Goal: Task Accomplishment & Management: Use online tool/utility

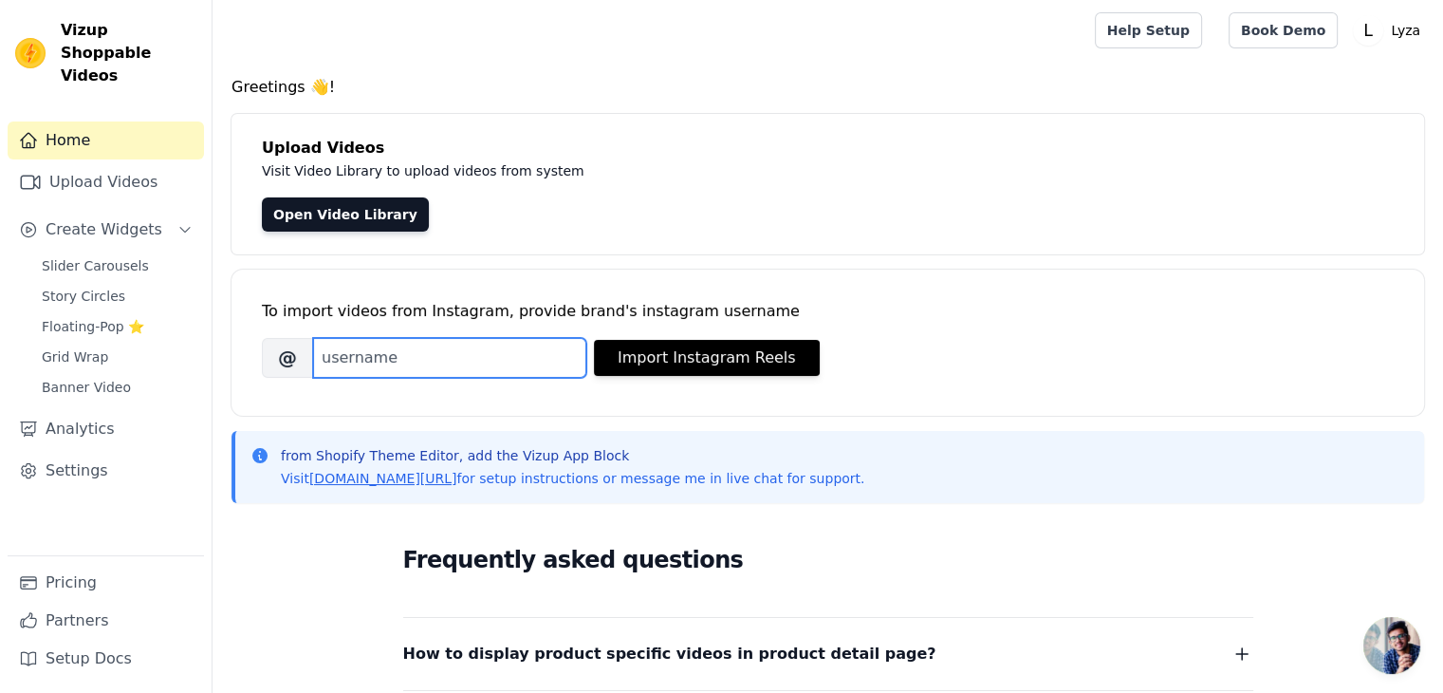
click at [395, 361] on input "Brand's Instagram Username" at bounding box center [449, 358] width 273 height 40
type input "[DOMAIN_NAME]_"
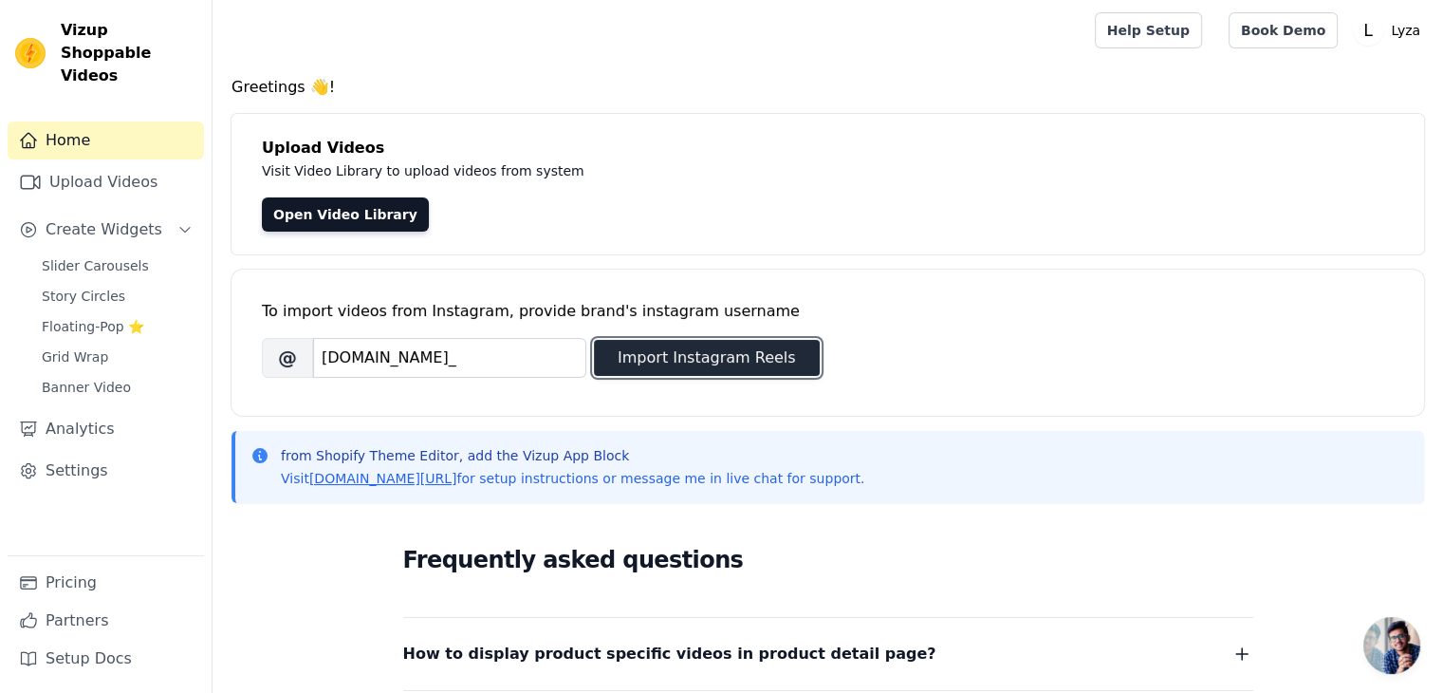
click at [683, 343] on button "Import Instagram Reels" at bounding box center [707, 358] width 226 height 36
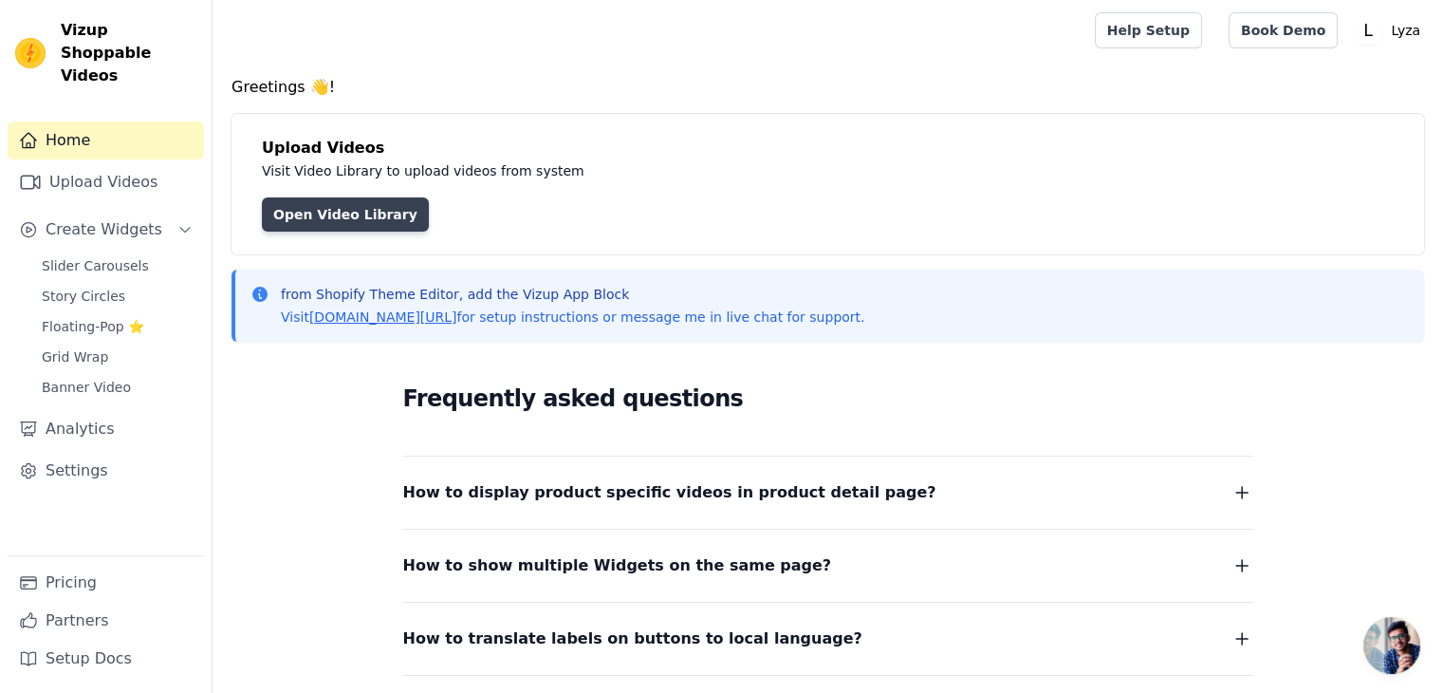
click at [368, 213] on link "Open Video Library" at bounding box center [345, 214] width 167 height 34
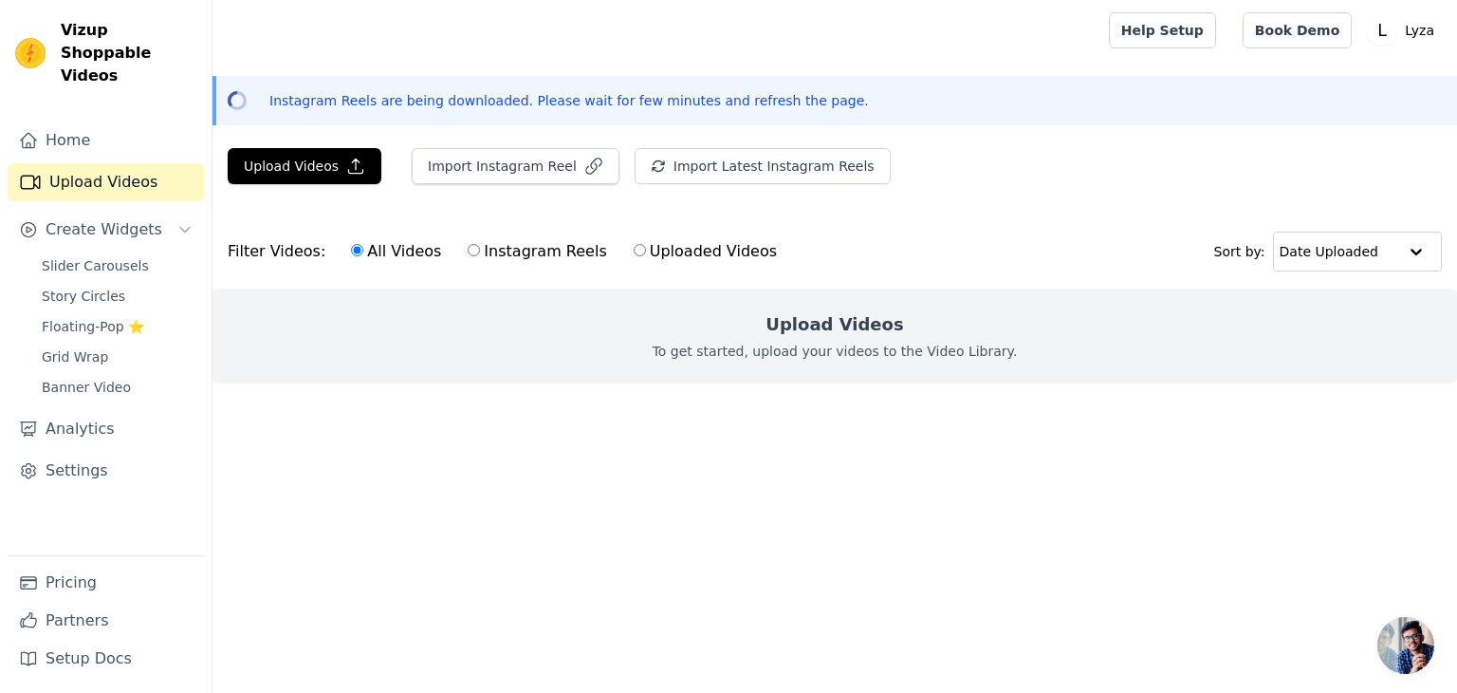
click at [468, 250] on input "Instagram Reels" at bounding box center [474, 250] width 12 height 12
radio input "true"
click at [462, 157] on button "Import Instagram Reel" at bounding box center [516, 166] width 208 height 36
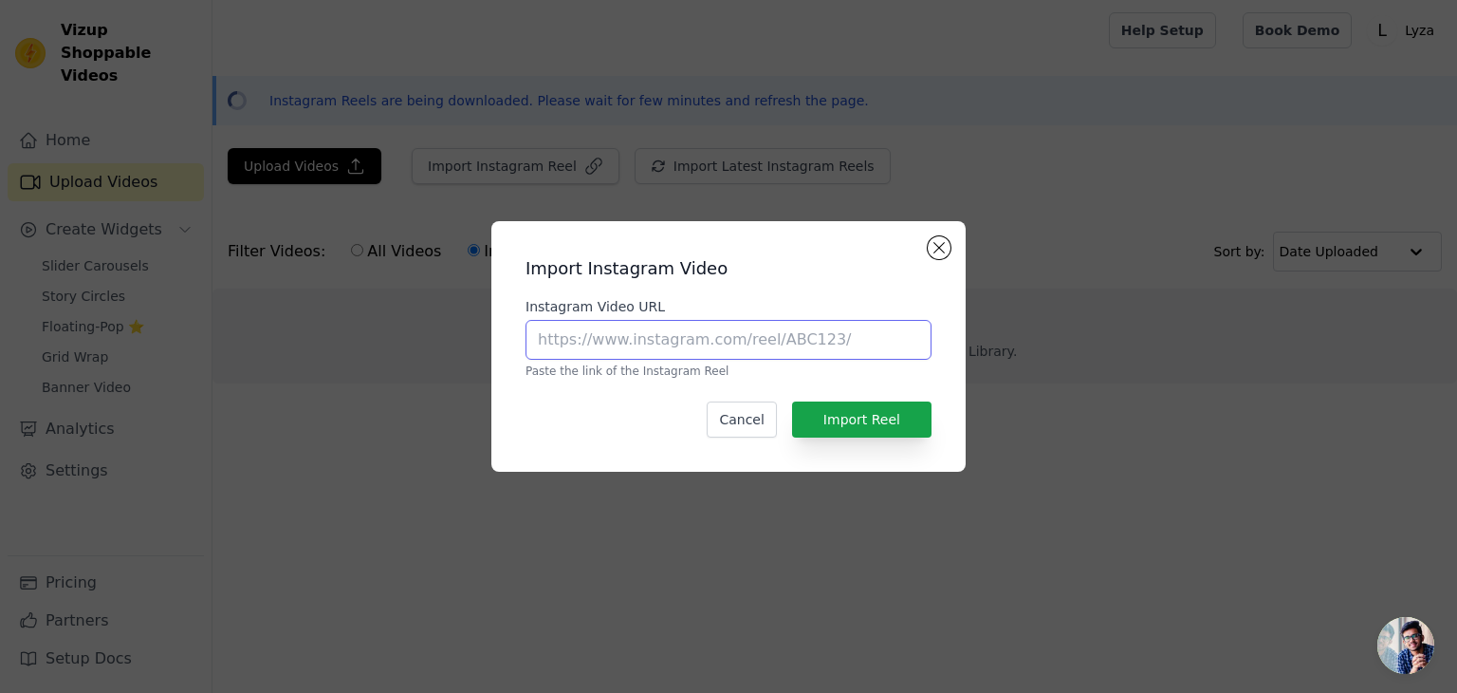
click at [738, 354] on input "Instagram Video URL" at bounding box center [729, 340] width 406 height 40
click at [935, 238] on button "Close modal" at bounding box center [939, 247] width 23 height 23
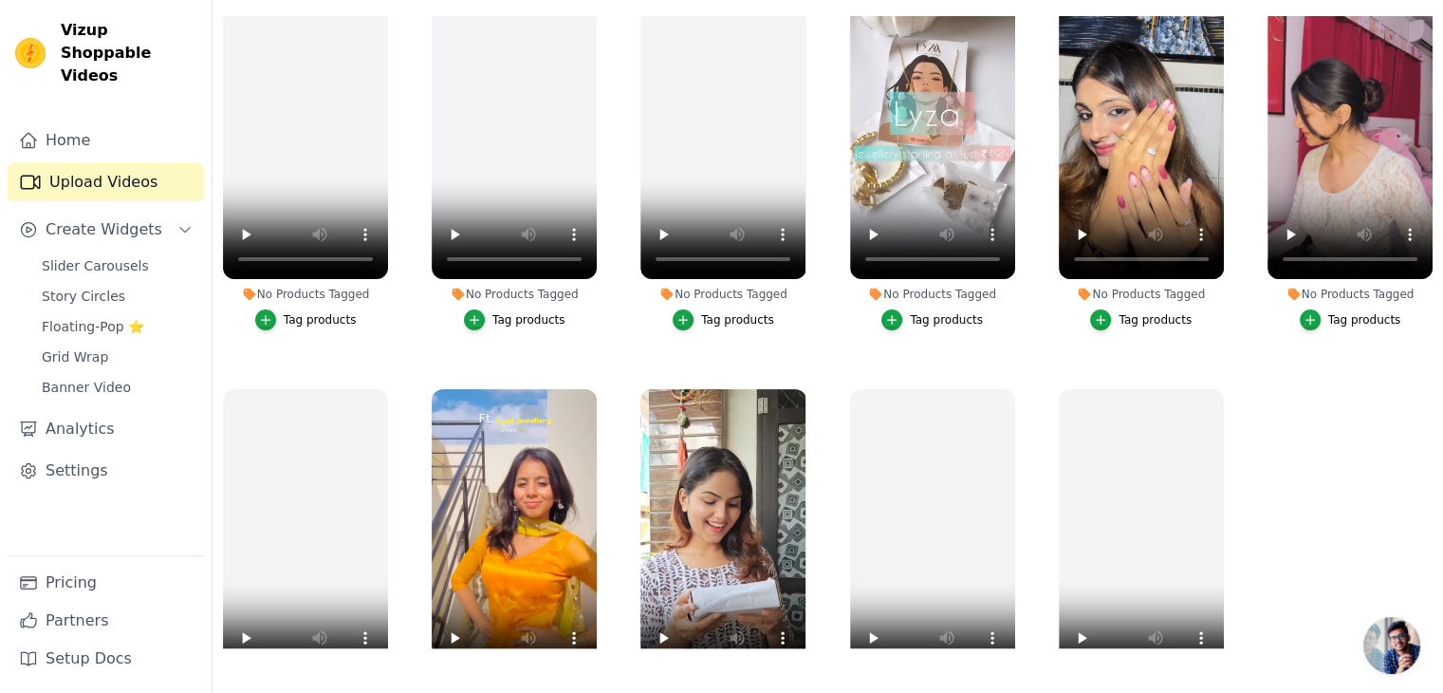
scroll to position [392, 0]
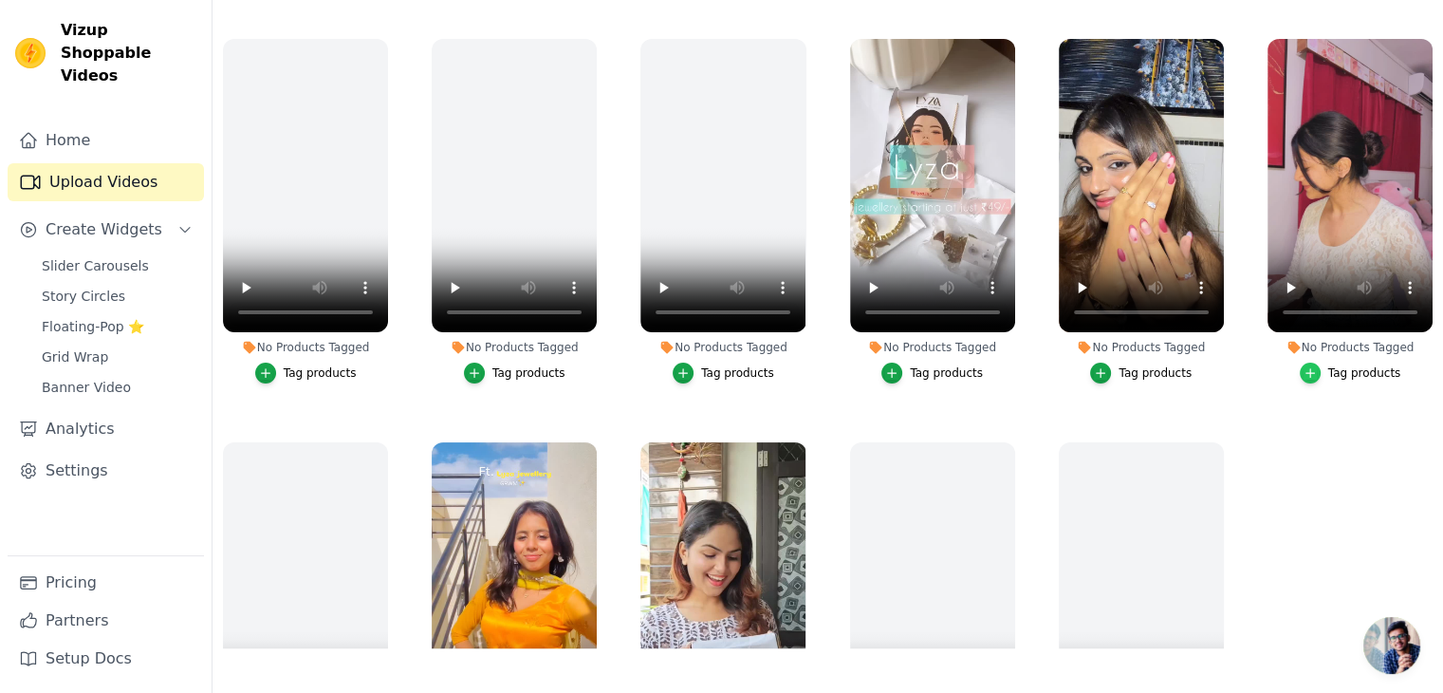
click at [1304, 366] on icon "button" at bounding box center [1310, 372] width 13 height 13
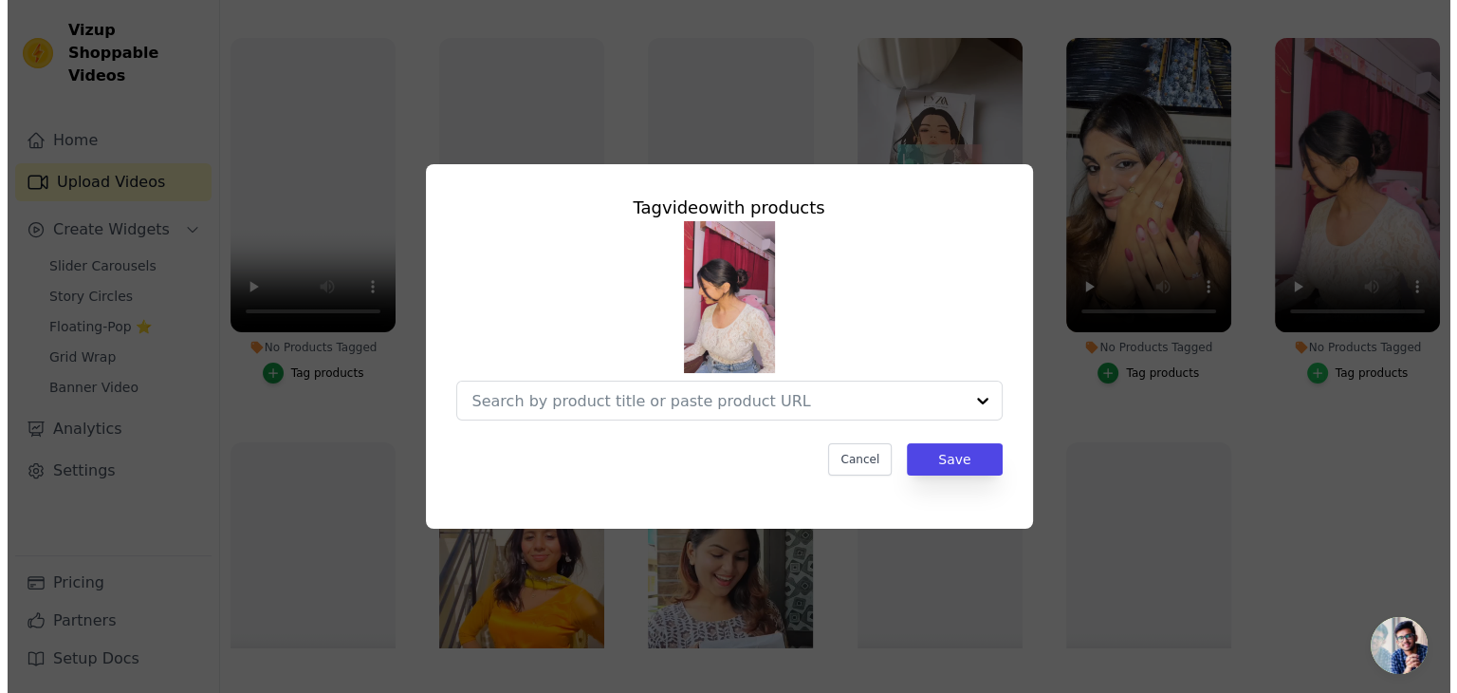
scroll to position [396, 0]
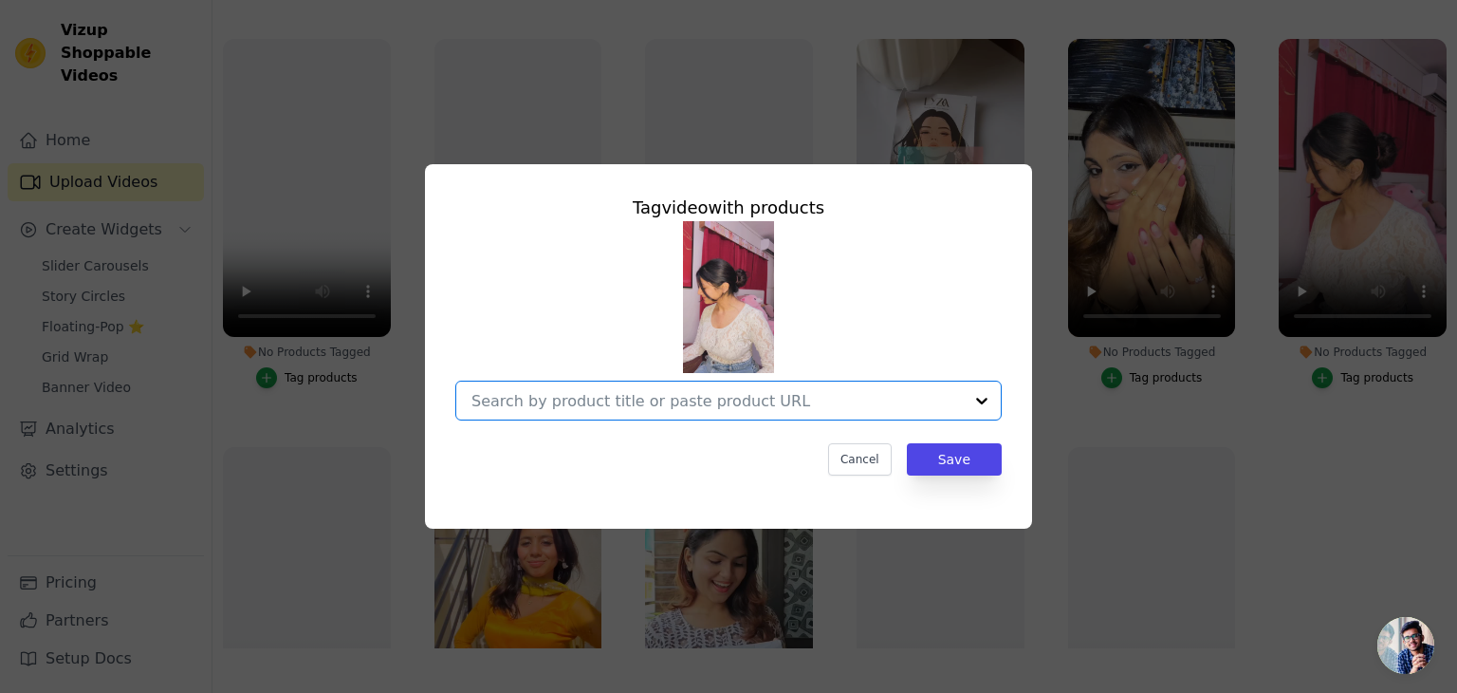
click at [648, 405] on input "No Products Tagged Tag video with products Option undefined, selected. Select i…" at bounding box center [717, 401] width 491 height 18
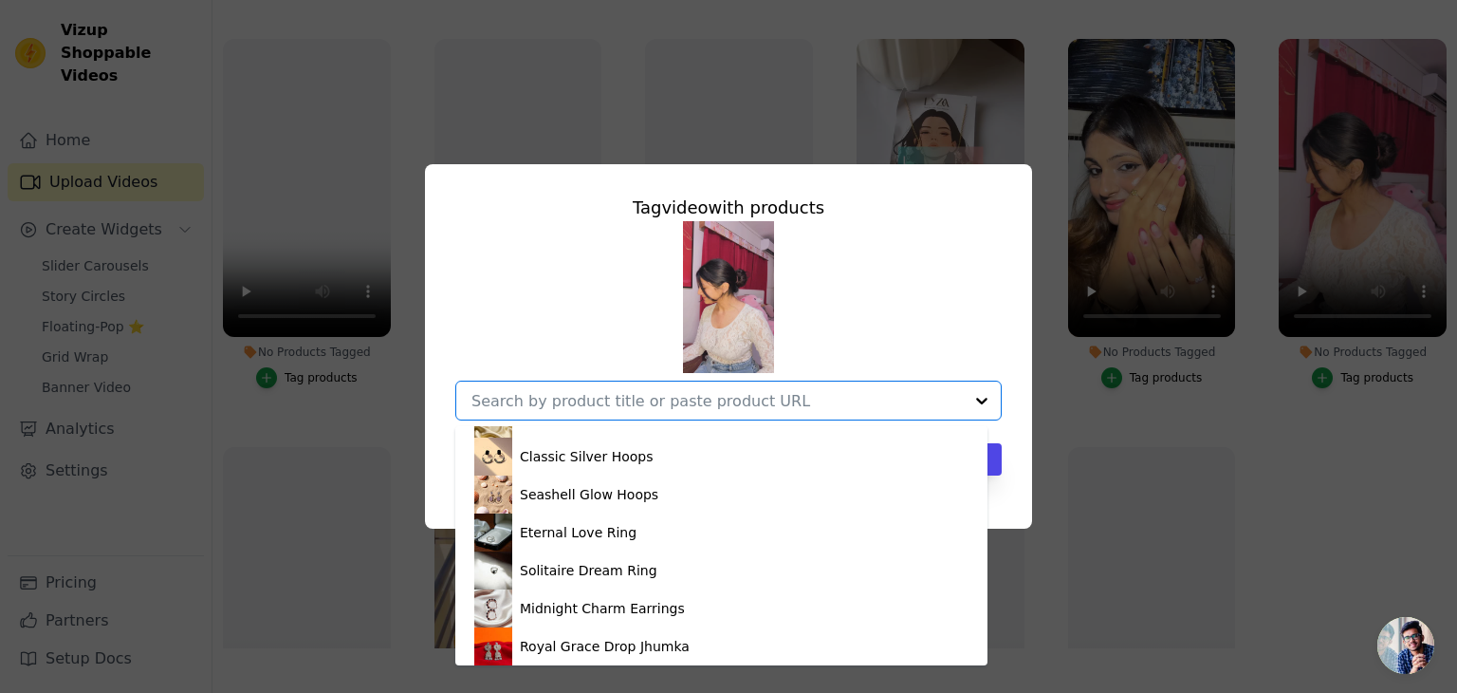
scroll to position [0, 0]
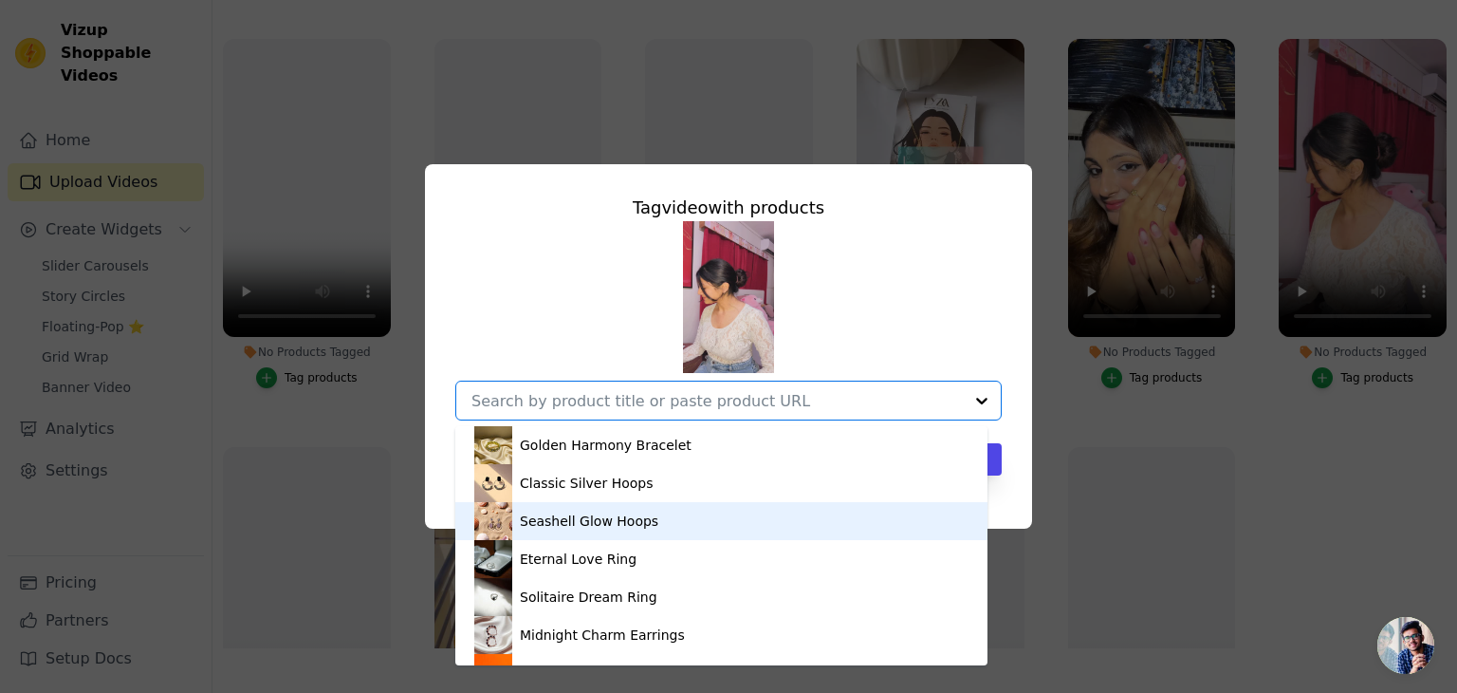
click at [620, 513] on div "Seashell Glow Hoops" at bounding box center [589, 520] width 139 height 19
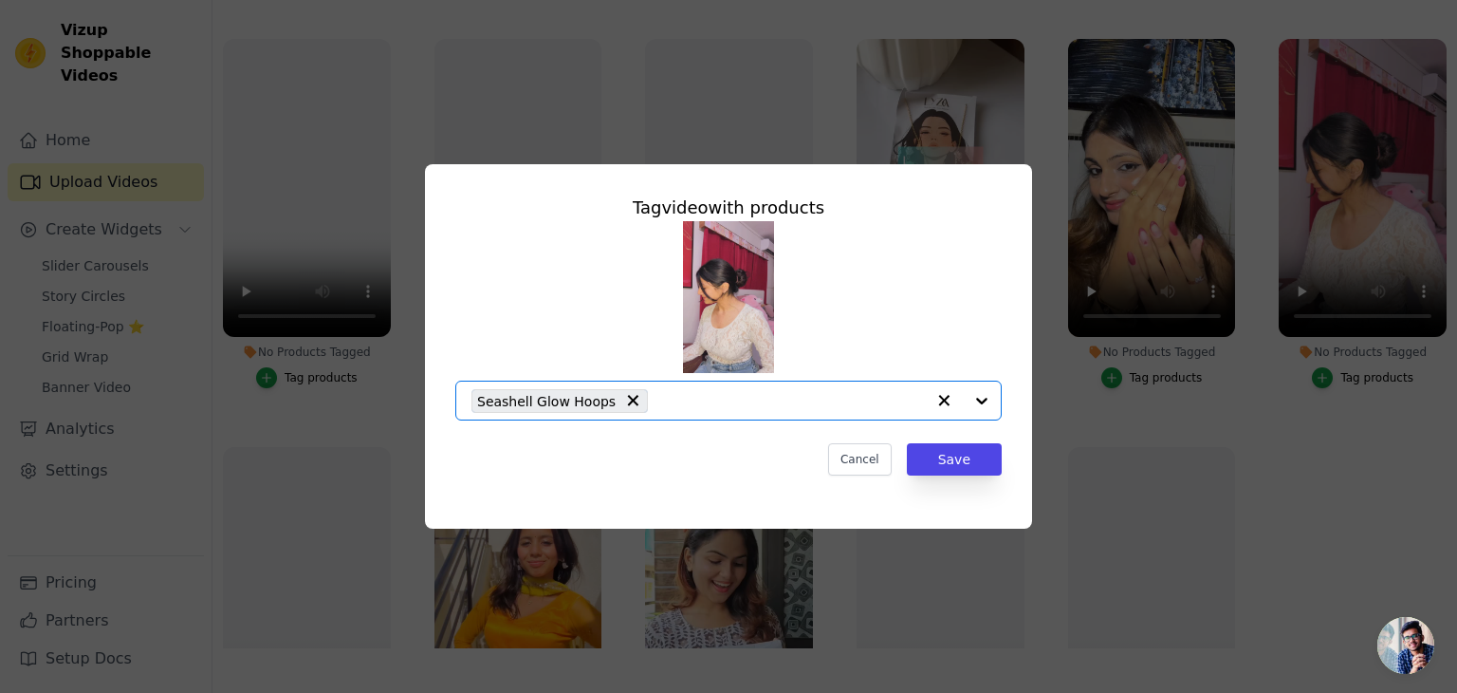
click at [839, 395] on input "No Products Tagged Tag video with products Option Seashell Glow Hoops, selected…" at bounding box center [792, 401] width 268 height 18
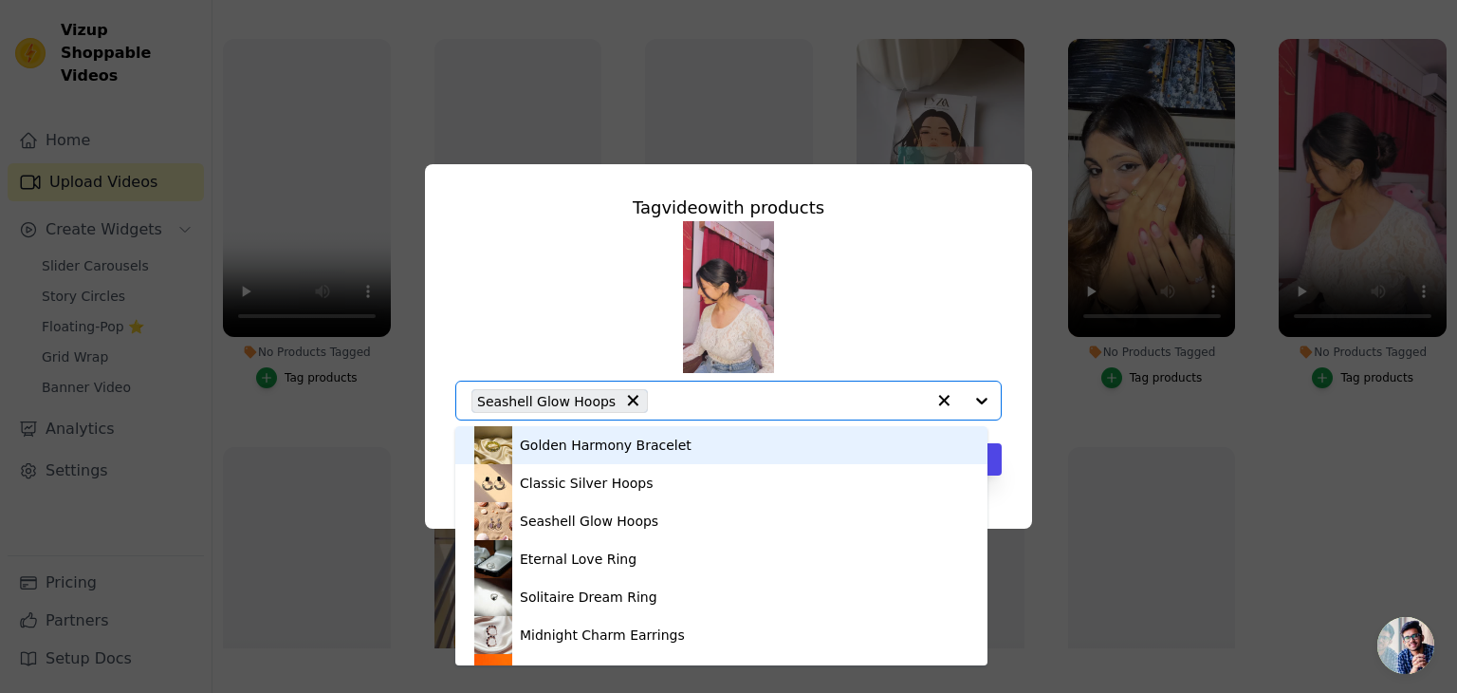
click at [940, 396] on icon "button" at bounding box center [944, 400] width 11 height 11
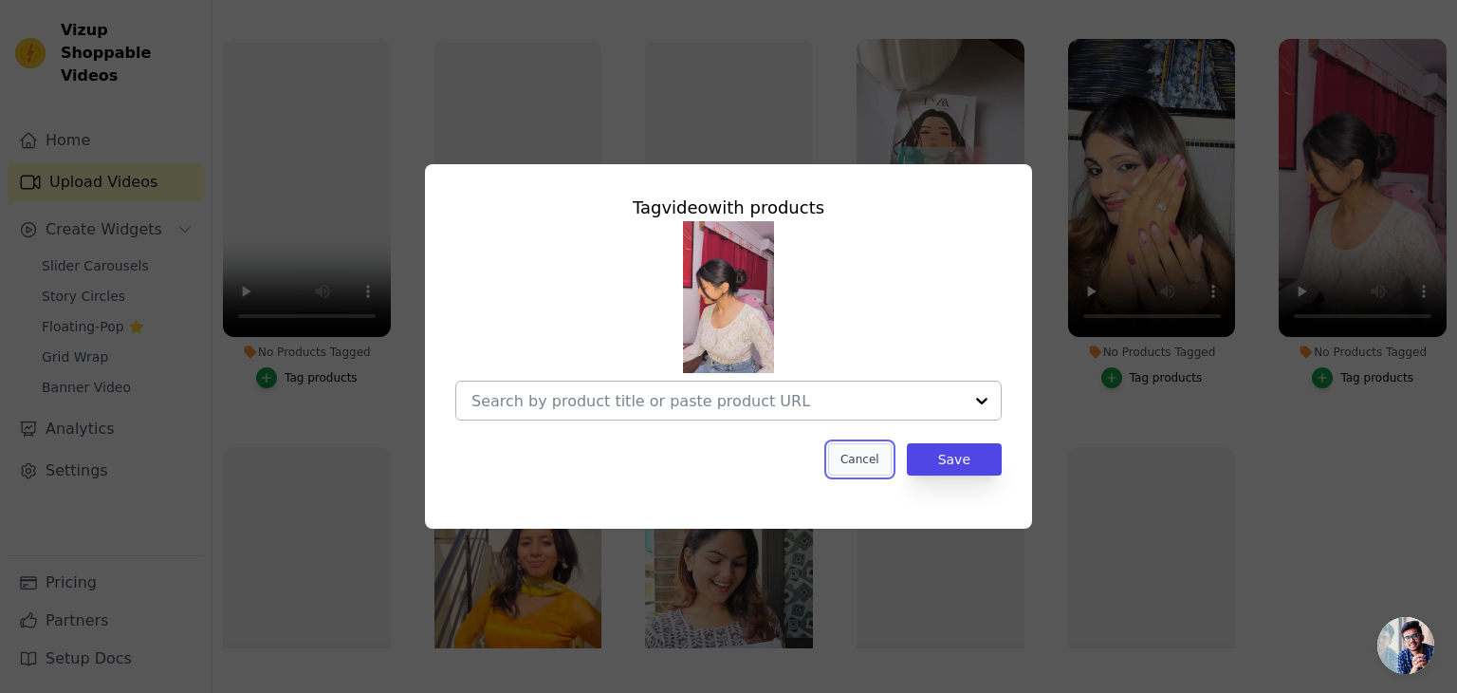
click at [884, 464] on button "Cancel" at bounding box center [860, 459] width 64 height 32
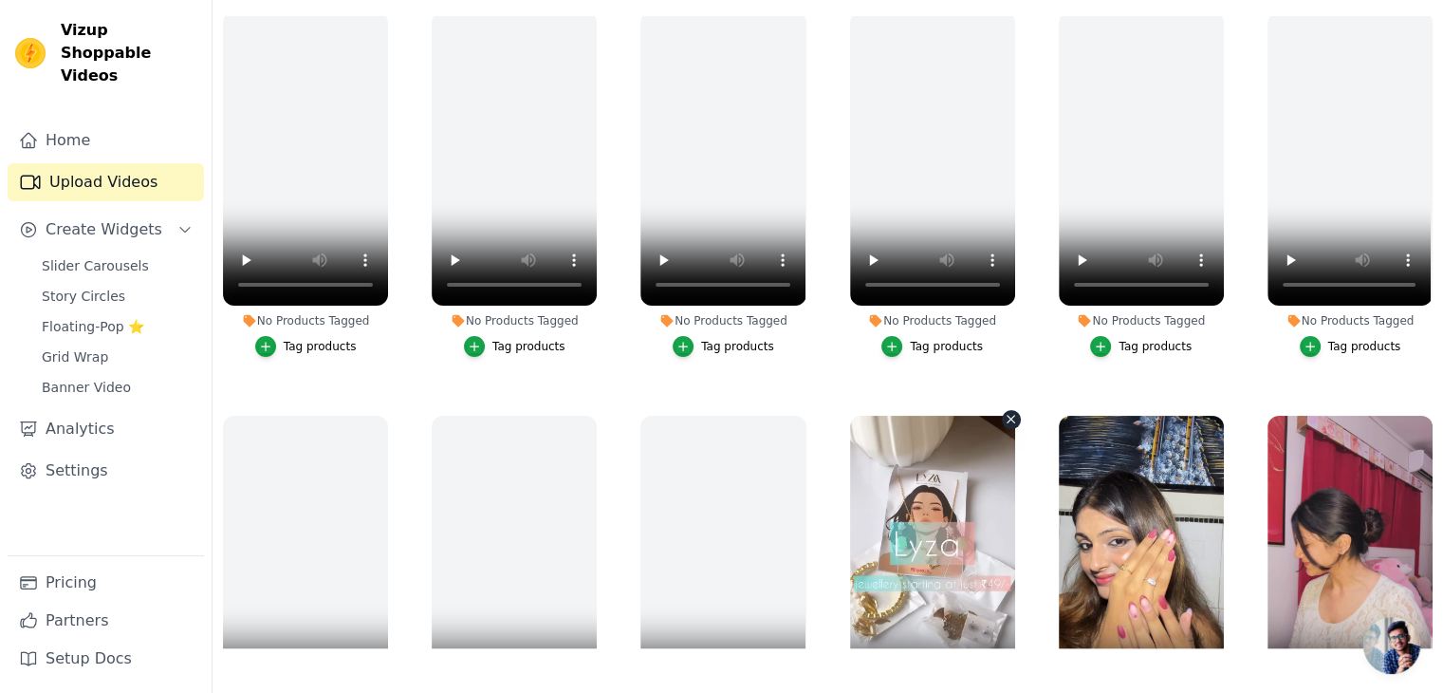
scroll to position [12, 0]
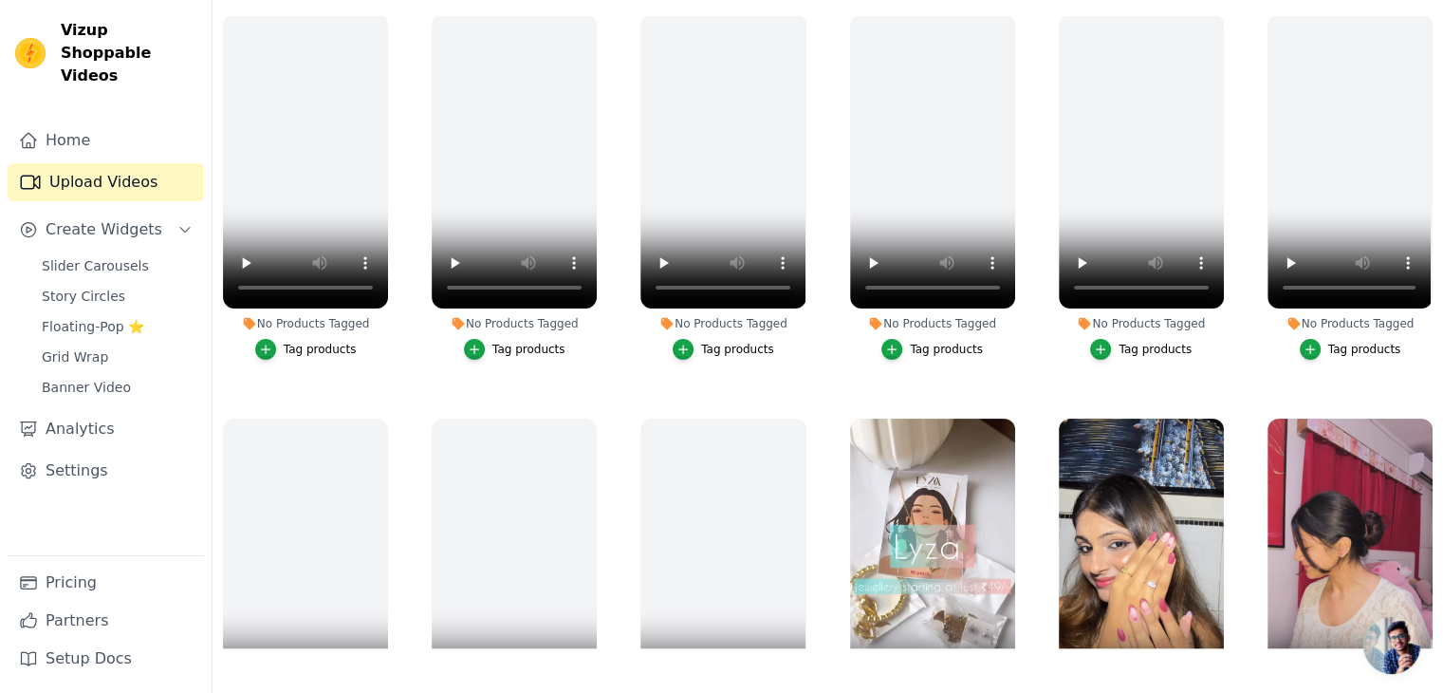
click at [603, 340] on ul "No Products Tagged Tag products No Products Tagged Tag products No Products Tag…" at bounding box center [828, 332] width 1231 height 632
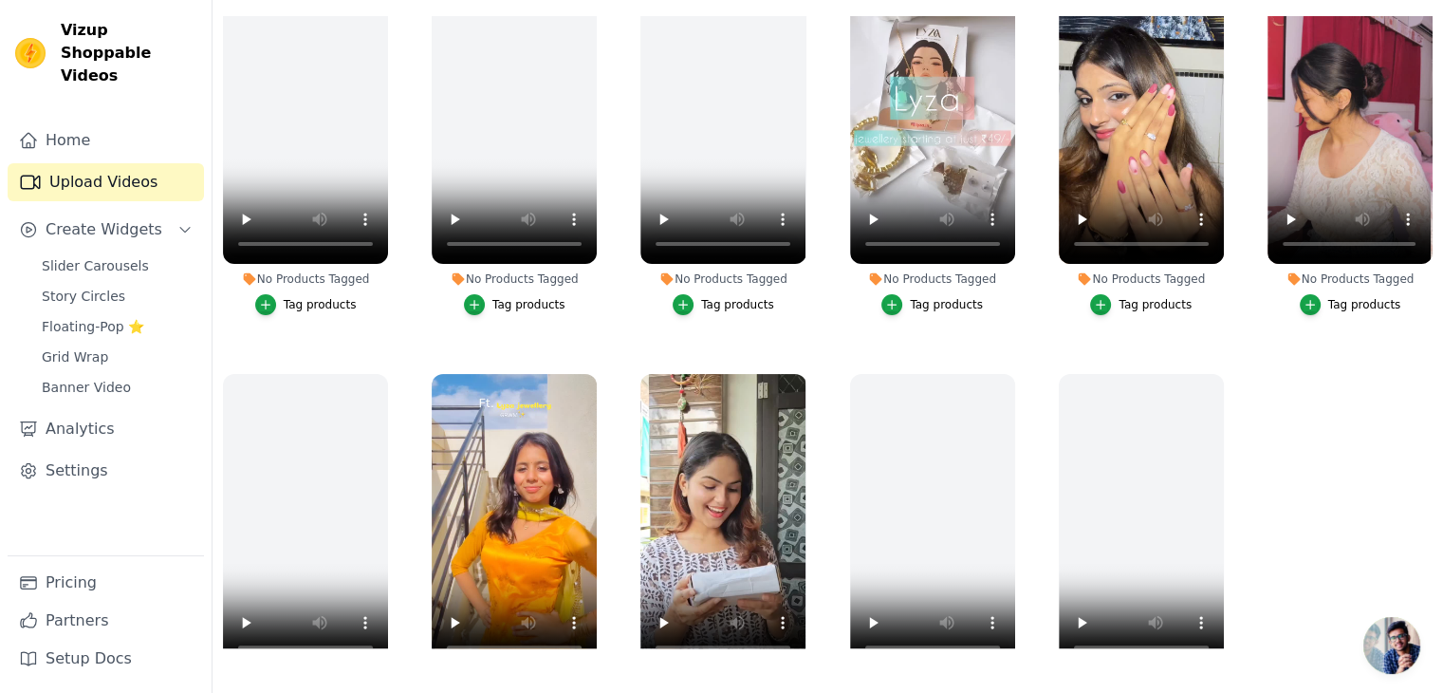
scroll to position [569, 0]
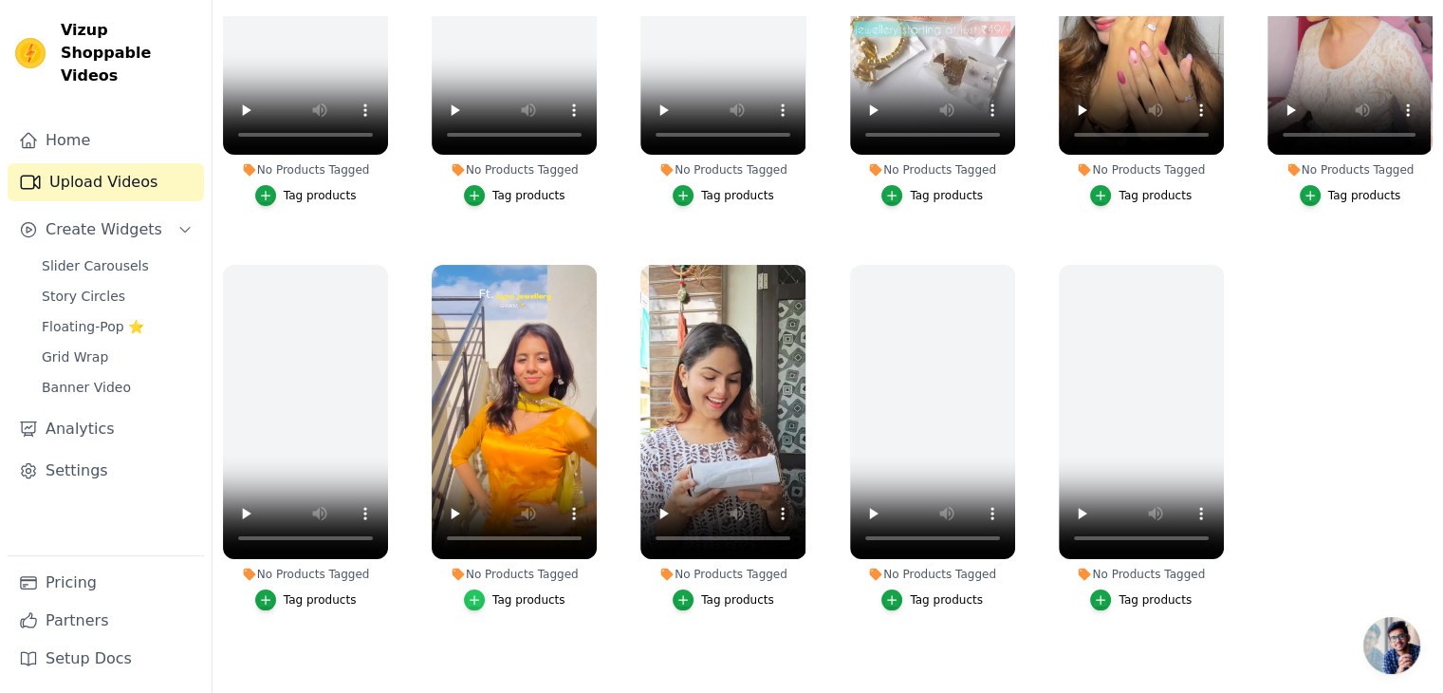
click at [474, 593] on icon "button" at bounding box center [474, 599] width 13 height 13
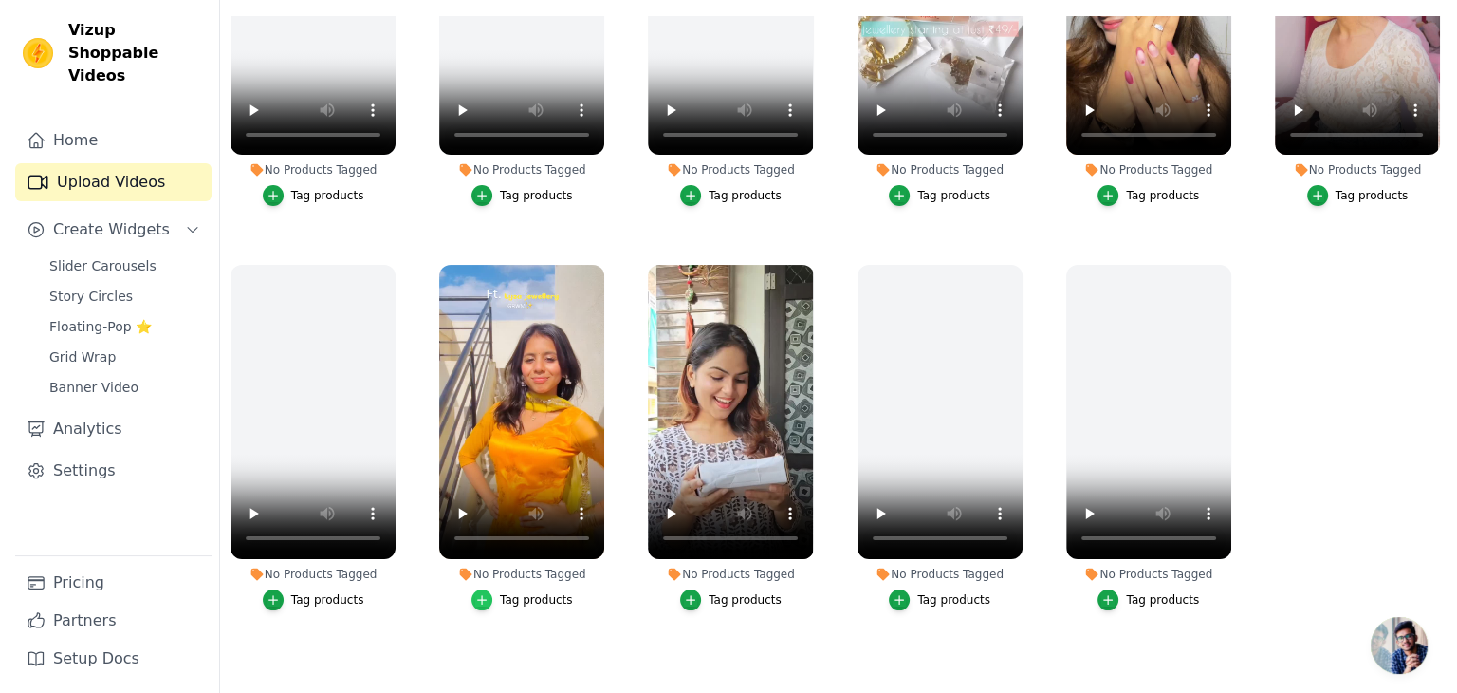
scroll to position [573, 0]
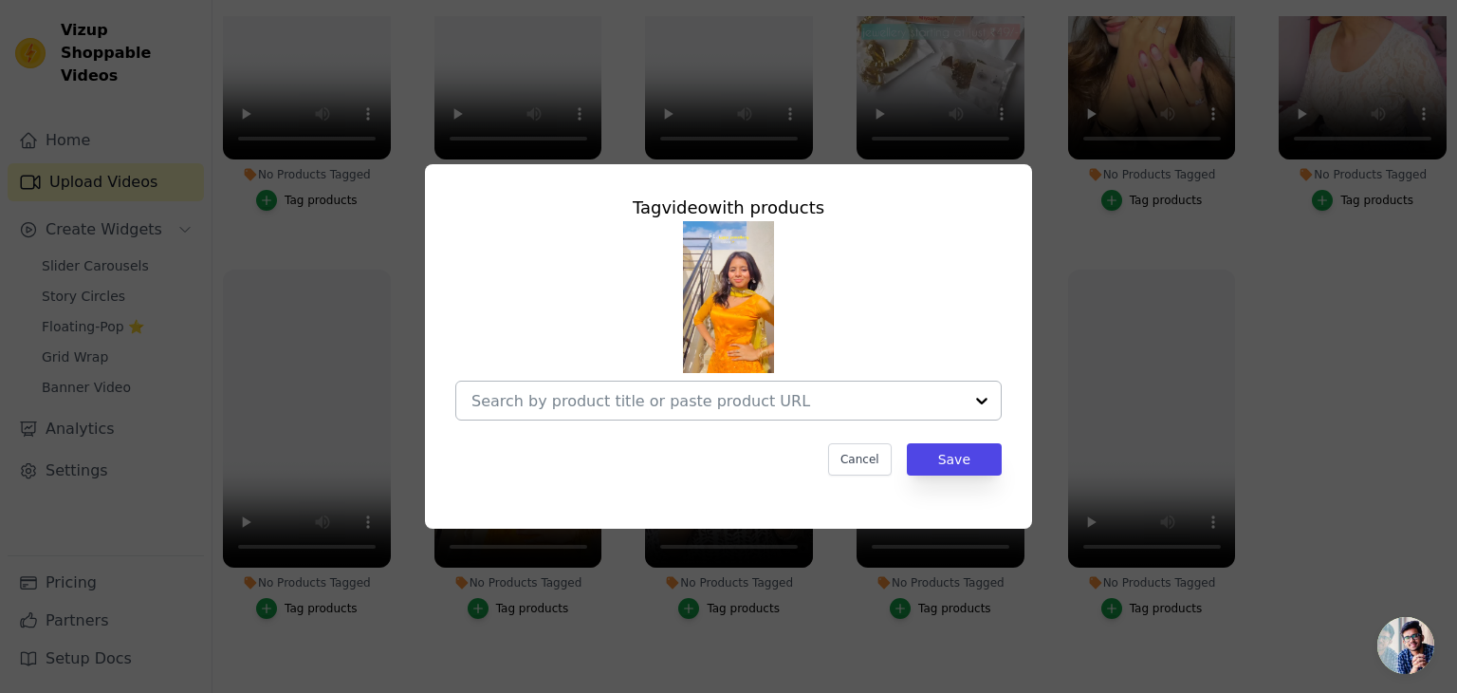
click at [886, 403] on input "No Products Tagged Tag video with products Cancel Save Tag products" at bounding box center [717, 401] width 491 height 18
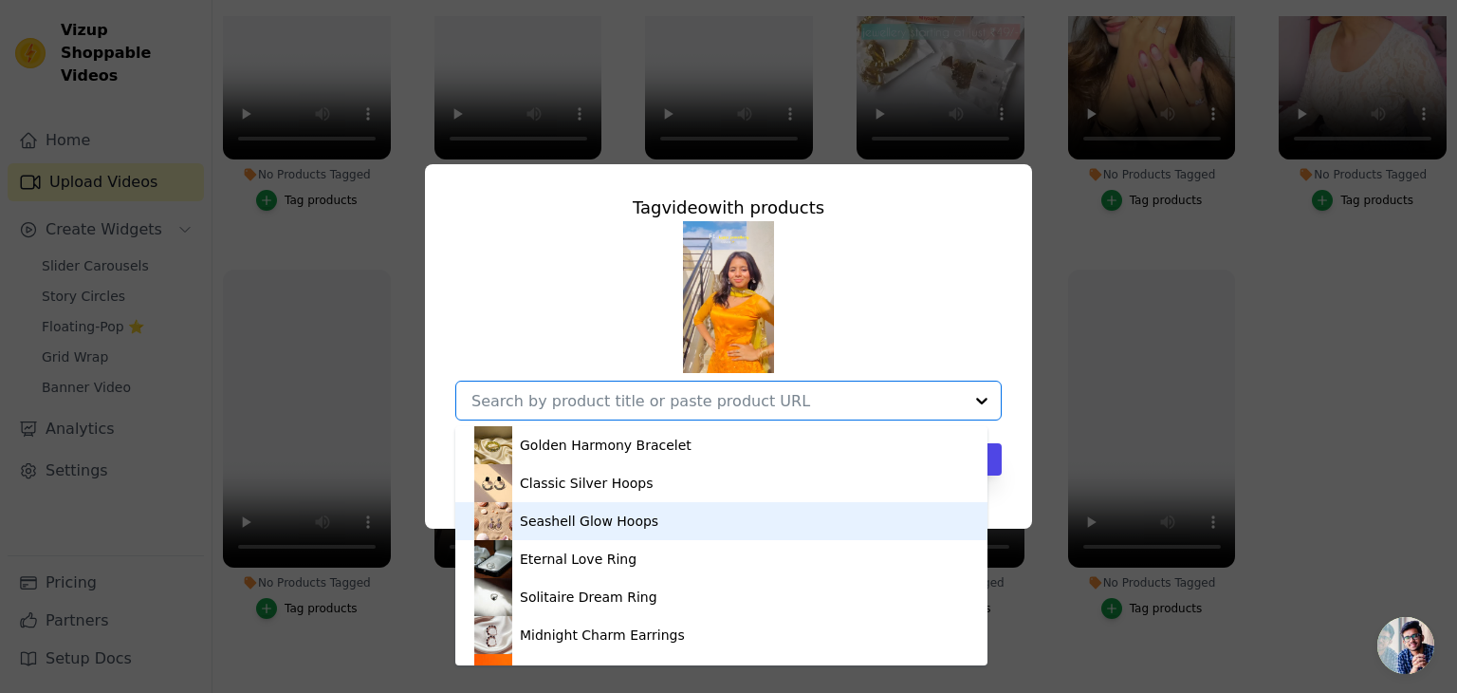
scroll to position [95, 0]
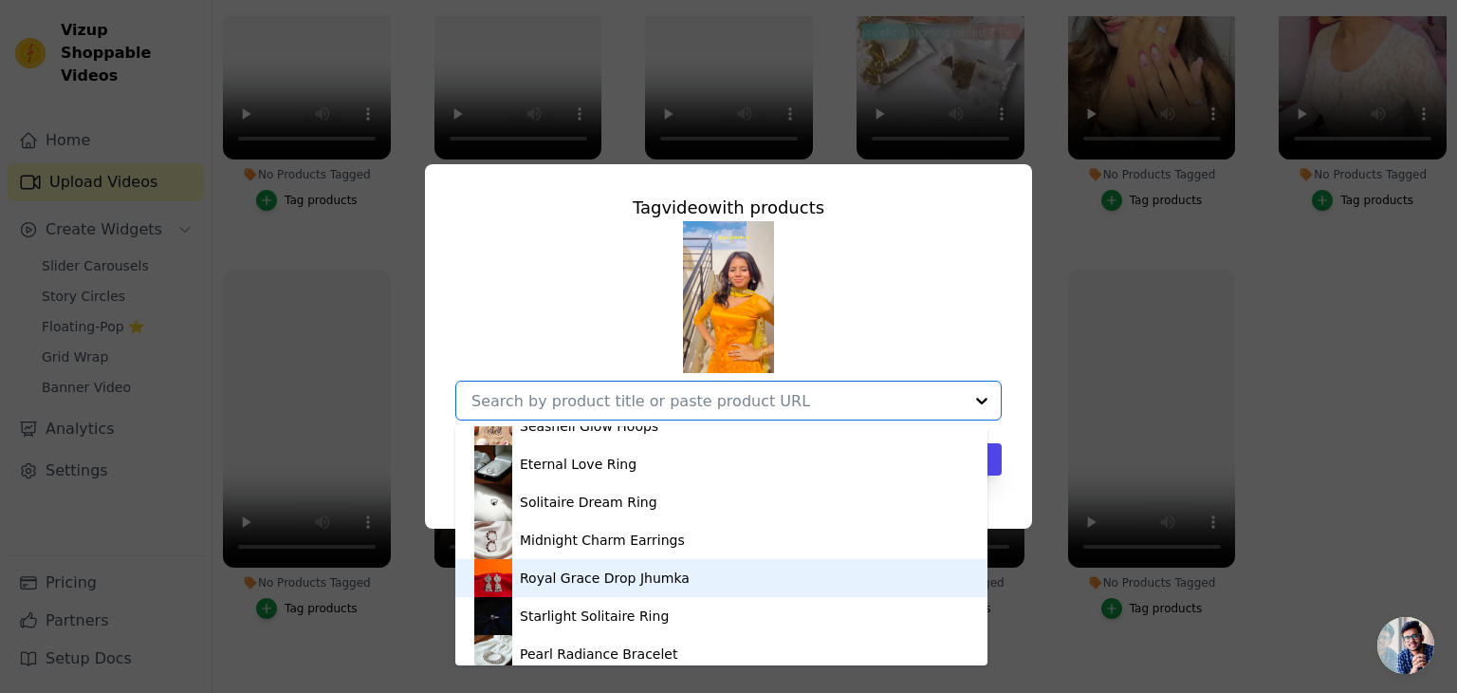
click at [643, 574] on div "Royal Grace Drop Jhumka" at bounding box center [605, 577] width 170 height 19
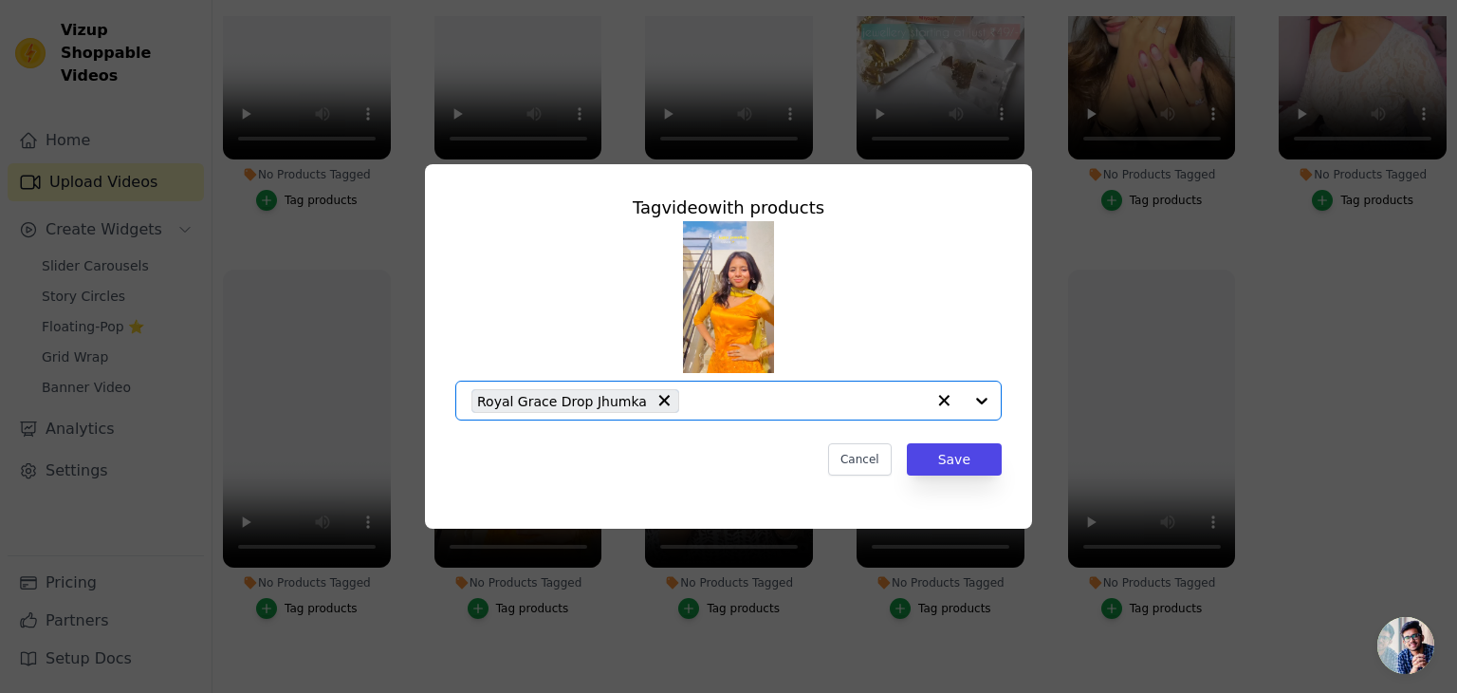
click at [778, 387] on div "Royal Grace Drop Jhumka" at bounding box center [699, 400] width 454 height 38
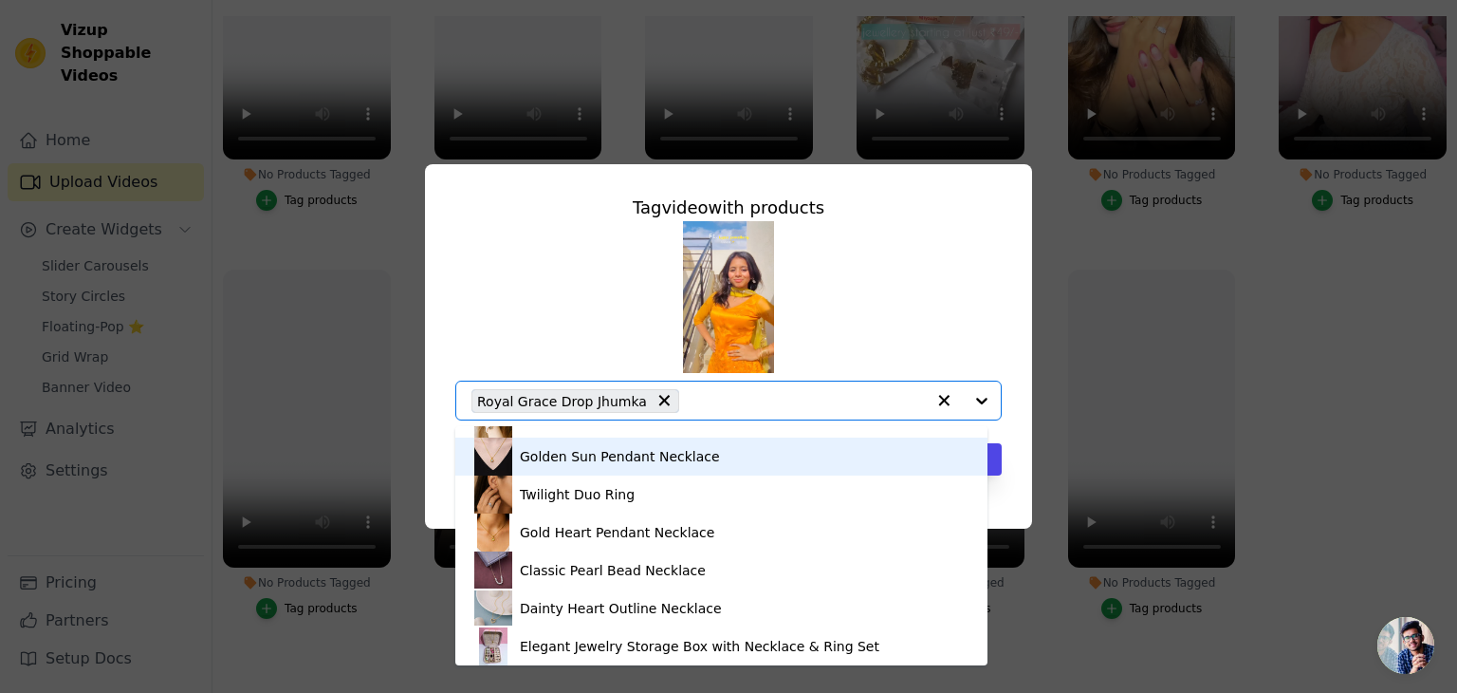
scroll to position [1898, 0]
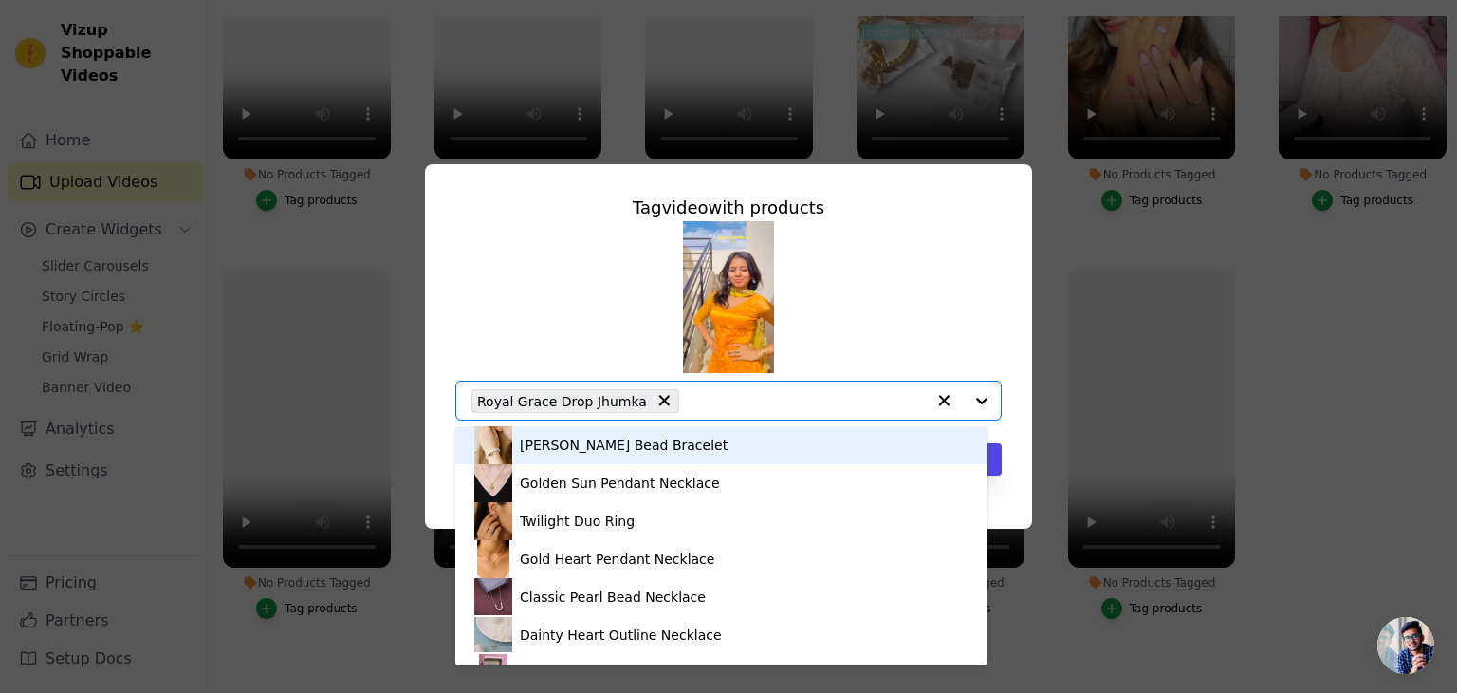
click at [949, 391] on icon "button" at bounding box center [944, 400] width 19 height 19
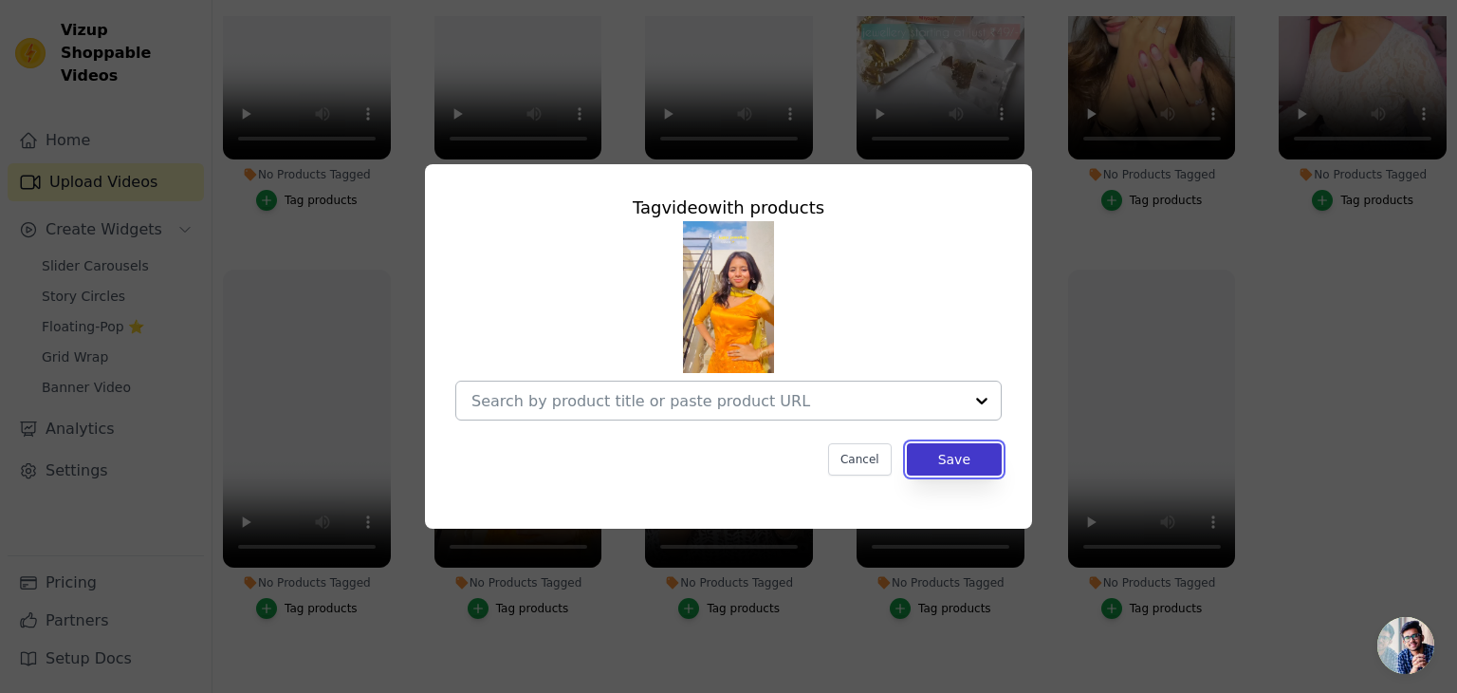
click at [933, 461] on button "Save" at bounding box center [954, 459] width 95 height 32
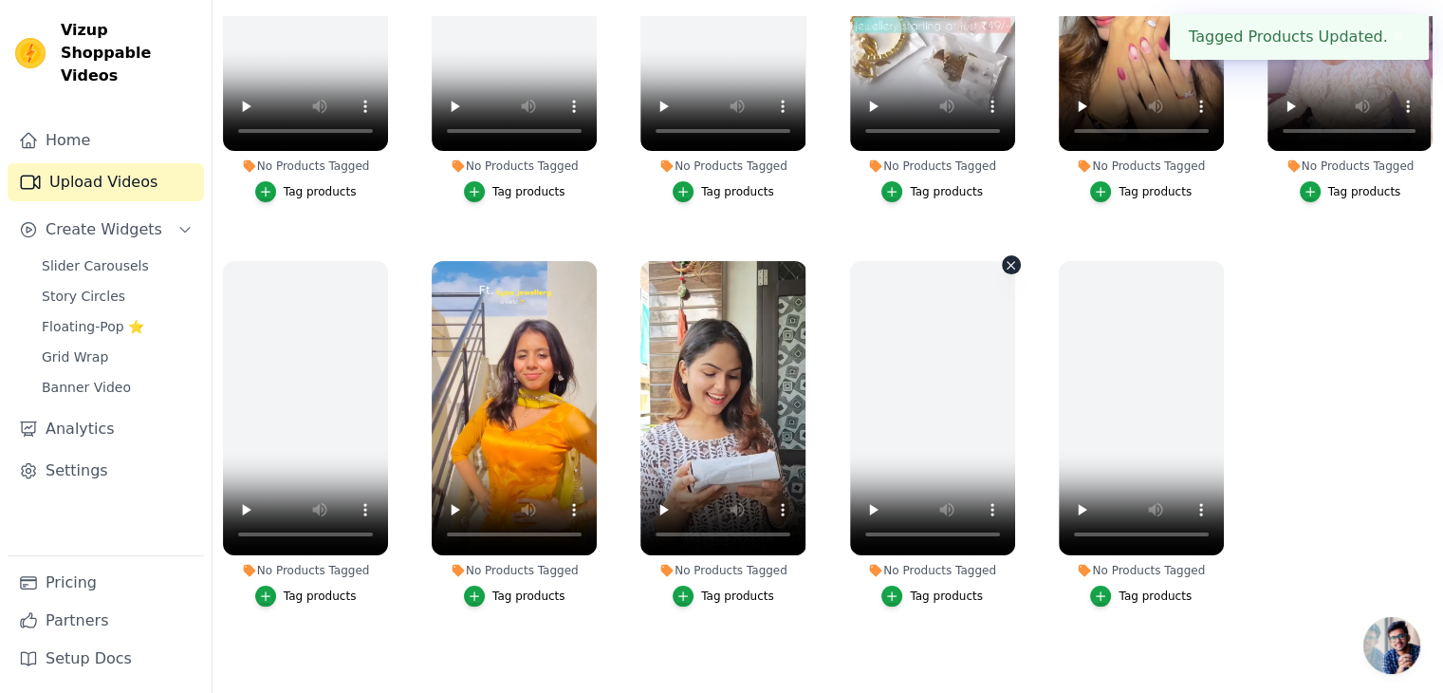
scroll to position [971, 0]
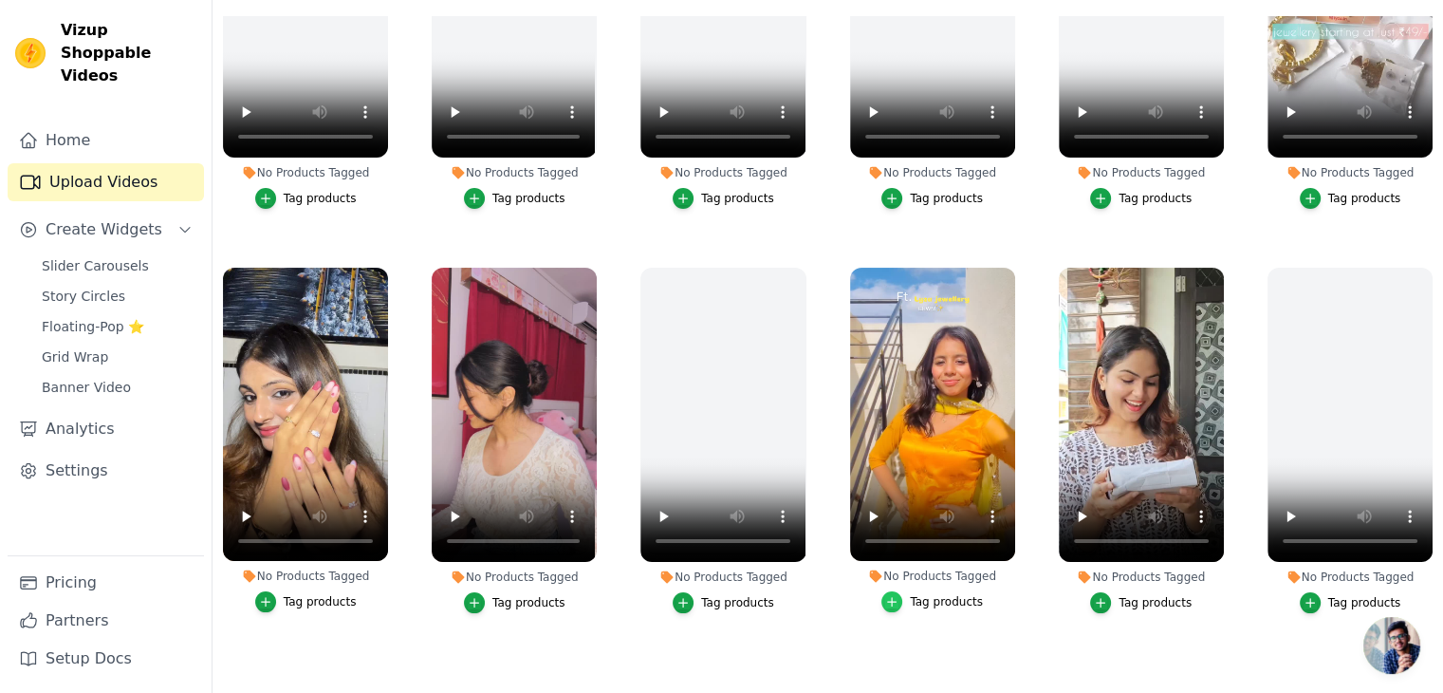
click at [888, 599] on div "button" at bounding box center [891, 601] width 21 height 21
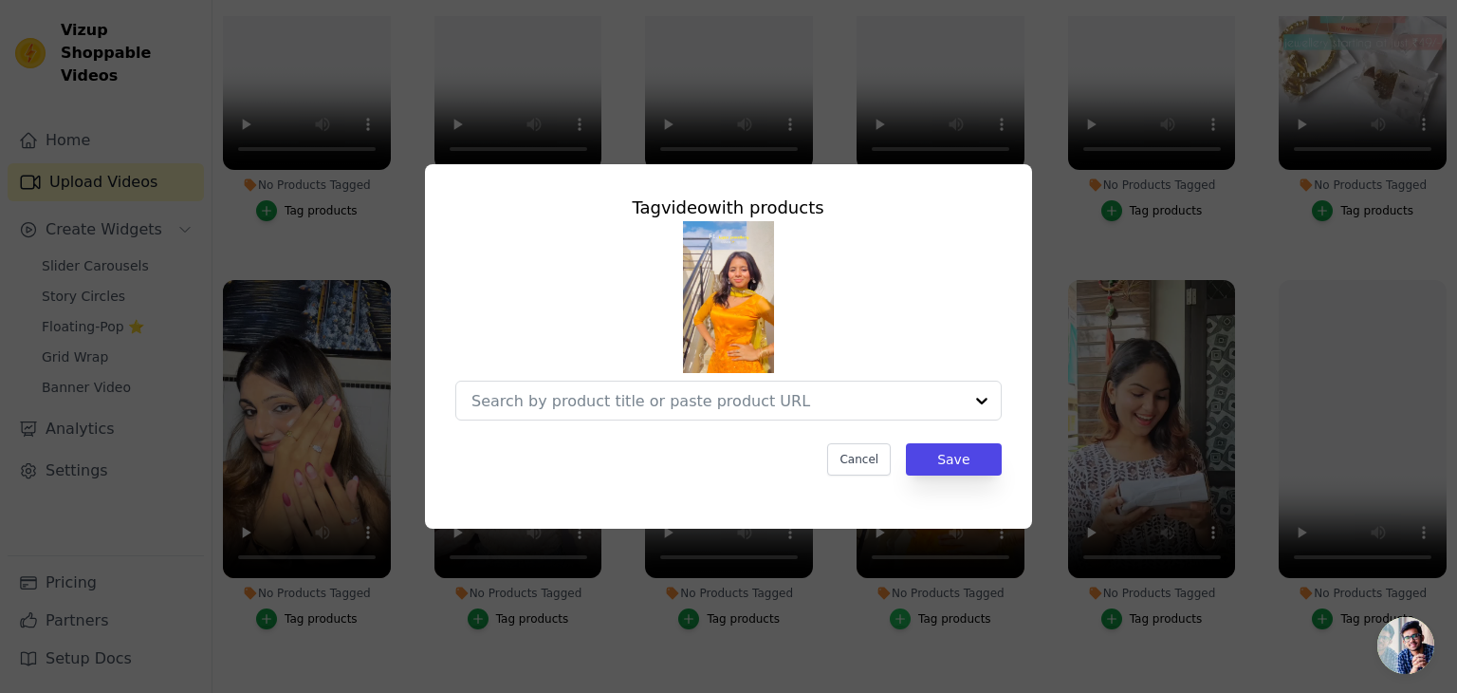
scroll to position [979, 0]
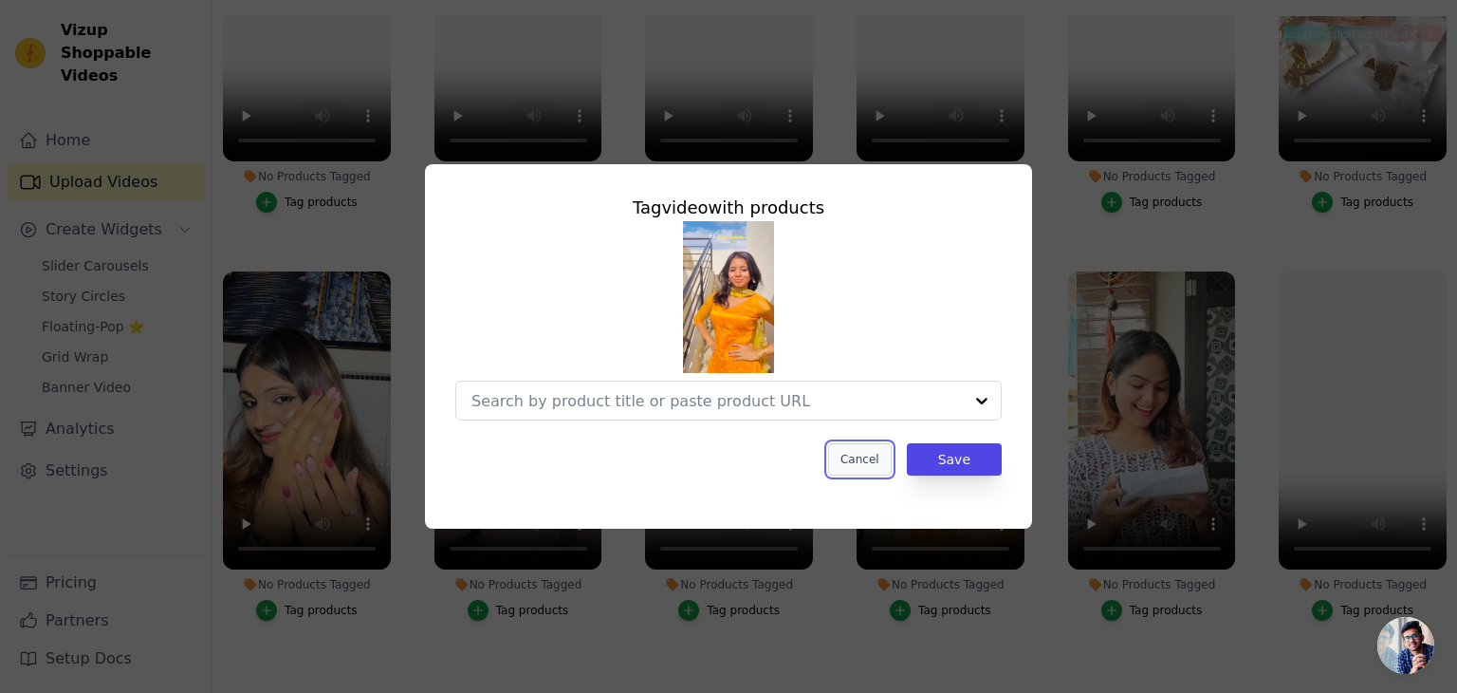
click at [875, 456] on button "Cancel" at bounding box center [860, 459] width 64 height 32
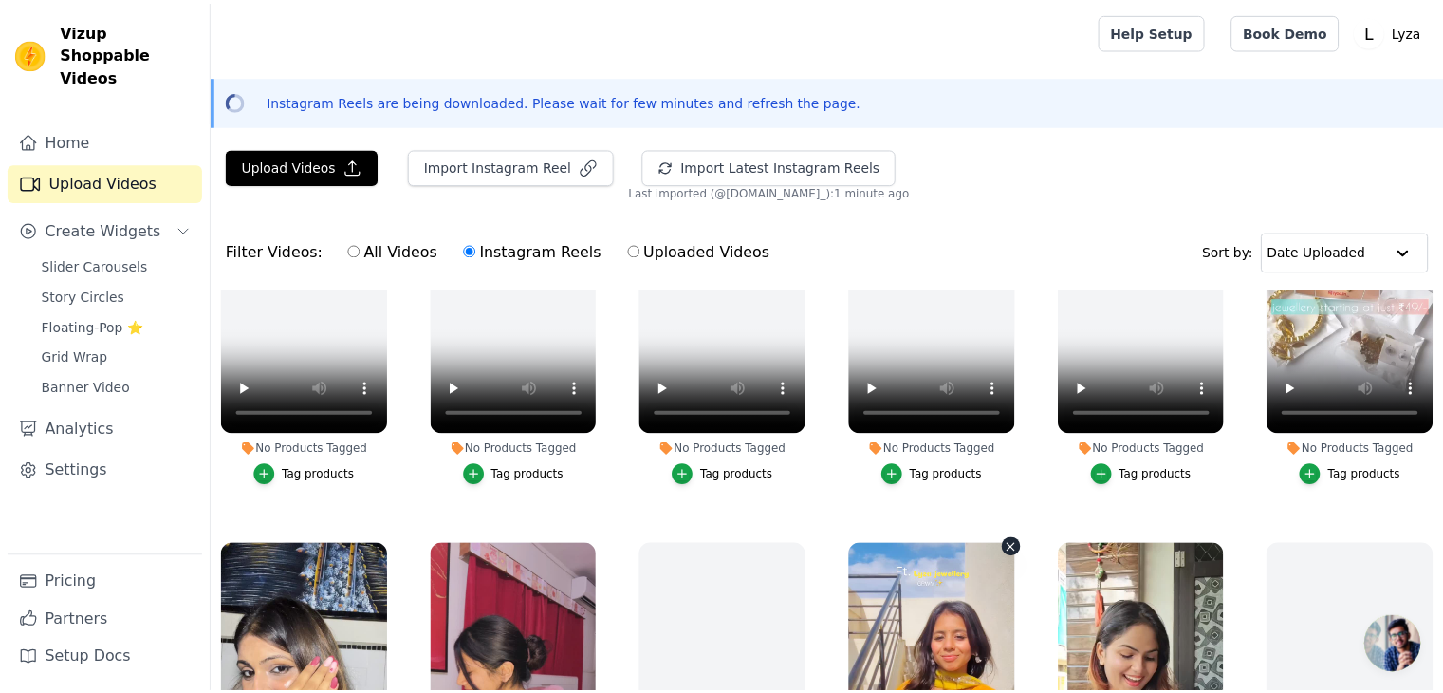
scroll to position [971, 0]
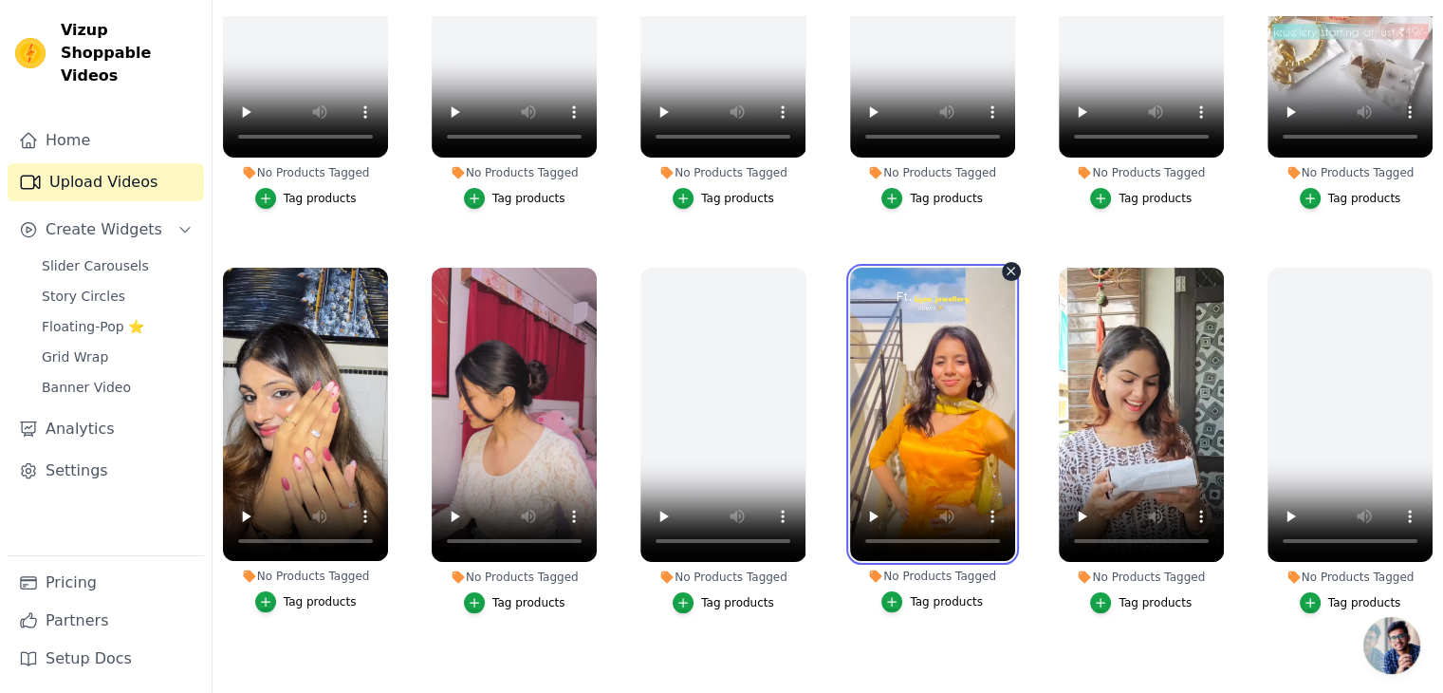
click at [923, 343] on video at bounding box center [932, 415] width 165 height 294
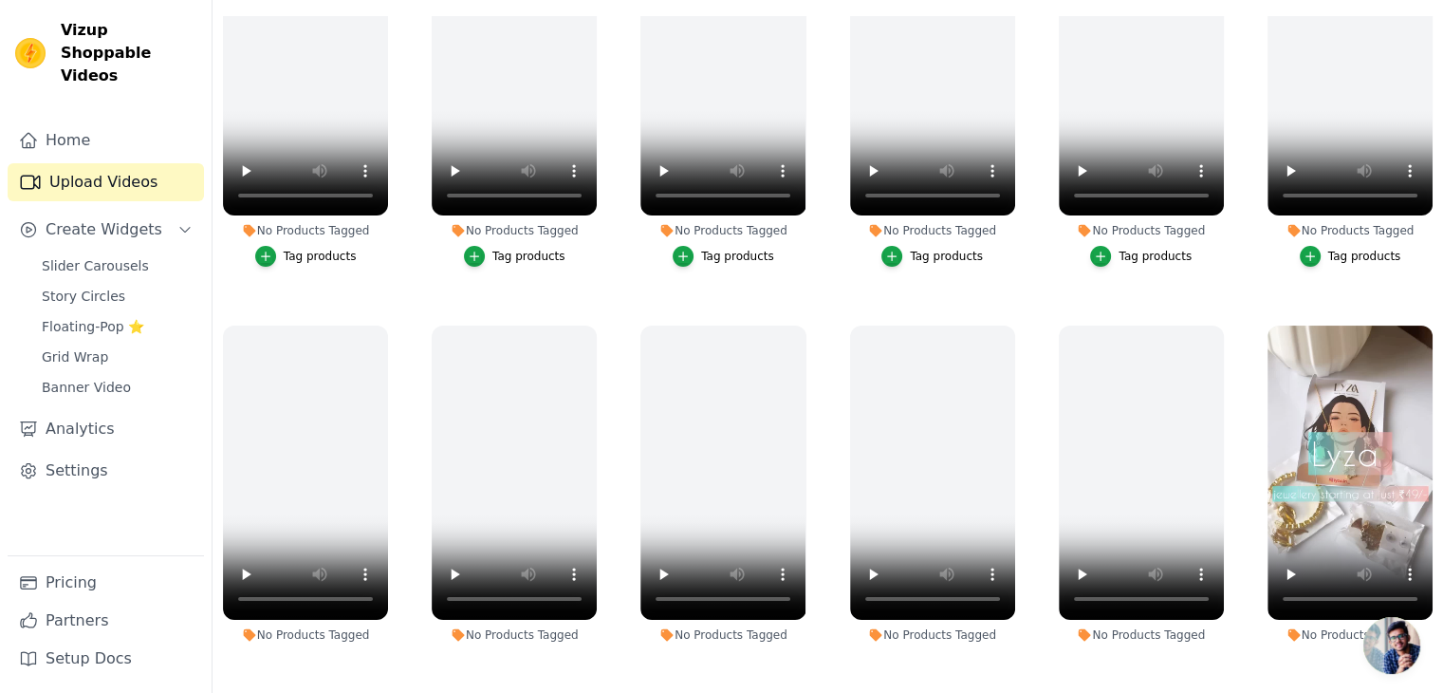
scroll to position [496, 0]
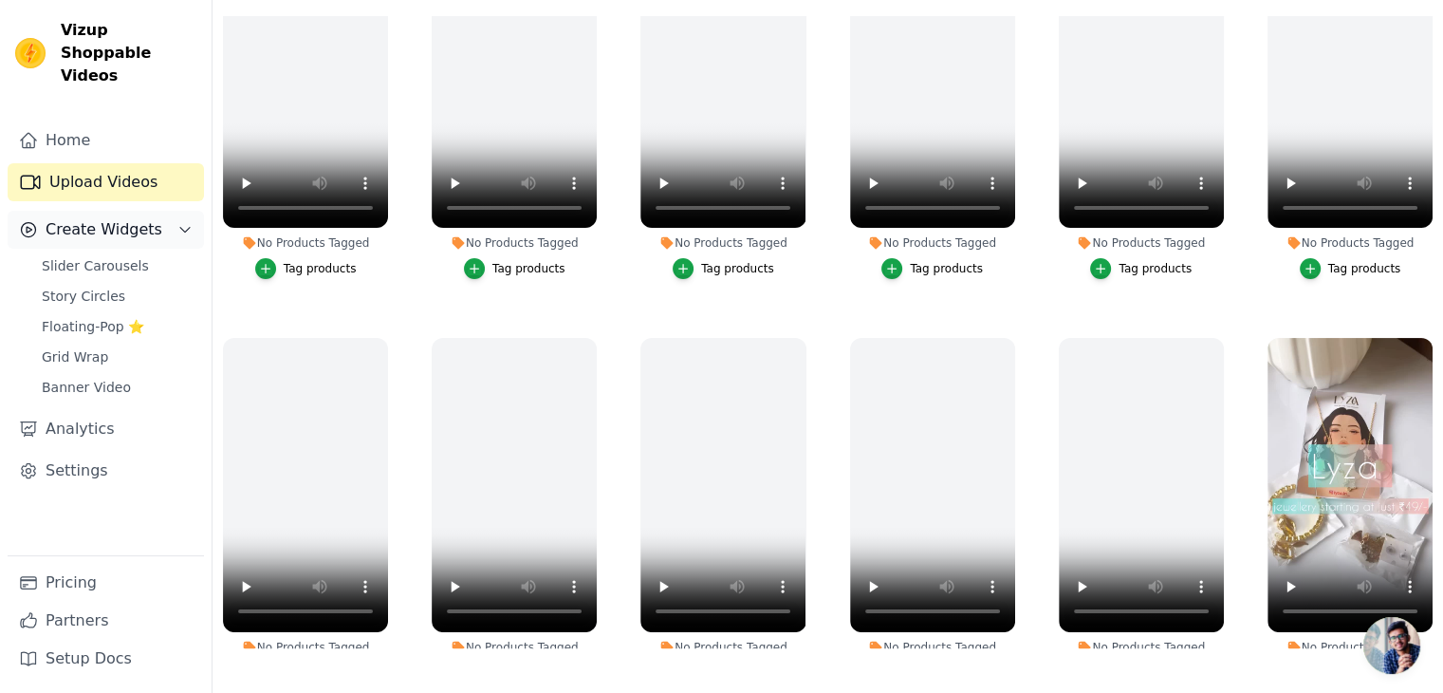
click at [106, 218] on span "Create Widgets" at bounding box center [104, 229] width 117 height 23
click at [111, 218] on span "Create Widgets" at bounding box center [104, 229] width 117 height 23
click at [115, 256] on span "Slider Carousels" at bounding box center [95, 265] width 107 height 19
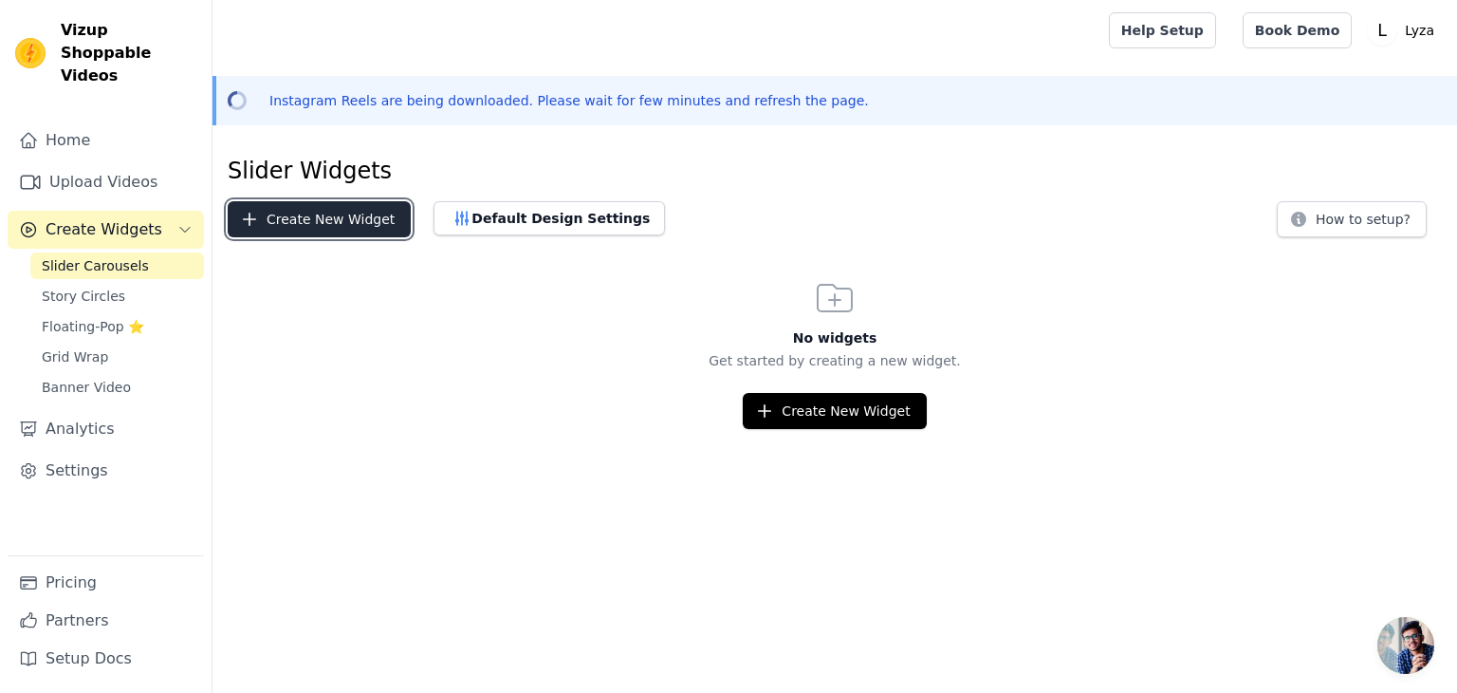
click at [288, 222] on button "Create New Widget" at bounding box center [319, 219] width 183 height 36
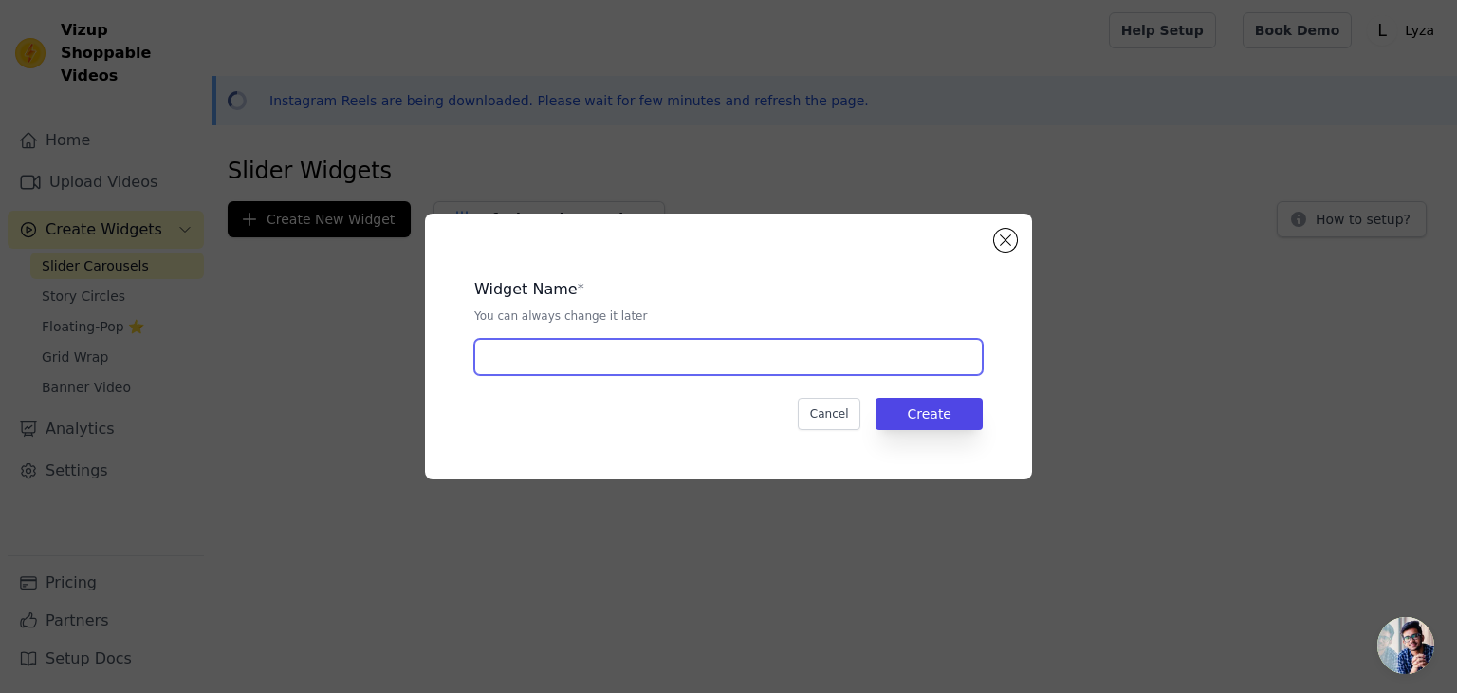
click at [592, 345] on input "text" at bounding box center [728, 357] width 509 height 36
click at [527, 364] on input "UGC" at bounding box center [728, 357] width 509 height 36
paste input "Loved by Creators"
type input "Loved by Creators"
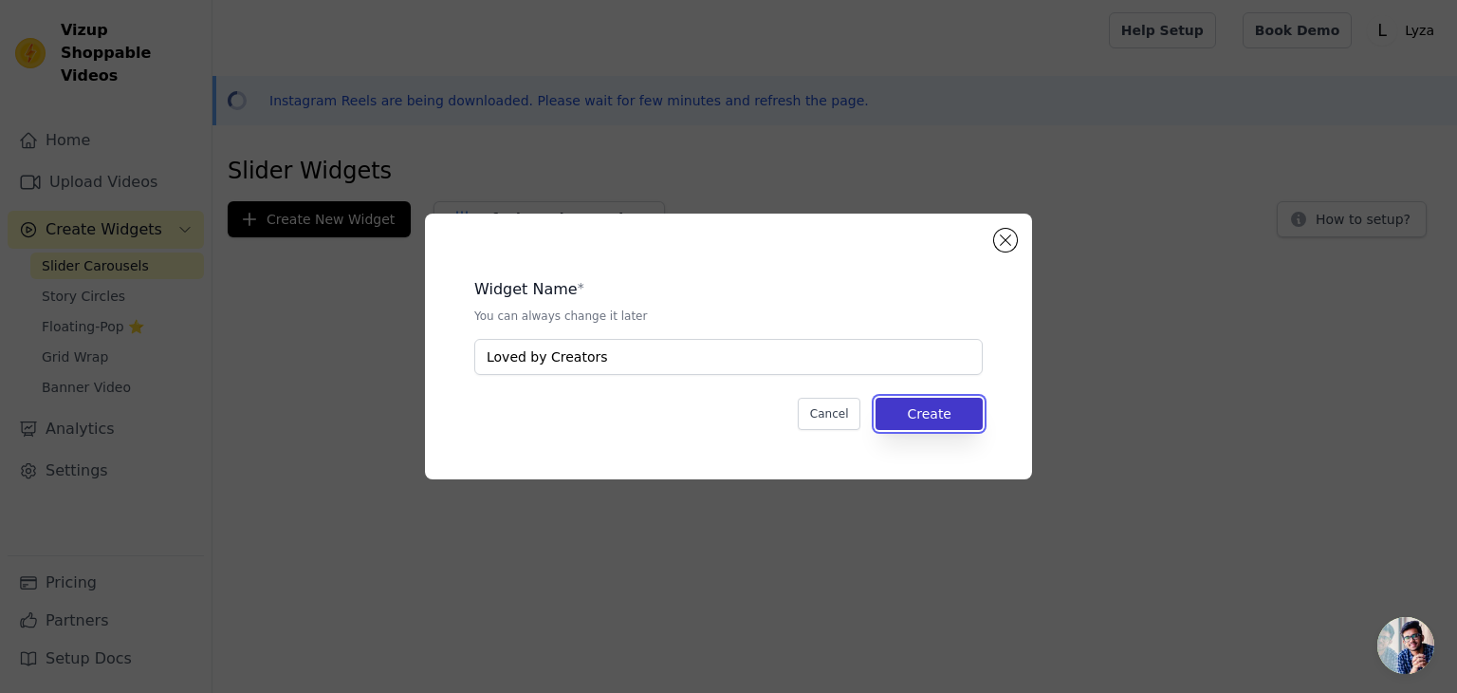
click at [903, 411] on button "Create" at bounding box center [929, 414] width 107 height 32
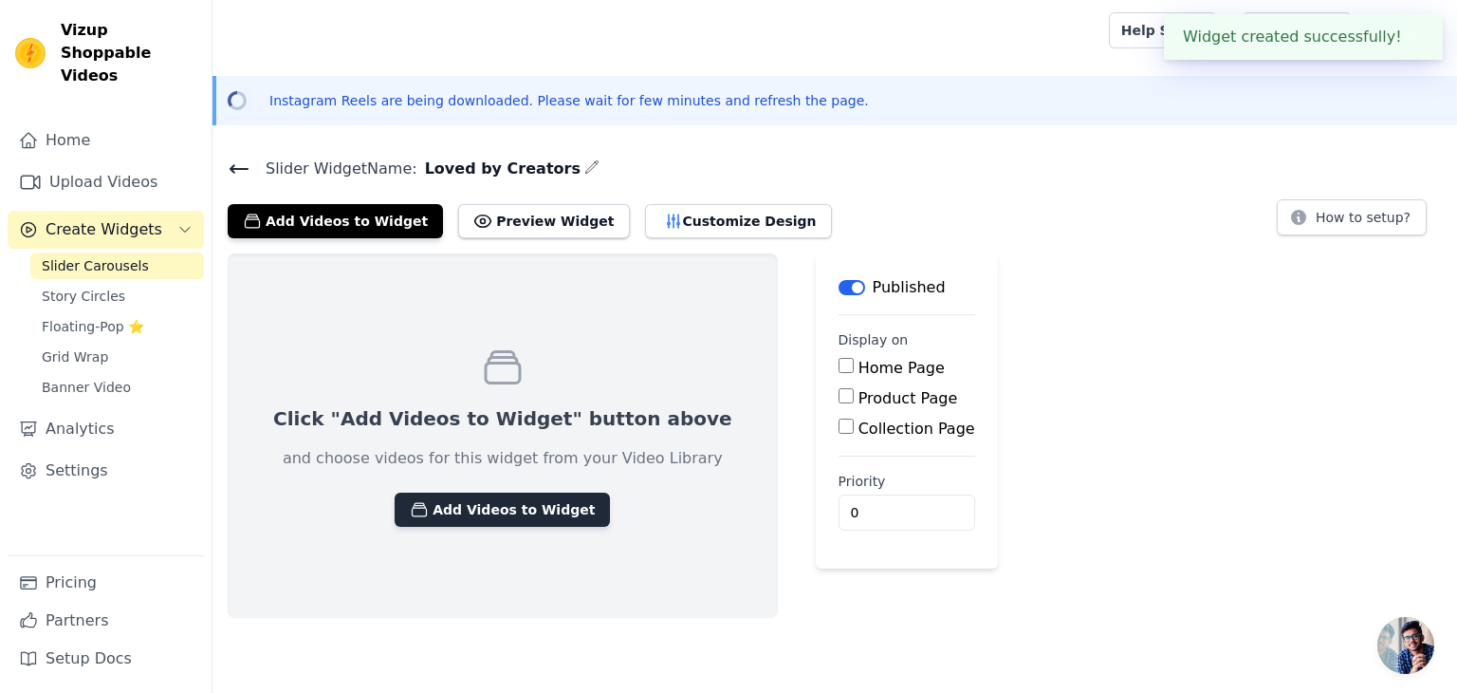
click at [492, 505] on button "Add Videos to Widget" at bounding box center [502, 509] width 215 height 34
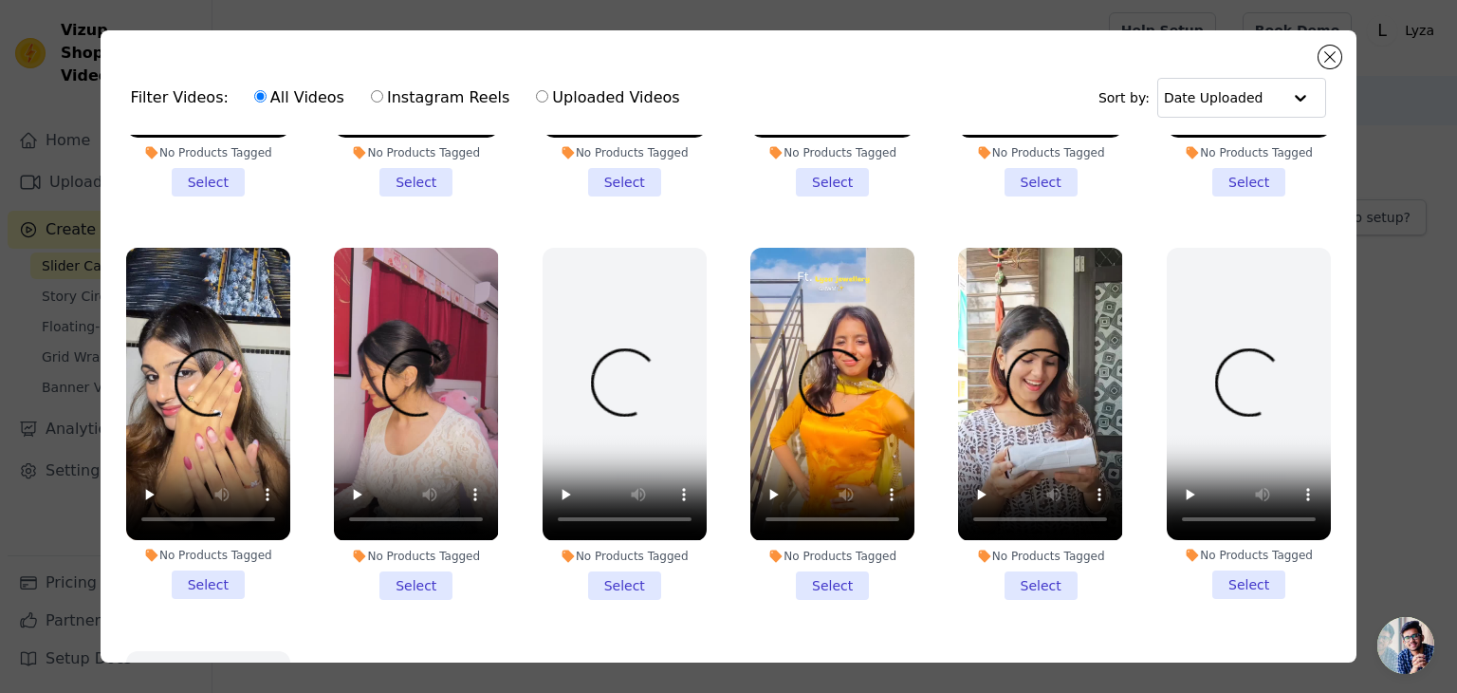
scroll to position [1139, 0]
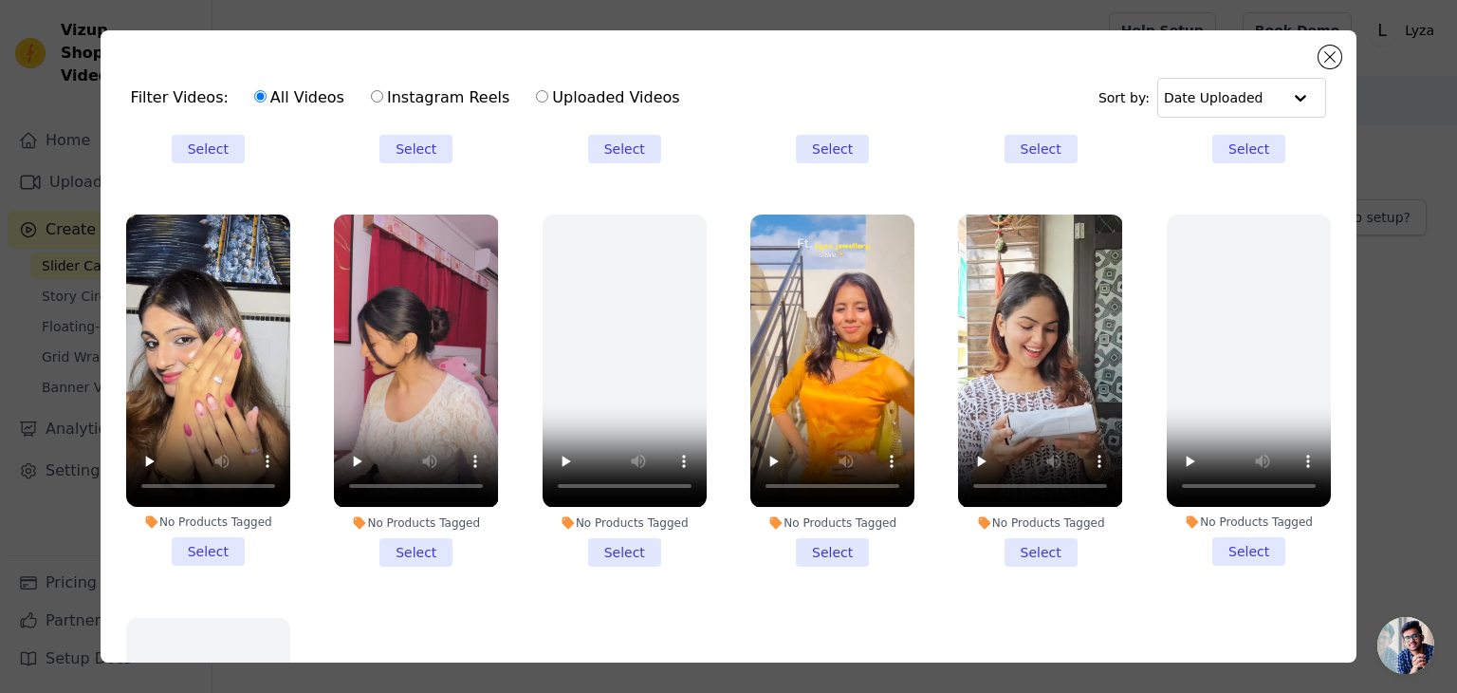
click at [398, 528] on li "No Products Tagged Select" at bounding box center [416, 389] width 164 height 351
click at [0, 0] on input "No Products Tagged Select" at bounding box center [0, 0] width 0 height 0
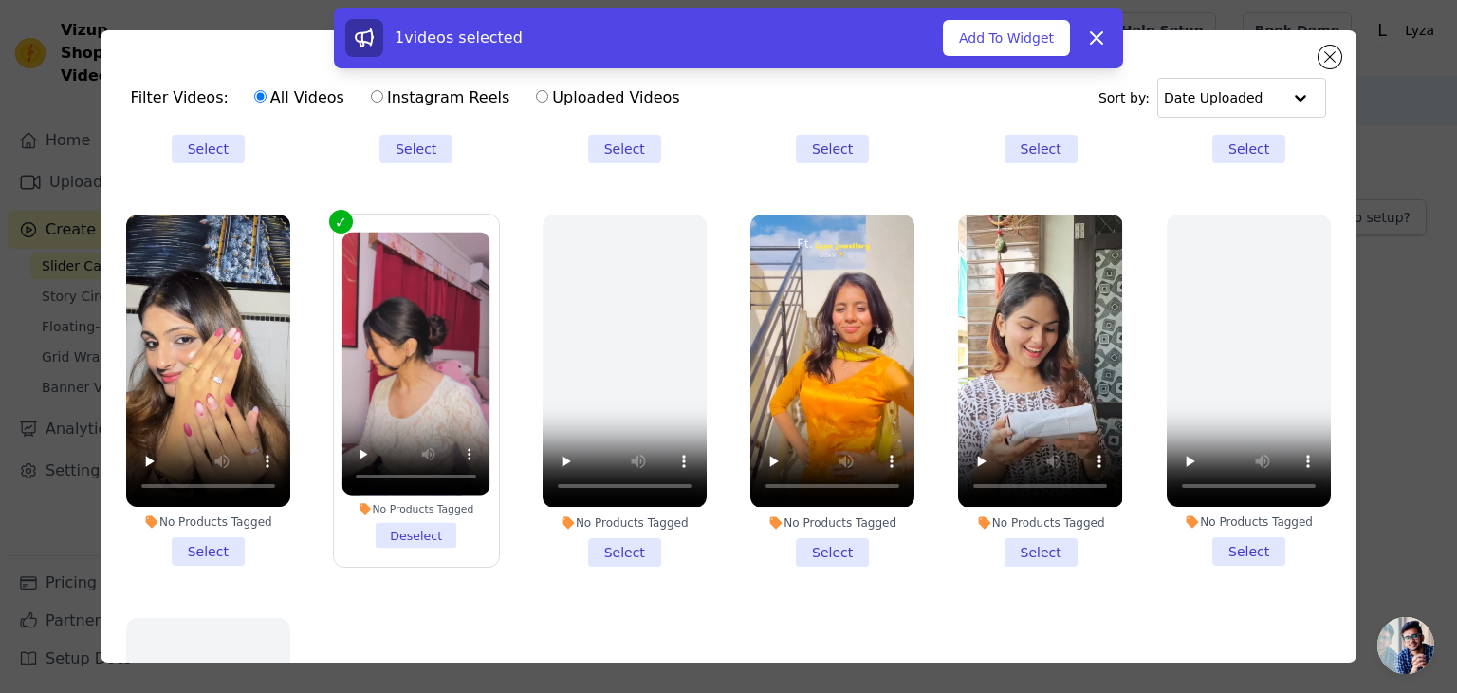
click at [807, 521] on li "No Products Tagged Select" at bounding box center [832, 389] width 164 height 351
click at [0, 0] on input "No Products Tagged Select" at bounding box center [0, 0] width 0 height 0
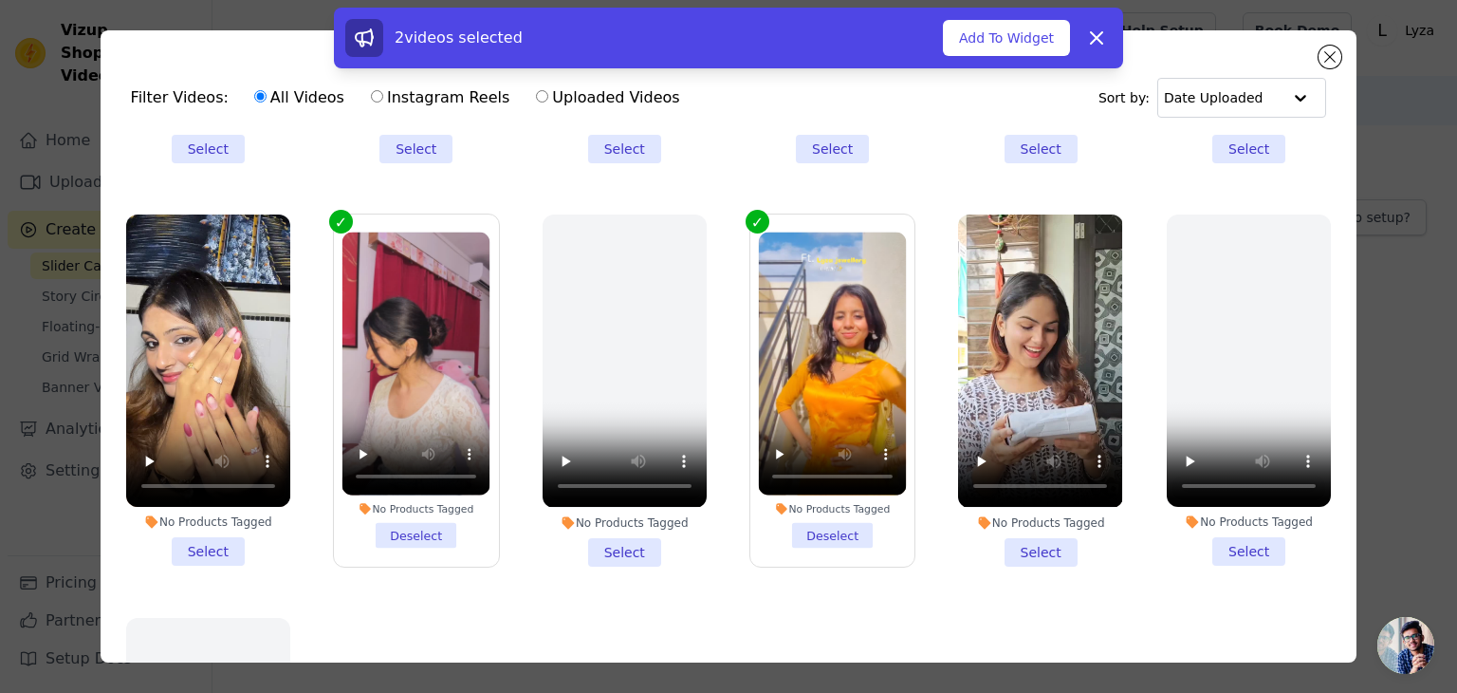
click at [216, 521] on li "No Products Tagged Select" at bounding box center [208, 389] width 164 height 351
click at [0, 0] on input "No Products Tagged Select" at bounding box center [0, 0] width 0 height 0
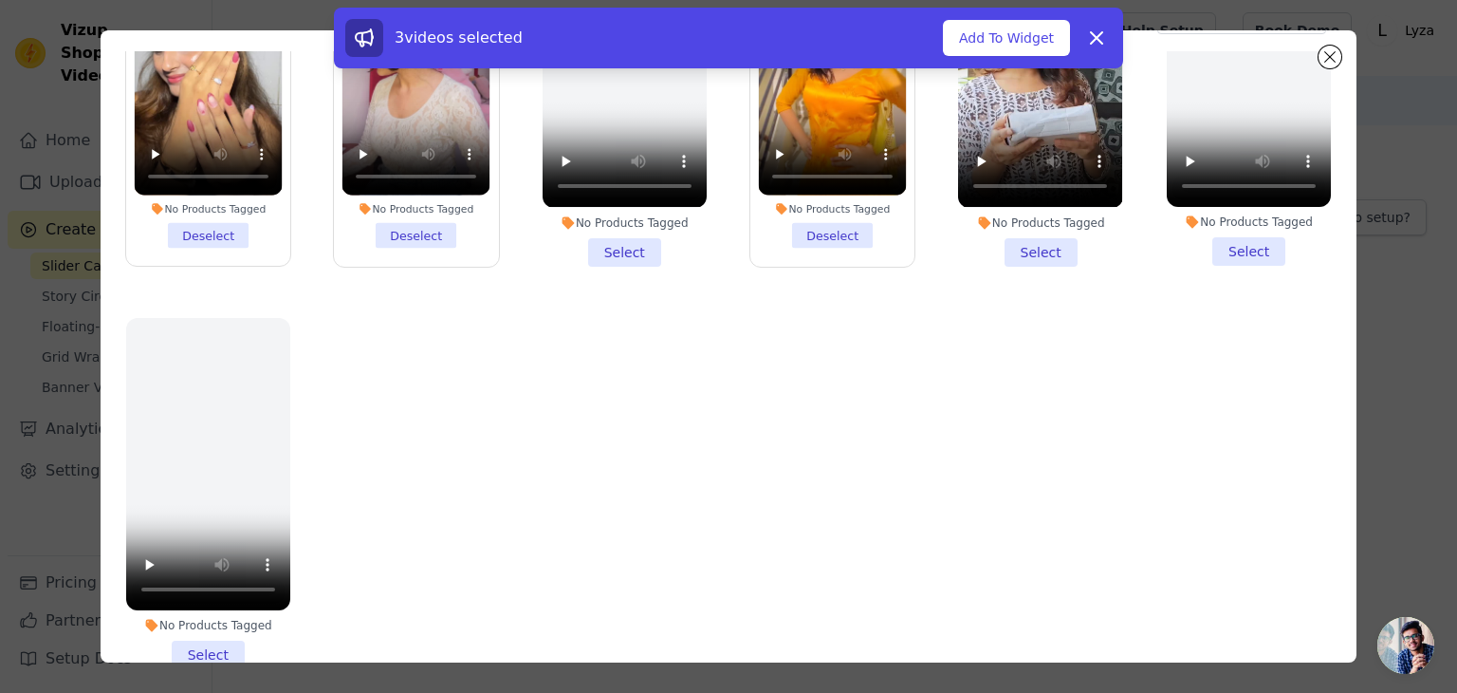
scroll to position [164, 0]
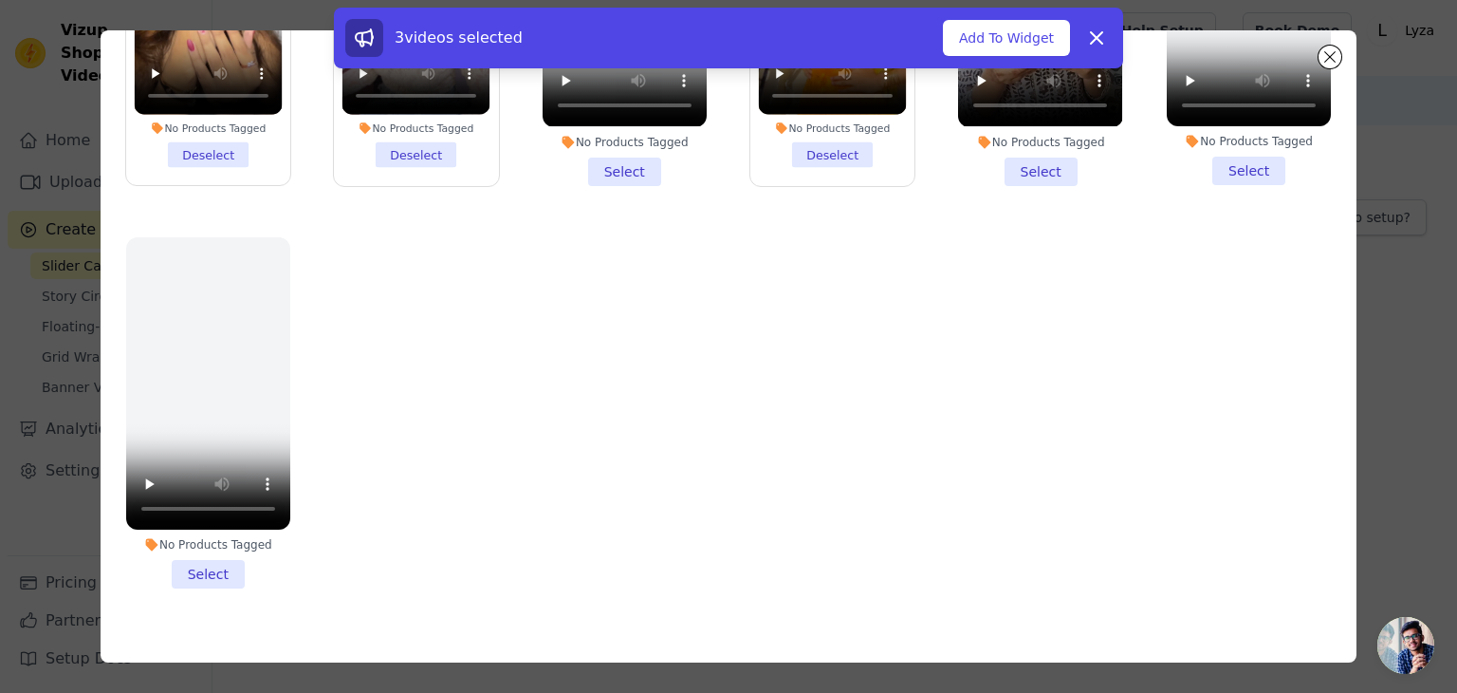
click at [213, 544] on li "No Products Tagged Select" at bounding box center [208, 412] width 164 height 351
click at [0, 0] on input "No Products Tagged Select" at bounding box center [0, 0] width 0 height 0
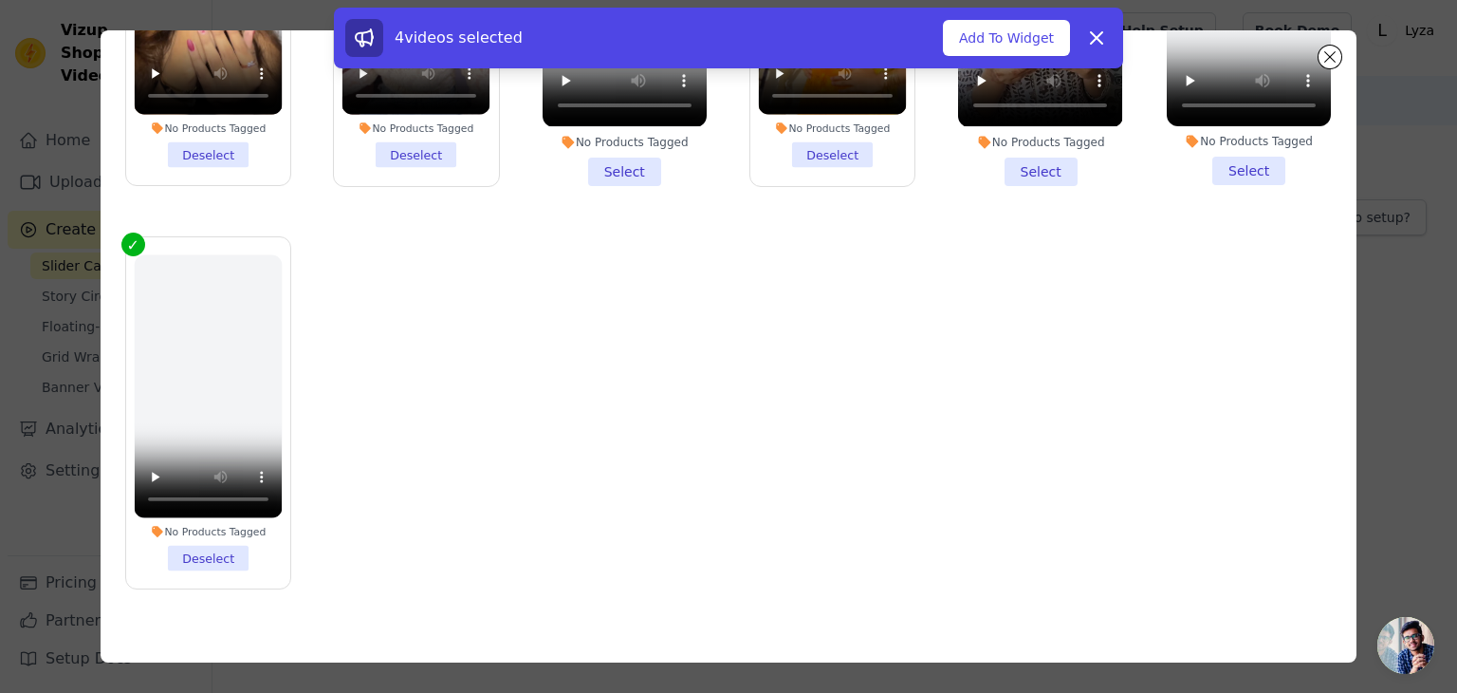
click at [213, 544] on label "No Products Tagged Deselect" at bounding box center [208, 412] width 166 height 353
click at [0, 0] on input "No Products Tagged Deselect" at bounding box center [0, 0] width 0 height 0
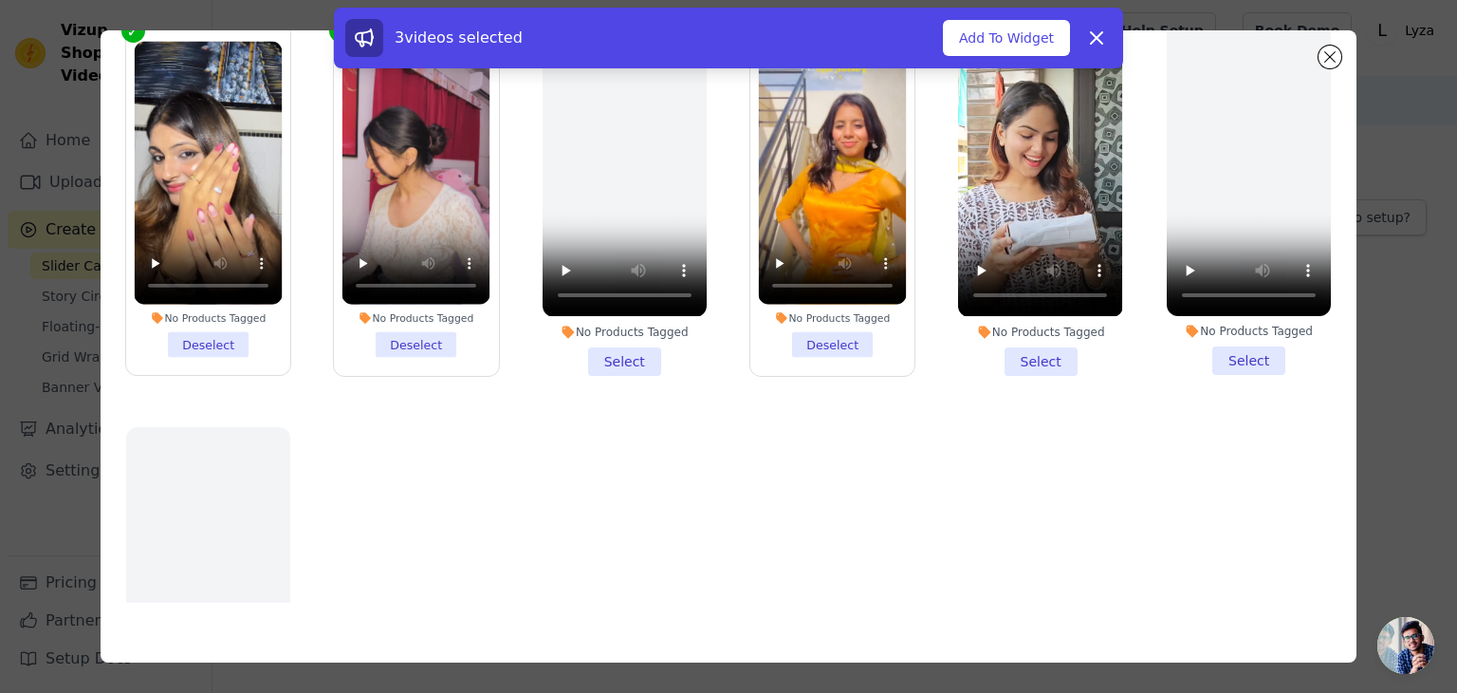
scroll to position [1070, 0]
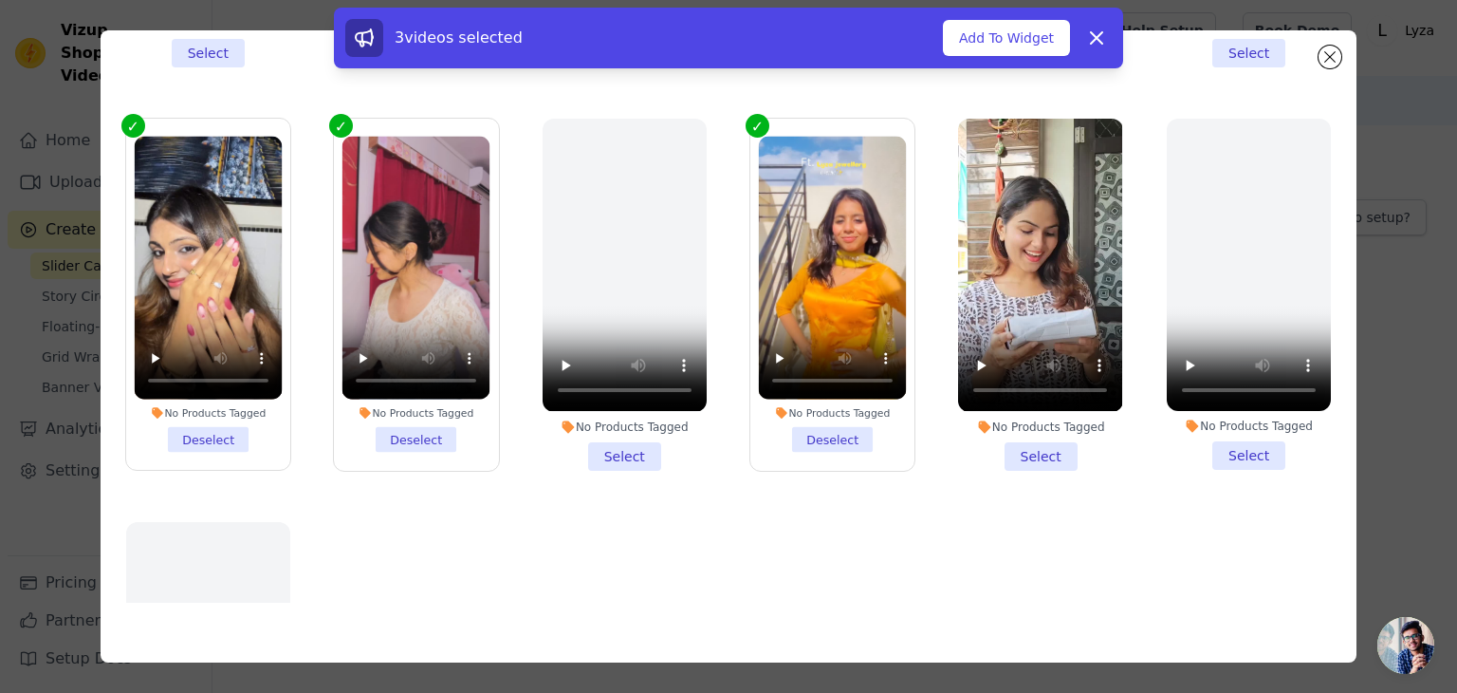
click at [1010, 423] on li "No Products Tagged Select" at bounding box center [1040, 294] width 164 height 351
click at [0, 0] on input "No Products Tagged Select" at bounding box center [0, 0] width 0 height 0
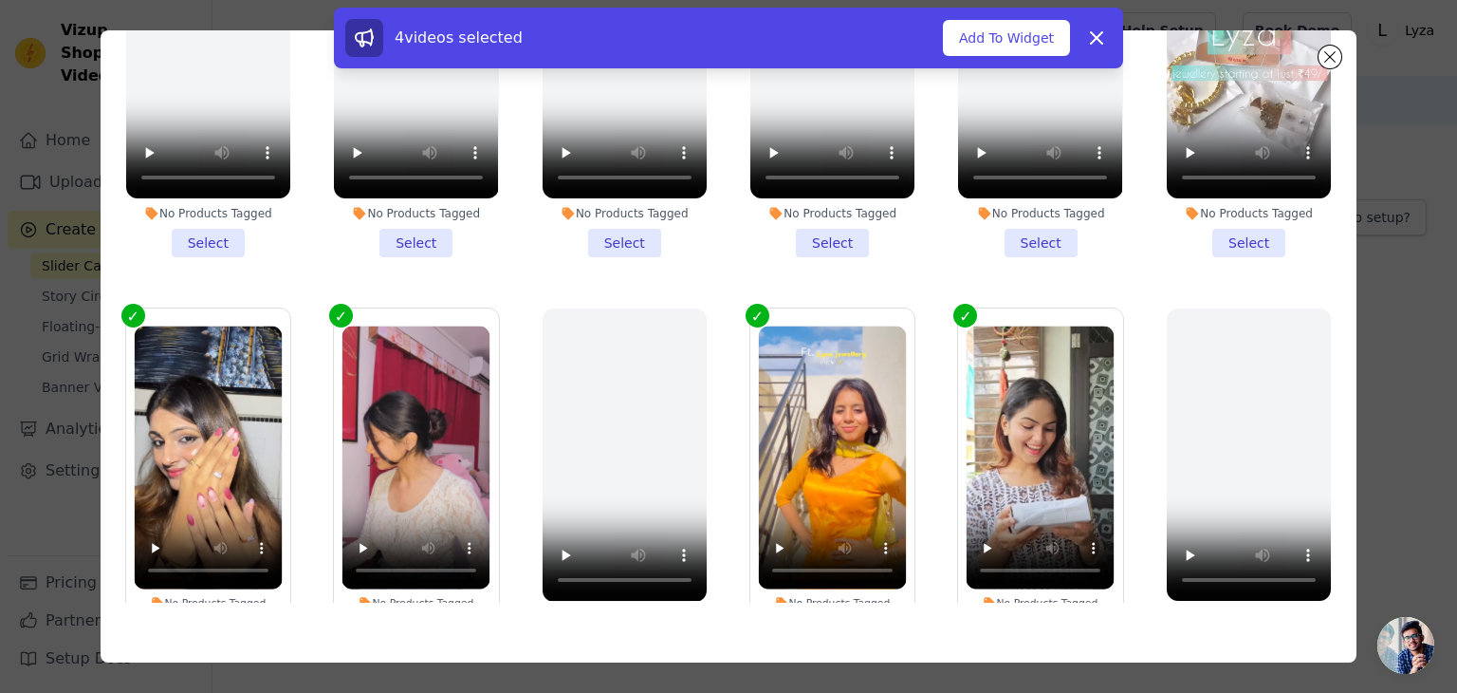
scroll to position [691, 0]
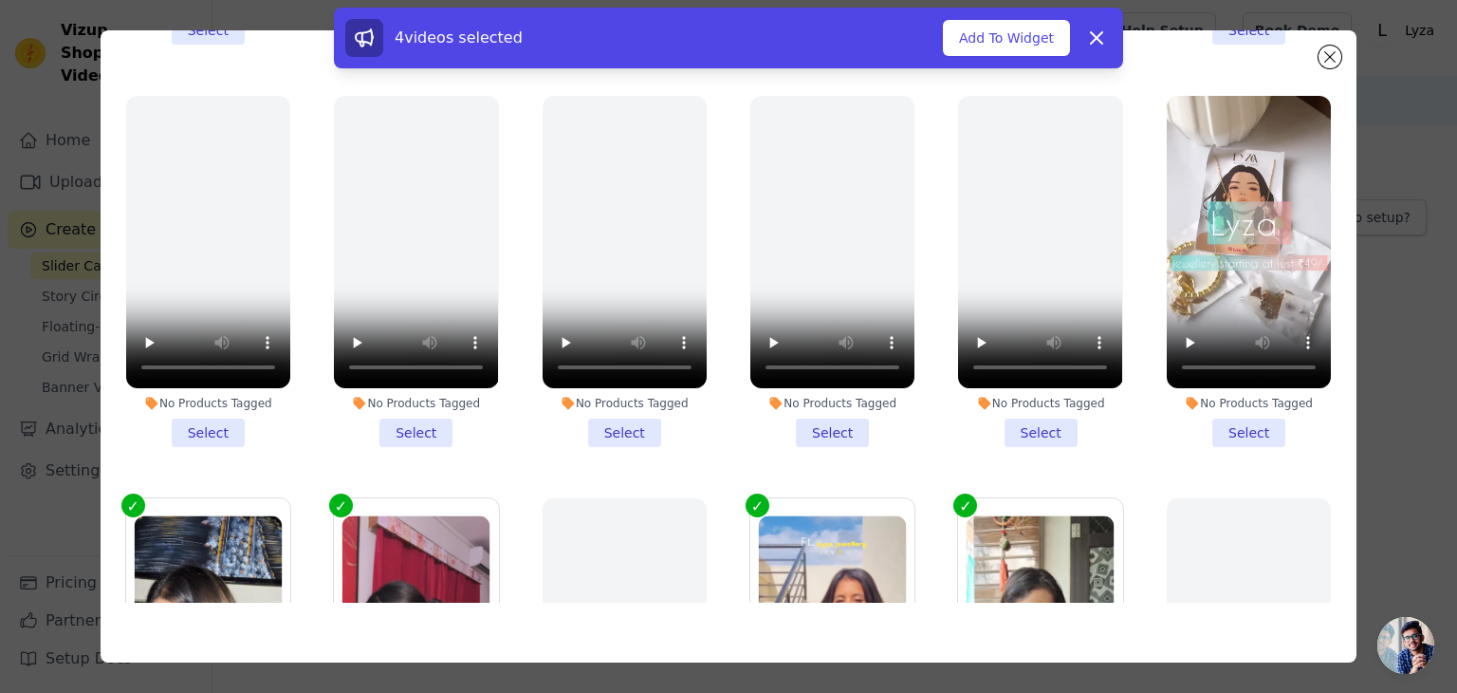
click at [1238, 411] on li "No Products Tagged Select" at bounding box center [1249, 271] width 164 height 351
click at [0, 0] on input "No Products Tagged Select" at bounding box center [0, 0] width 0 height 0
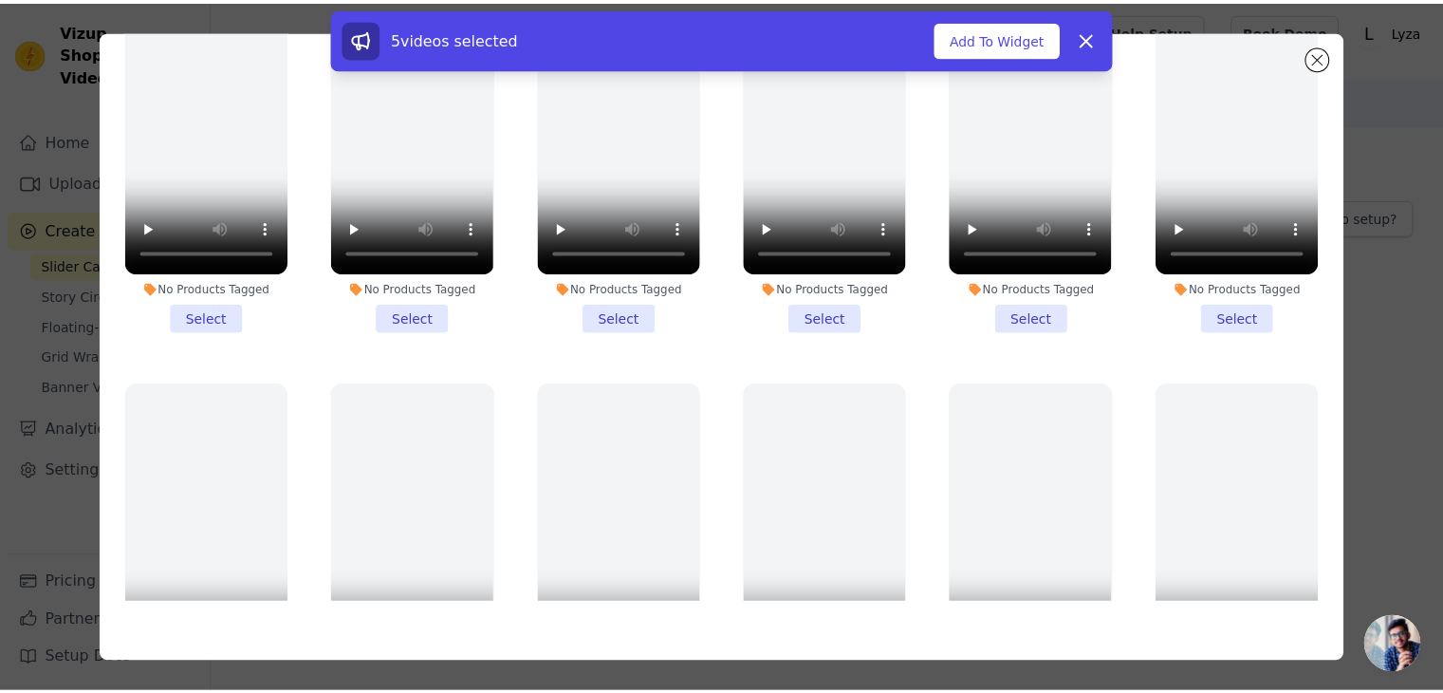
scroll to position [0, 0]
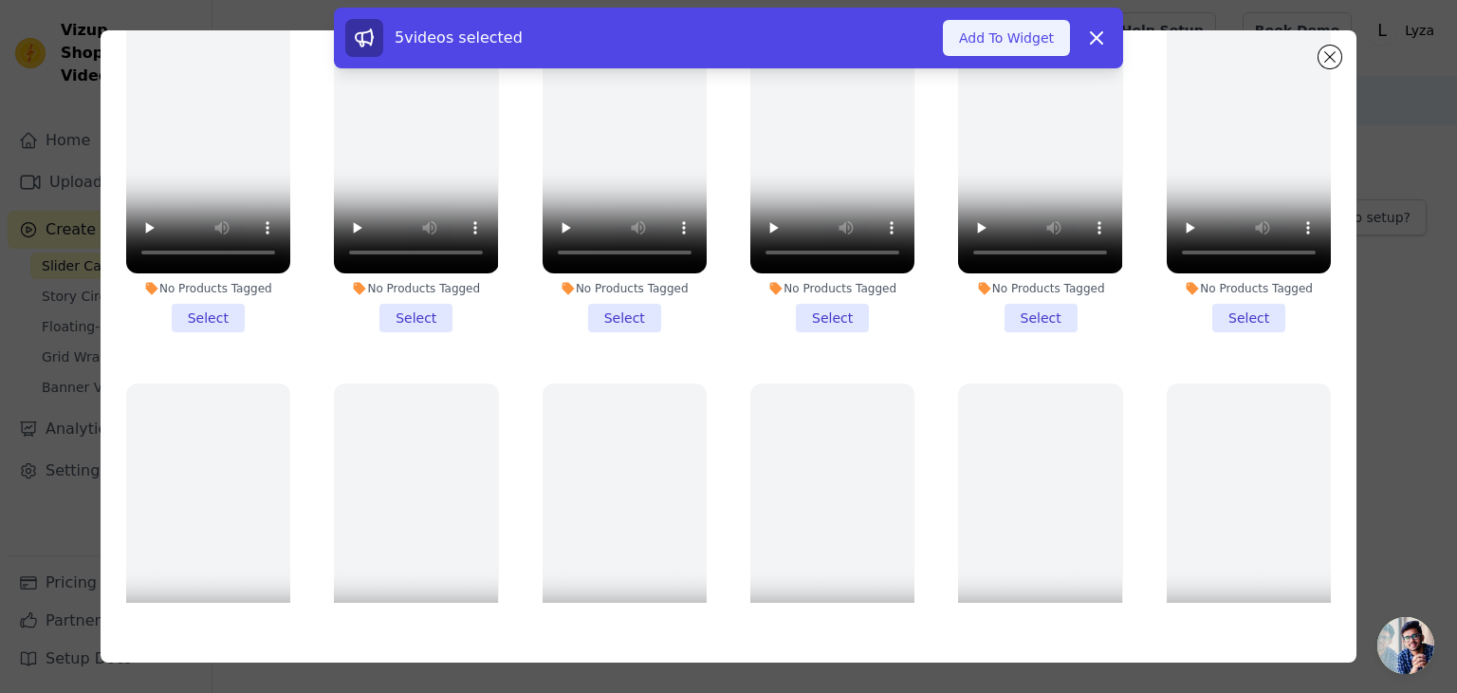
click at [1002, 40] on button "Add To Widget" at bounding box center [1006, 38] width 127 height 36
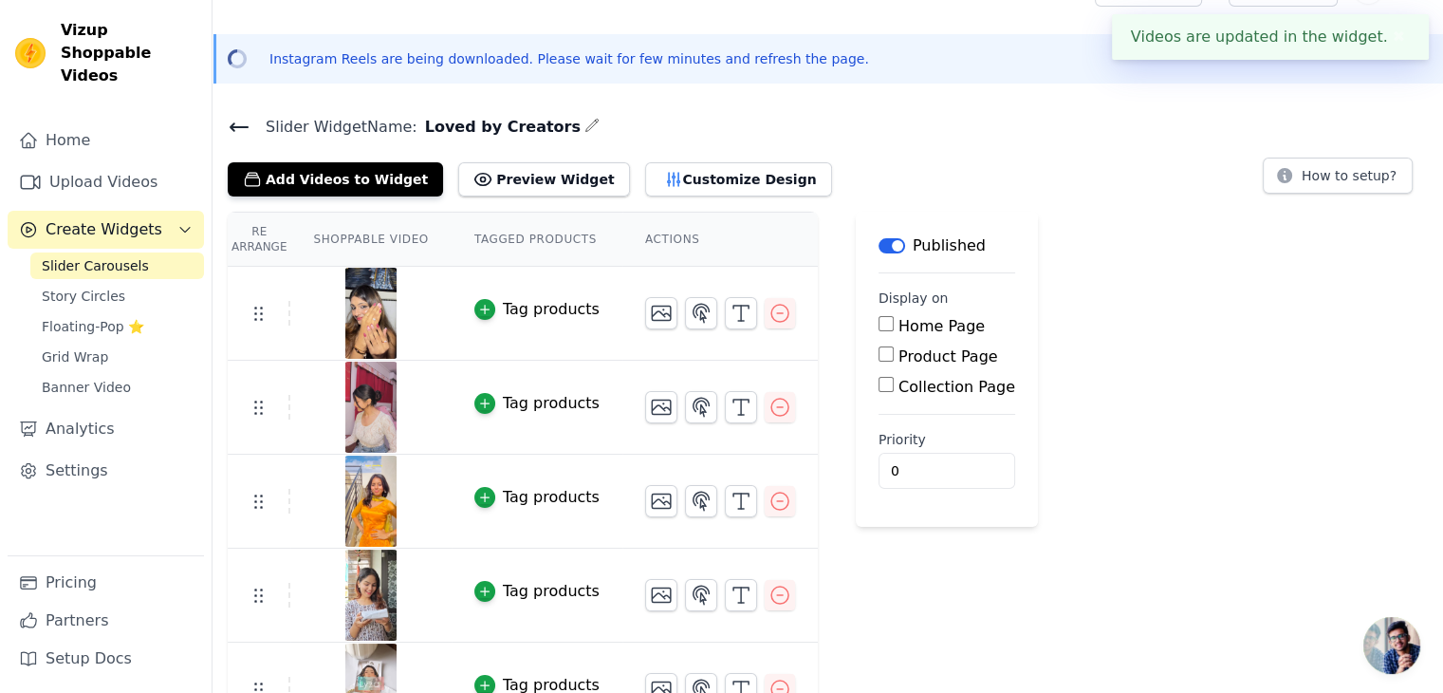
scroll to position [83, 0]
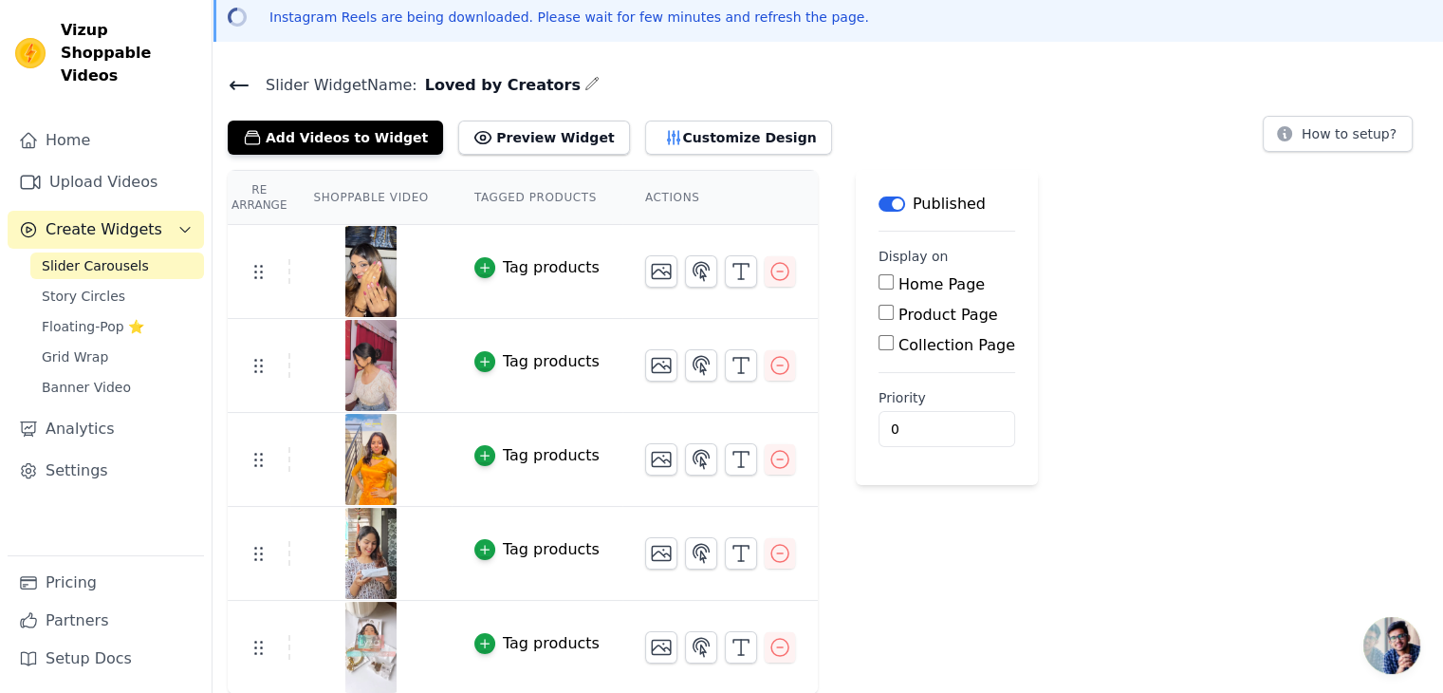
click at [879, 279] on input "Home Page" at bounding box center [886, 281] width 15 height 15
checkbox input "true"
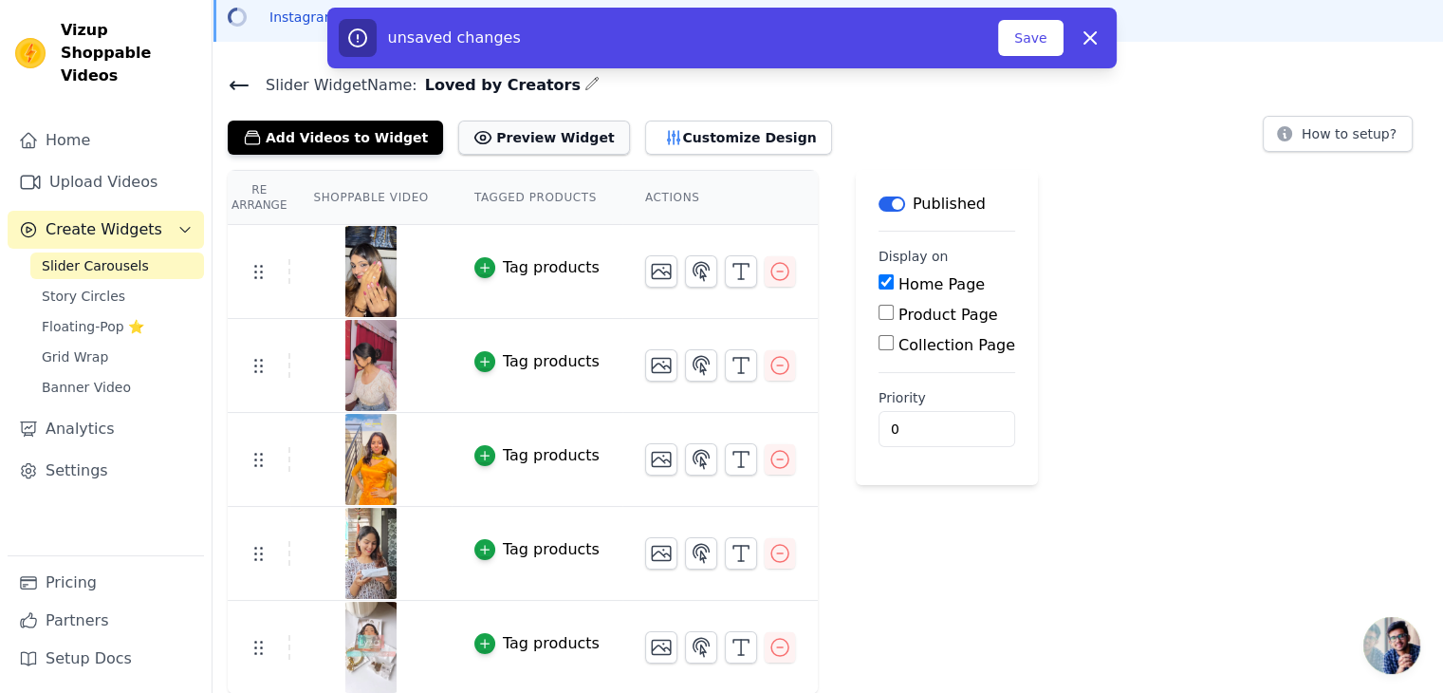
click at [501, 133] on button "Preview Widget" at bounding box center [543, 137] width 171 height 34
click at [659, 139] on button "Customize Design" at bounding box center [738, 137] width 187 height 34
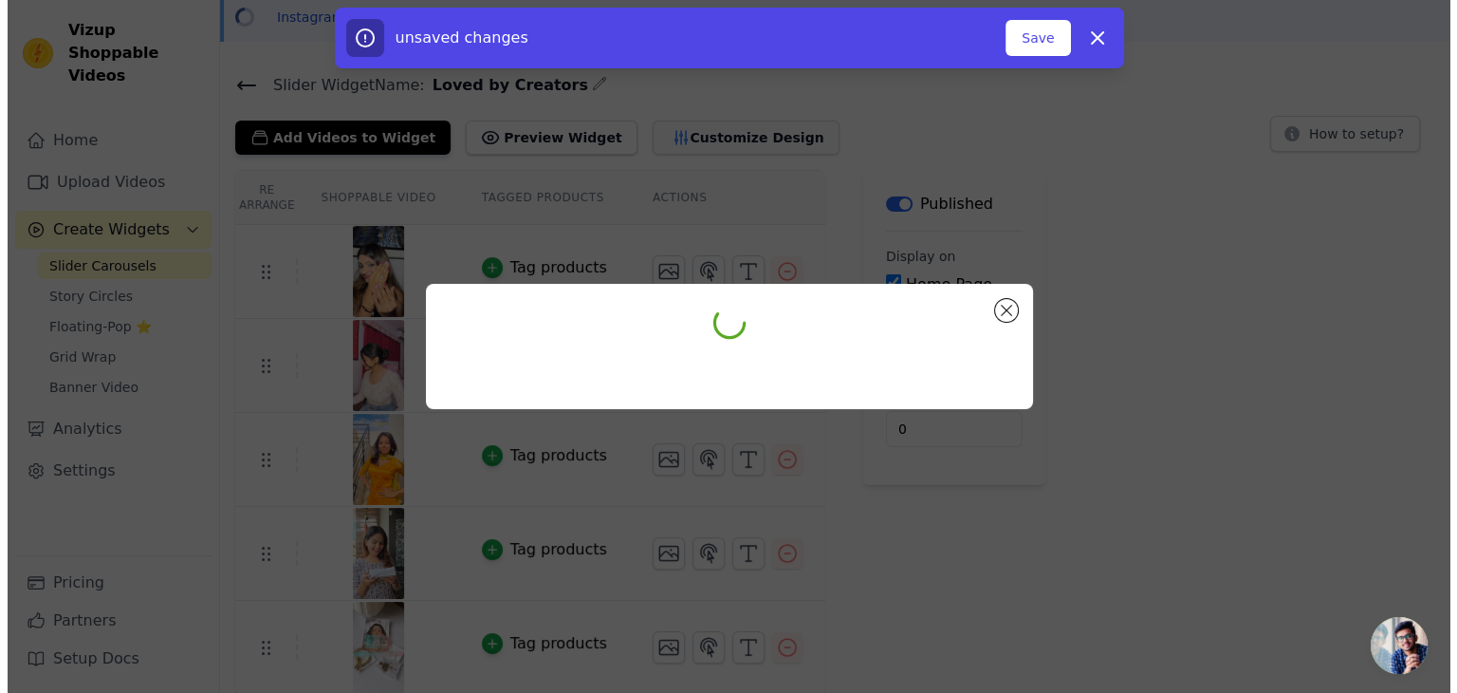
scroll to position [0, 0]
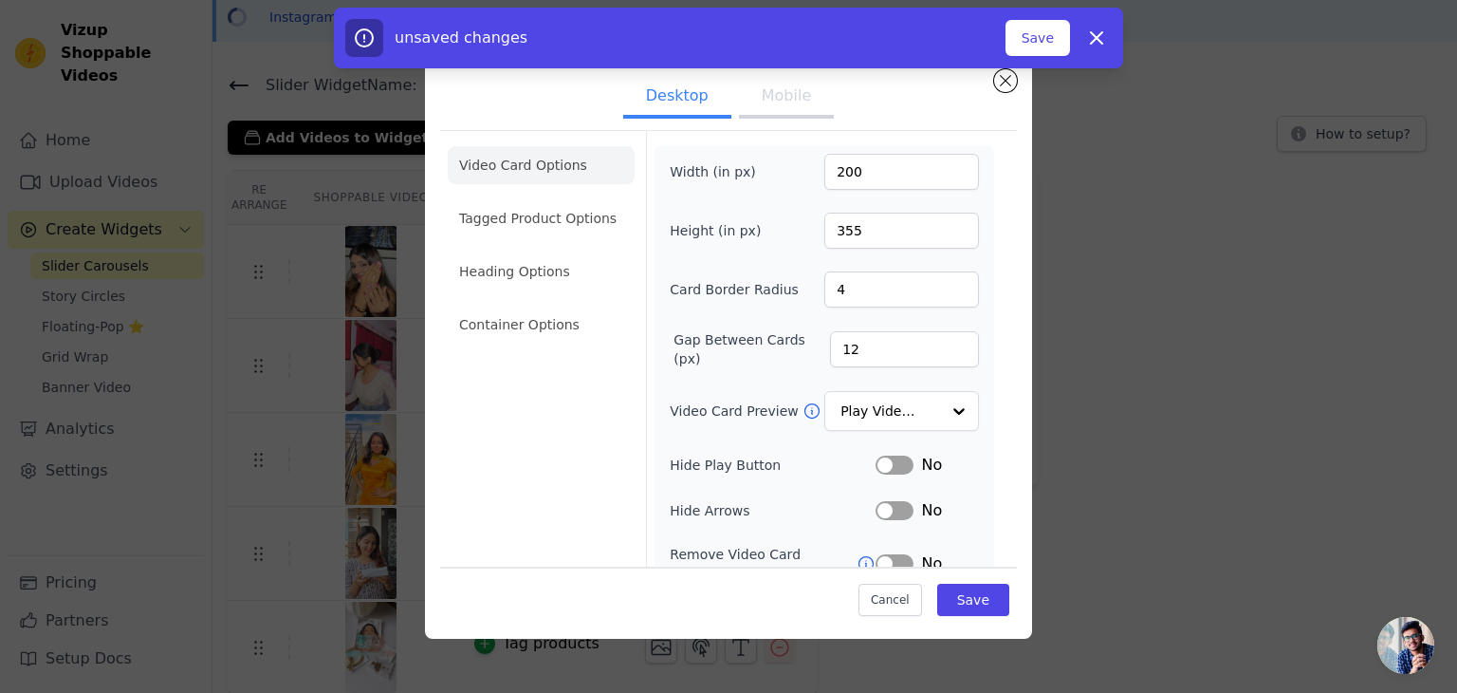
click at [775, 100] on button "Mobile" at bounding box center [786, 98] width 95 height 42
click at [691, 101] on button "Desktop" at bounding box center [677, 98] width 108 height 42
click at [534, 274] on li "Heading Options" at bounding box center [541, 271] width 187 height 38
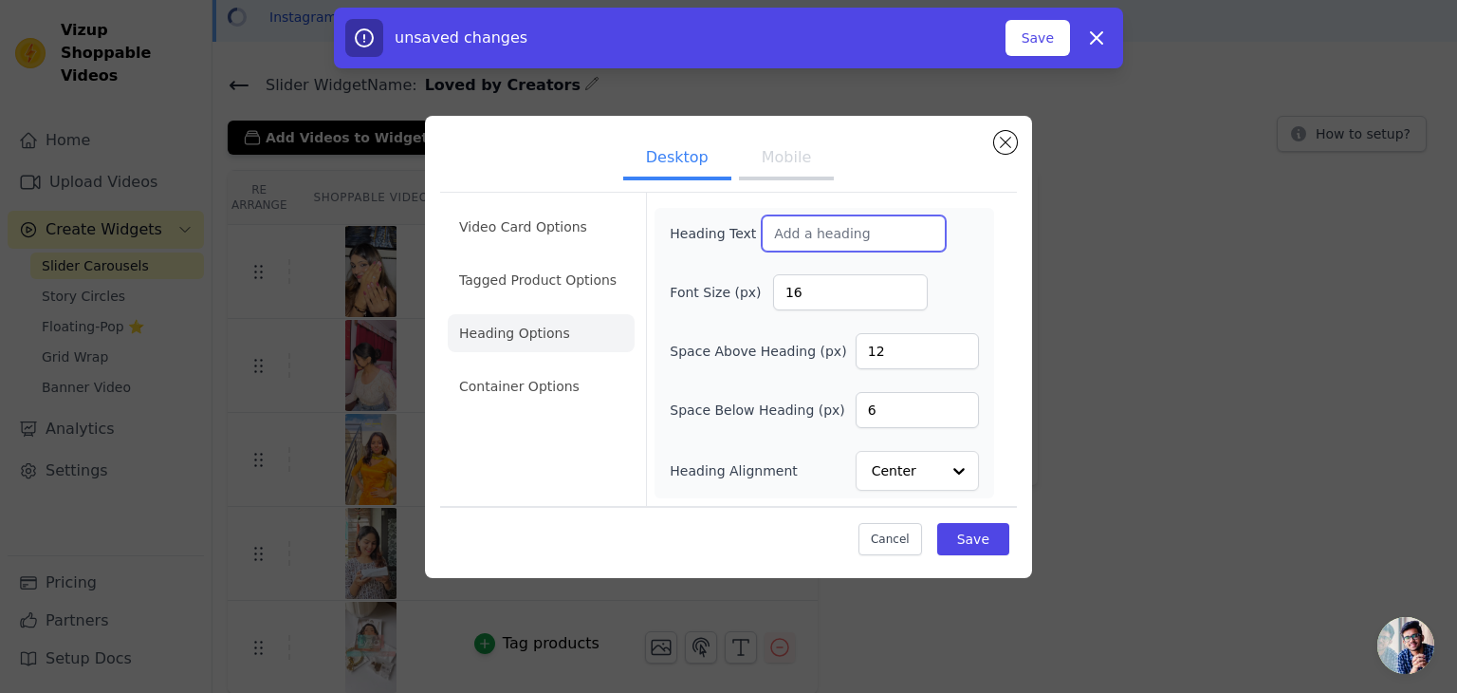
click at [788, 241] on input "Heading Text" at bounding box center [854, 233] width 184 height 36
paste input "Loved by Creators"
type input "Loved by Creators"
click at [755, 165] on button "Mobile" at bounding box center [786, 160] width 95 height 42
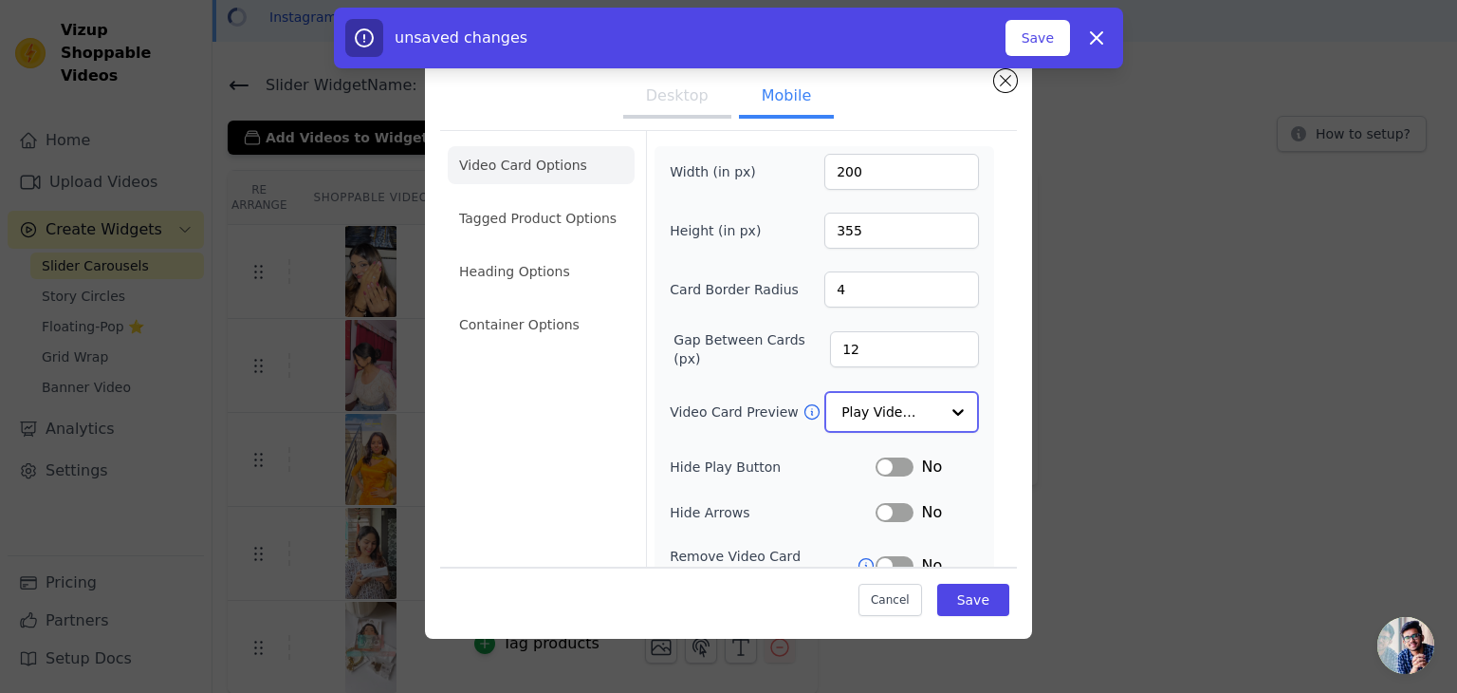
click at [948, 411] on div at bounding box center [958, 412] width 38 height 38
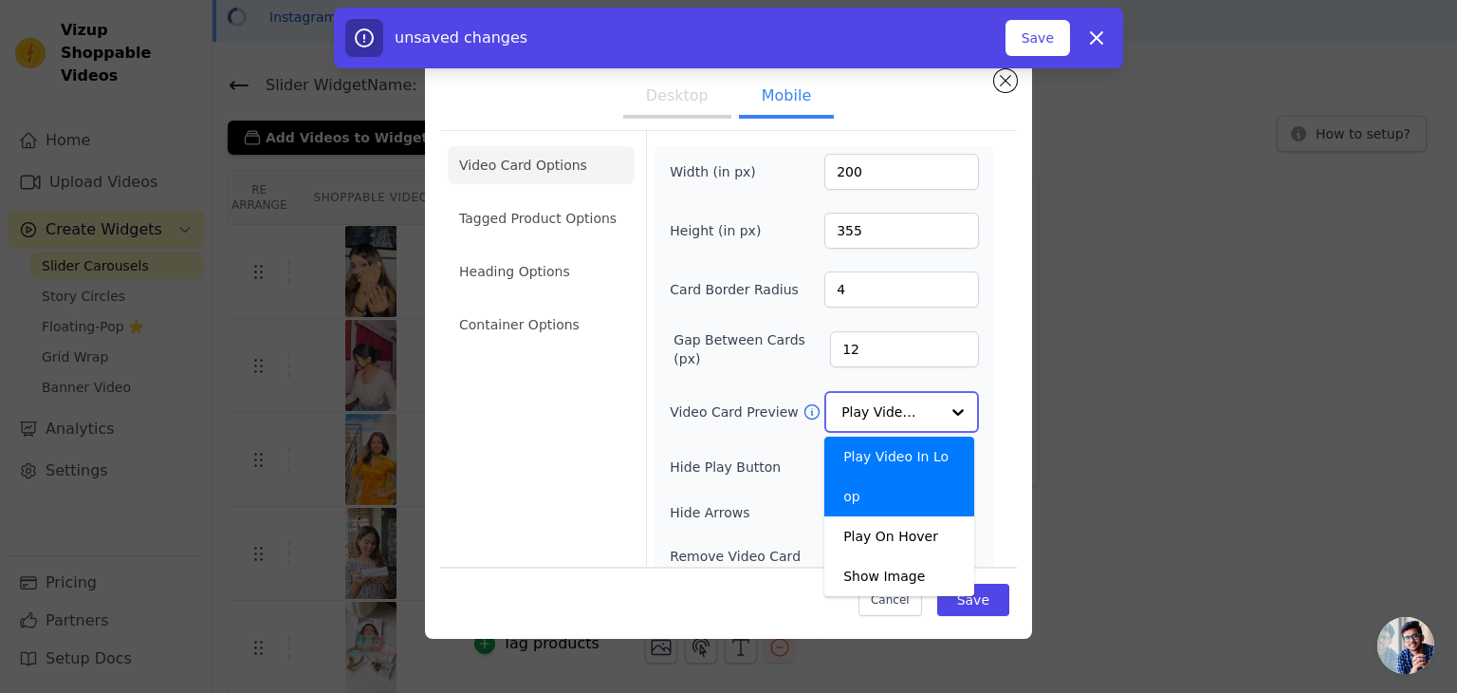
click at [944, 410] on div at bounding box center [958, 412] width 38 height 38
click at [805, 408] on icon at bounding box center [812, 411] width 14 height 14
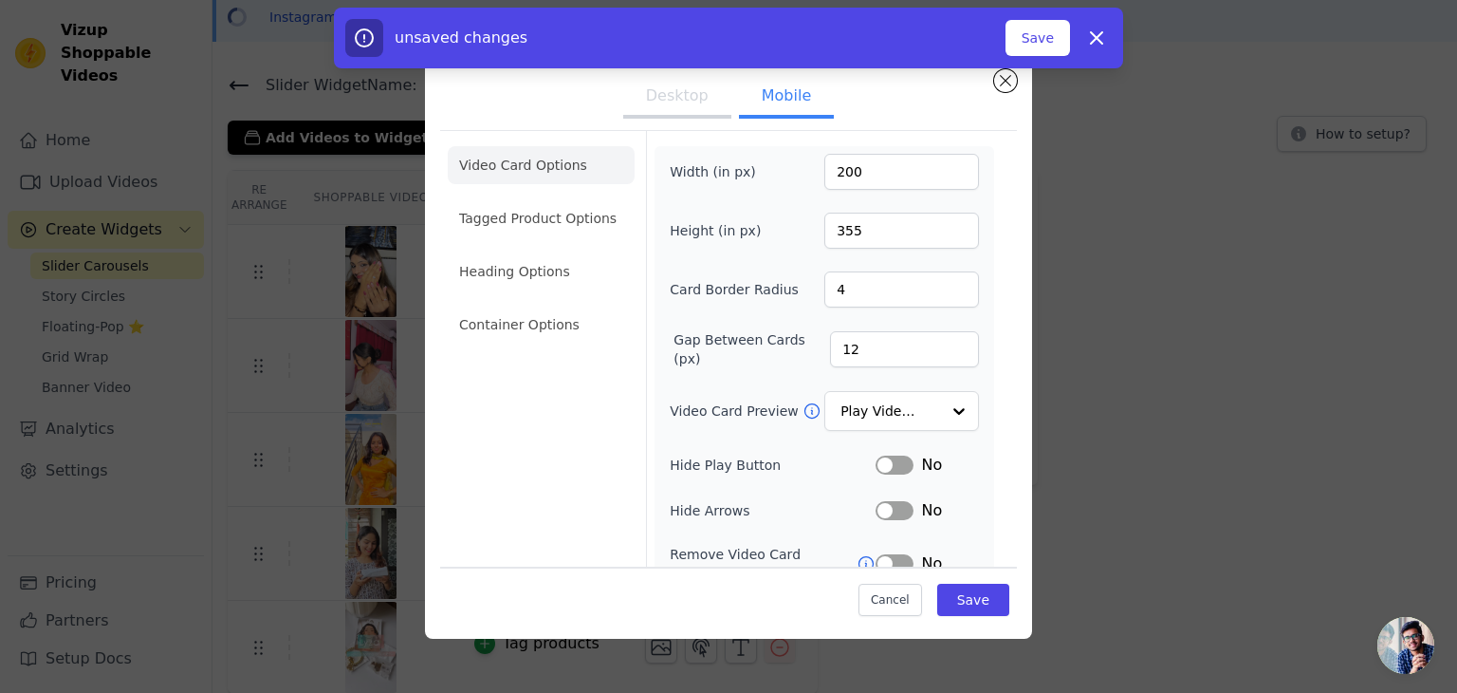
click at [661, 98] on button "Desktop" at bounding box center [677, 98] width 108 height 42
click at [858, 281] on input "4" at bounding box center [901, 289] width 155 height 36
click at [770, 108] on button "Mobile" at bounding box center [786, 98] width 95 height 42
click at [676, 99] on button "Desktop" at bounding box center [677, 98] width 108 height 42
click at [533, 265] on li "Heading Options" at bounding box center [541, 271] width 187 height 38
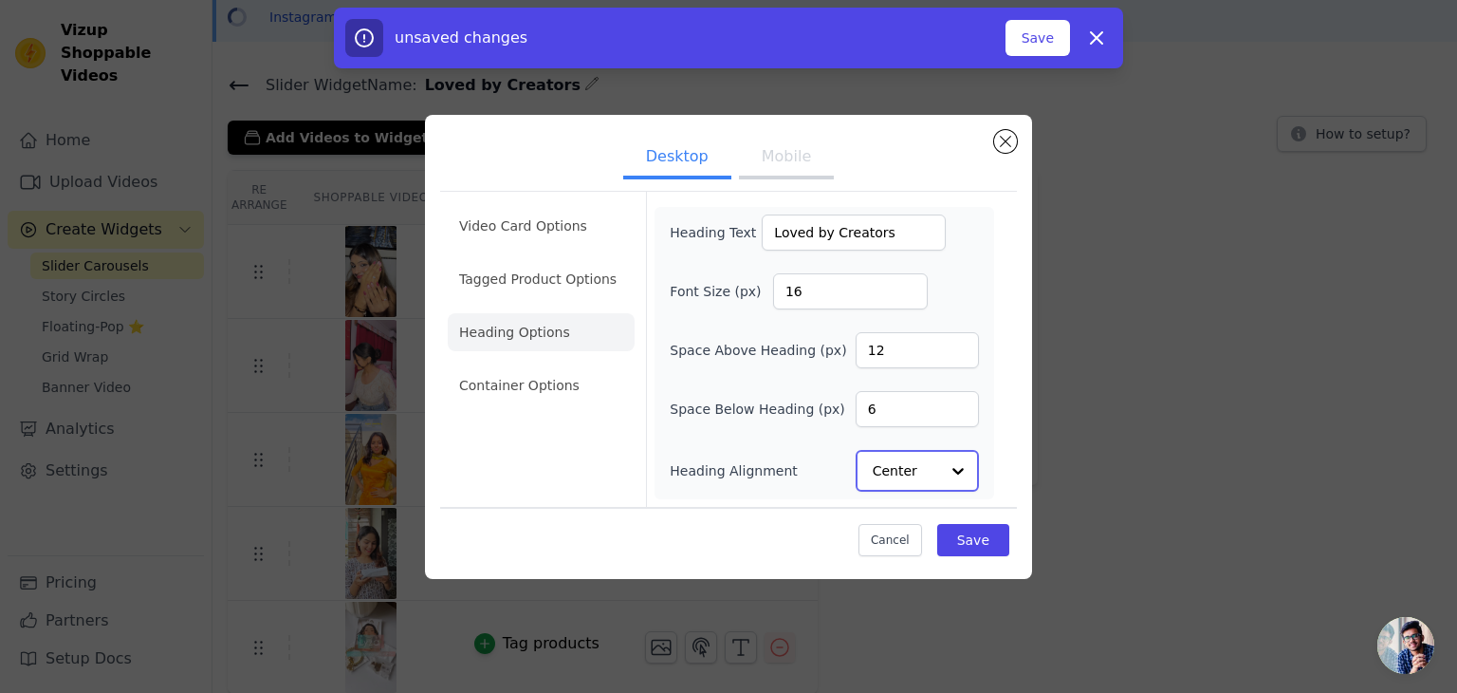
click at [891, 470] on input "Heading Alignment" at bounding box center [906, 471] width 66 height 38
click at [554, 380] on li "Container Options" at bounding box center [541, 386] width 187 height 38
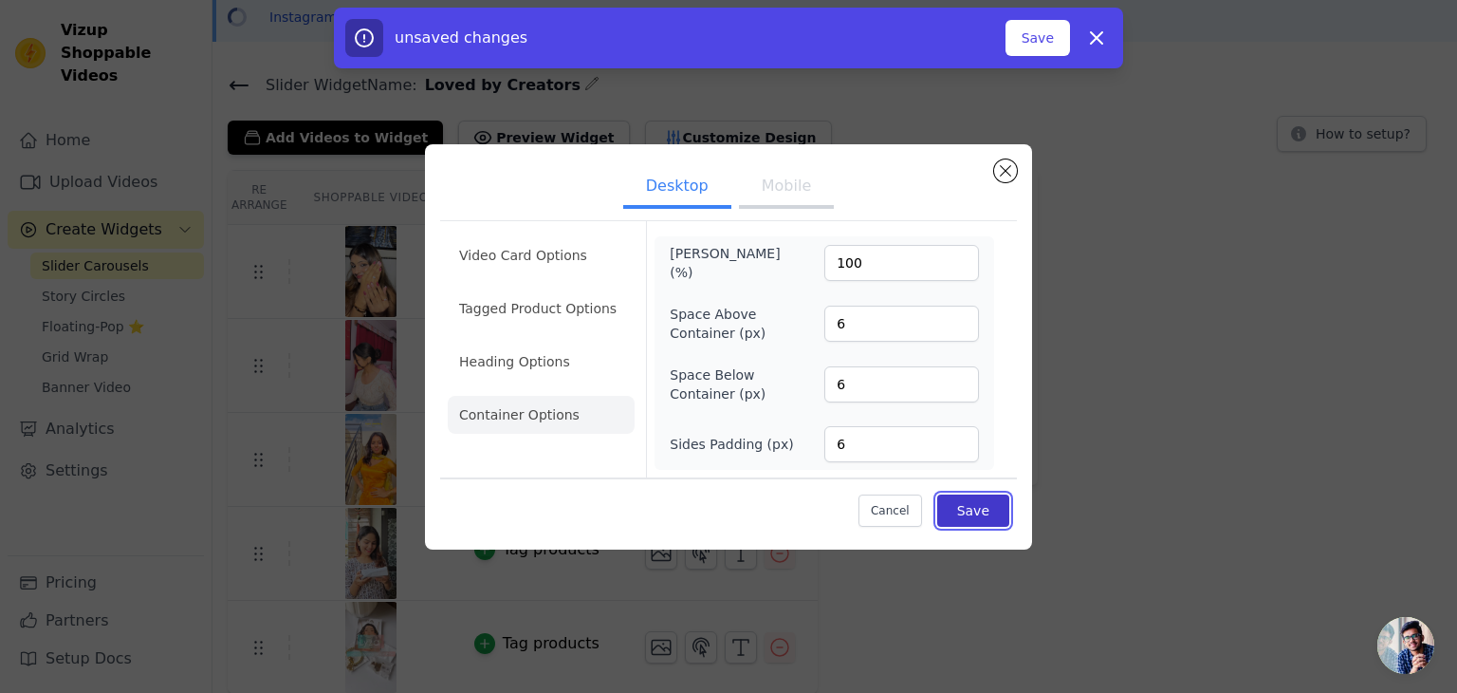
click at [968, 509] on button "Save" at bounding box center [973, 510] width 72 height 32
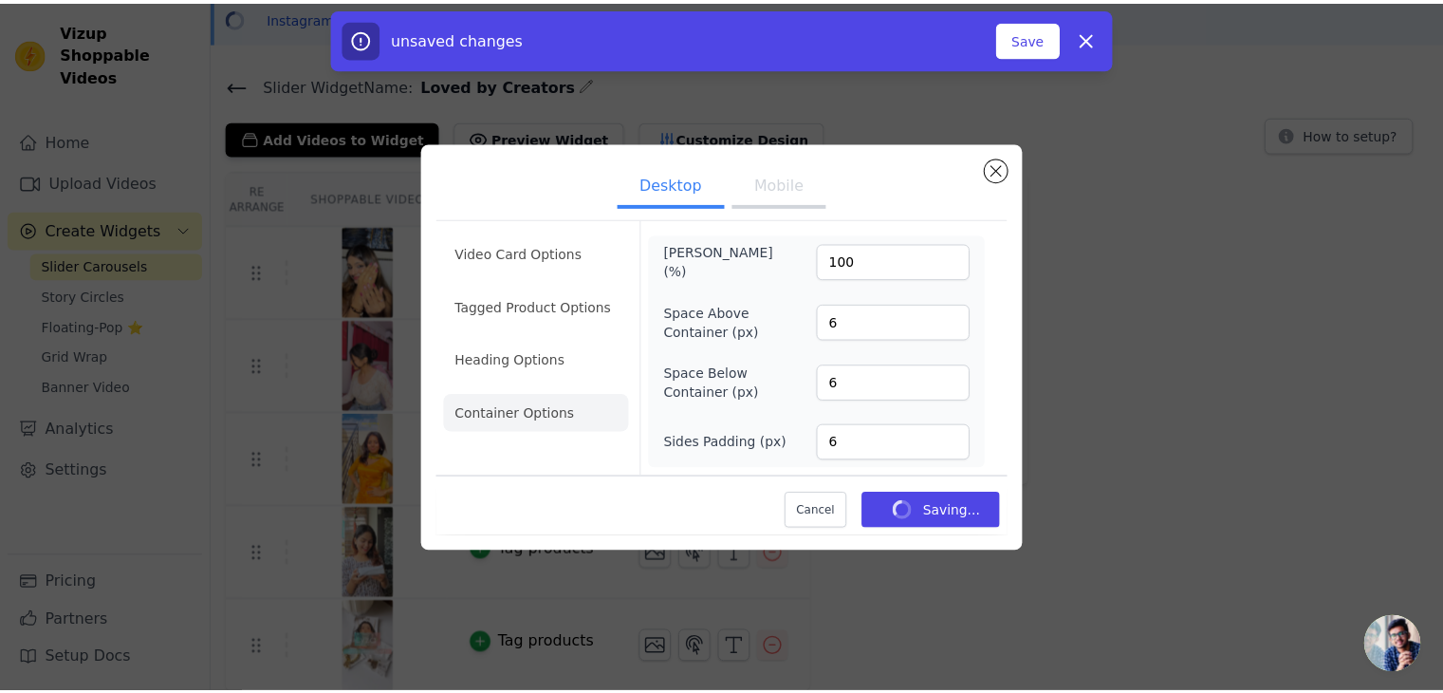
scroll to position [83, 0]
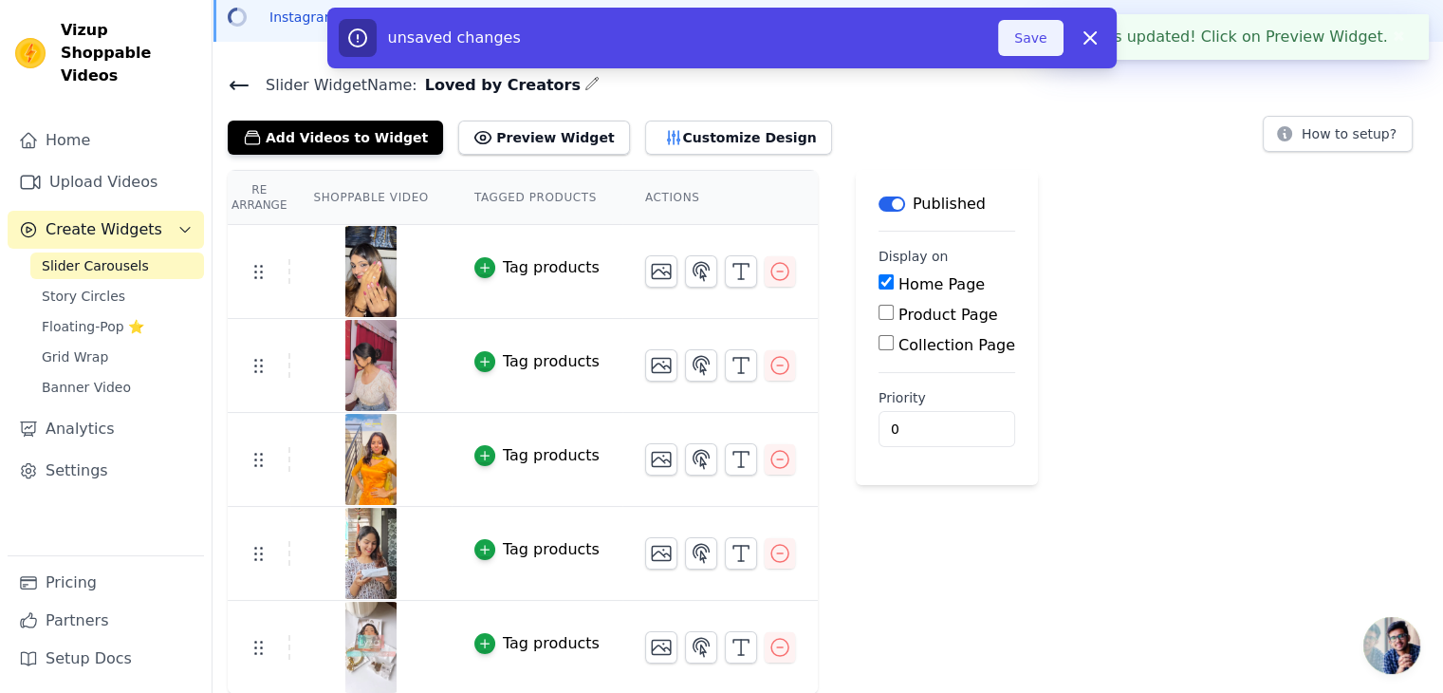
click at [1017, 45] on button "Save" at bounding box center [1030, 38] width 65 height 36
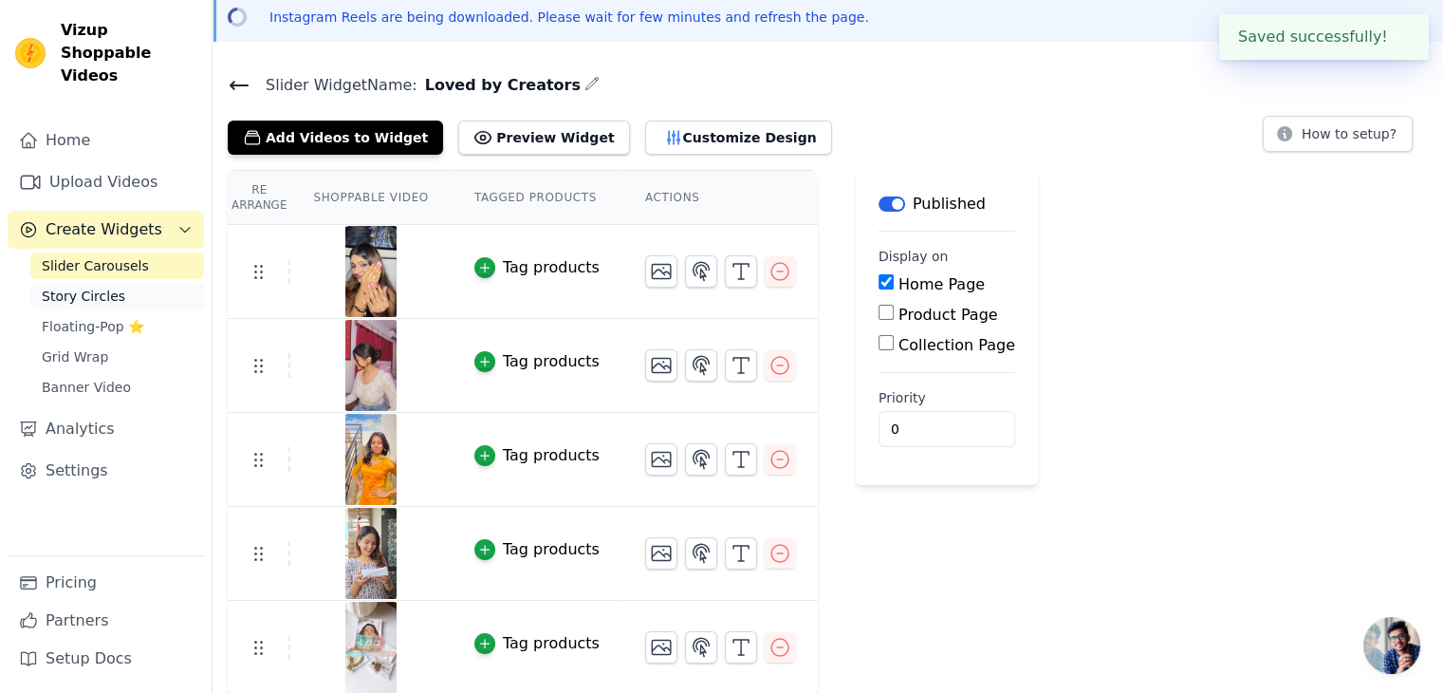
click at [95, 287] on span "Story Circles" at bounding box center [83, 296] width 83 height 19
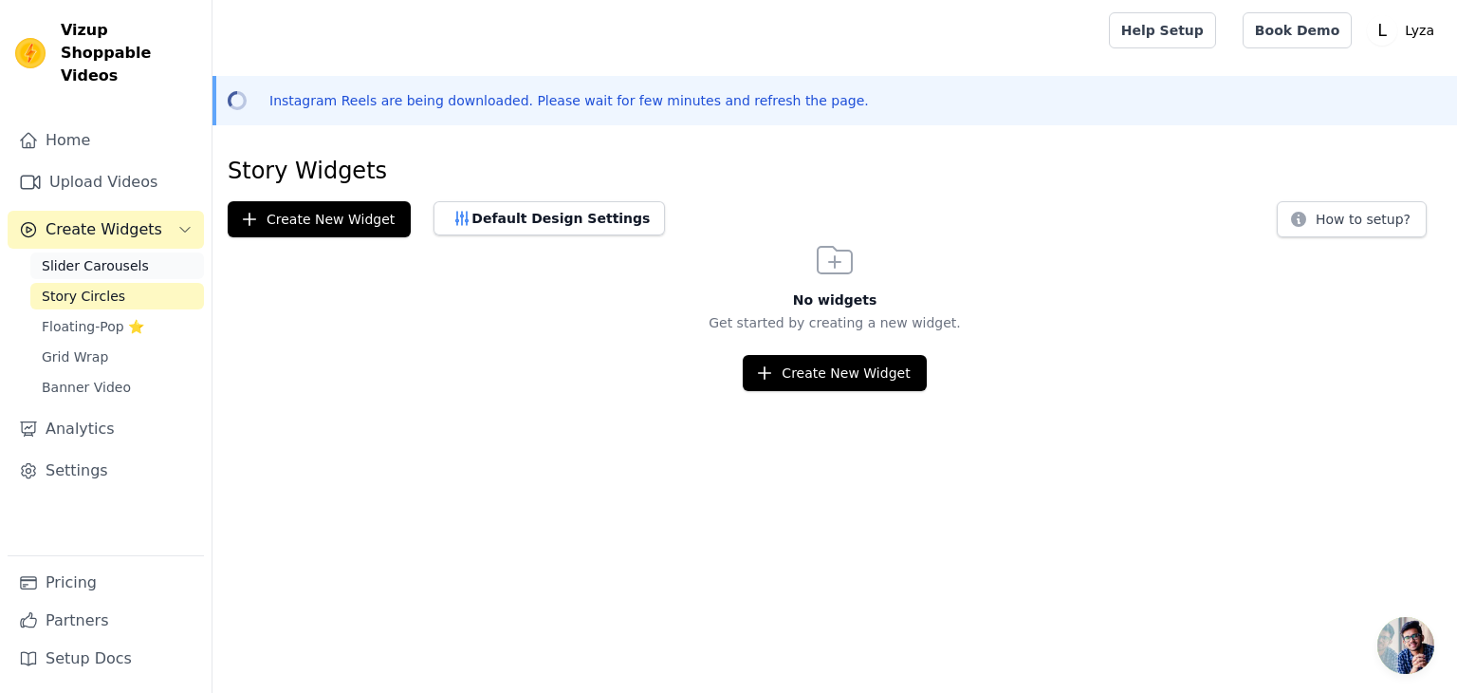
click at [95, 256] on span "Slider Carousels" at bounding box center [95, 265] width 107 height 19
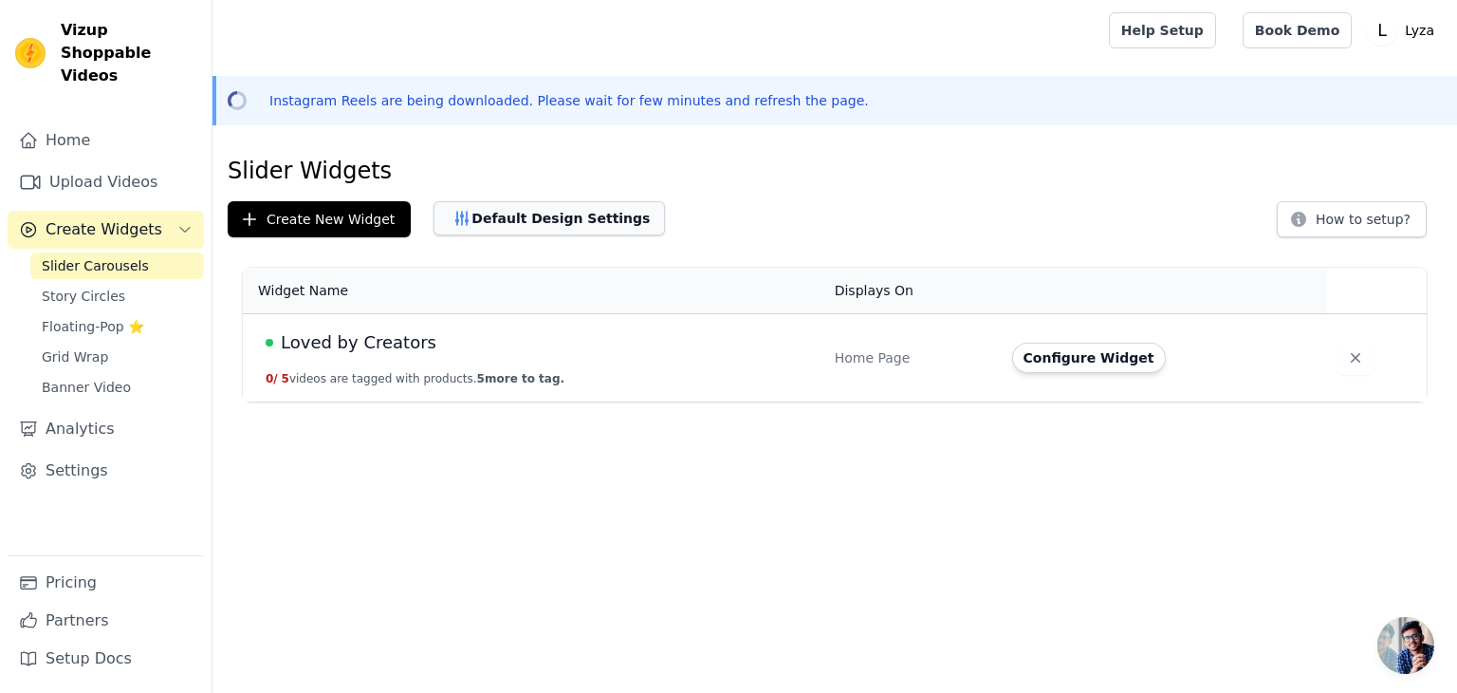
click at [468, 207] on button "Default Design Settings" at bounding box center [550, 218] width 232 height 34
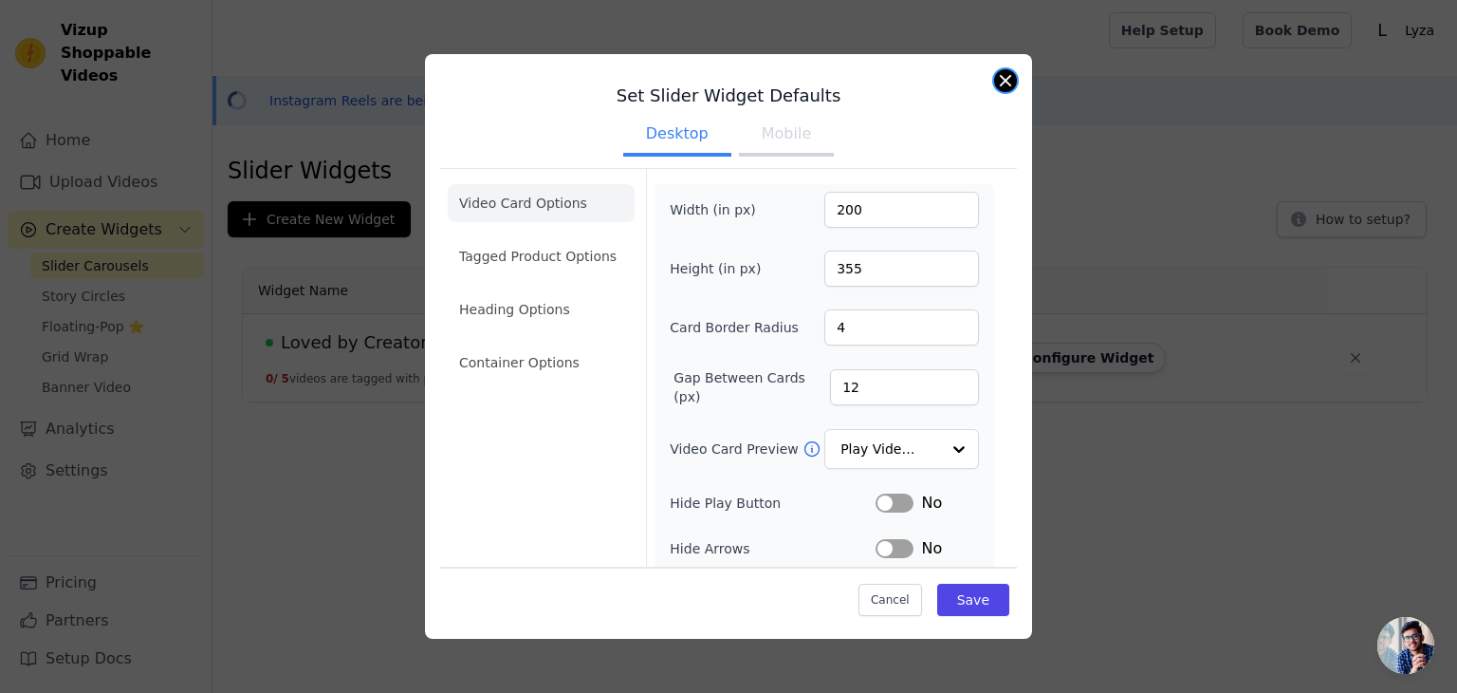
click at [1006, 77] on button "Close modal" at bounding box center [1005, 80] width 23 height 23
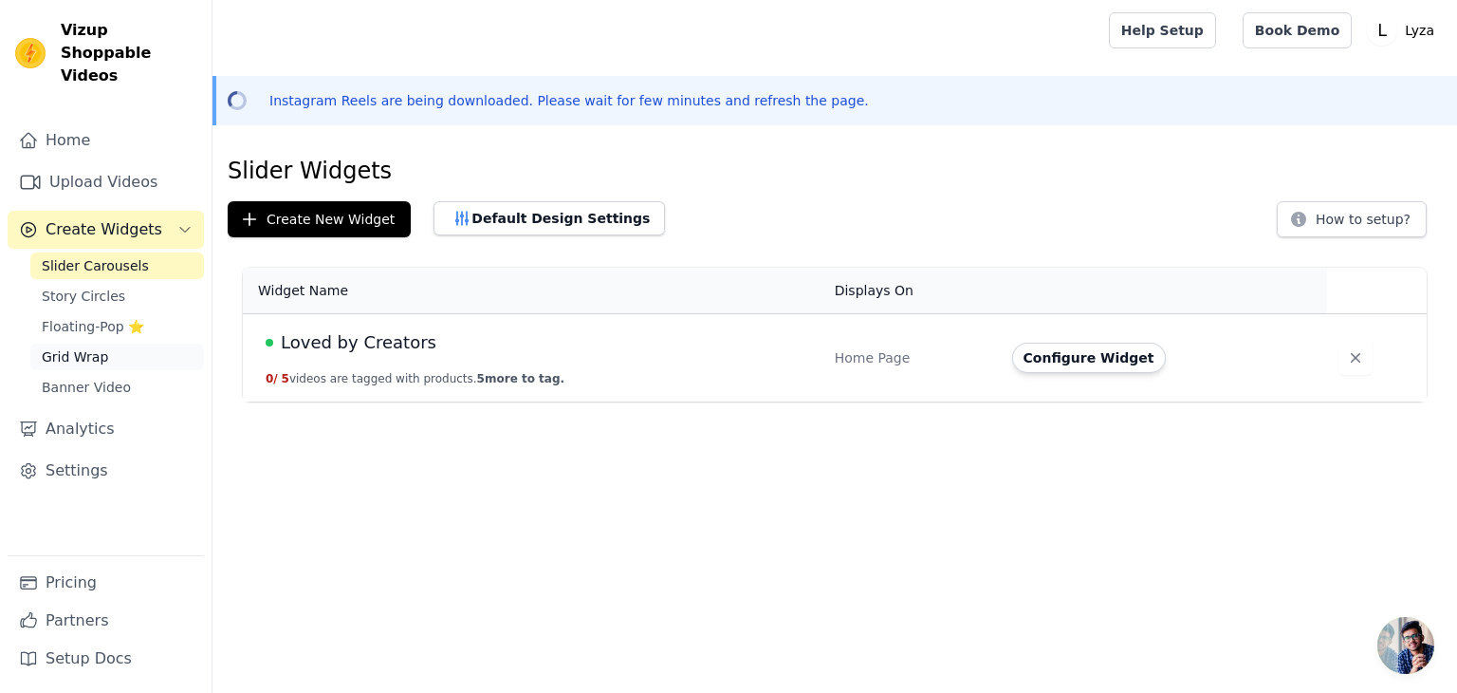
click at [83, 347] on span "Grid Wrap" at bounding box center [75, 356] width 66 height 19
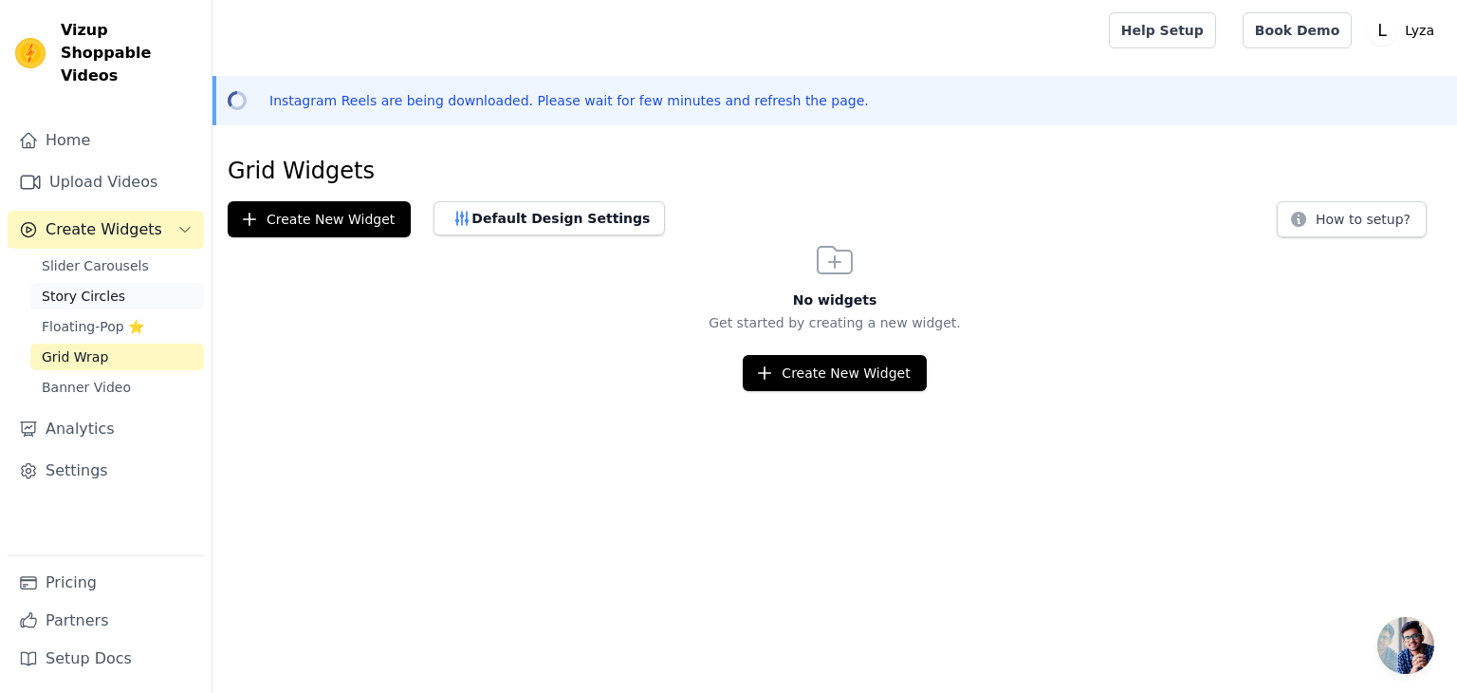
click at [74, 287] on span "Story Circles" at bounding box center [83, 296] width 83 height 19
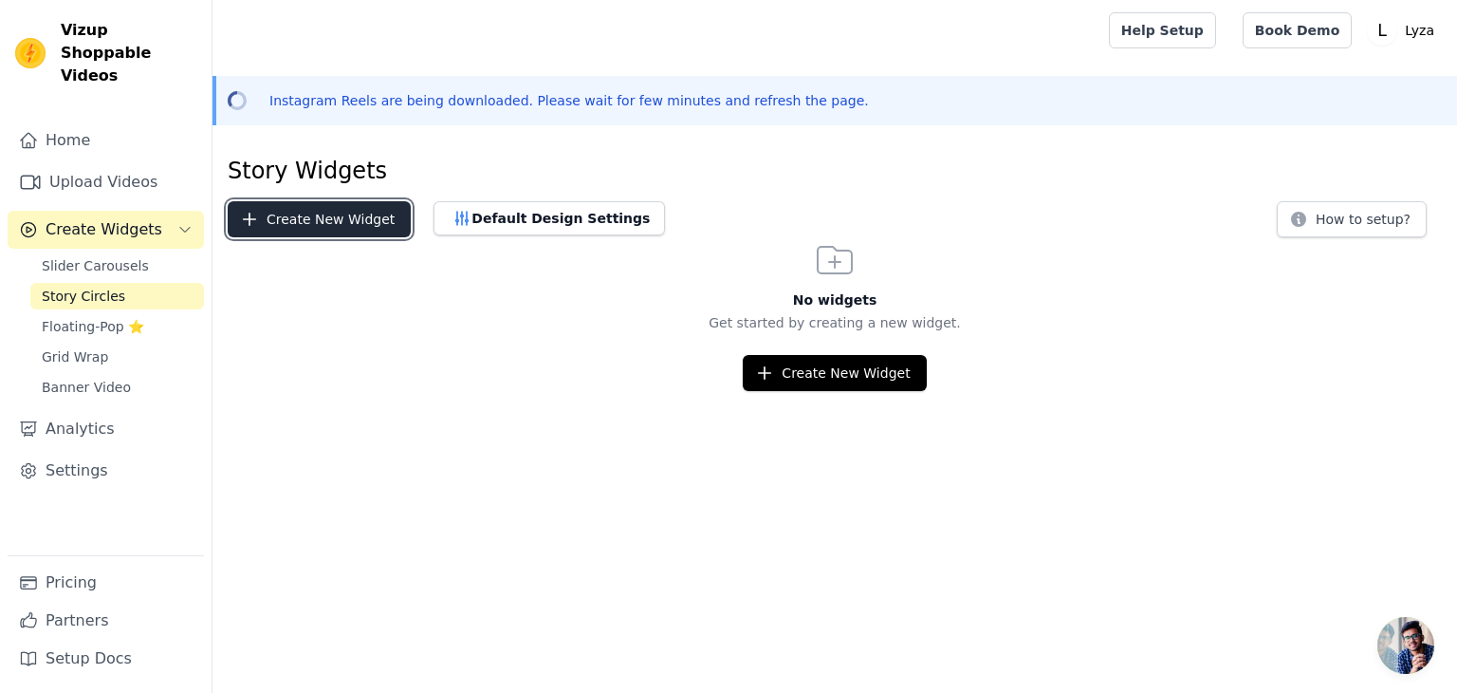
click at [361, 208] on button "Create New Widget" at bounding box center [319, 219] width 183 height 36
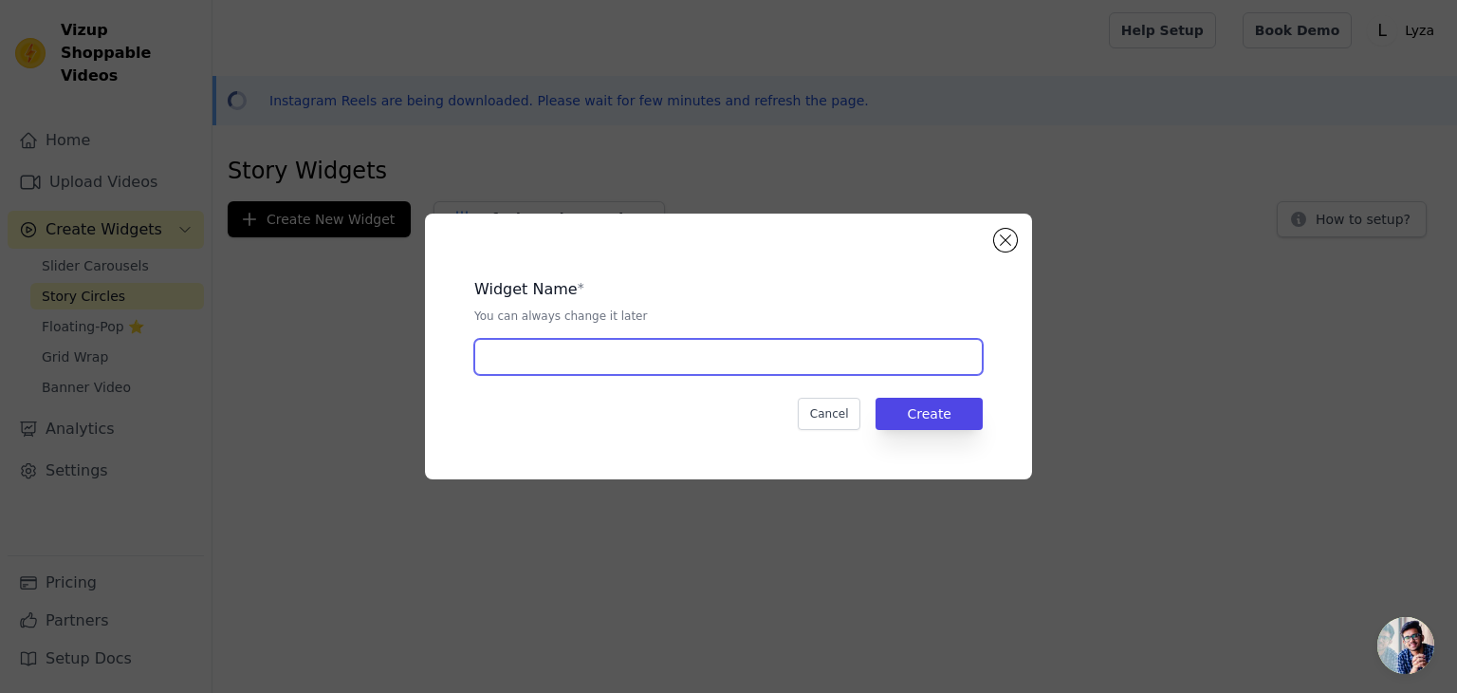
click at [528, 354] on input "text" at bounding box center [728, 357] width 509 height 36
type input "Loved by Creators"
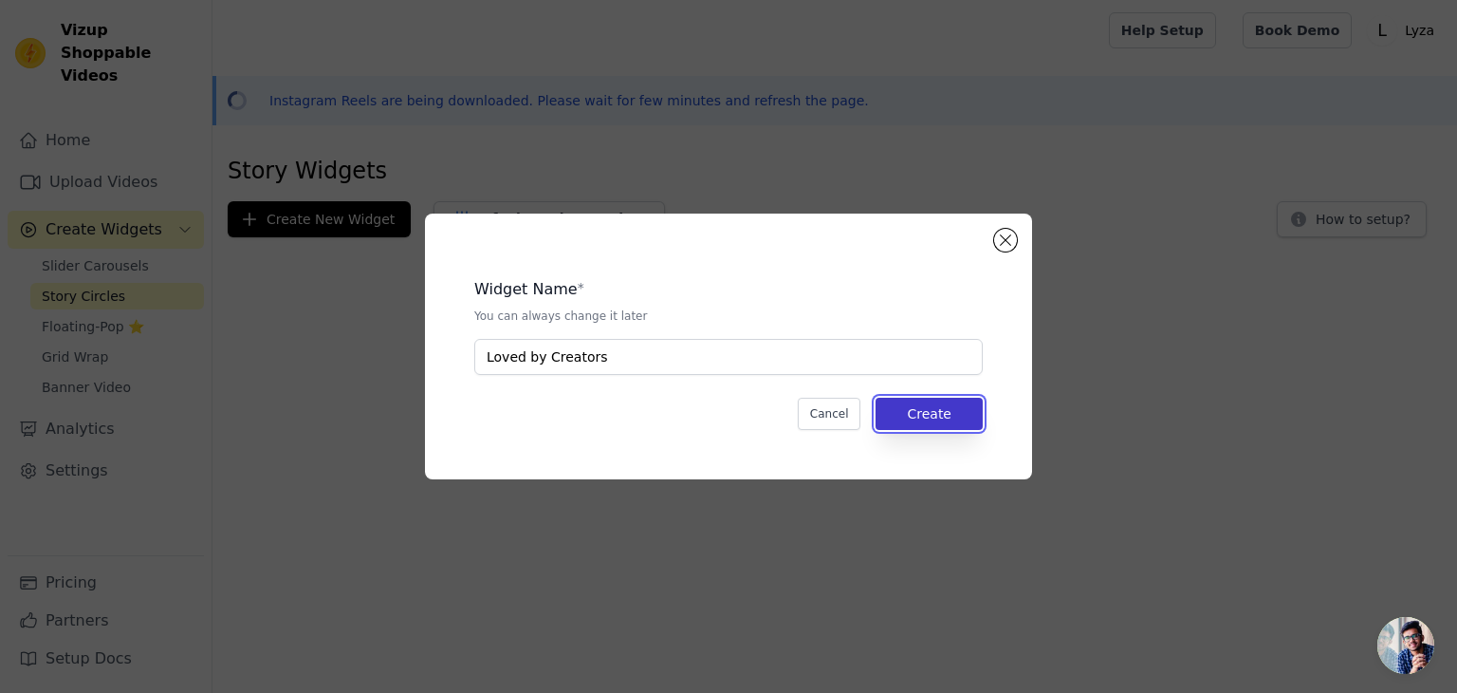
click at [945, 399] on button "Create" at bounding box center [929, 414] width 107 height 32
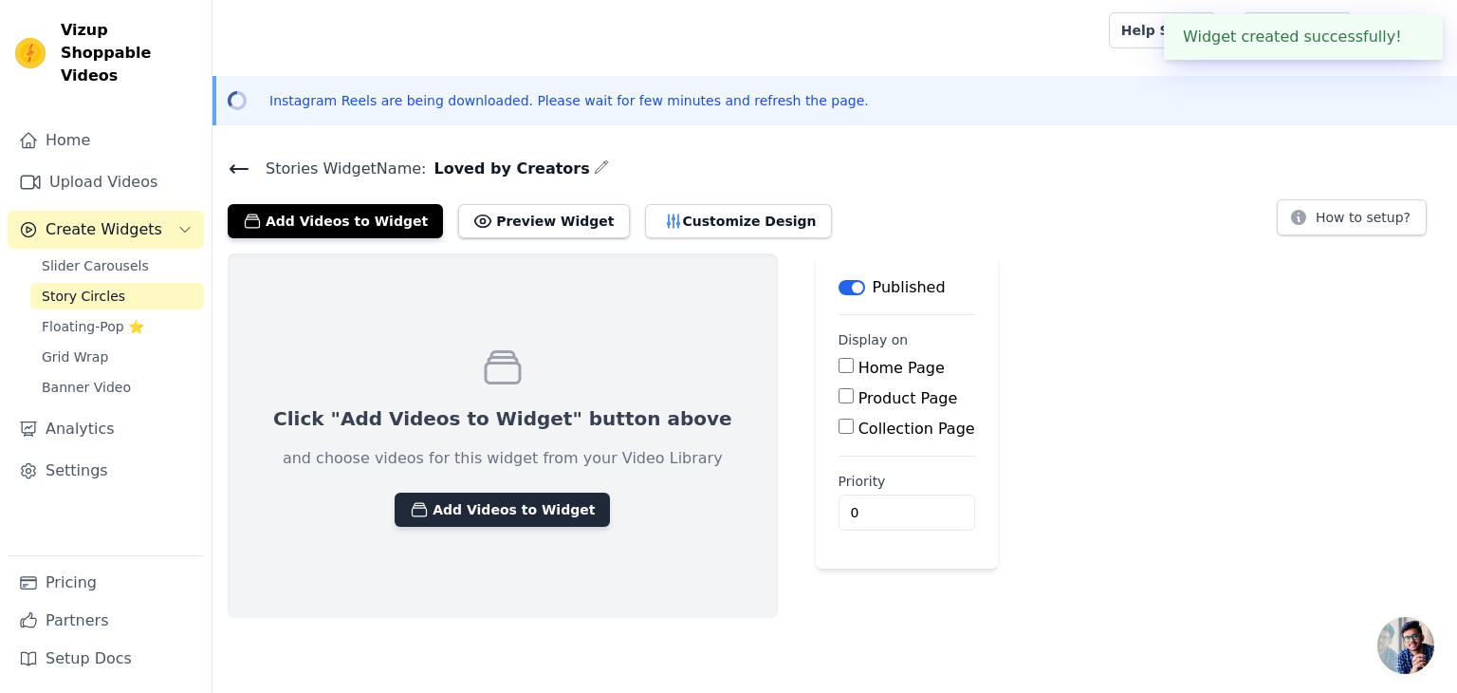
click at [487, 519] on button "Add Videos to Widget" at bounding box center [502, 509] width 215 height 34
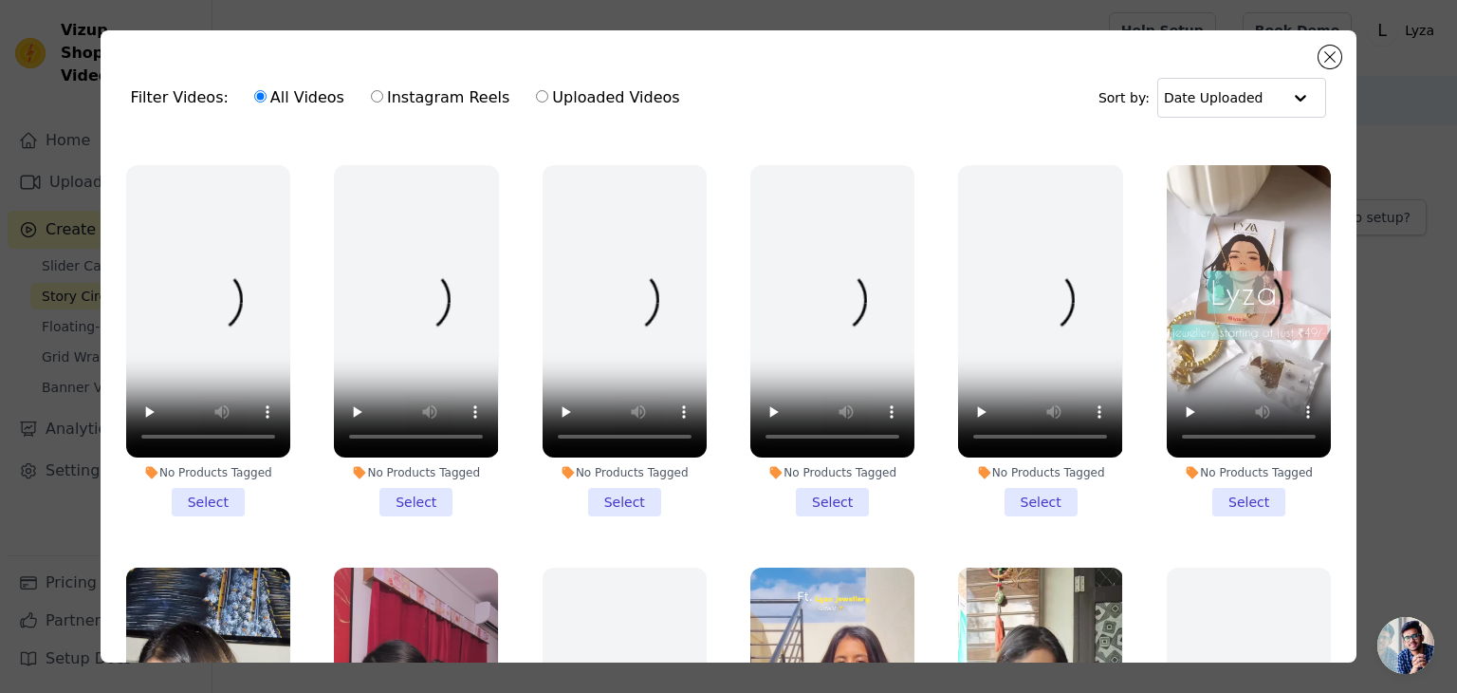
scroll to position [854, 0]
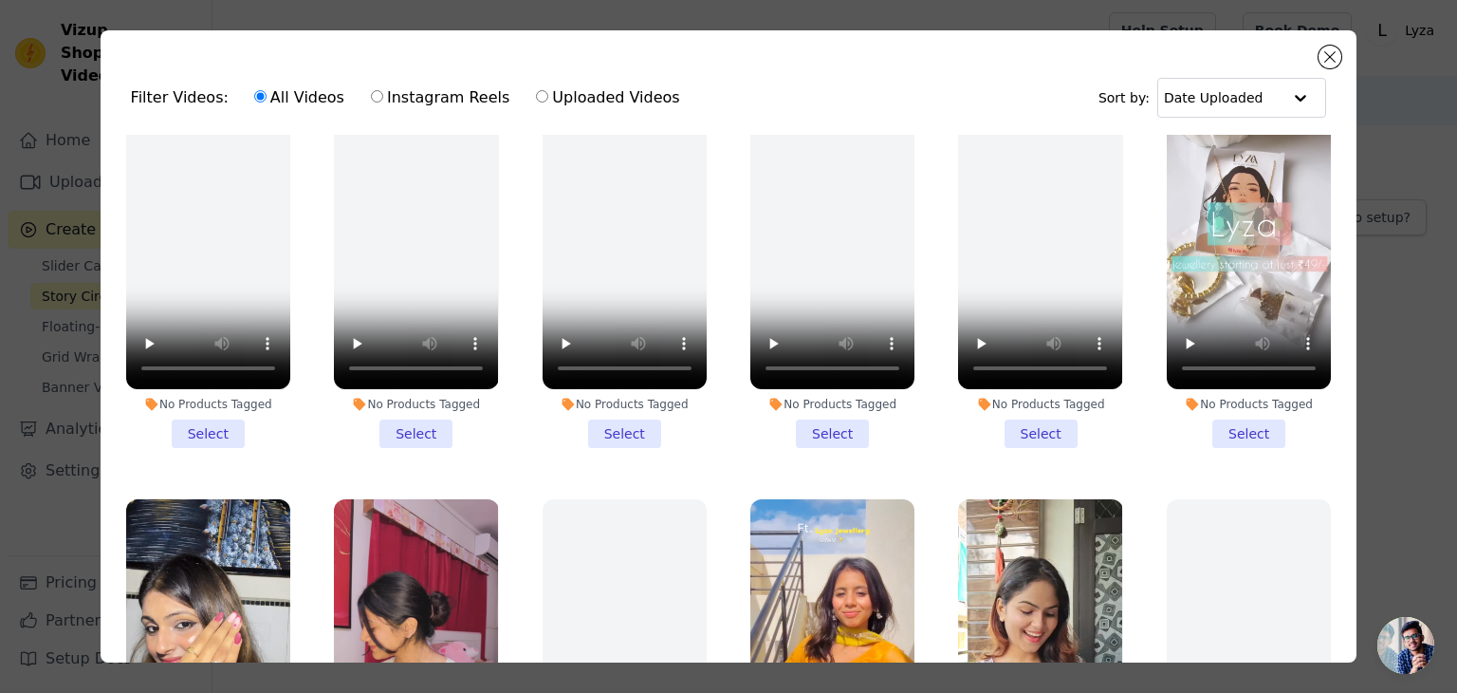
click at [1217, 407] on li "No Products Tagged Select" at bounding box center [1249, 272] width 164 height 351
click at [0, 0] on input "No Products Tagged Select" at bounding box center [0, 0] width 0 height 0
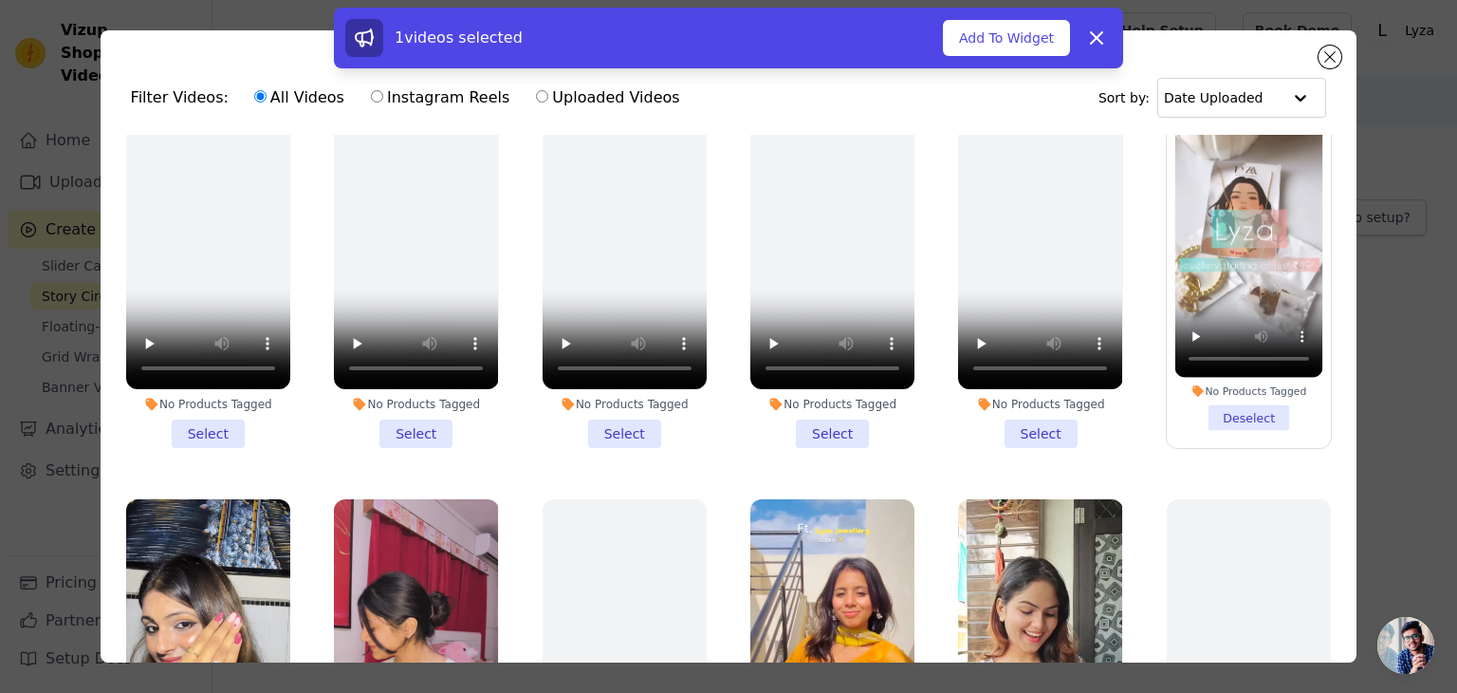
click at [1215, 386] on li "No Products Tagged Deselect" at bounding box center [1250, 272] width 148 height 316
click at [0, 0] on input "No Products Tagged Deselect" at bounding box center [0, 0] width 0 height 0
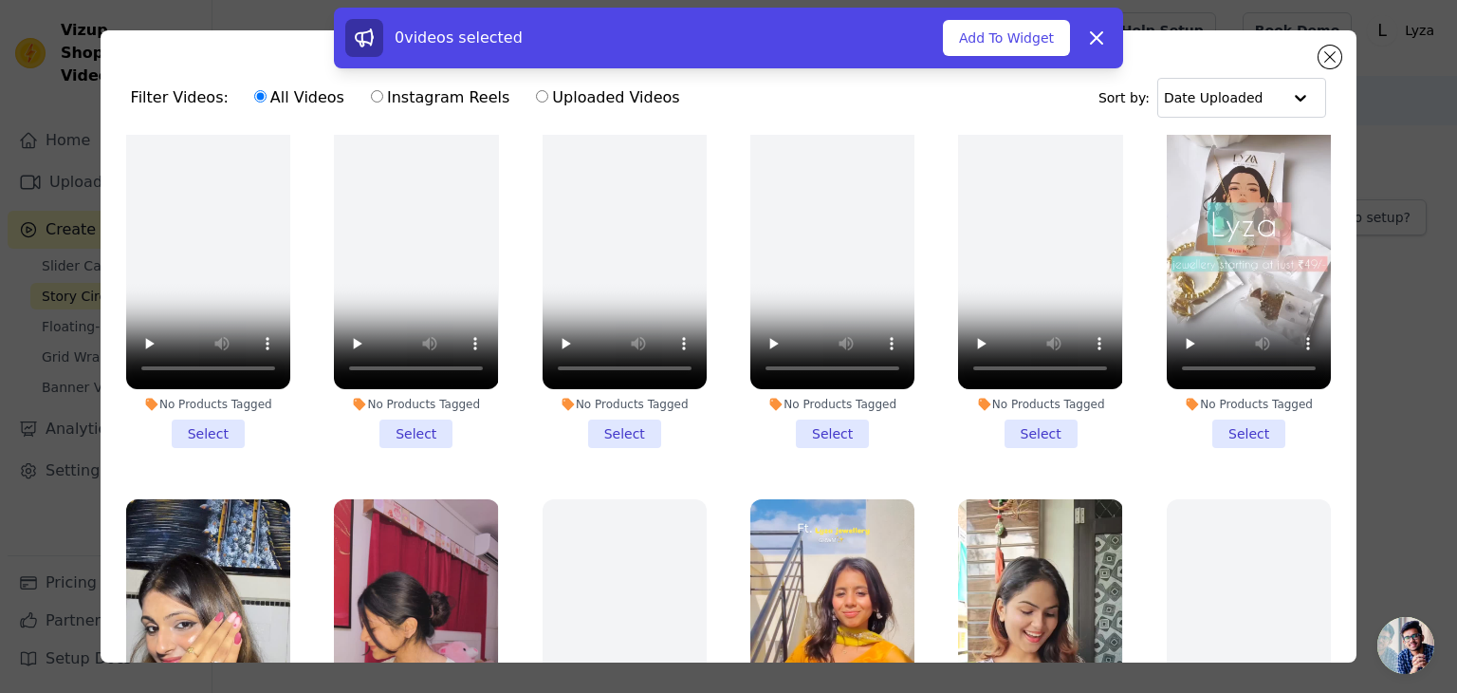
scroll to position [1139, 0]
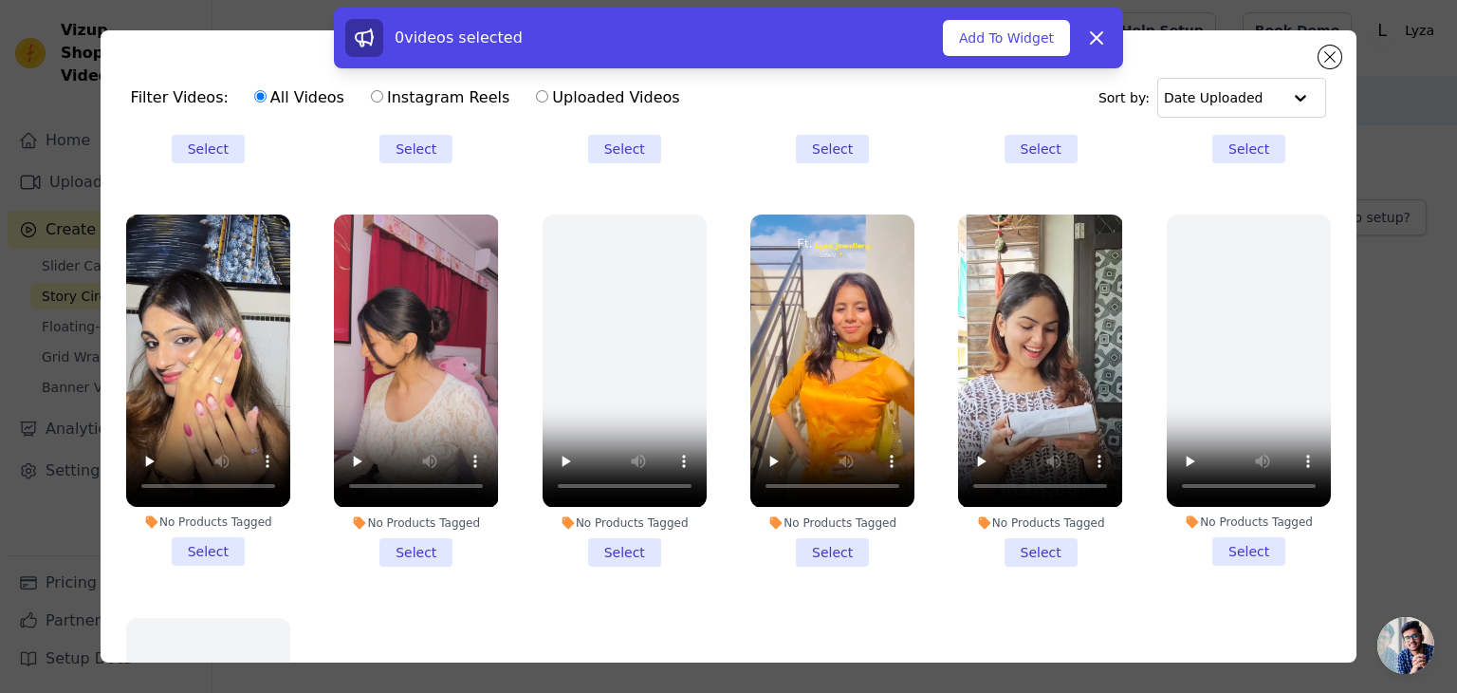
click at [222, 519] on li "No Products Tagged Select" at bounding box center [208, 389] width 164 height 351
click at [0, 0] on input "No Products Tagged Select" at bounding box center [0, 0] width 0 height 0
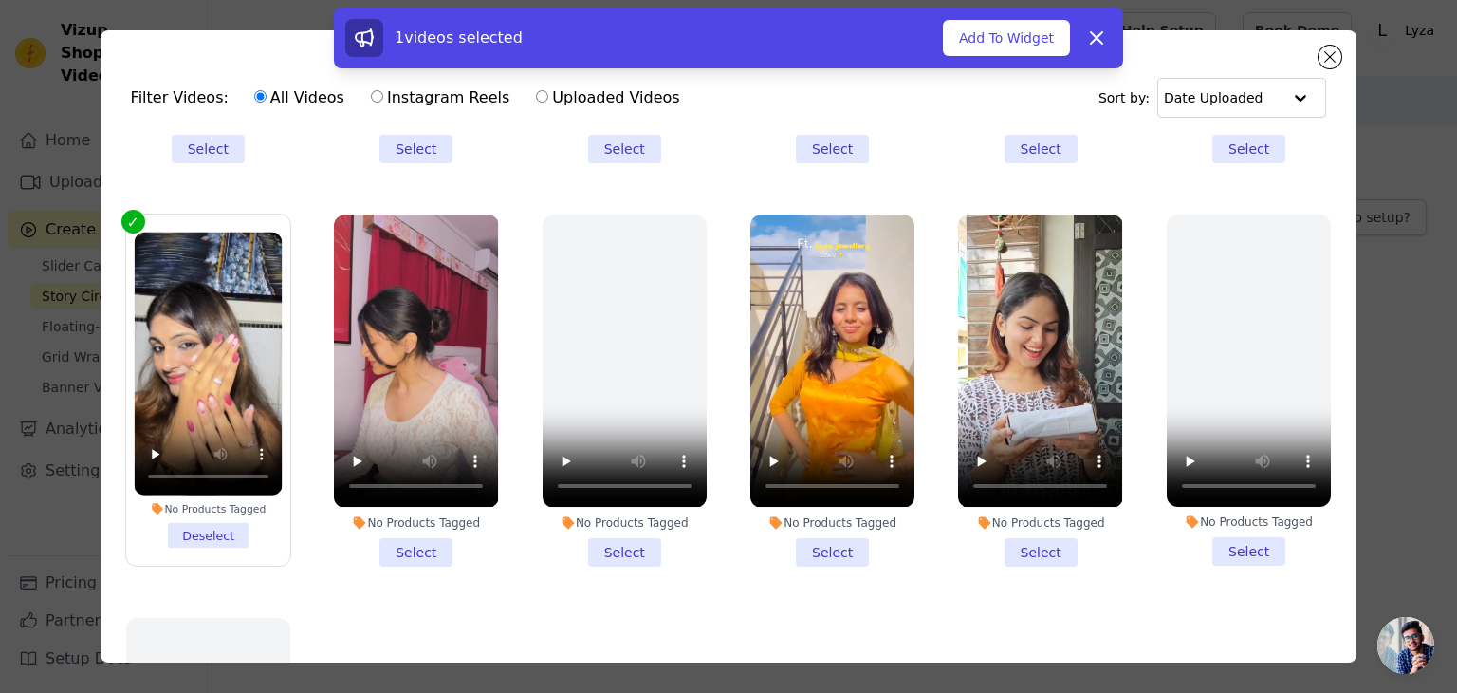
click at [425, 522] on li "No Products Tagged Select" at bounding box center [416, 389] width 164 height 351
click at [0, 0] on input "No Products Tagged Select" at bounding box center [0, 0] width 0 height 0
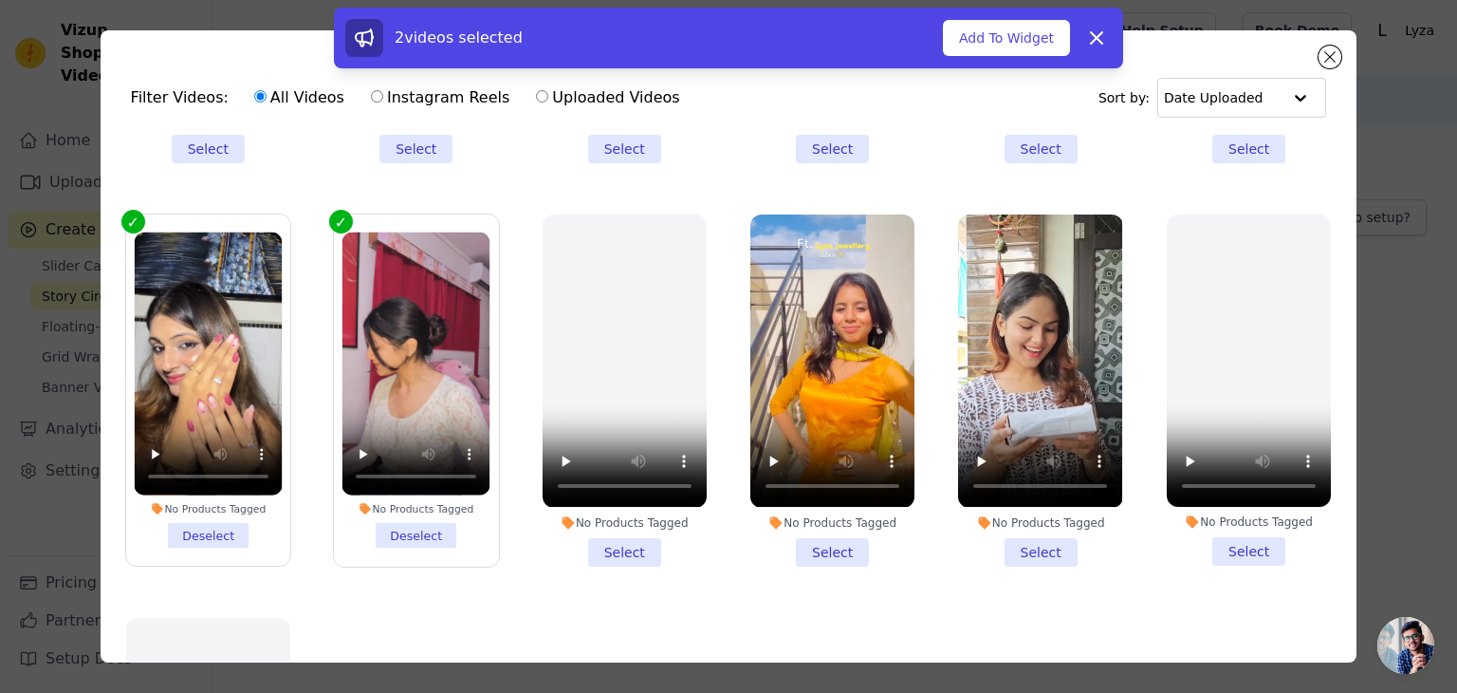
click at [1044, 514] on li "No Products Tagged Select" at bounding box center [1040, 389] width 164 height 351
click at [0, 0] on input "No Products Tagged Select" at bounding box center [0, 0] width 0 height 0
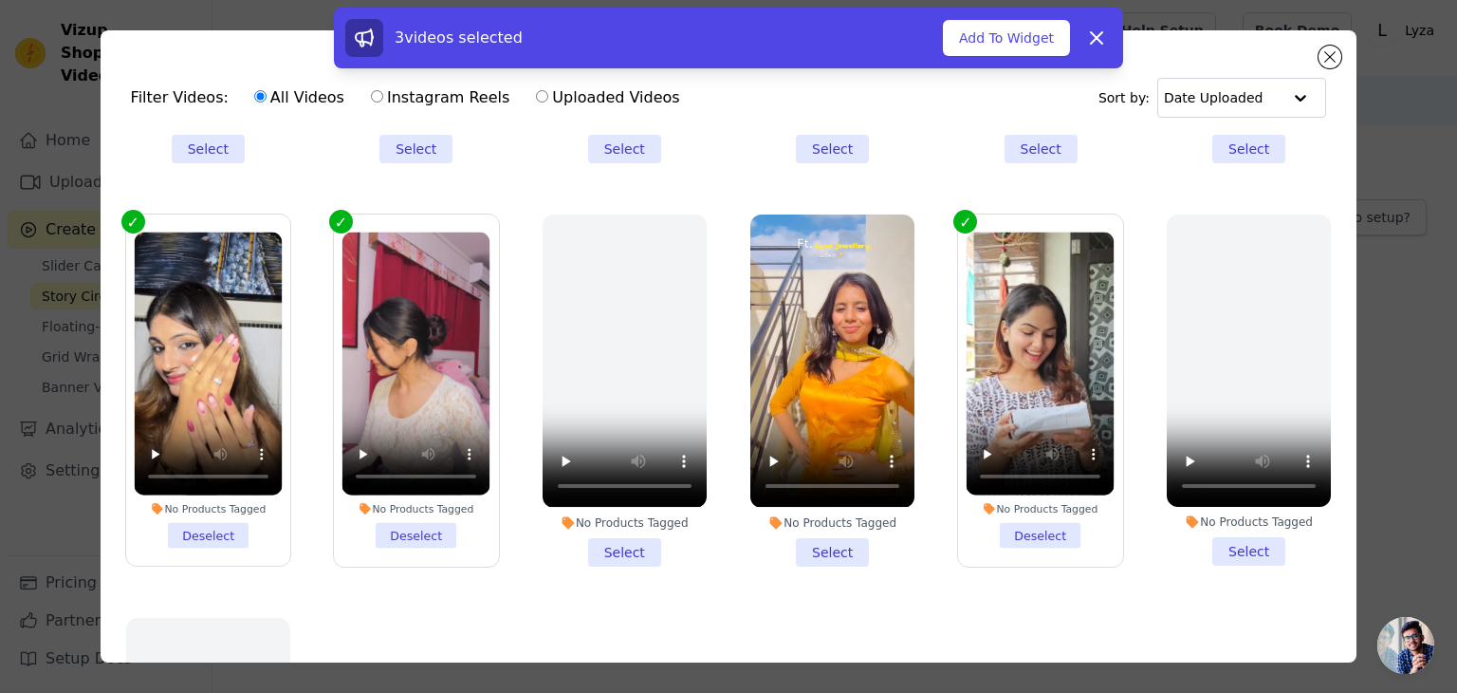
click at [816, 522] on li "No Products Tagged Select" at bounding box center [832, 389] width 164 height 351
click at [0, 0] on input "No Products Tagged Select" at bounding box center [0, 0] width 0 height 0
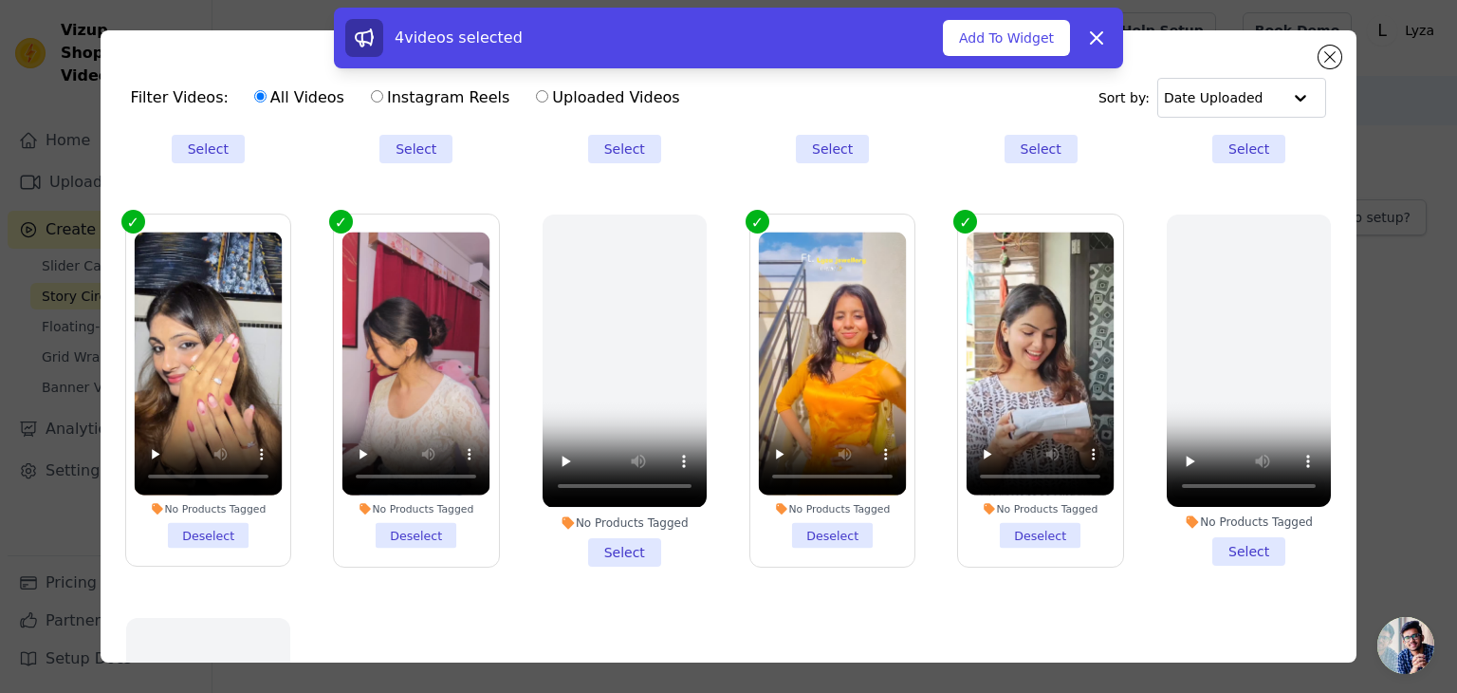
scroll to position [949, 0]
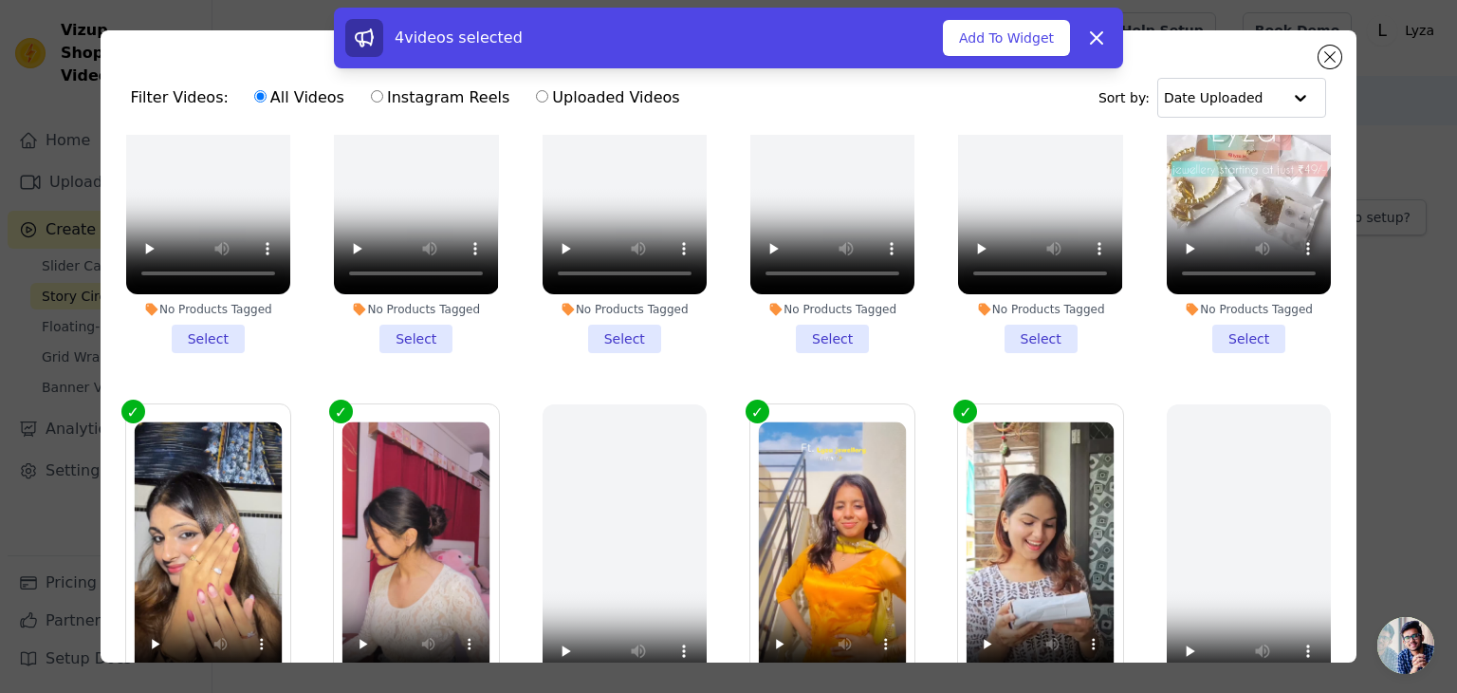
click at [1207, 310] on li "No Products Tagged Select" at bounding box center [1249, 177] width 164 height 351
click at [0, 0] on input "No Products Tagged Select" at bounding box center [0, 0] width 0 height 0
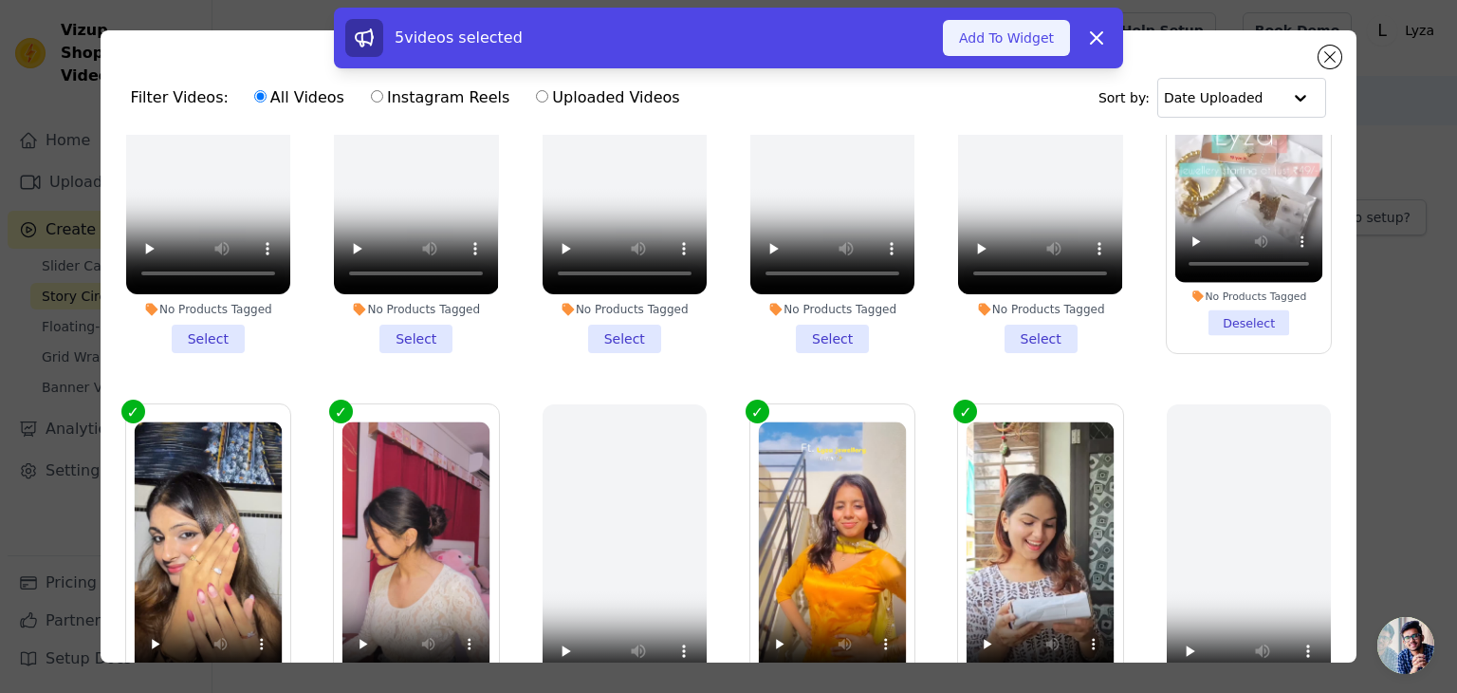
click at [1032, 43] on button "Add To Widget" at bounding box center [1006, 38] width 127 height 36
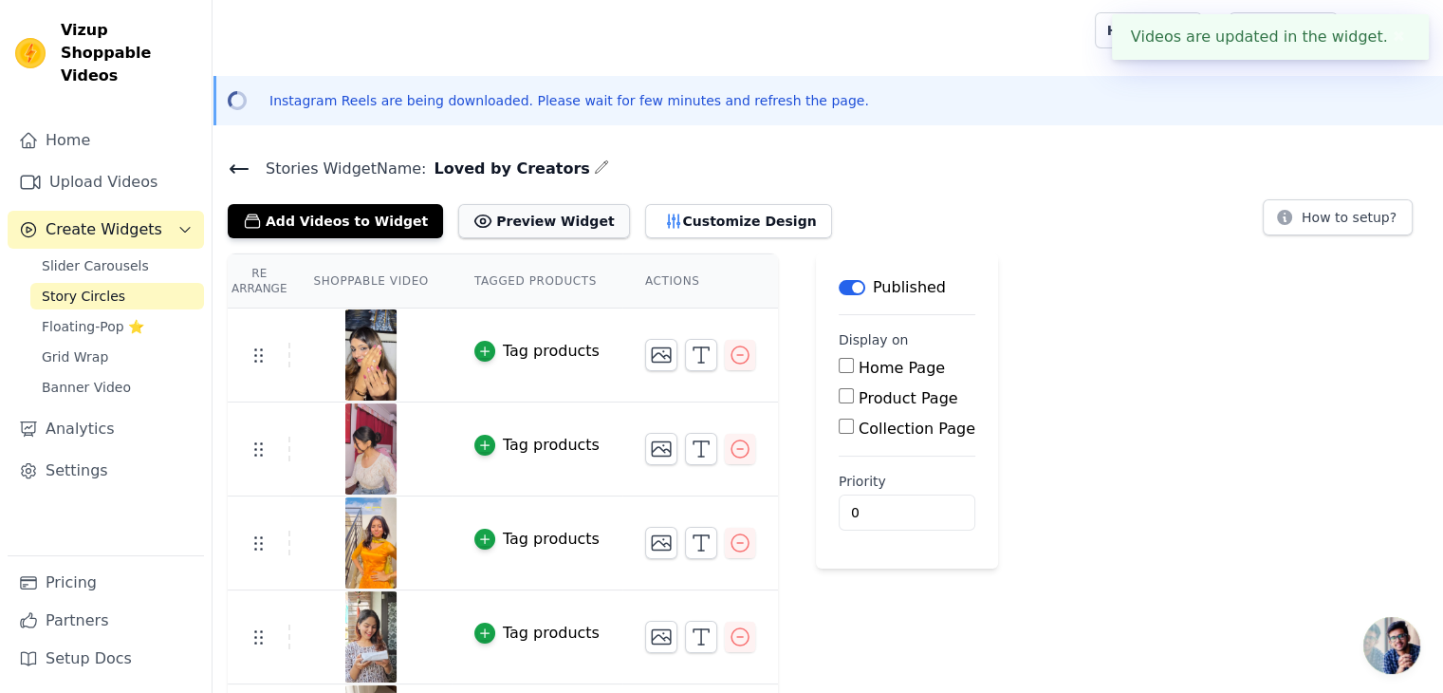
click at [536, 223] on button "Preview Widget" at bounding box center [543, 221] width 171 height 34
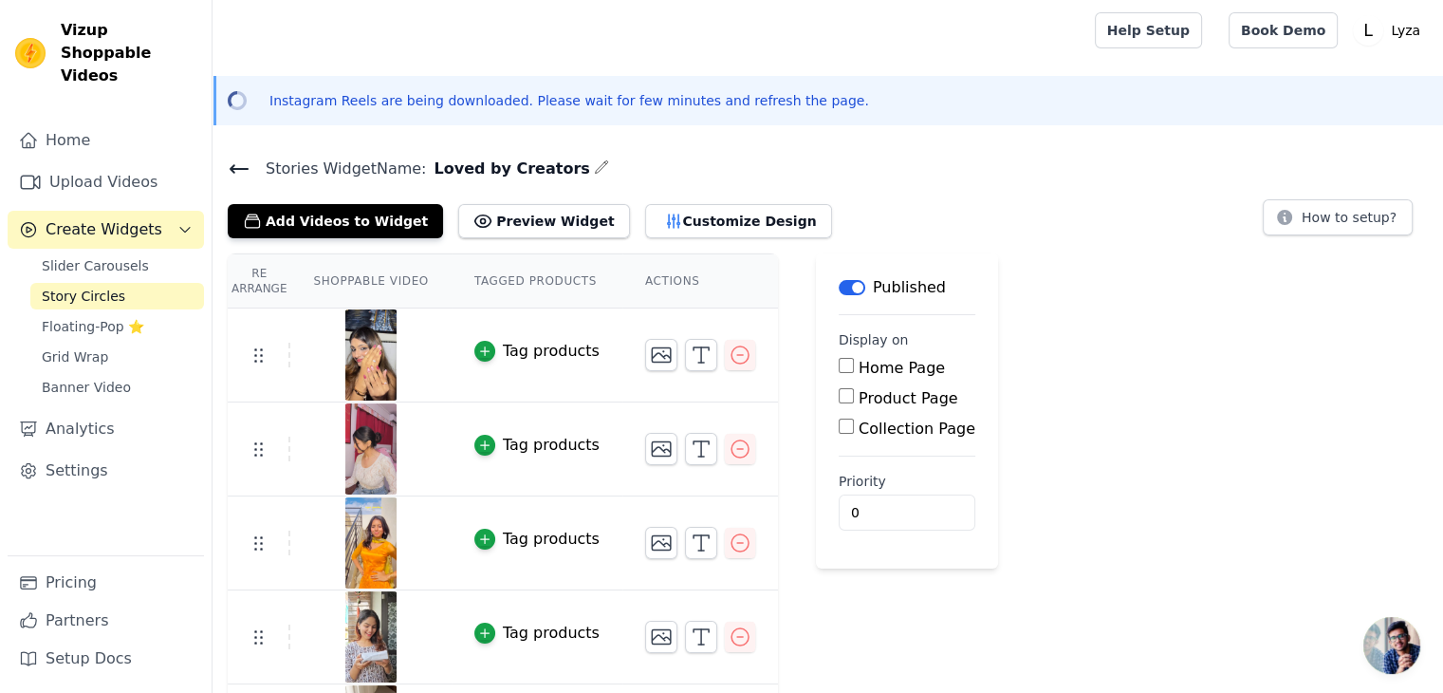
click at [839, 362] on input "Home Page" at bounding box center [846, 365] width 15 height 15
checkbox input "true"
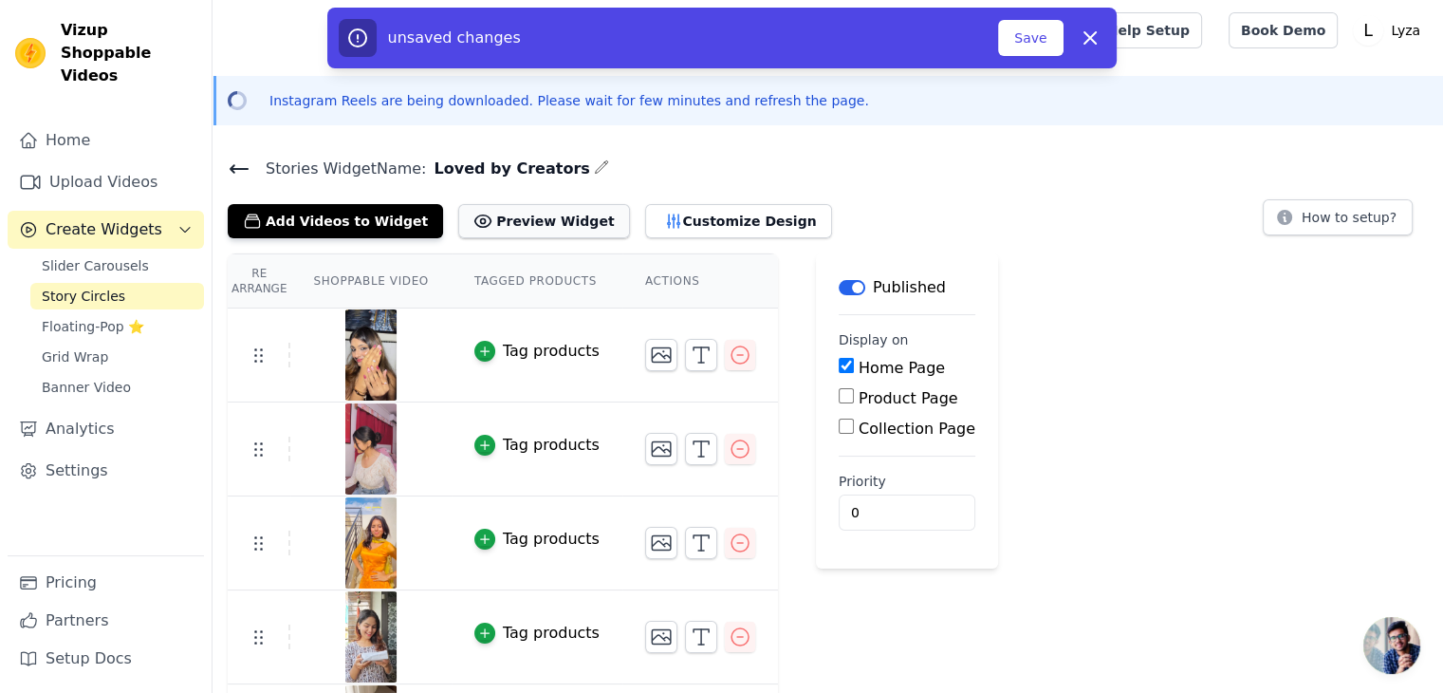
click at [463, 225] on button "Preview Widget" at bounding box center [543, 221] width 171 height 34
click at [235, 165] on icon at bounding box center [239, 168] width 23 height 23
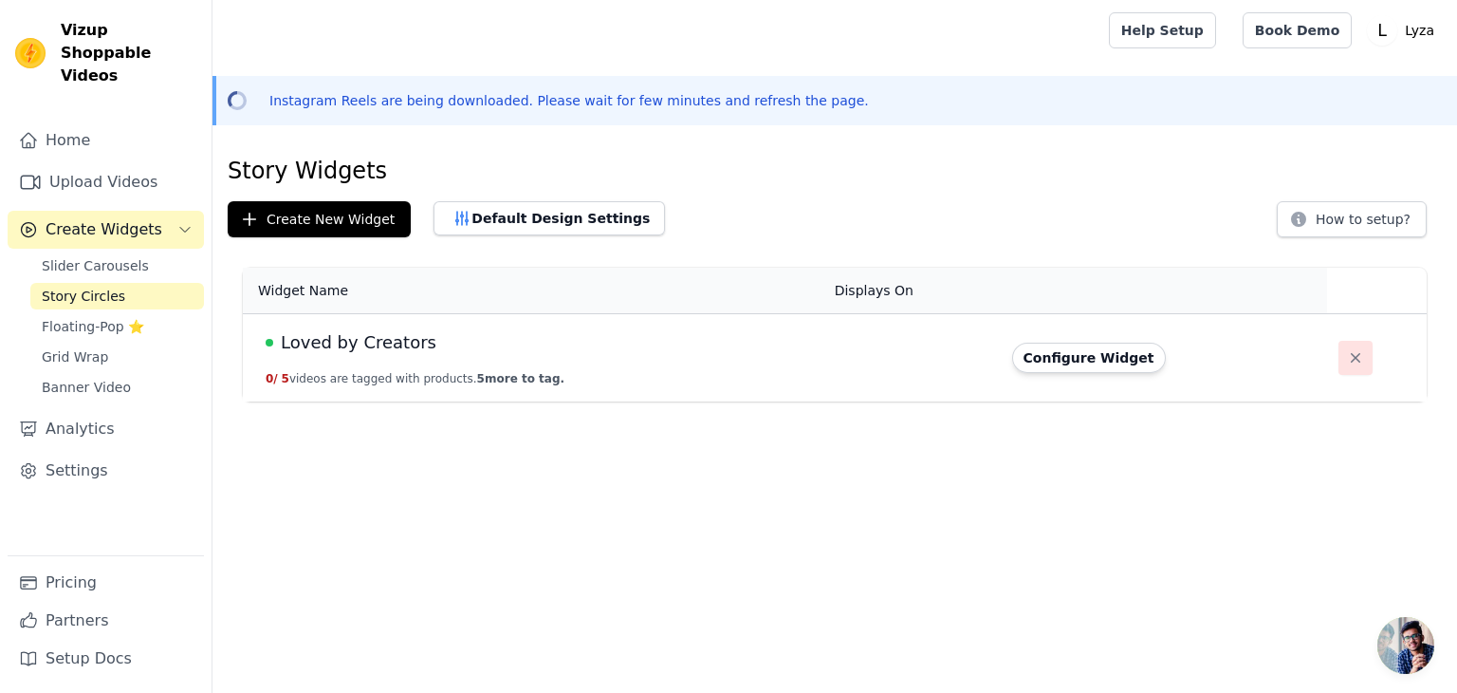
click at [1346, 361] on icon "button" at bounding box center [1355, 357] width 19 height 19
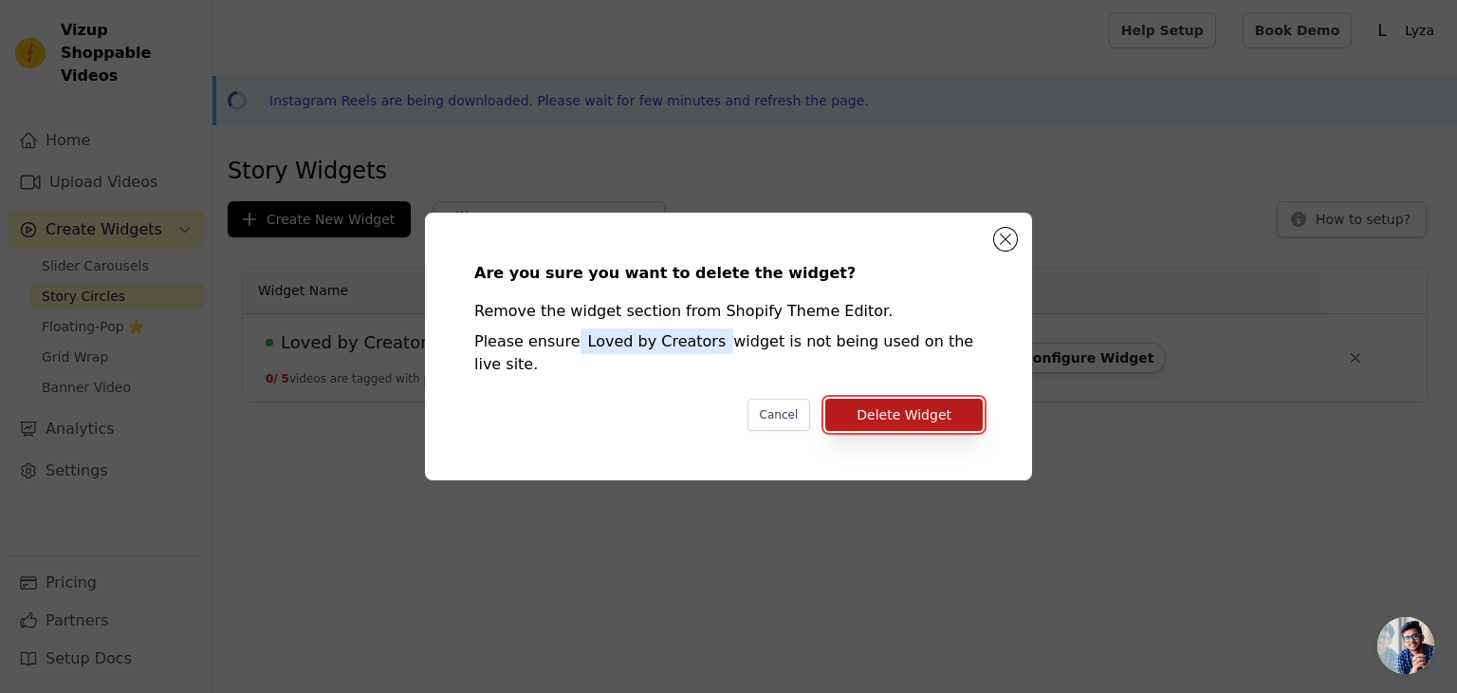
click at [879, 398] on button "Delete Widget" at bounding box center [903, 414] width 157 height 32
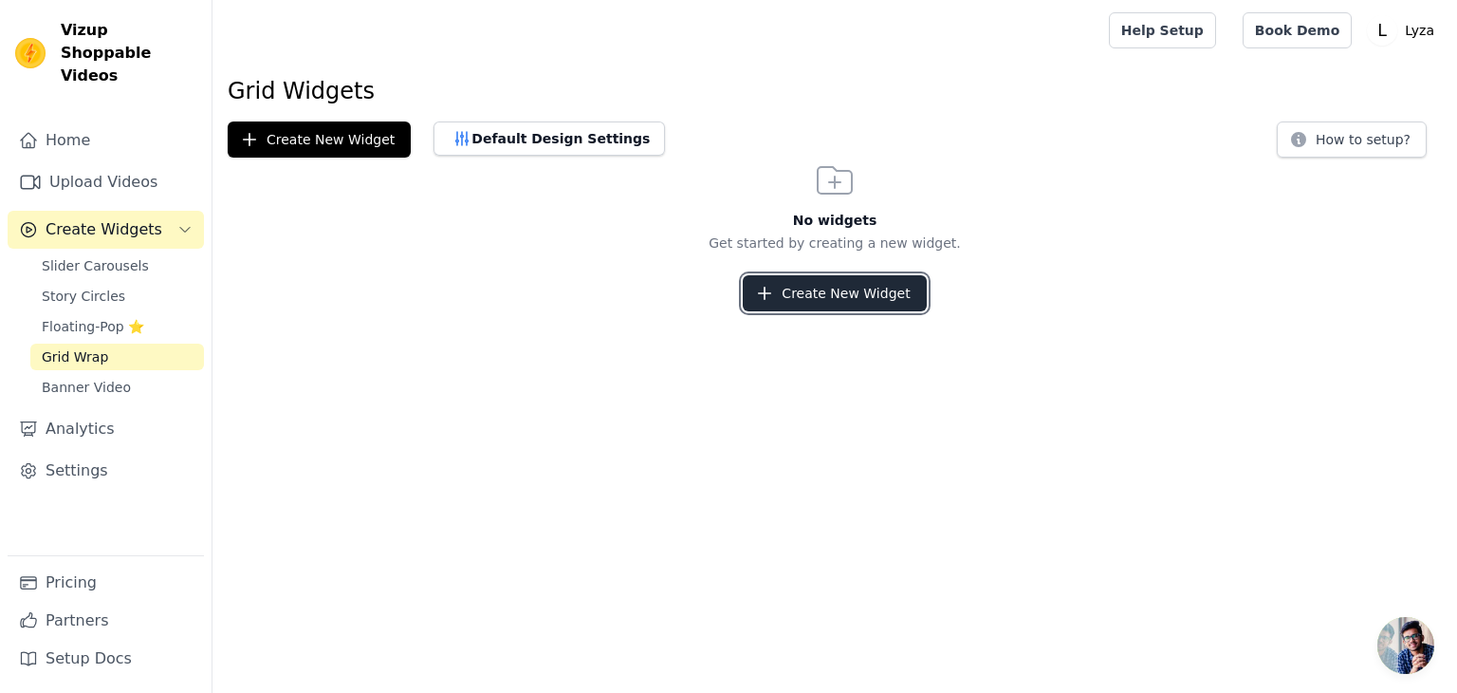
click at [848, 286] on button "Create New Widget" at bounding box center [834, 293] width 183 height 36
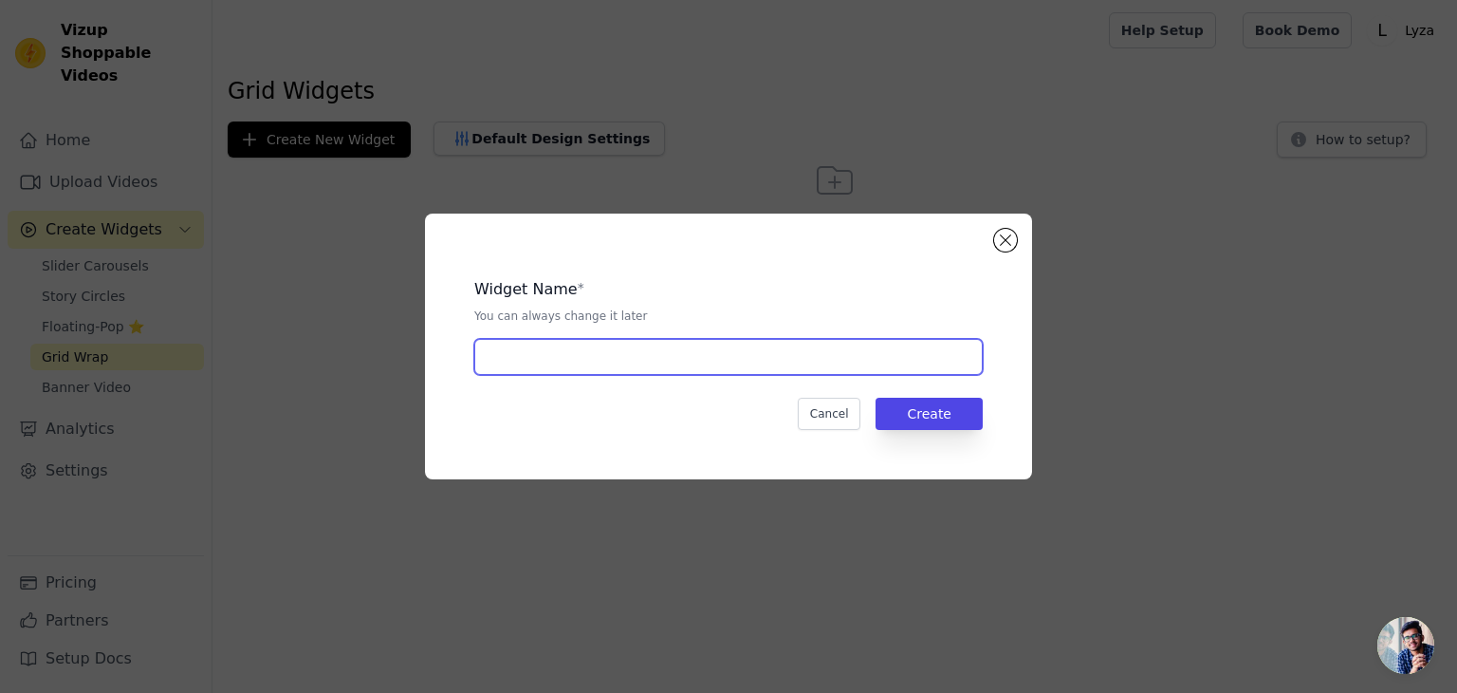
click at [824, 355] on input "text" at bounding box center [728, 357] width 509 height 36
type input "Loved by Creators"
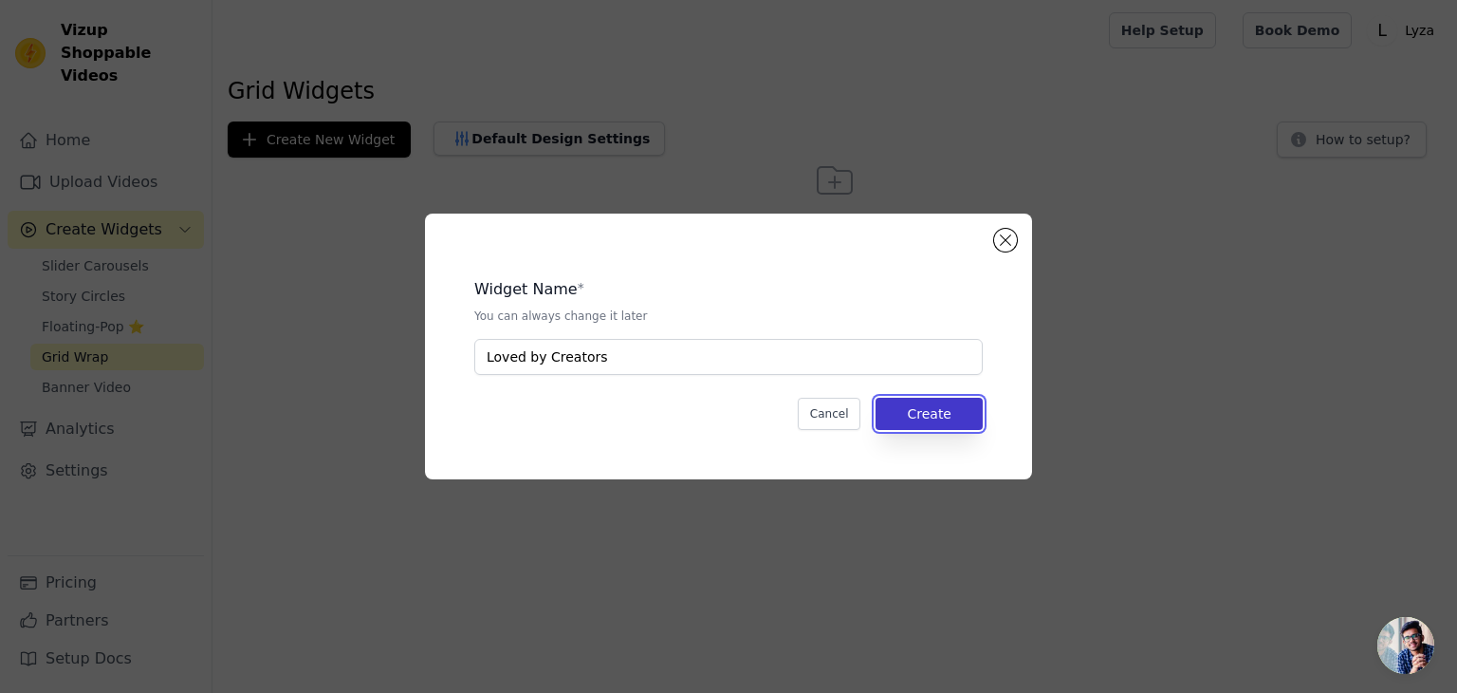
click at [897, 409] on button "Create" at bounding box center [929, 414] width 107 height 32
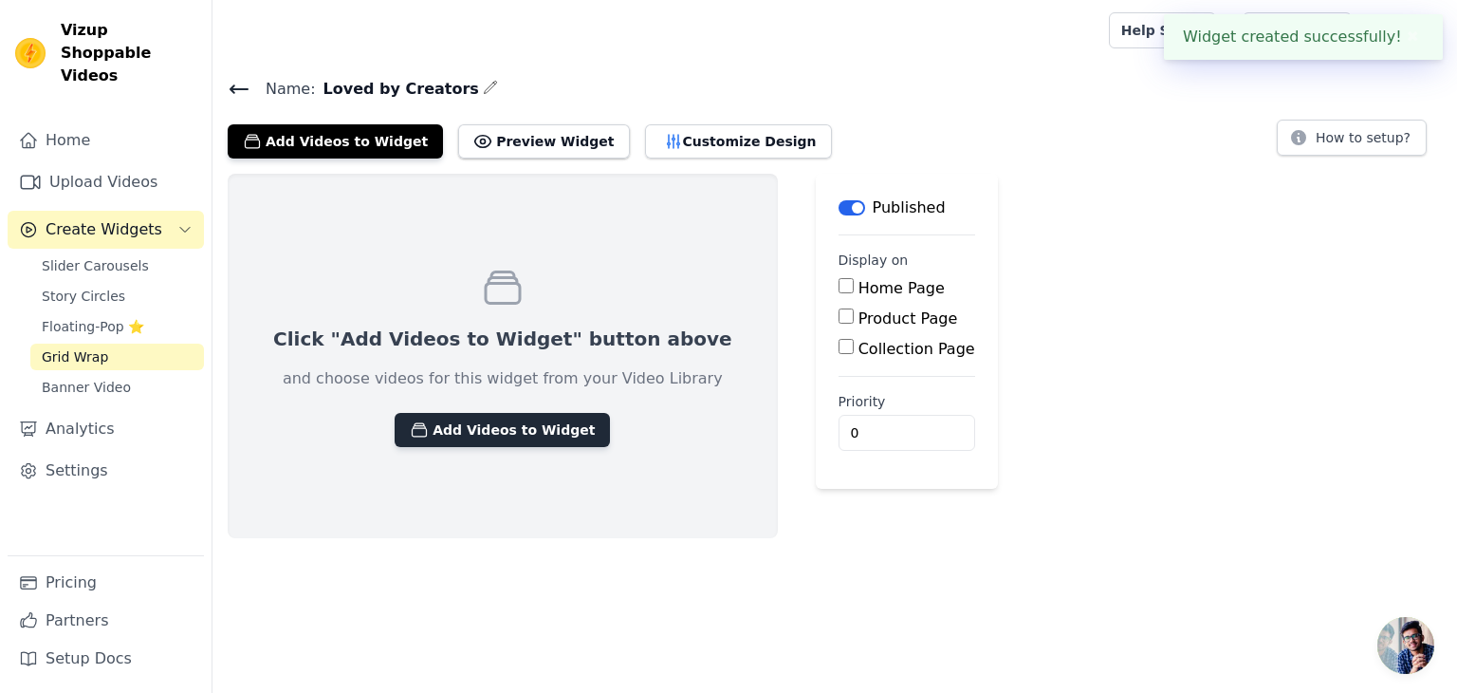
click at [488, 422] on button "Add Videos to Widget" at bounding box center [502, 430] width 215 height 34
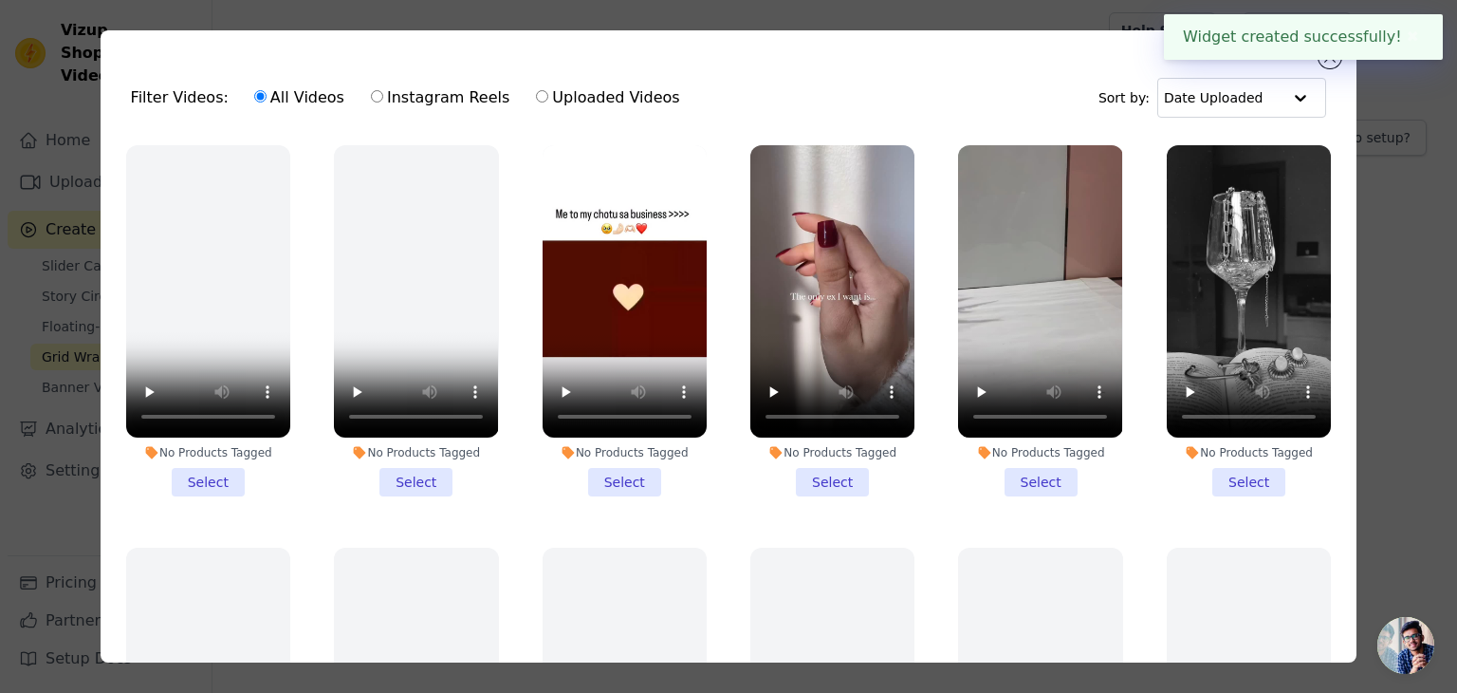
click at [605, 468] on li "No Products Tagged Select" at bounding box center [625, 320] width 164 height 351
click at [0, 0] on input "No Products Tagged Select" at bounding box center [0, 0] width 0 height 0
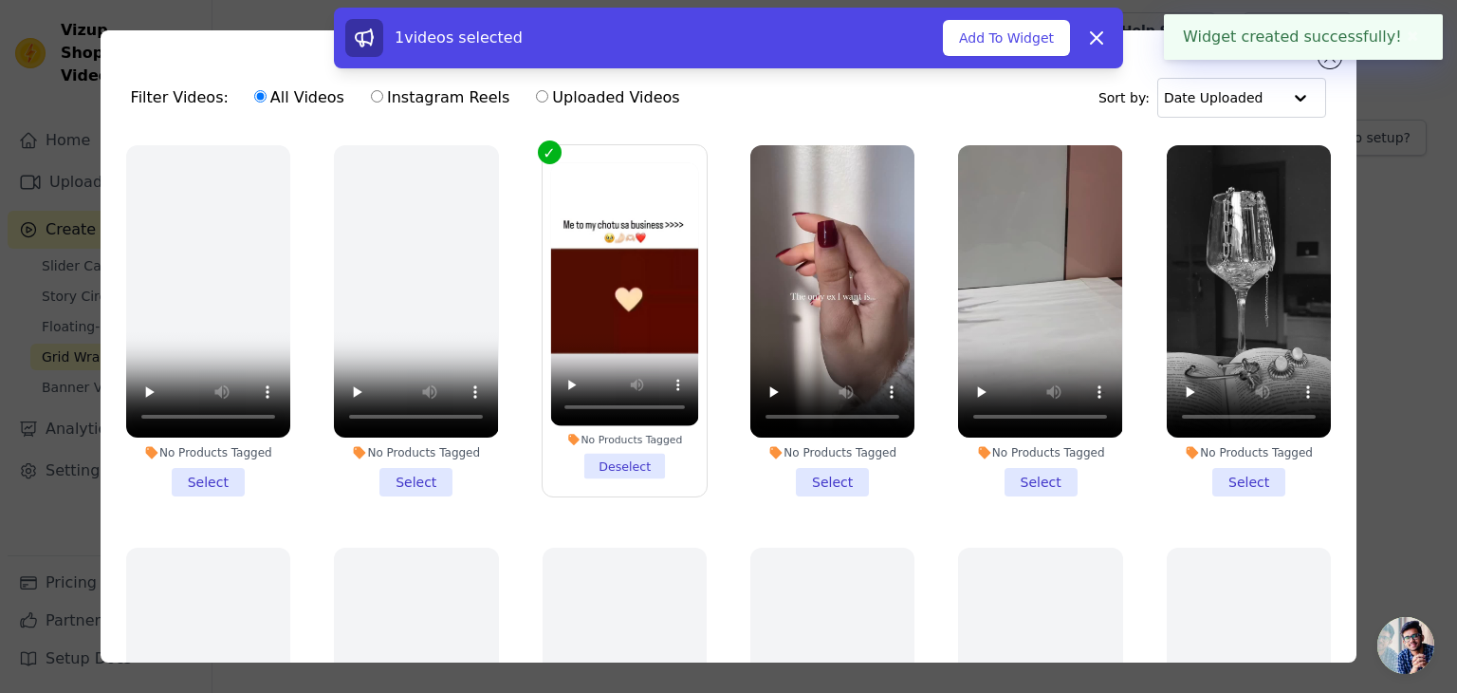
click at [817, 473] on li "No Products Tagged Select" at bounding box center [832, 320] width 164 height 351
click at [0, 0] on input "No Products Tagged Select" at bounding box center [0, 0] width 0 height 0
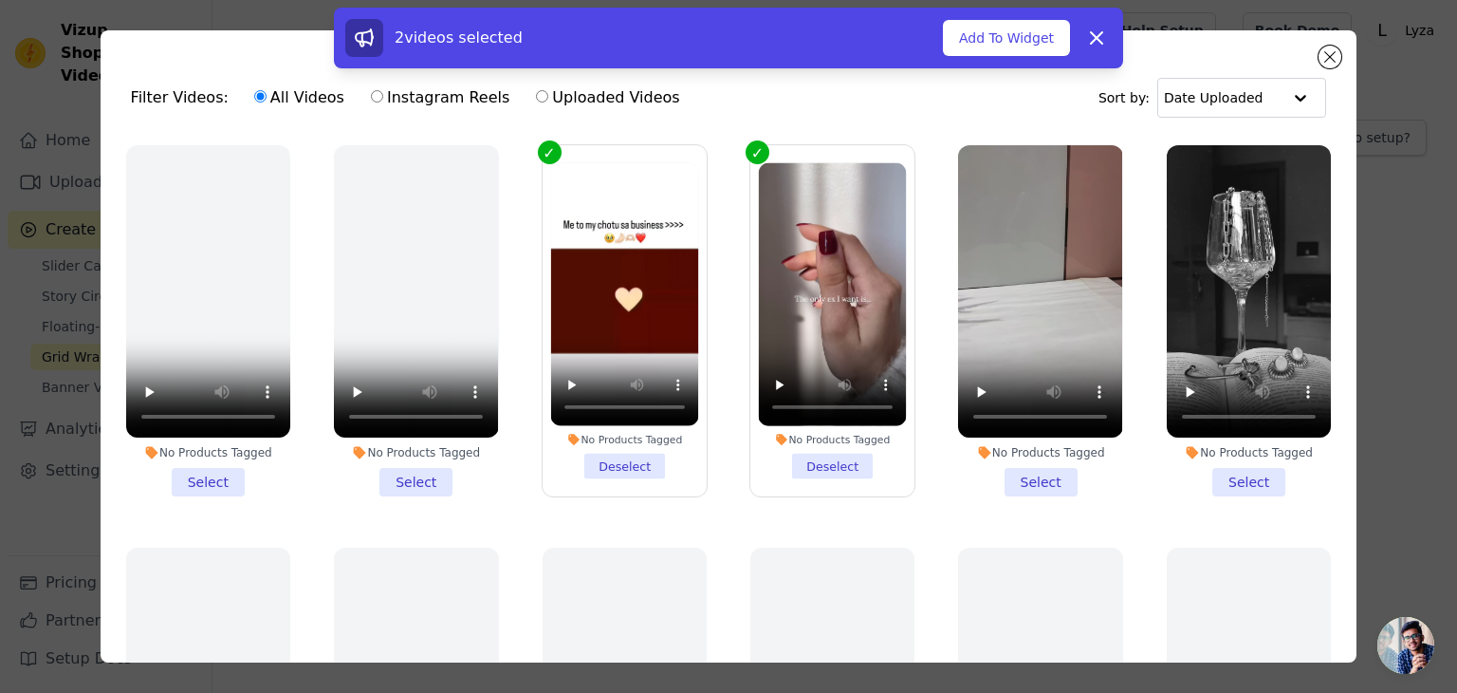
click at [990, 481] on li "No Products Tagged Select" at bounding box center [1040, 320] width 164 height 351
click at [0, 0] on input "No Products Tagged Select" at bounding box center [0, 0] width 0 height 0
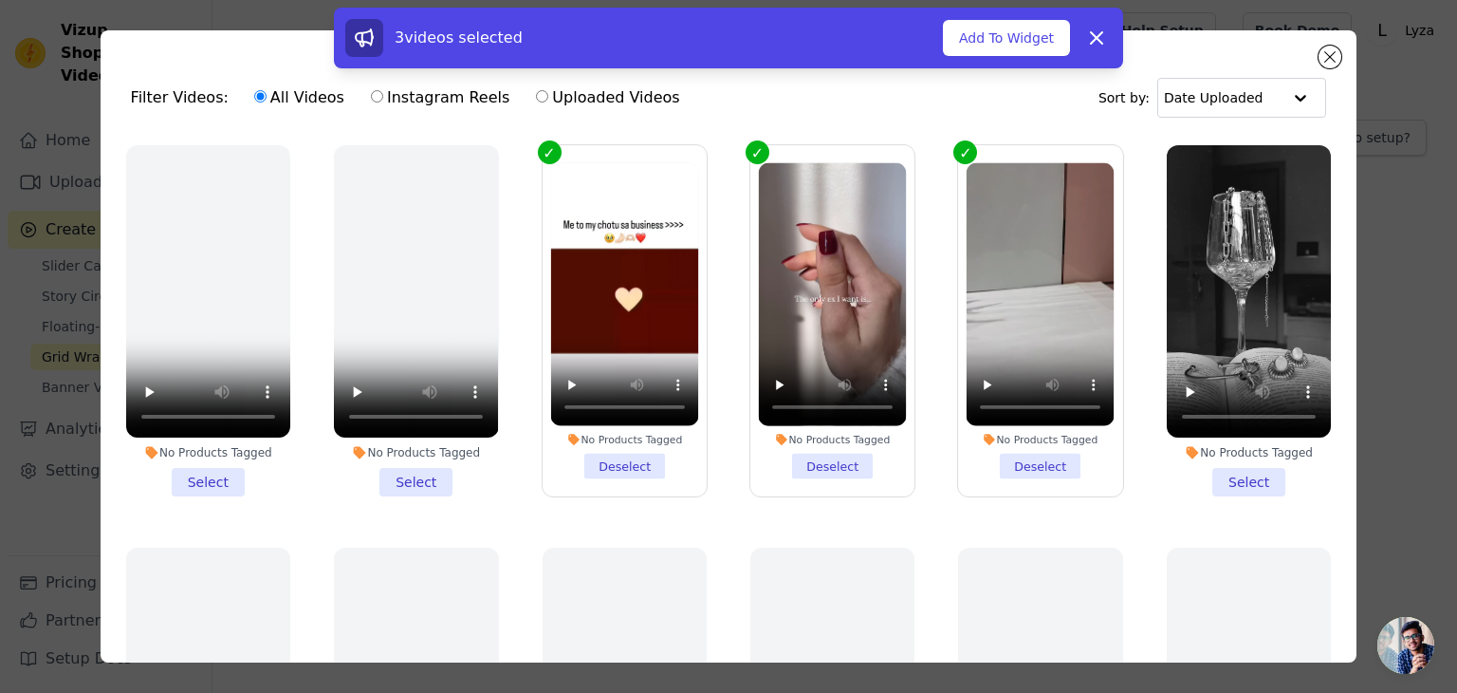
click at [1200, 474] on li "No Products Tagged Select" at bounding box center [1249, 320] width 164 height 351
click at [0, 0] on input "No Products Tagged Select" at bounding box center [0, 0] width 0 height 0
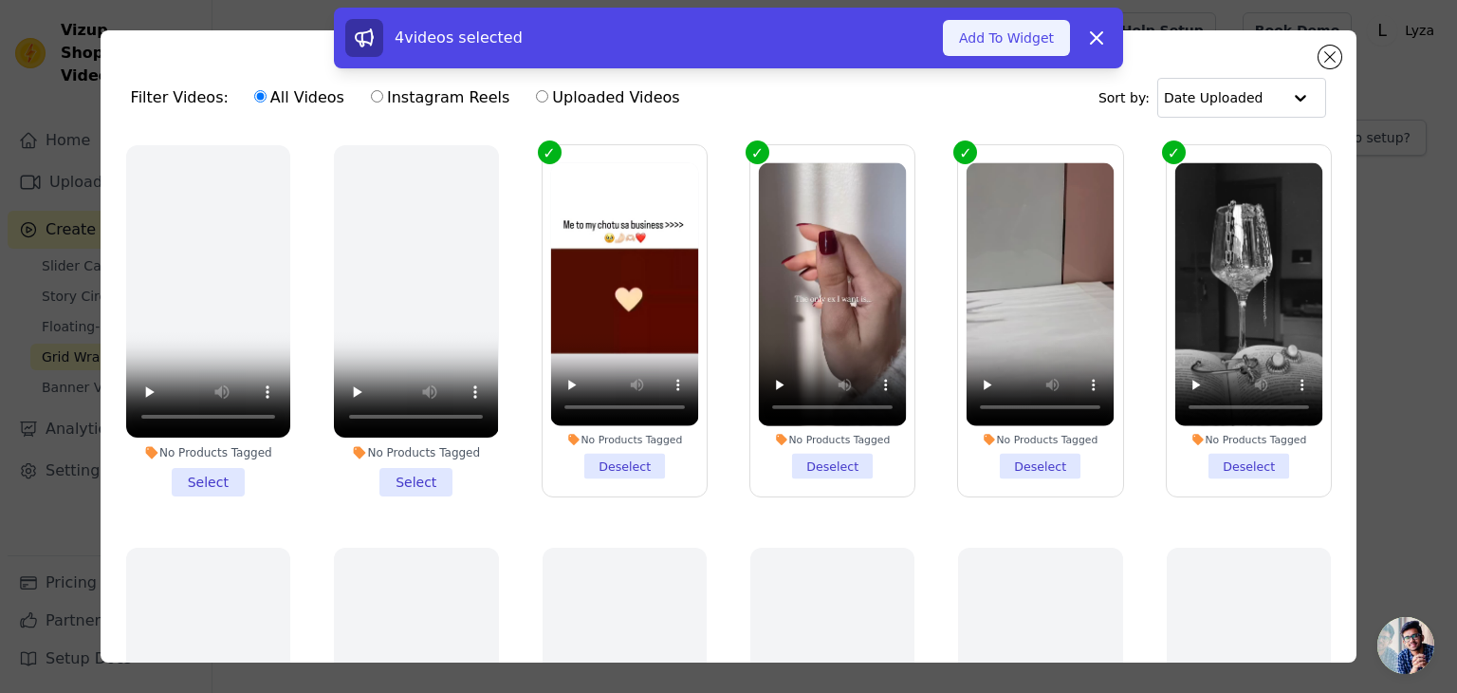
click at [1019, 40] on button "Add To Widget" at bounding box center [1006, 38] width 127 height 36
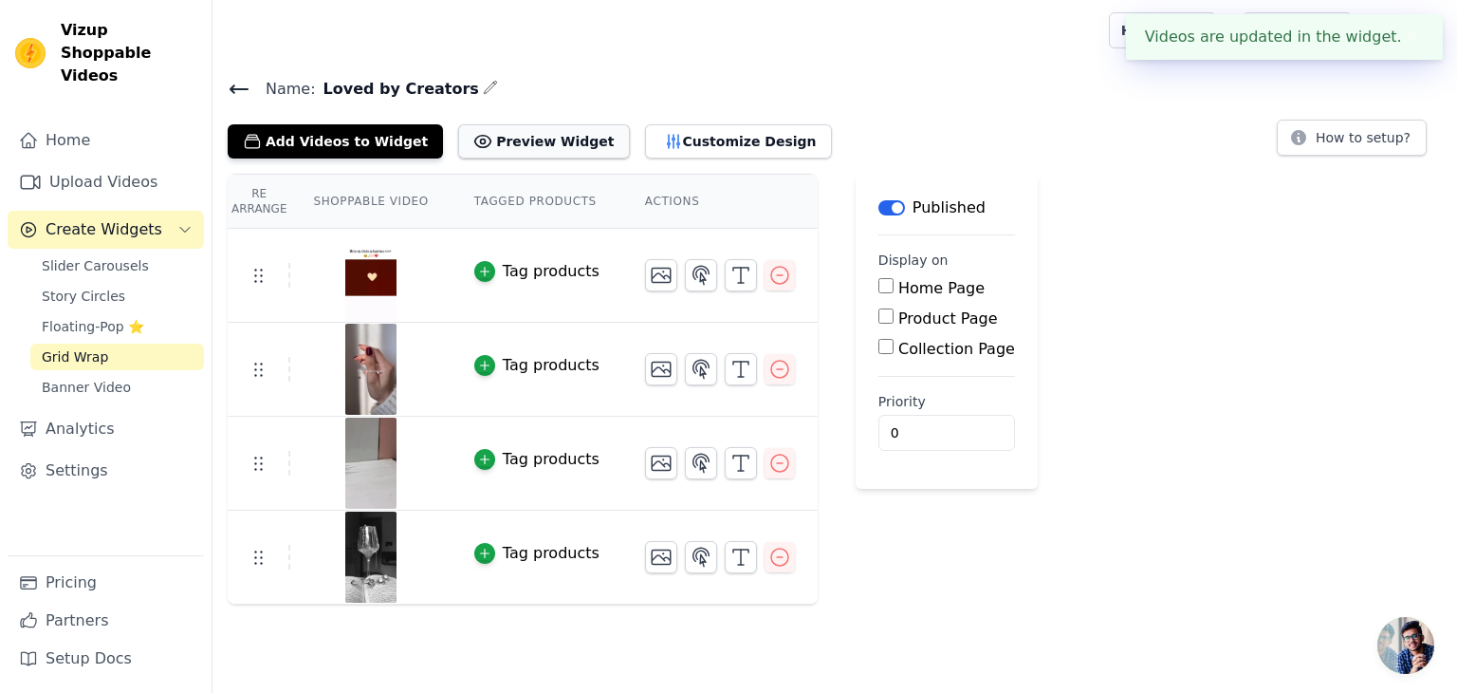
click at [515, 140] on button "Preview Widget" at bounding box center [543, 141] width 171 height 34
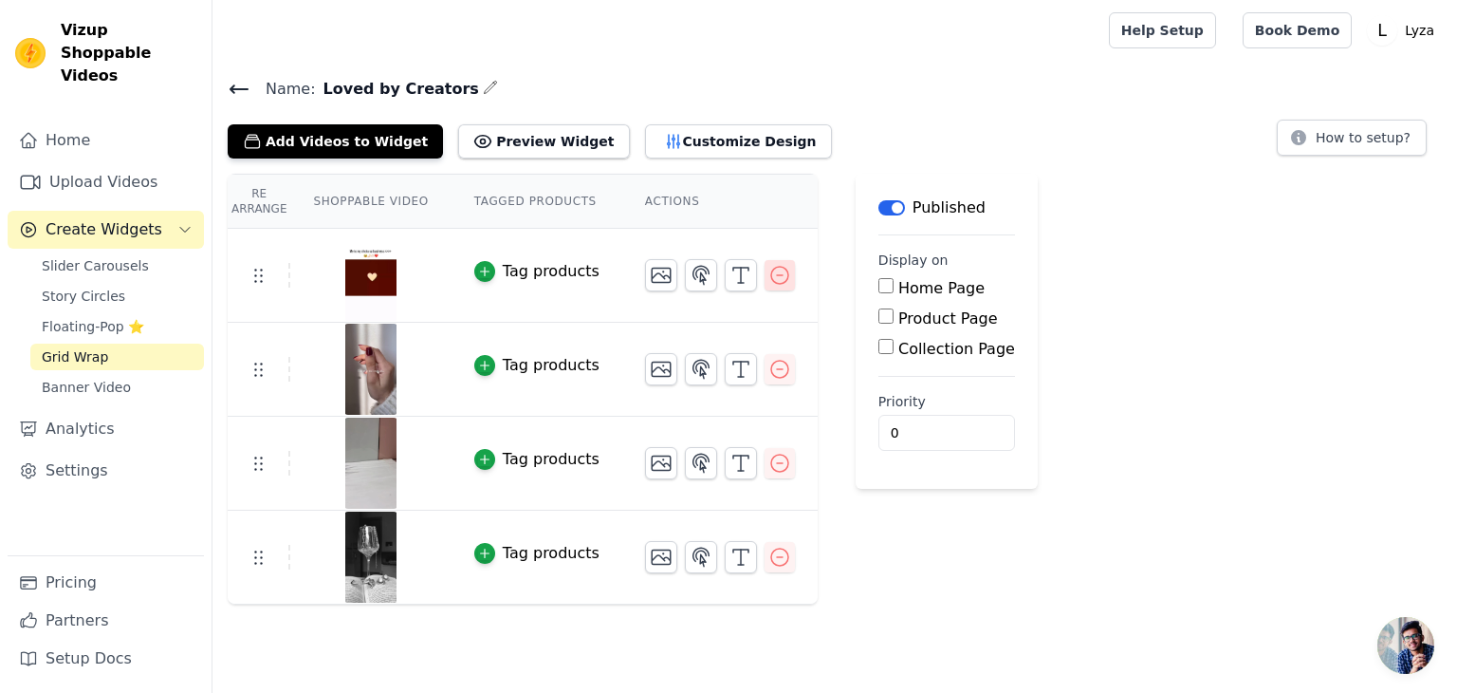
click at [769, 270] on icon "button" at bounding box center [780, 275] width 23 height 23
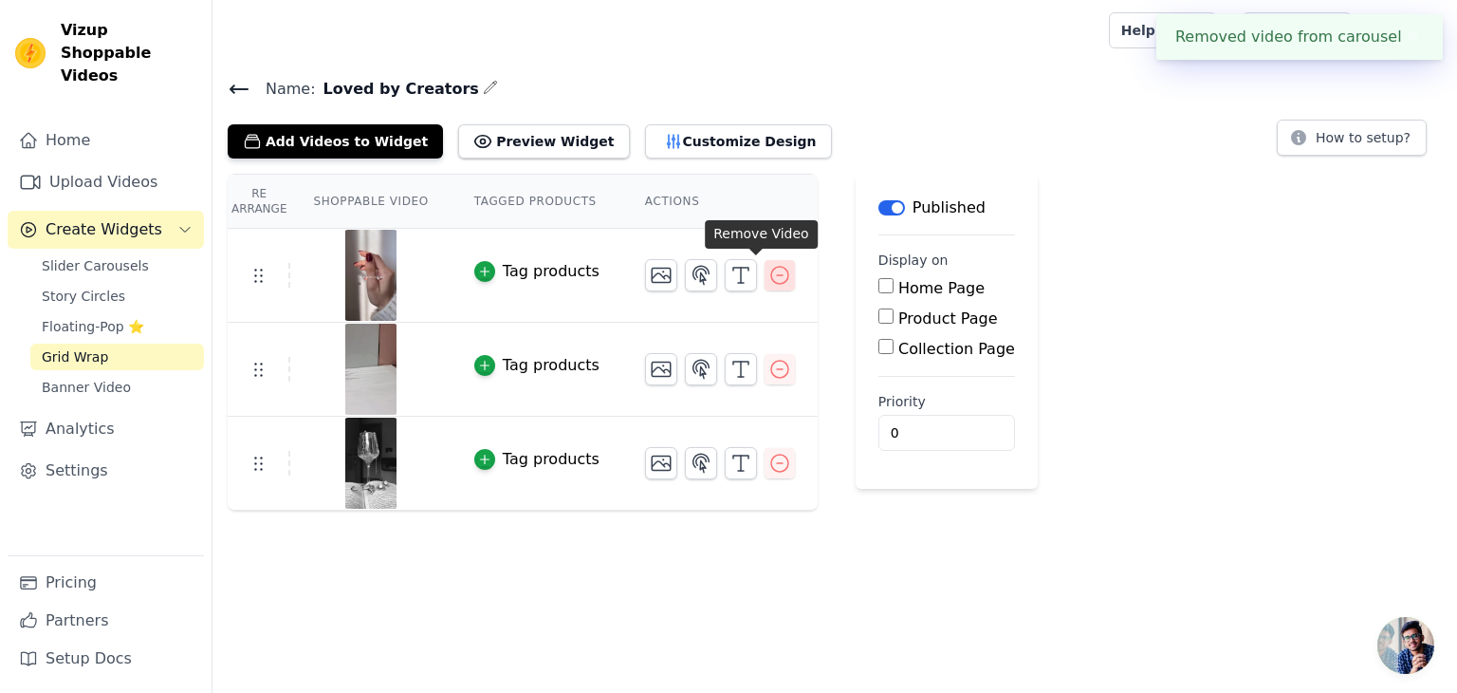
click at [769, 264] on icon "button" at bounding box center [780, 275] width 23 height 23
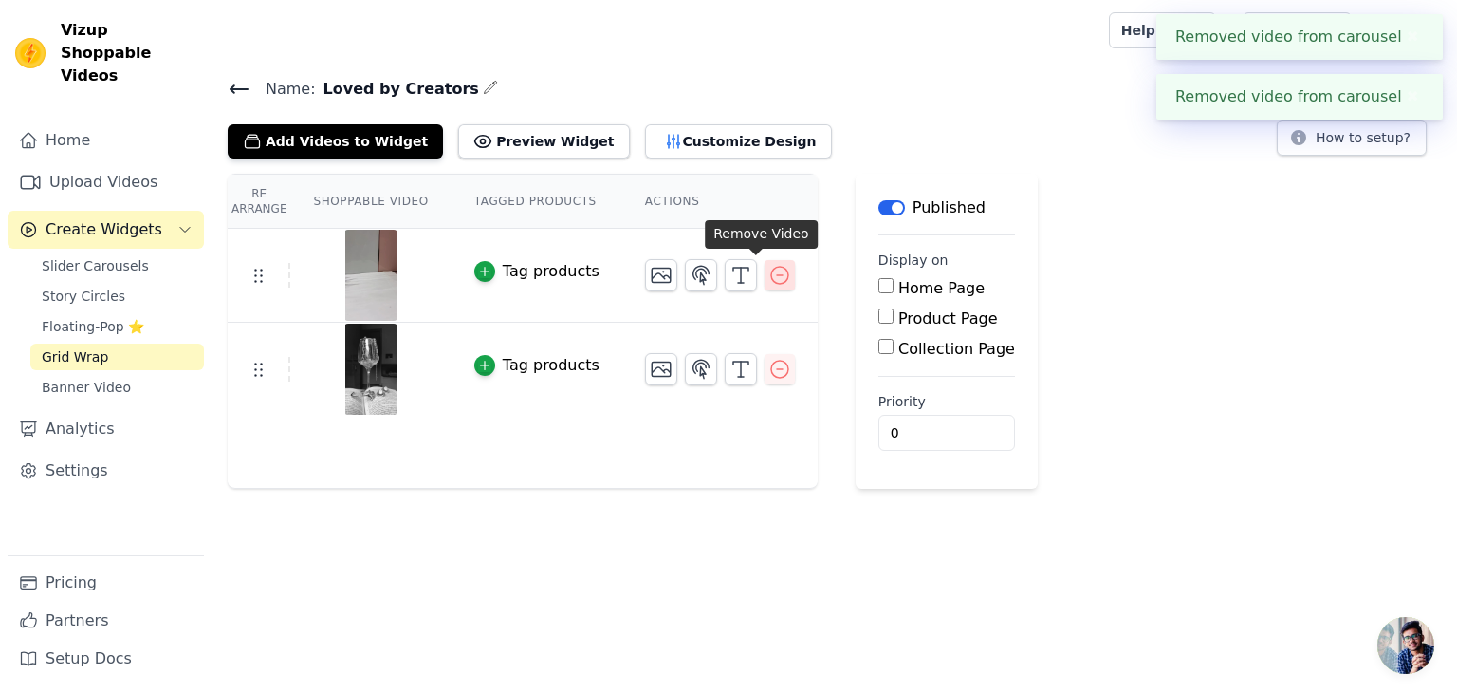
click at [765, 286] on button "button" at bounding box center [780, 275] width 30 height 30
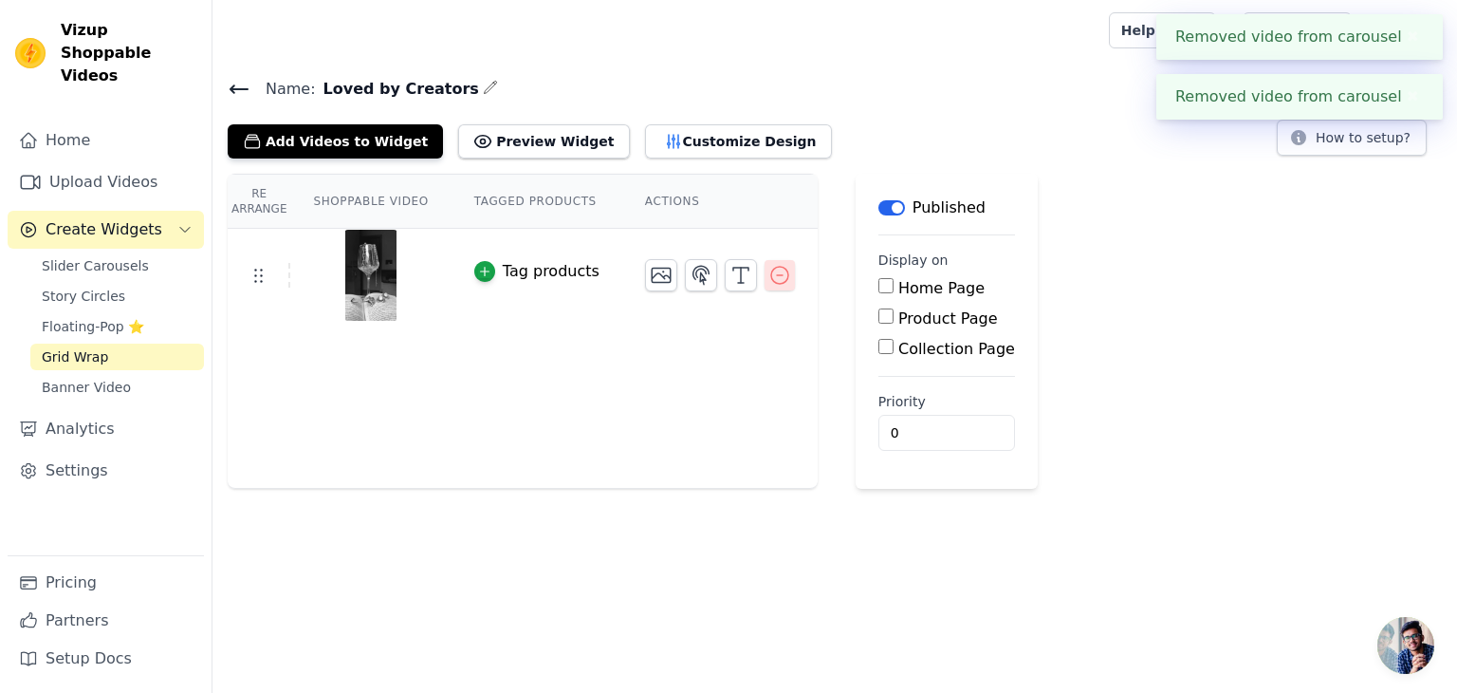
click at [769, 282] on icon "button" at bounding box center [780, 275] width 23 height 23
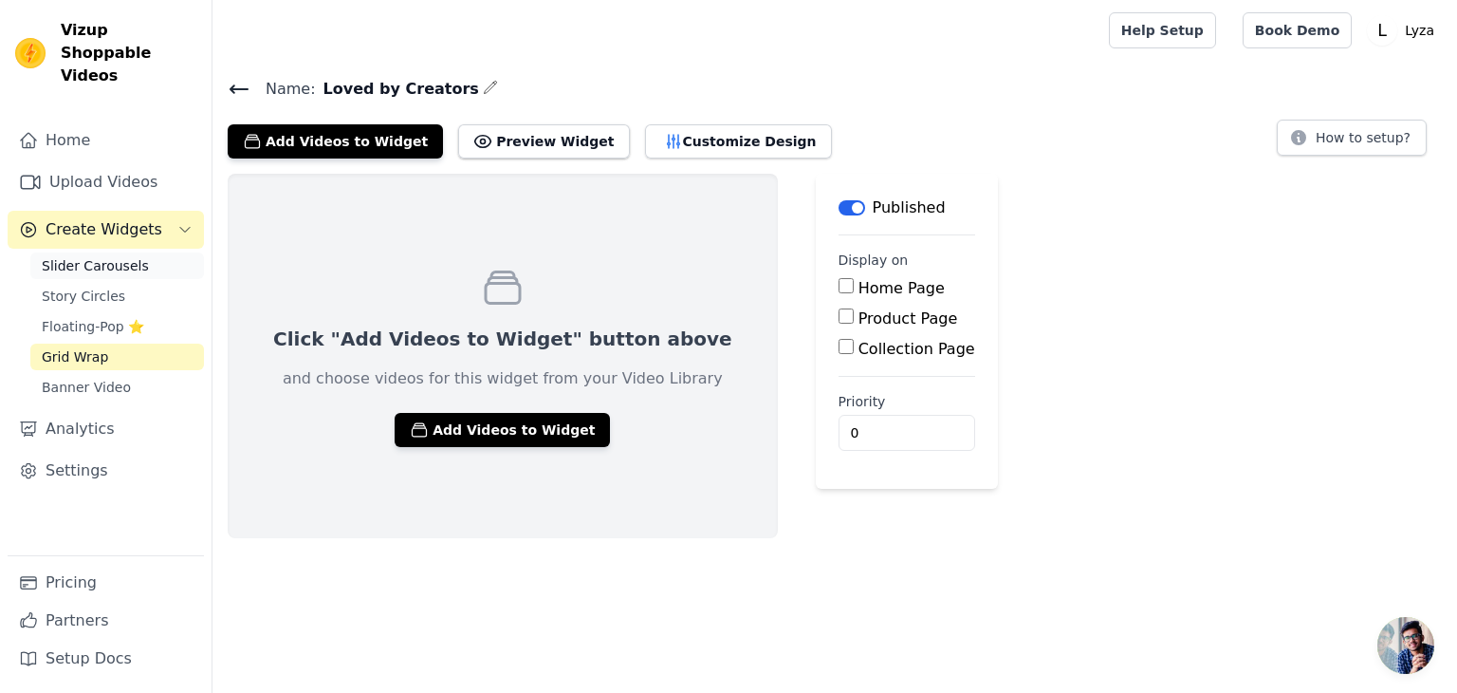
click at [103, 256] on span "Slider Carousels" at bounding box center [95, 265] width 107 height 19
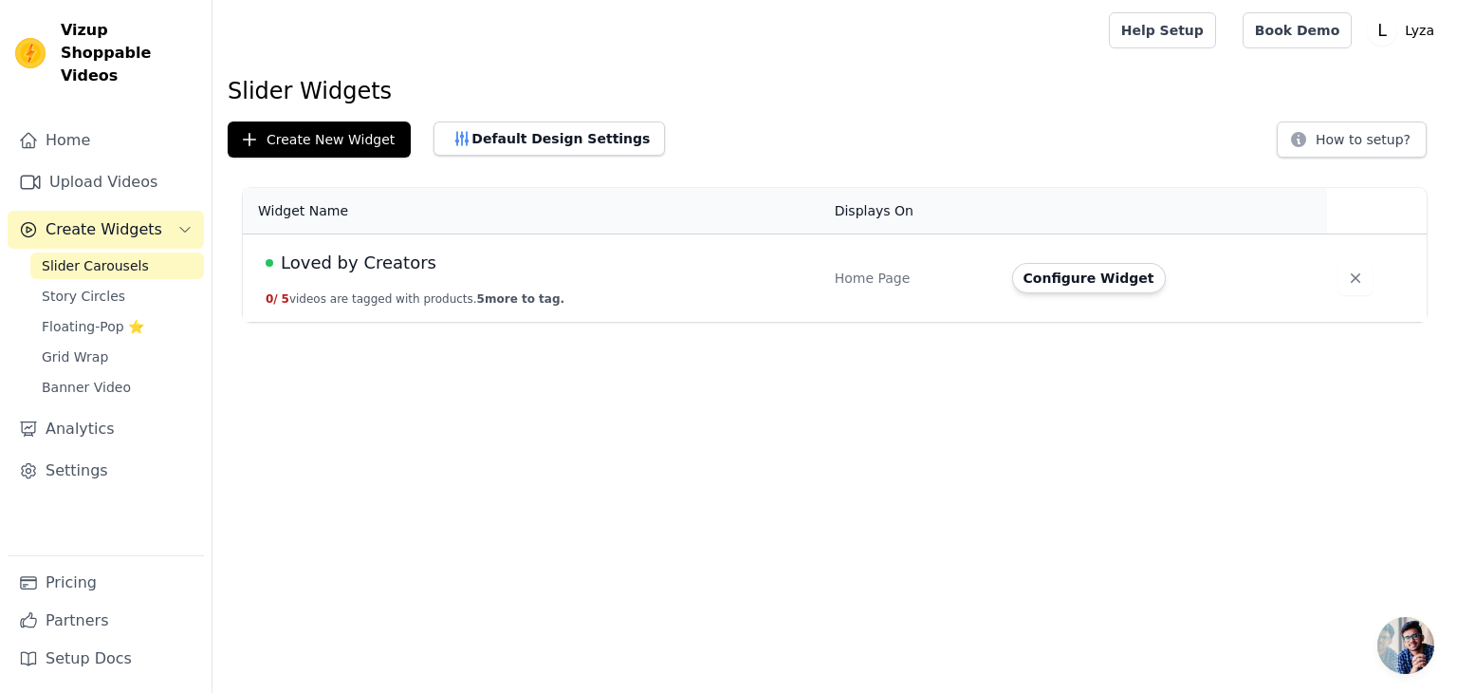
click at [536, 263] on div "Loved by Creators" at bounding box center [539, 263] width 547 height 27
click at [364, 260] on span "Loved by Creators" at bounding box center [359, 263] width 156 height 27
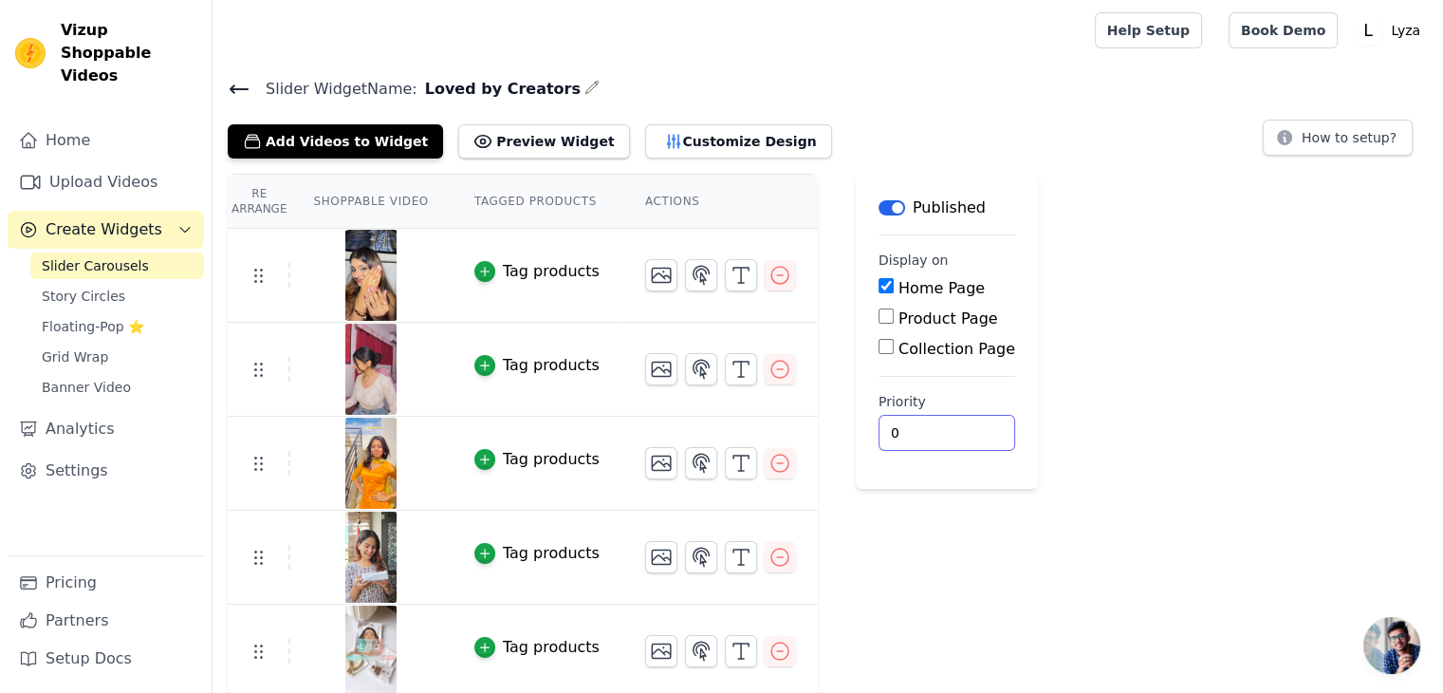
click at [884, 423] on input "0" at bounding box center [947, 433] width 137 height 36
click at [933, 427] on input "1" at bounding box center [947, 433] width 137 height 36
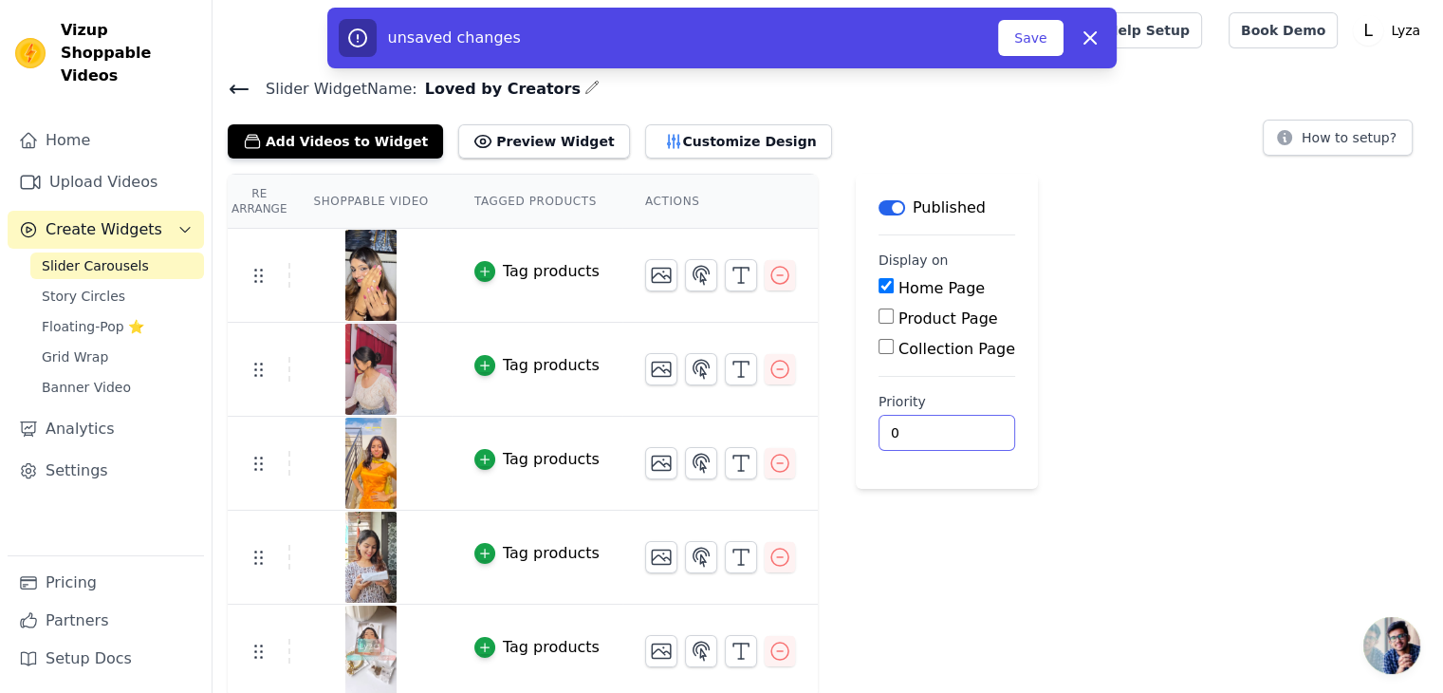
type input "0"
click at [935, 438] on input "0" at bounding box center [947, 433] width 137 height 36
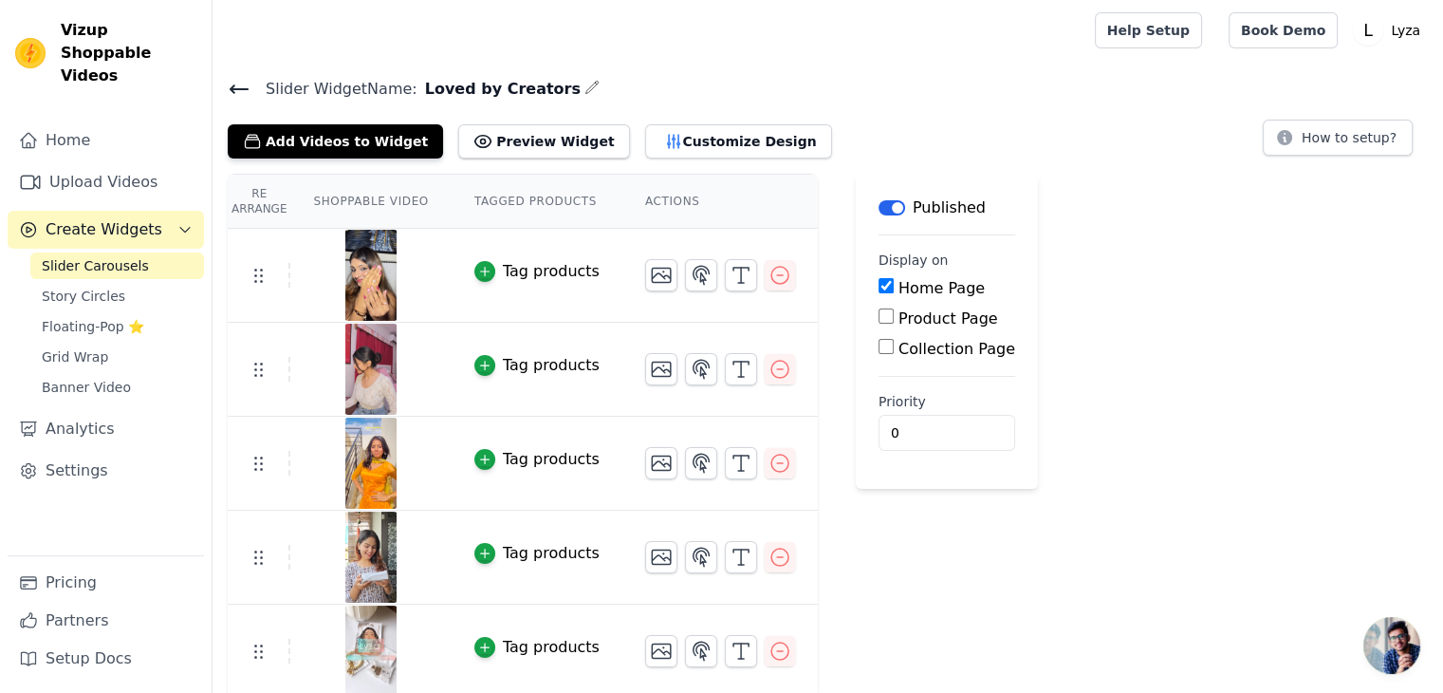
click at [1051, 375] on div "Re Arrange Shoppable Video Tagged Products Actions Tag products Tag products Ta…" at bounding box center [828, 436] width 1231 height 525
click at [478, 267] on icon "button" at bounding box center [484, 271] width 13 height 13
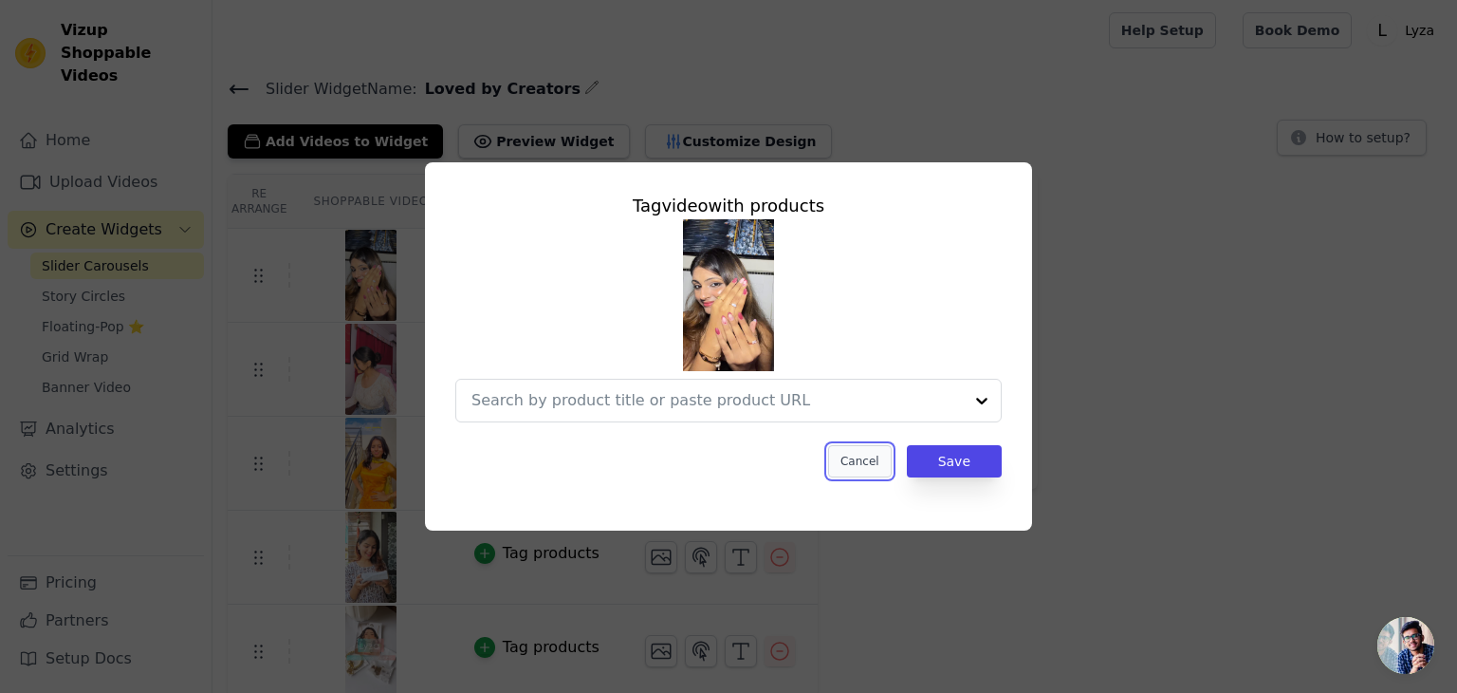
click at [870, 450] on button "Cancel" at bounding box center [860, 461] width 64 height 32
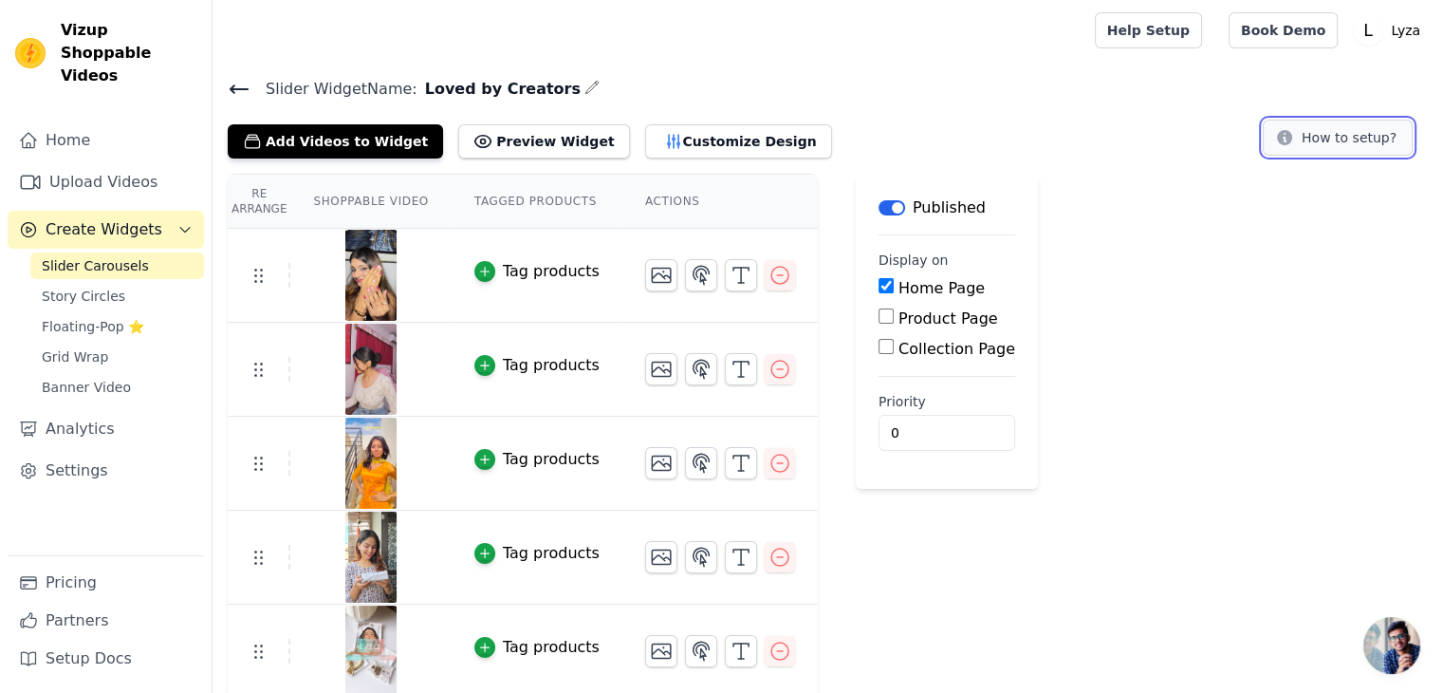
click at [1349, 138] on button "How to setup?" at bounding box center [1338, 138] width 150 height 36
click at [531, 124] on button "Preview Widget" at bounding box center [543, 141] width 171 height 34
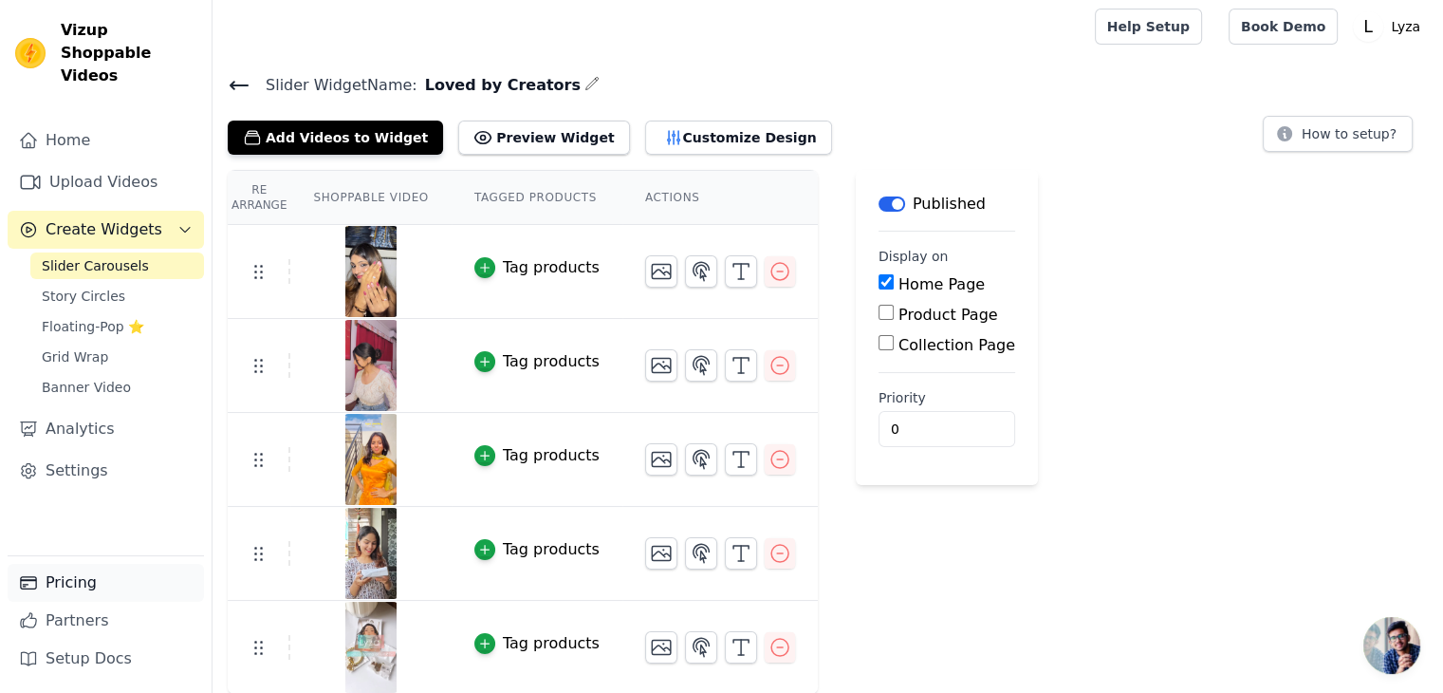
click at [63, 581] on link "Pricing" at bounding box center [106, 583] width 196 height 38
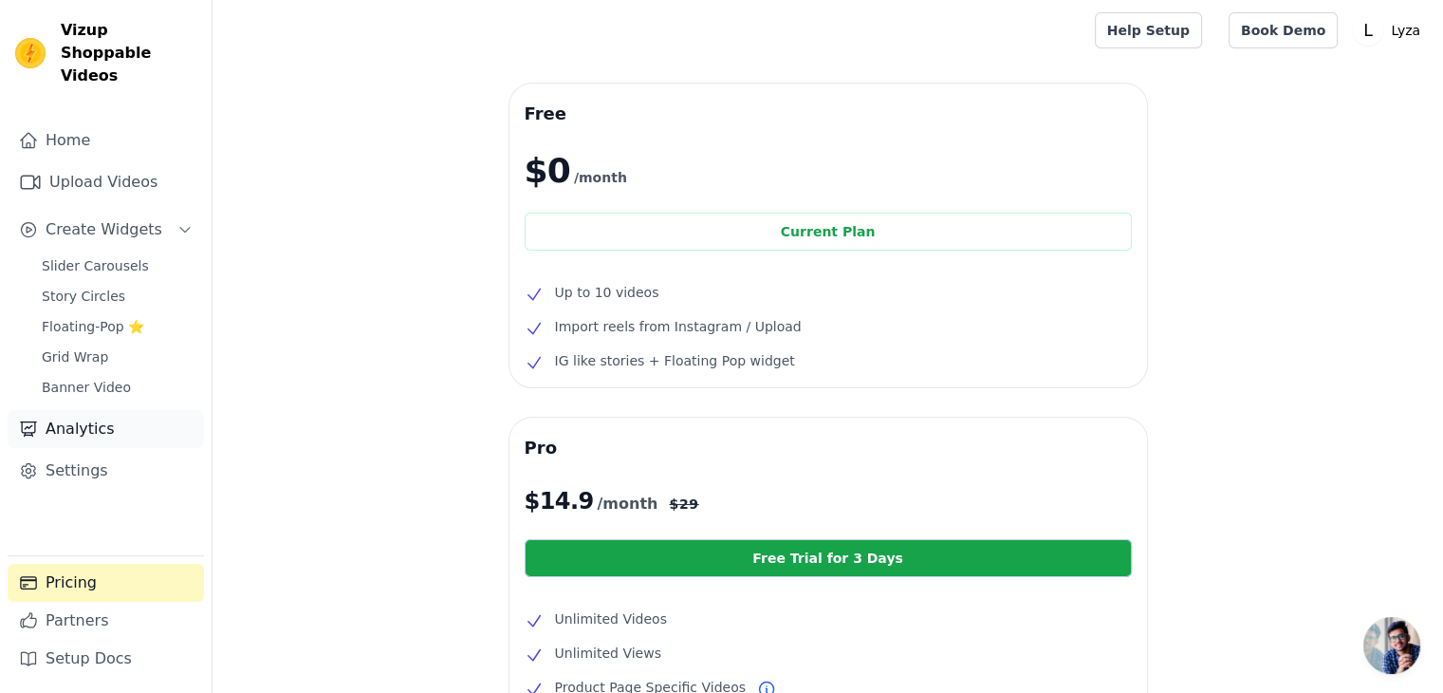
click at [118, 410] on link "Analytics" at bounding box center [106, 429] width 196 height 38
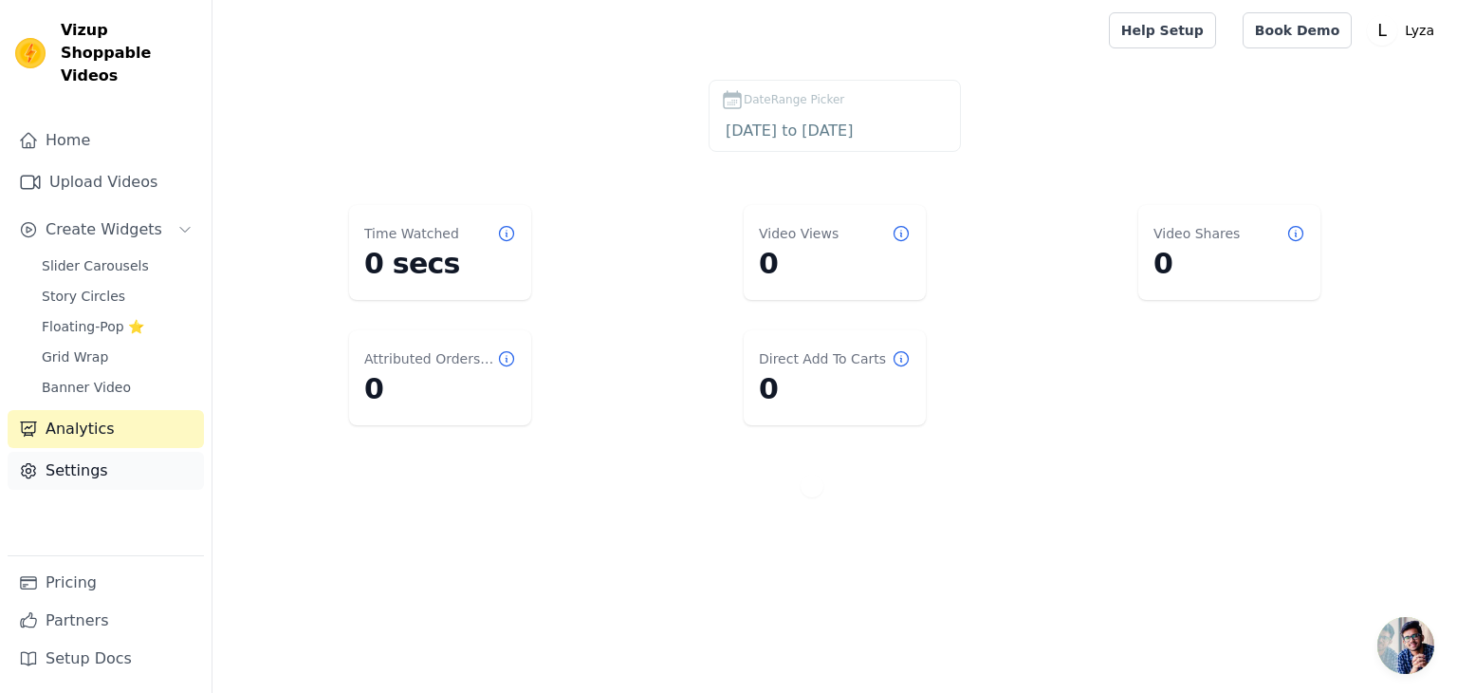
click at [115, 452] on link "Settings" at bounding box center [106, 471] width 196 height 38
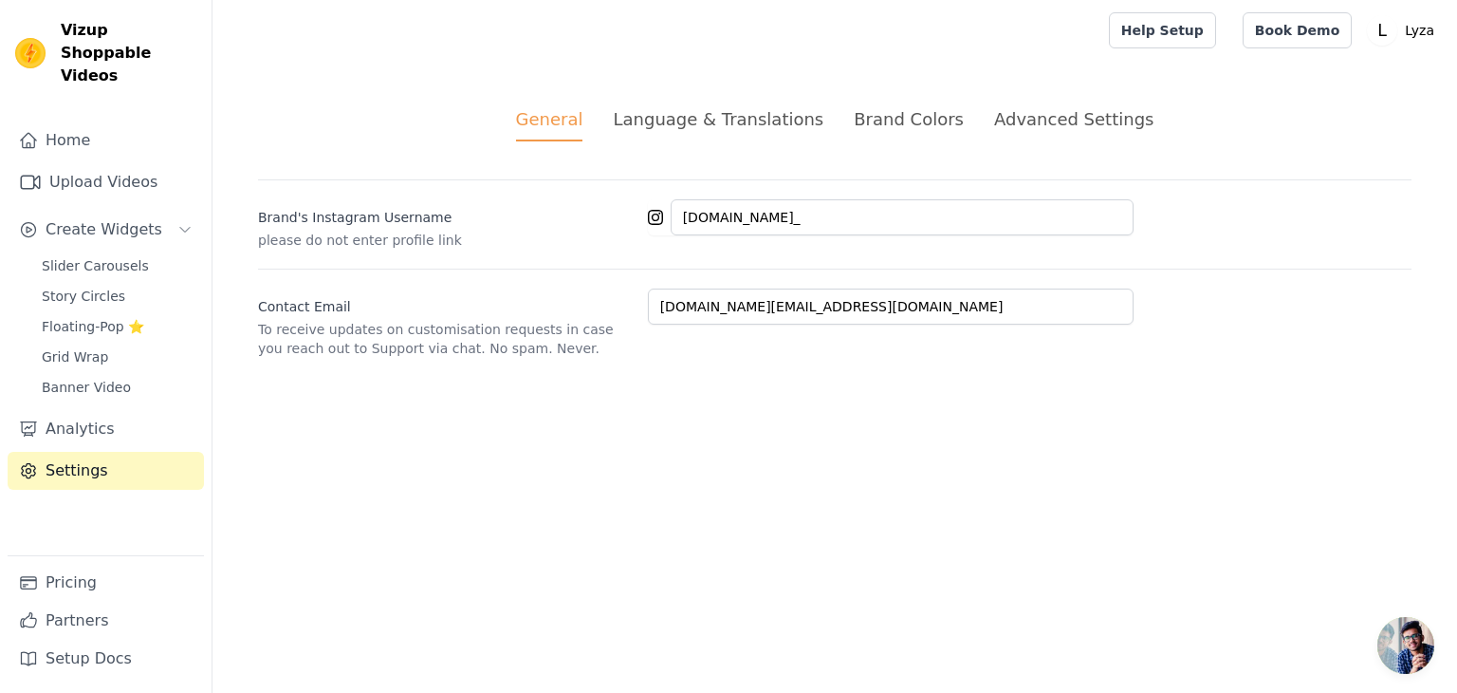
click at [454, 311] on label "Contact Email" at bounding box center [445, 302] width 375 height 27
click at [881, 115] on div "Brand Colors" at bounding box center [909, 119] width 110 height 26
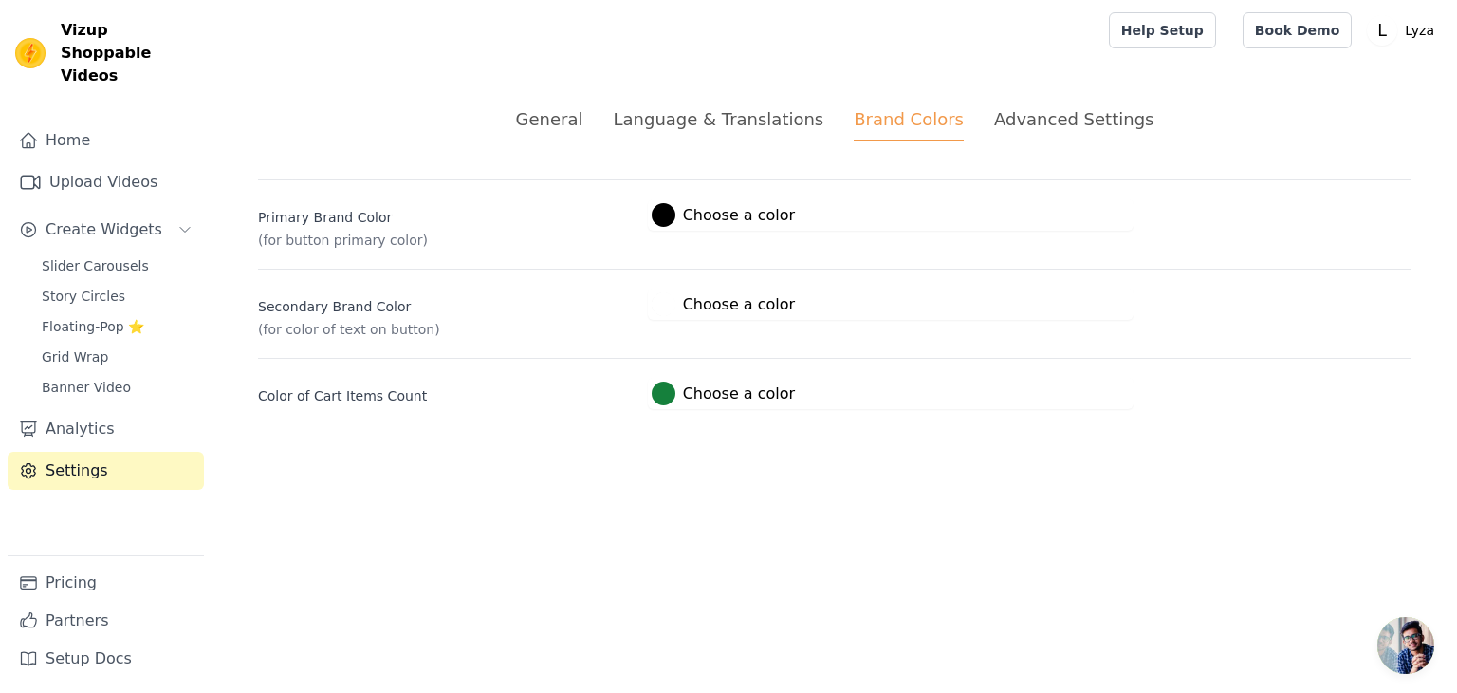
click at [649, 391] on span "#15803c Choose a color #15803c 1 hex change to rgb" at bounding box center [723, 390] width 151 height 18
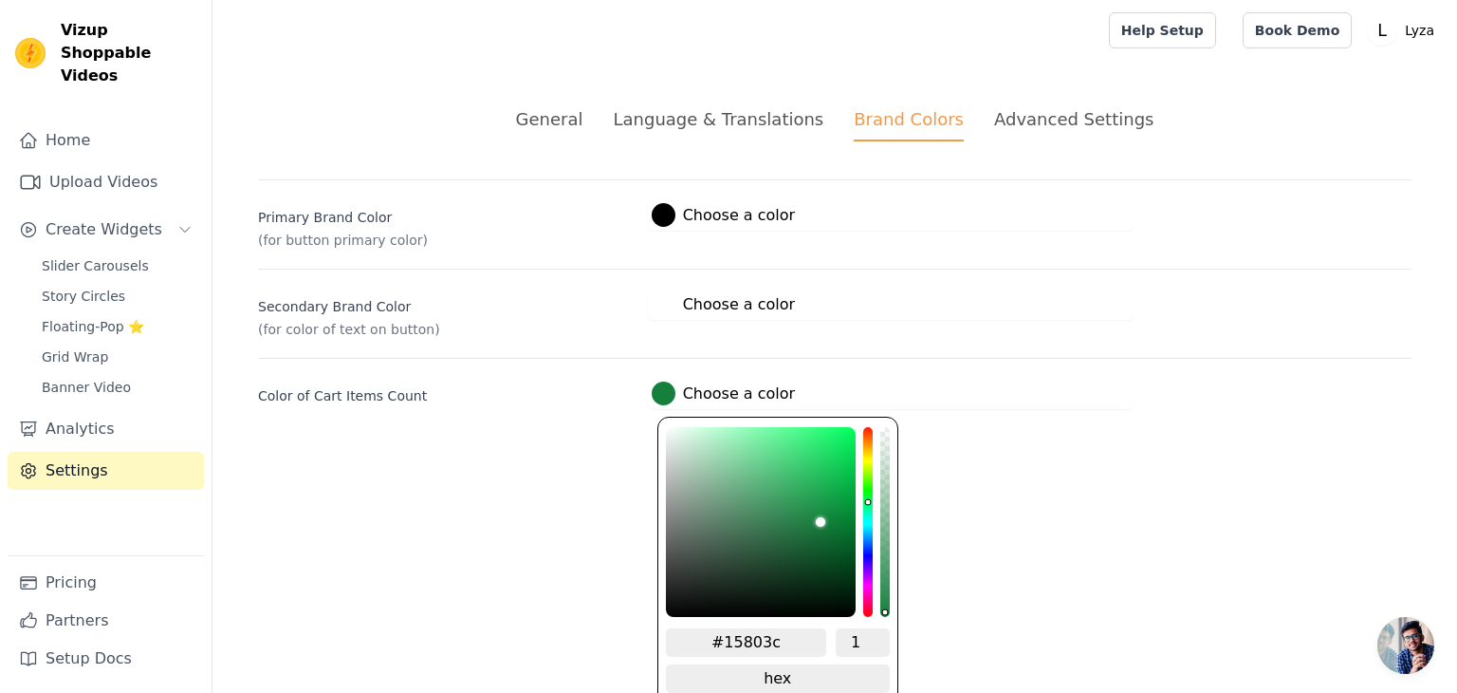
click at [656, 391] on div at bounding box center [664, 393] width 24 height 24
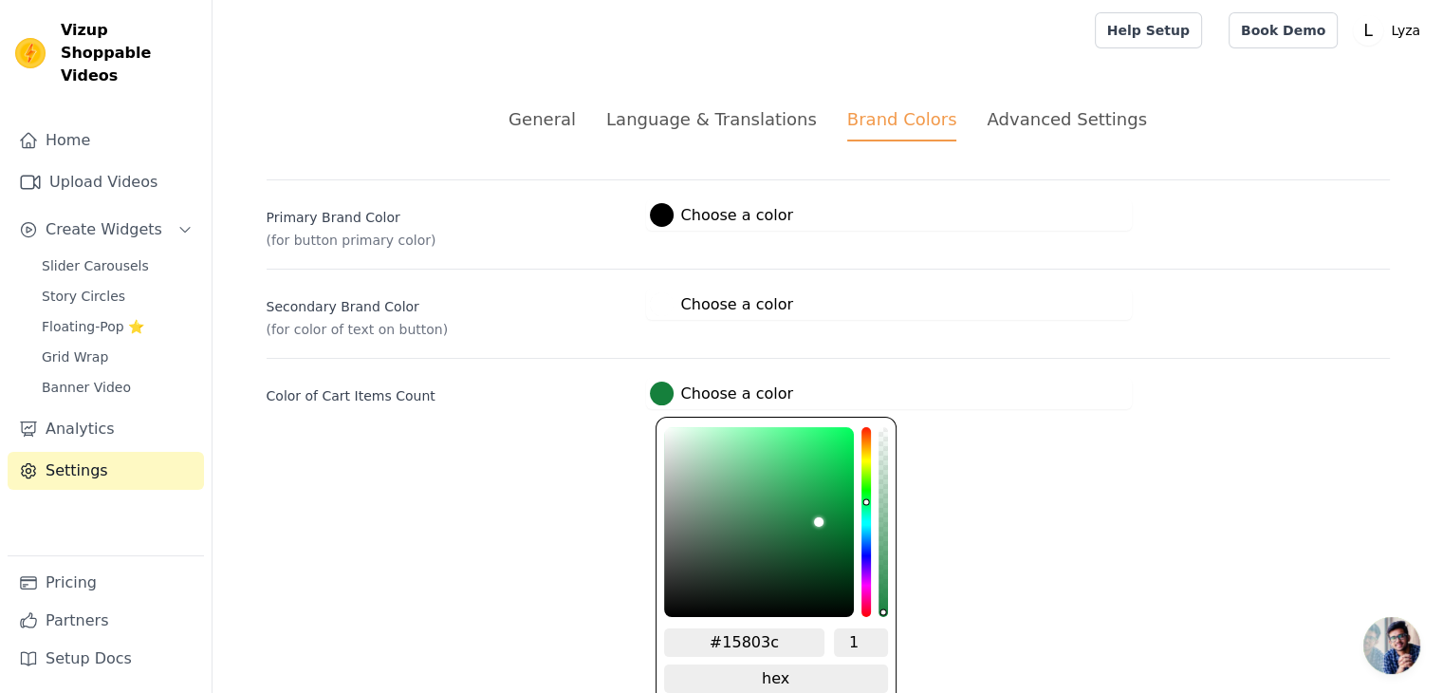
type input "#148031"
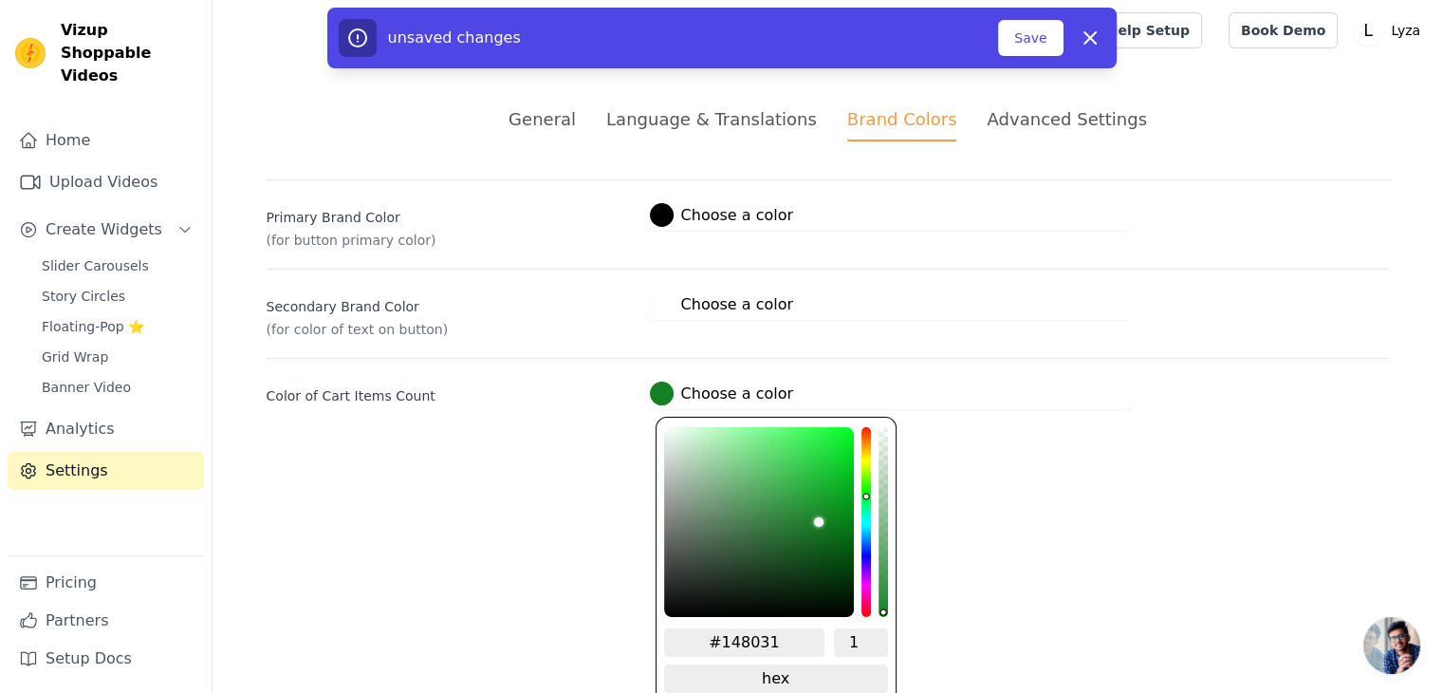
type input "#148024"
type input "#148016"
type input "#1f8014"
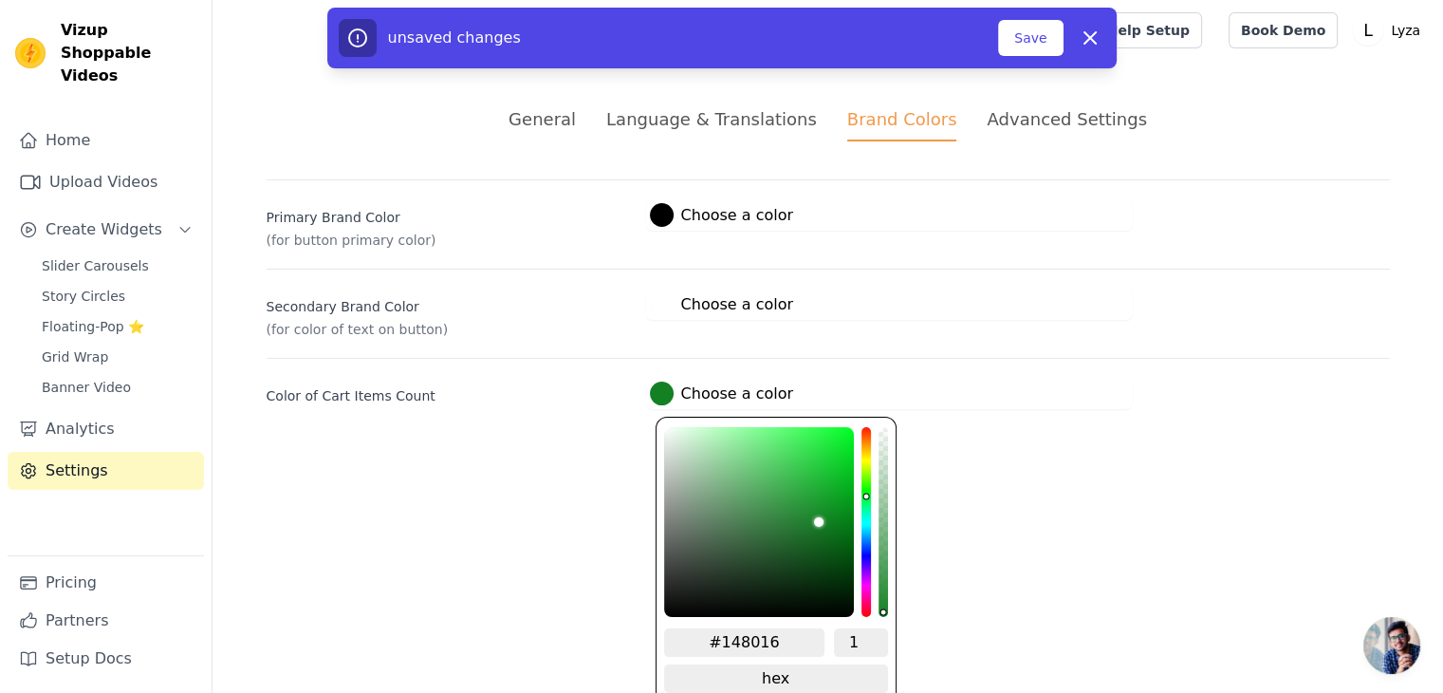
type input "#1f8014"
type input "#248014"
type input "#2c8014"
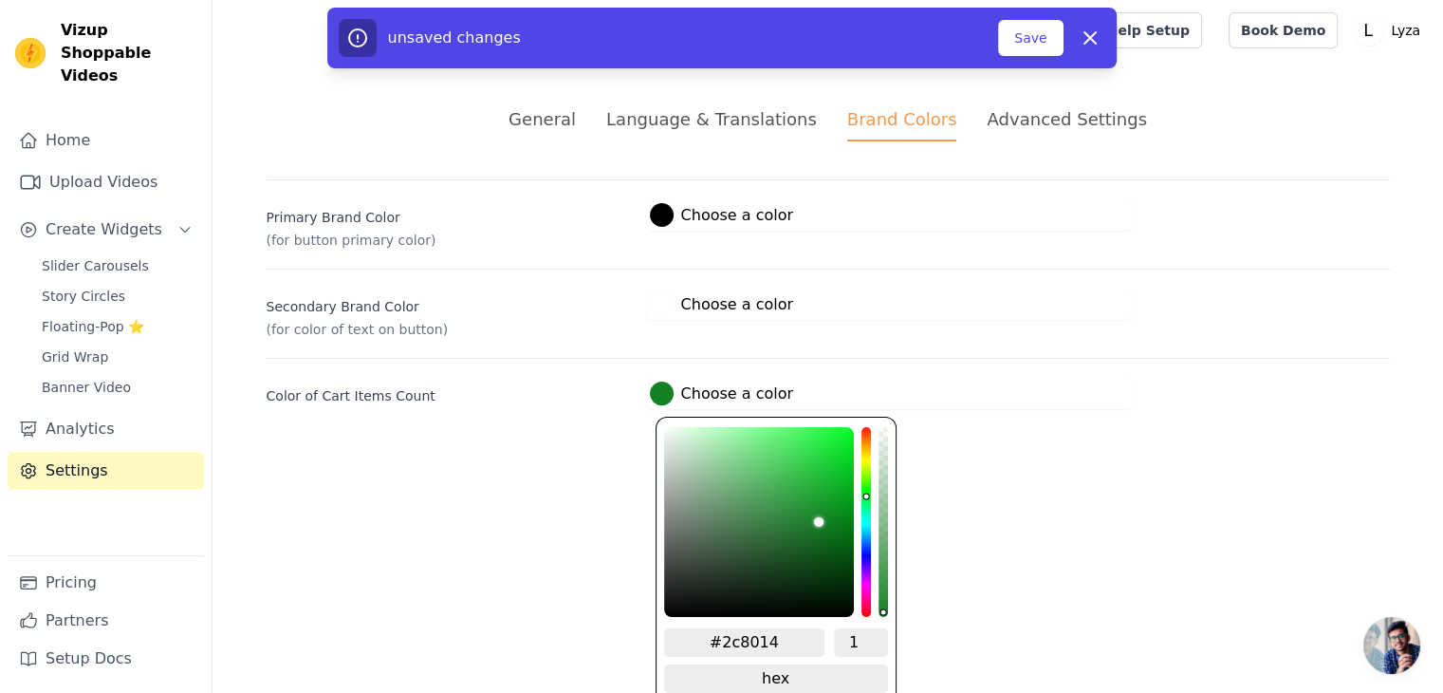
type input "#358014"
type input "#3f8014"
type input "#438014"
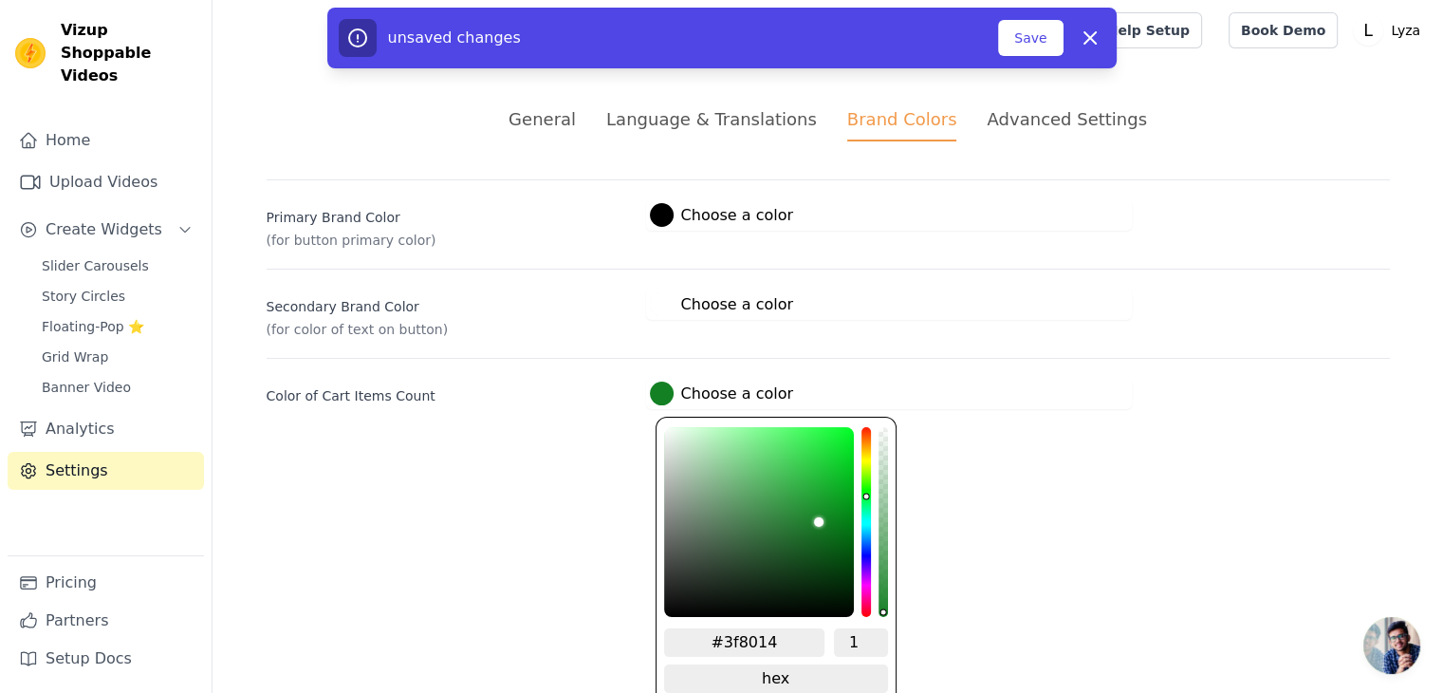
type input "#438014"
type input "#488014"
type input "#4f8014"
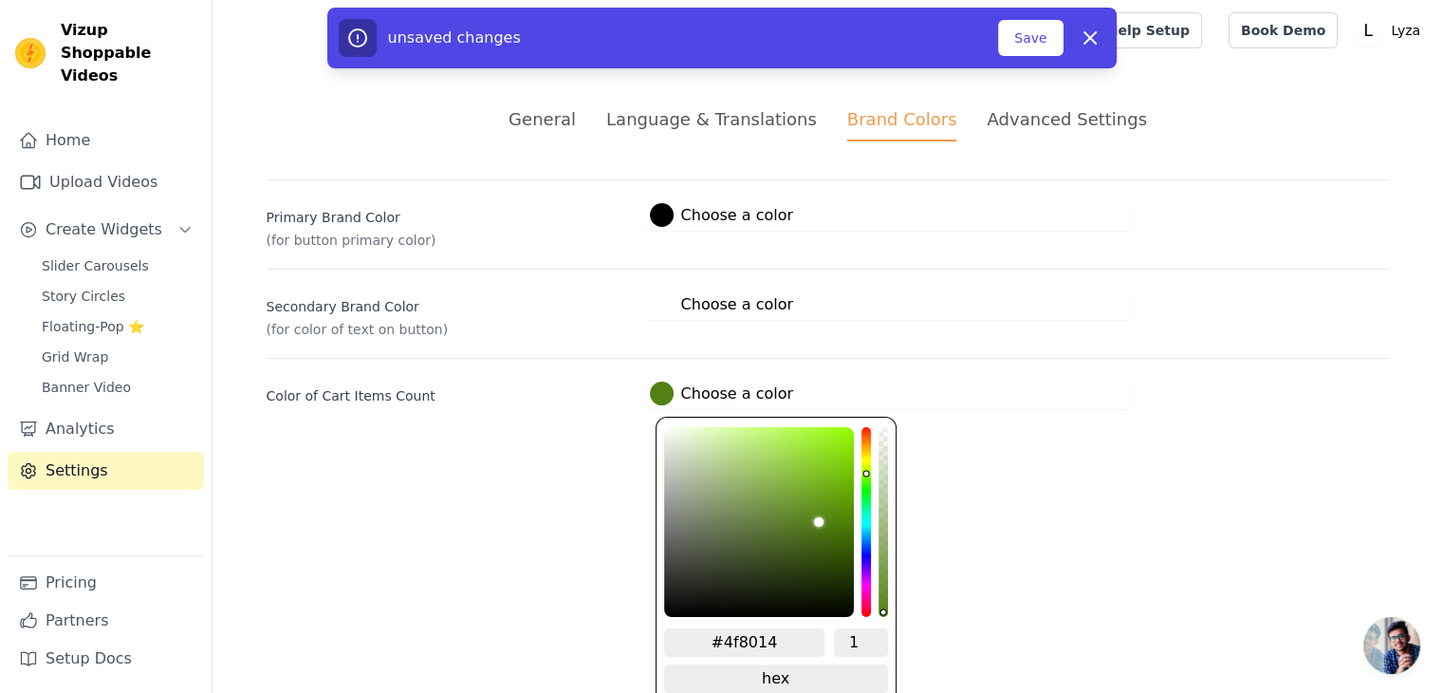
type input "#538014"
type input "#558014"
type input "#588014"
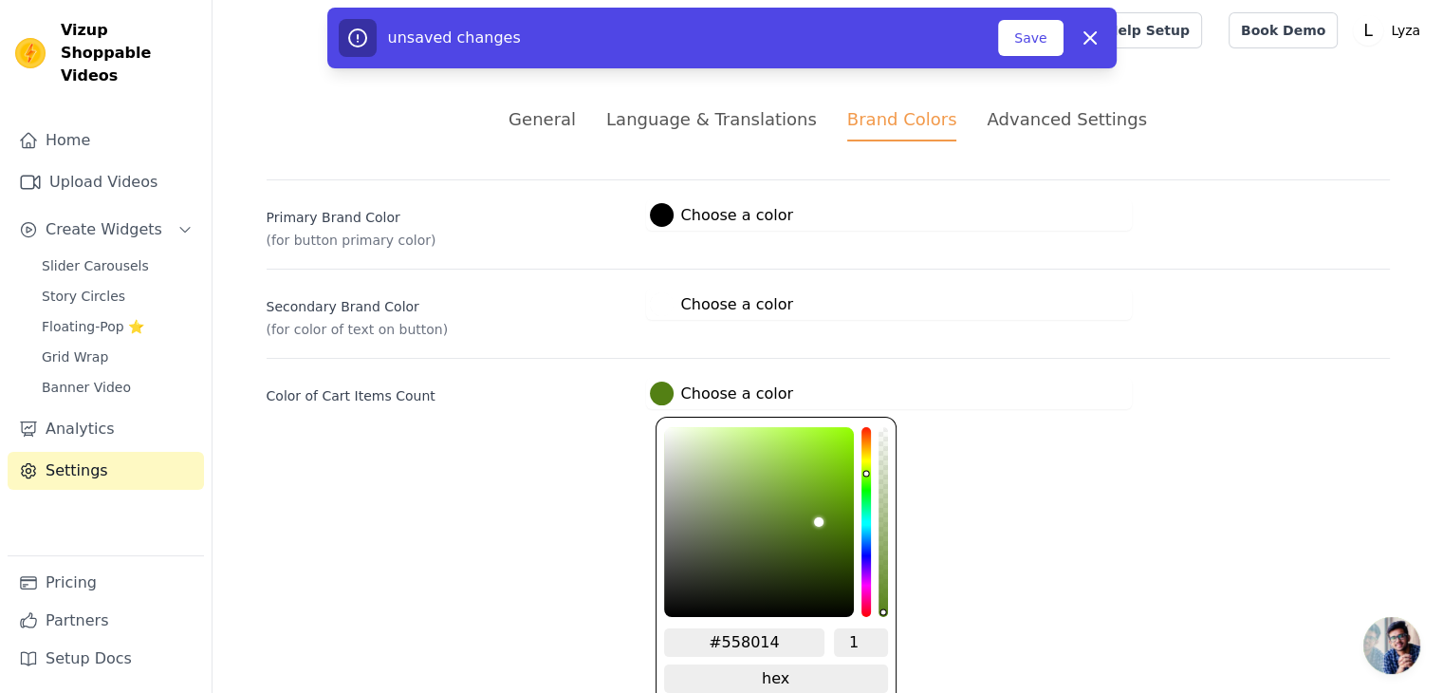
type input "#588014"
type input "#5c8014"
type input "#5f8014"
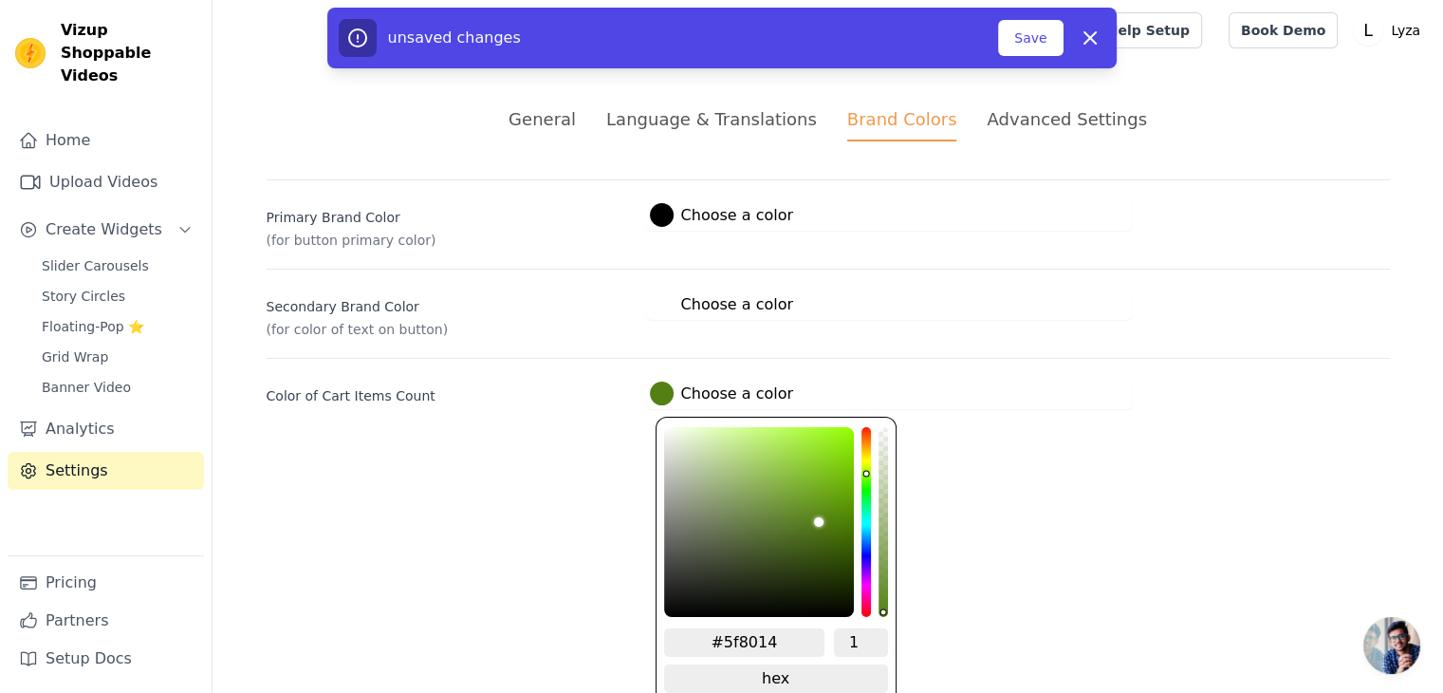
type input "#658014"
type input "#6c8014"
type input "#6f8014"
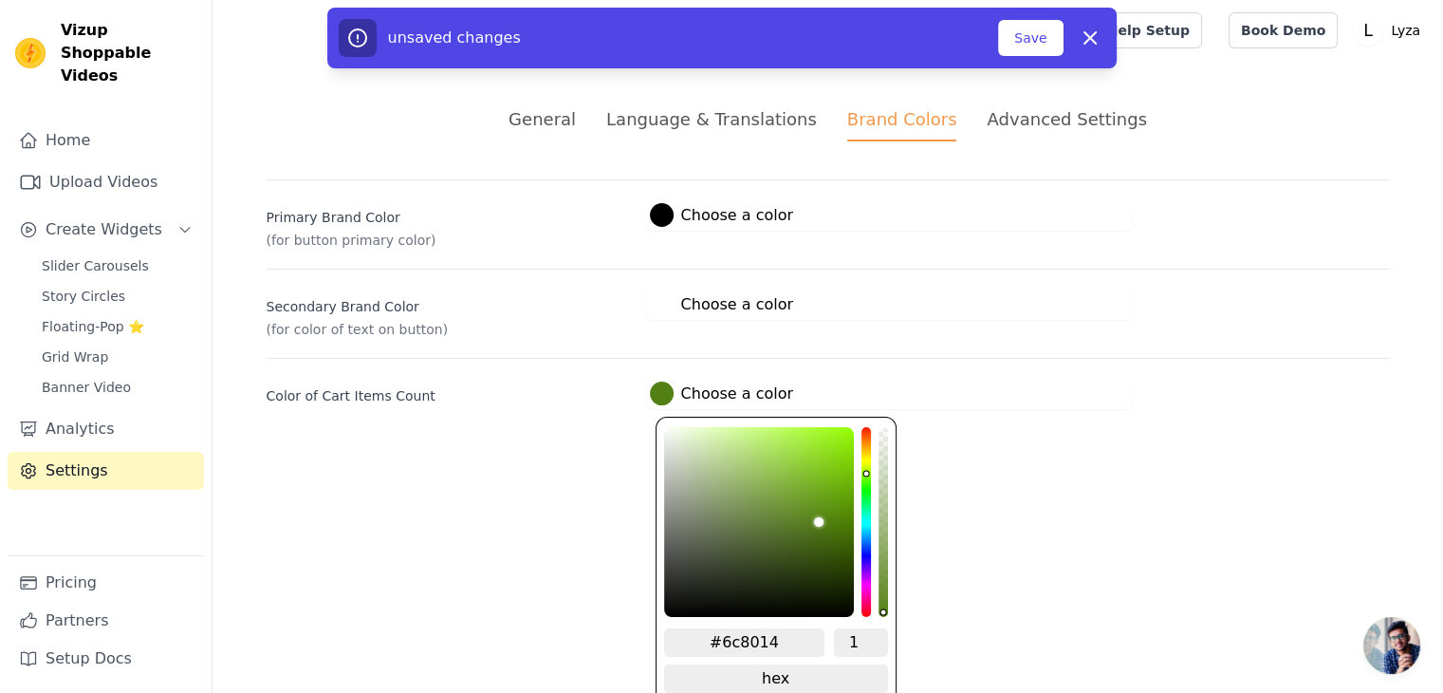
type input "#6f8014"
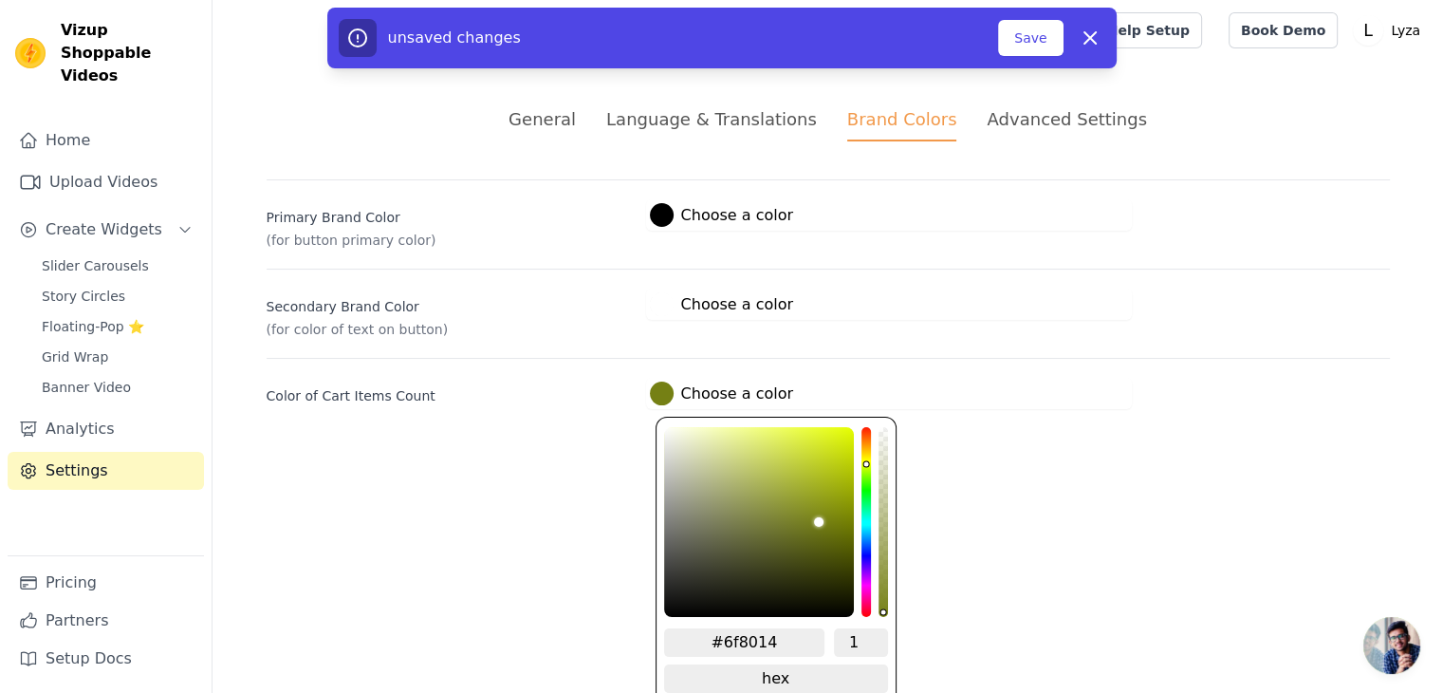
type input "#758014"
type input "#788014"
type input "#7c8014"
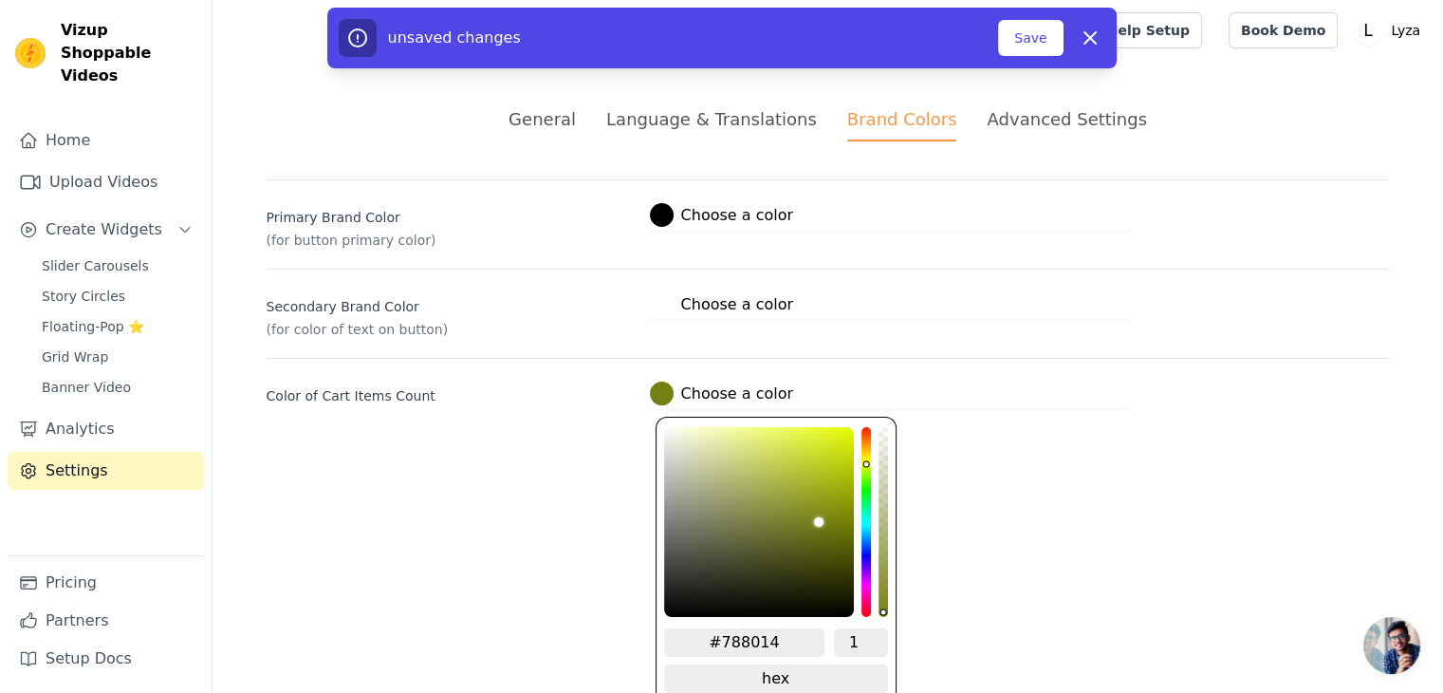
type input "#7c8014"
type input "#807a14"
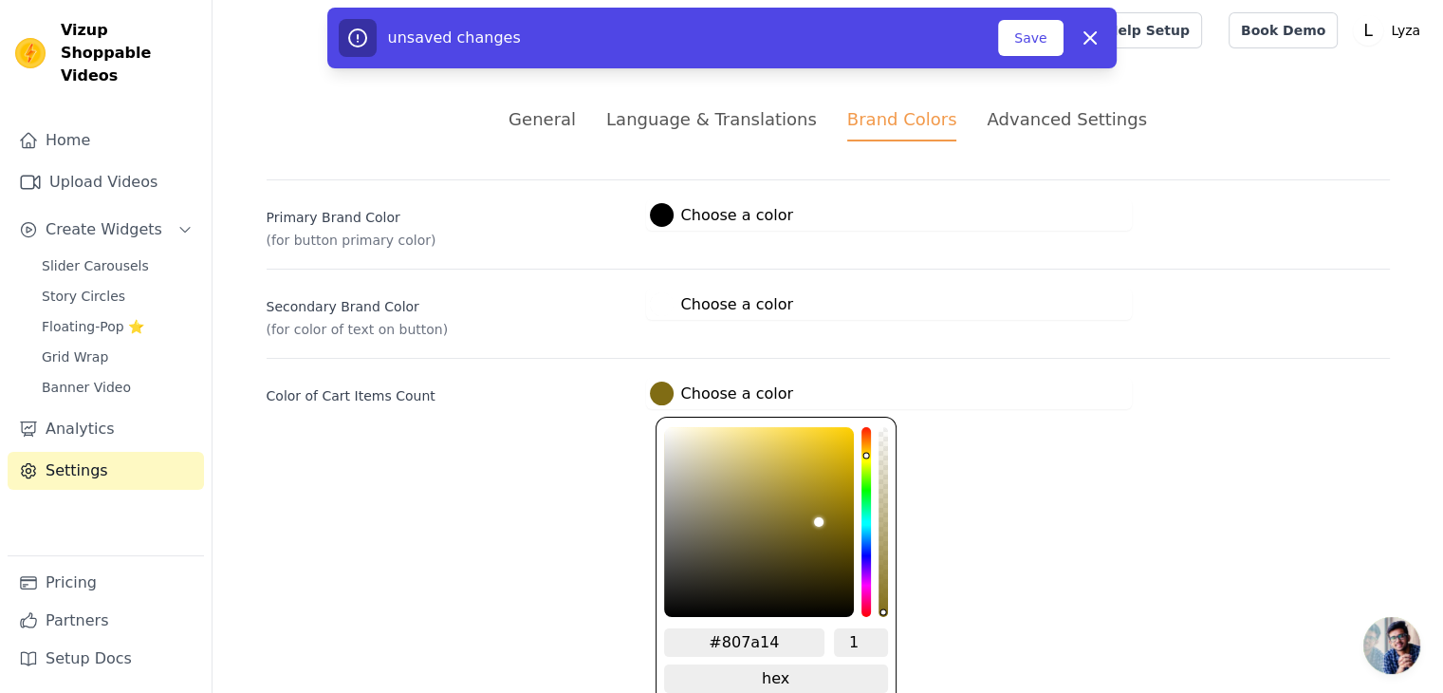
type input "#806c14"
drag, startPoint x: 859, startPoint y: 494, endPoint x: 862, endPoint y: 449, distance: 45.6
click at [862, 449] on div "hue channel" at bounding box center [866, 522] width 9 height 190
type input "#d2b431"
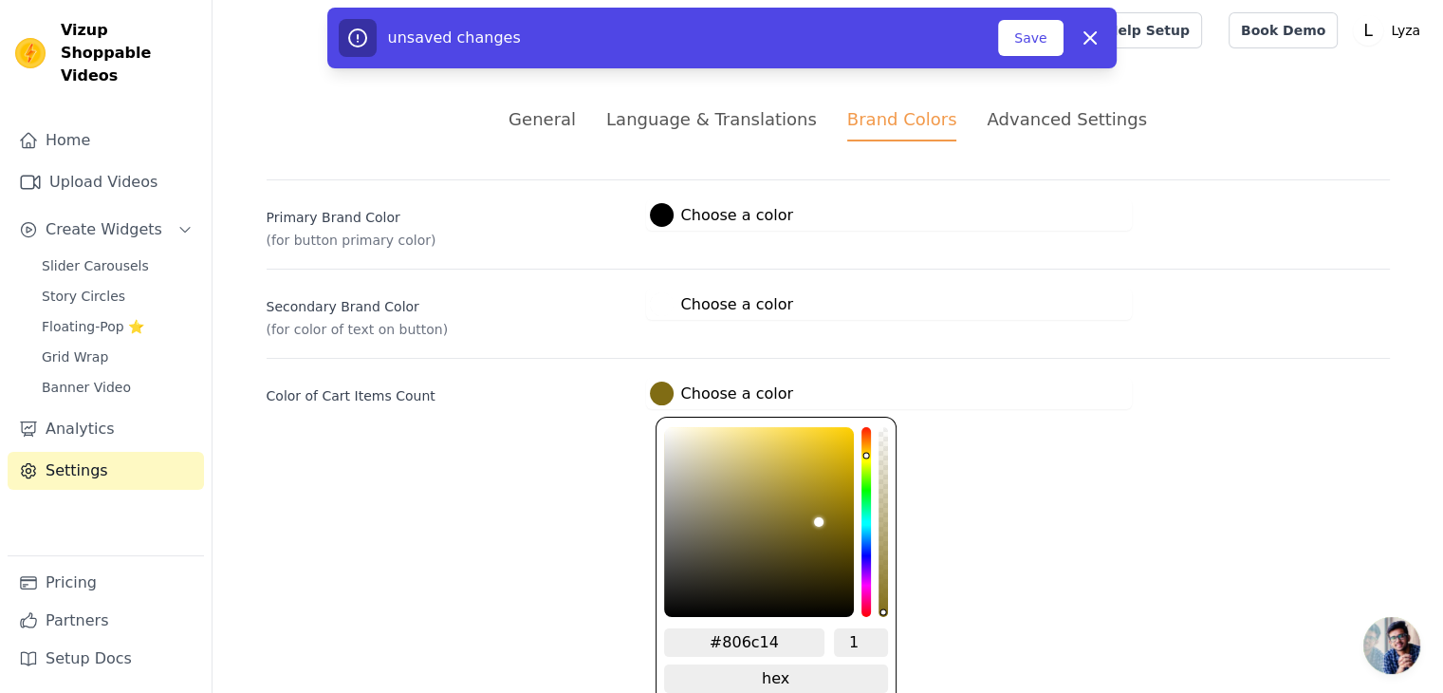
type input "#d2b431"
click at [806, 456] on div "color picker" at bounding box center [759, 522] width 190 height 190
type input "#d3b633"
type input "#d6b834"
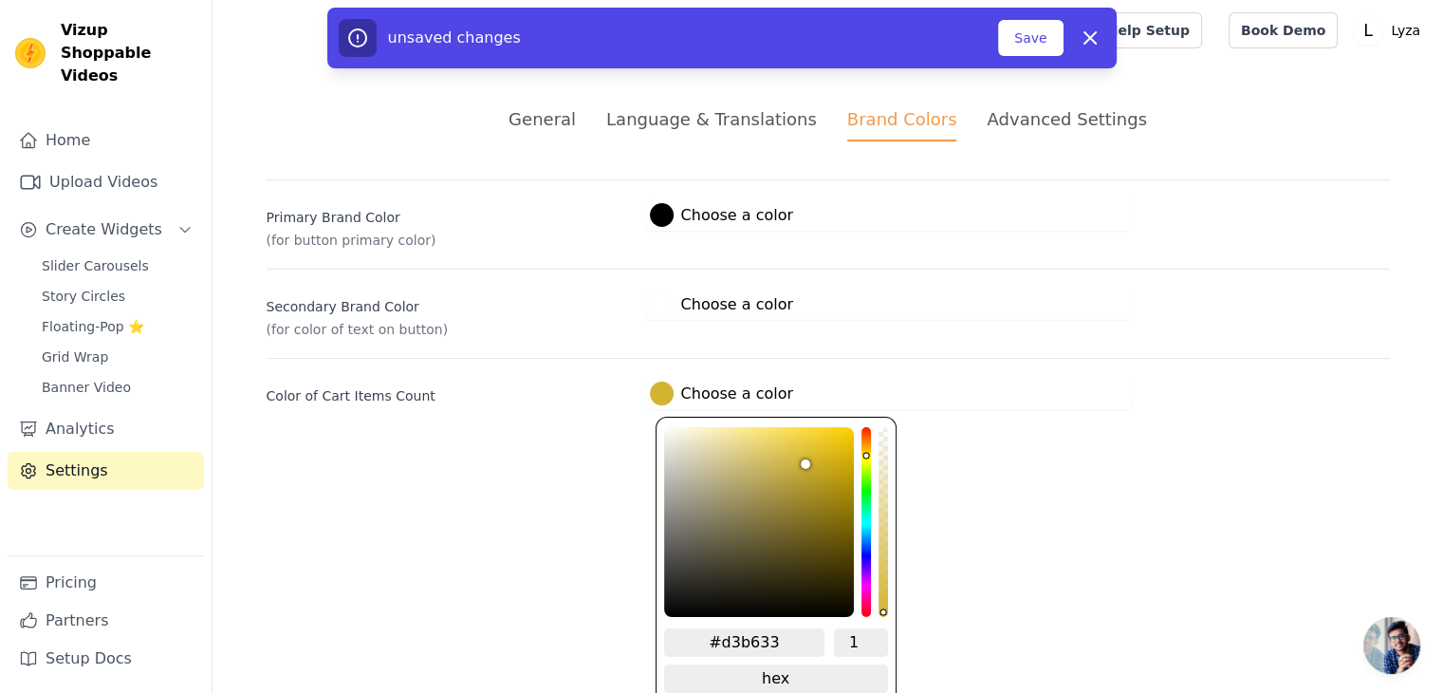
type input "#d6b834"
type input "#d7b934"
type input "#dabb36"
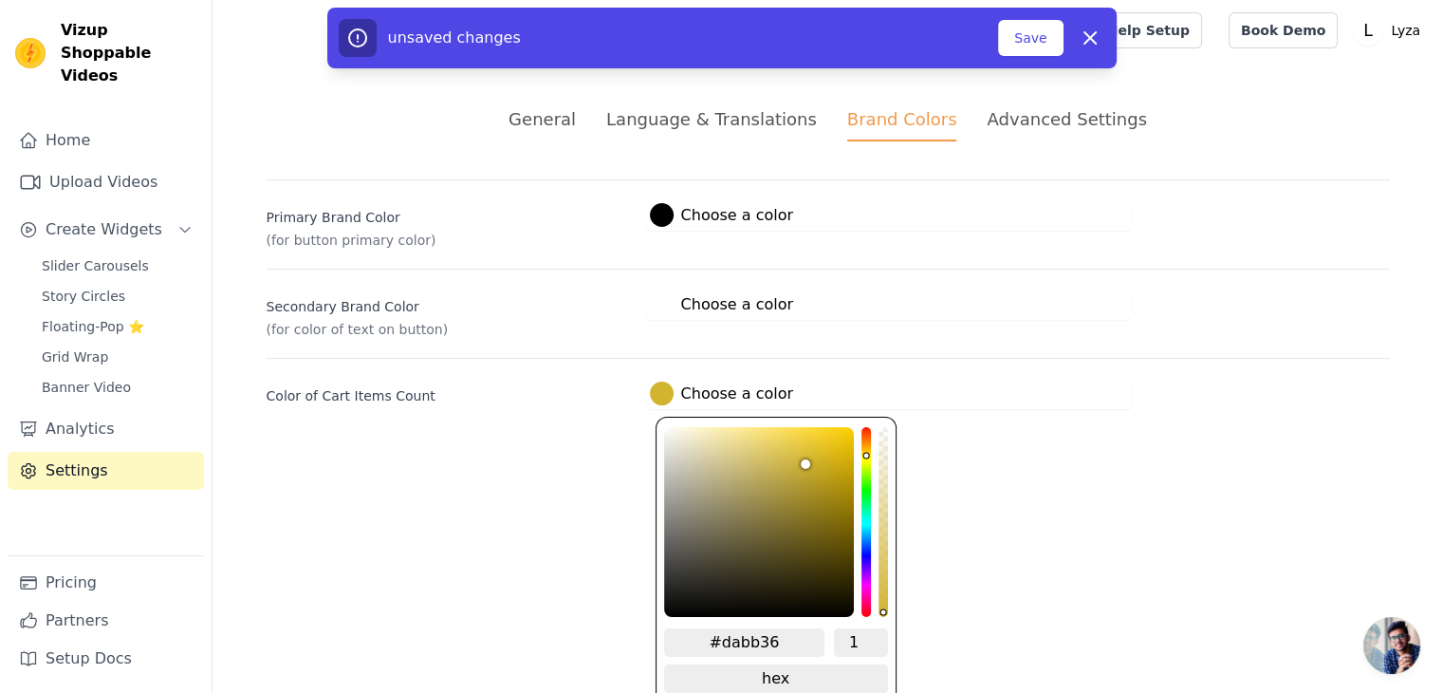
type input "#dcbe37"
type input "#ddbf3a"
type input "#e1c33b"
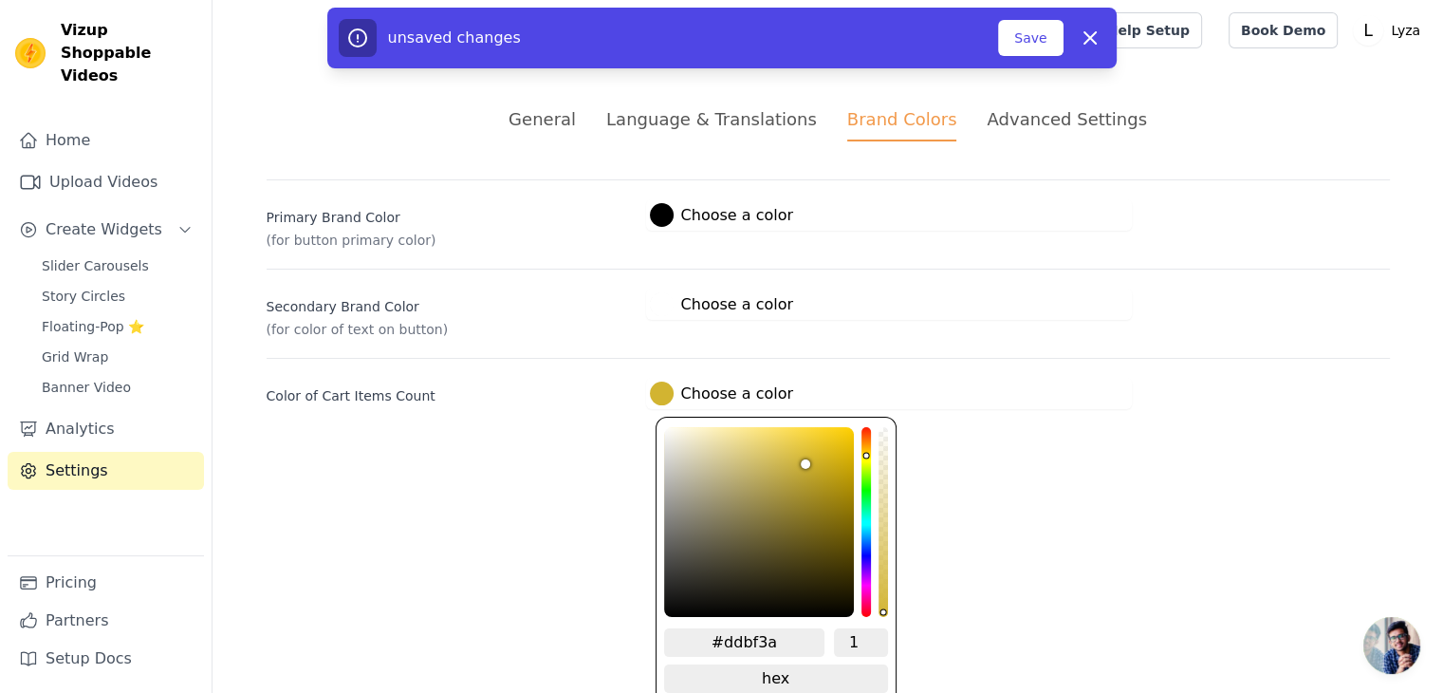
type input "#e1c33b"
type input "#e2c43b"
type input "#e5c63c"
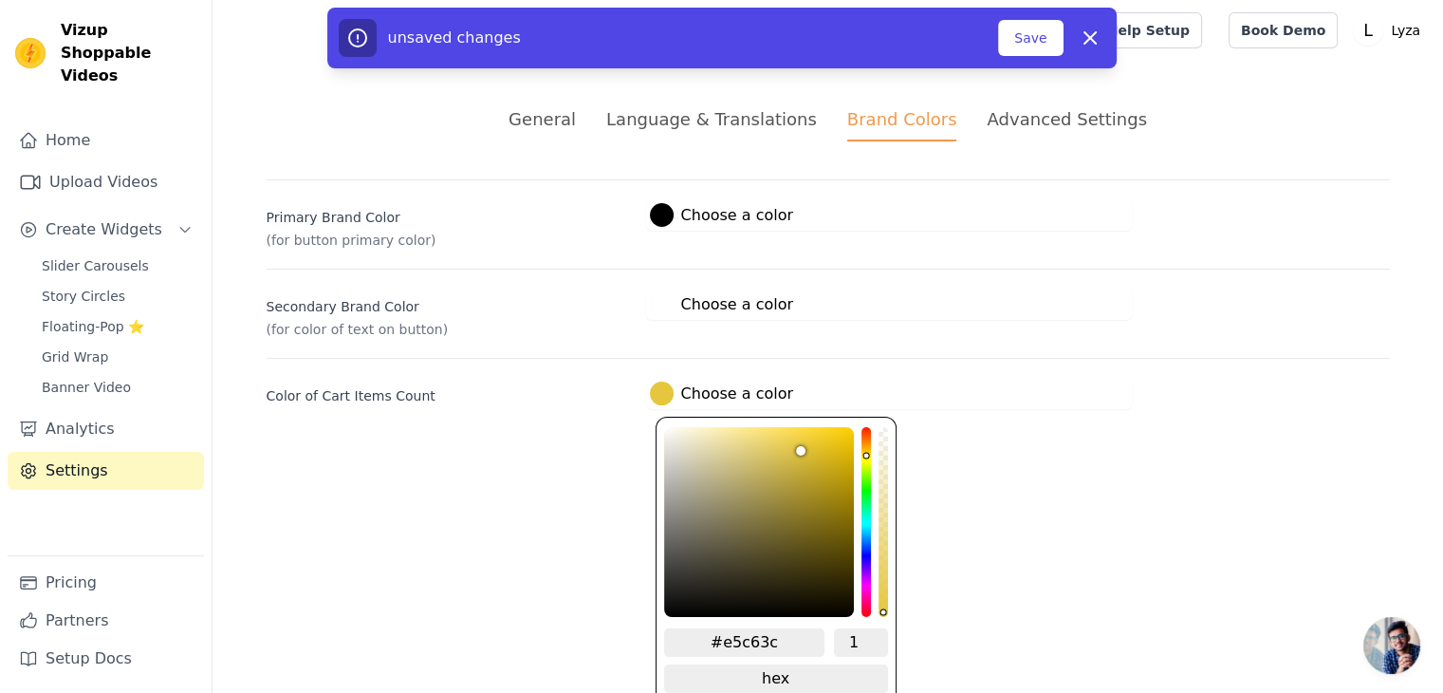
type input "#e6c73c"
type input "#e8c83d"
type input "#eacb3f"
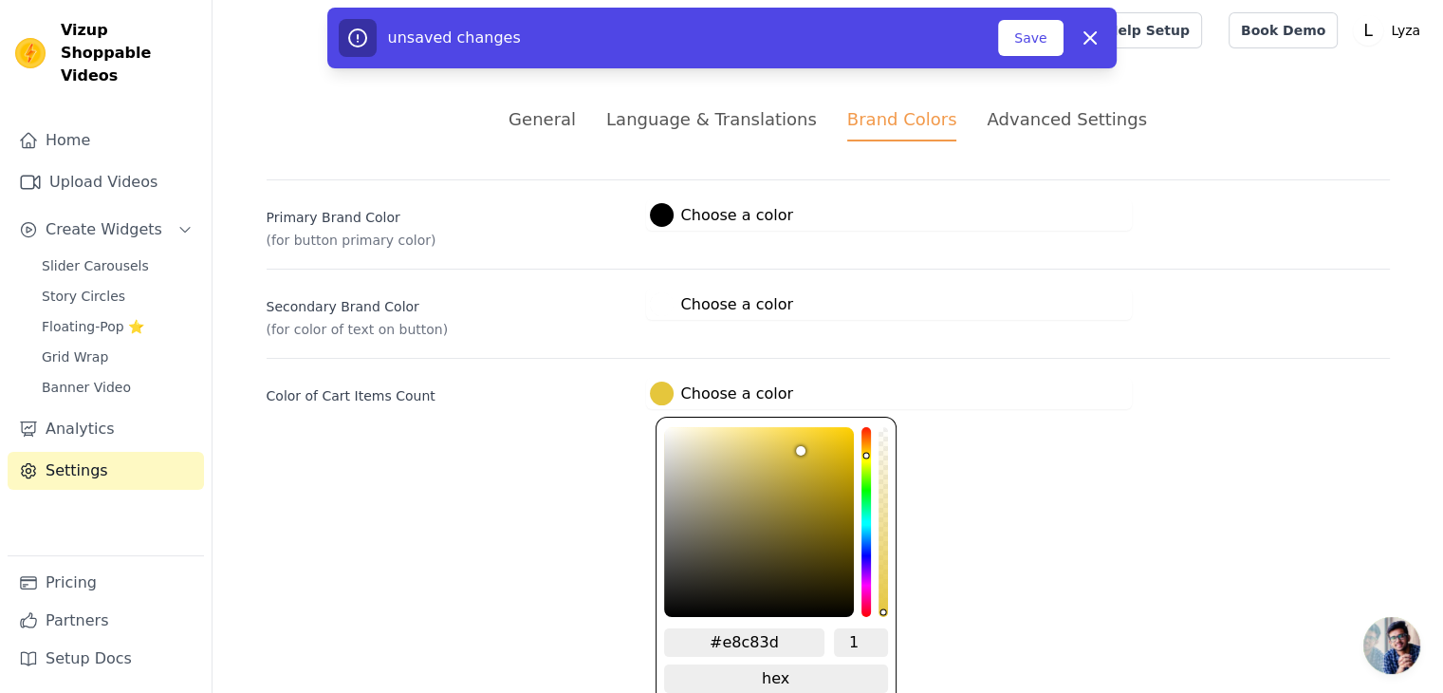
type input "#eacb3f"
type input "#ebcc3f"
type input "#ebcc40"
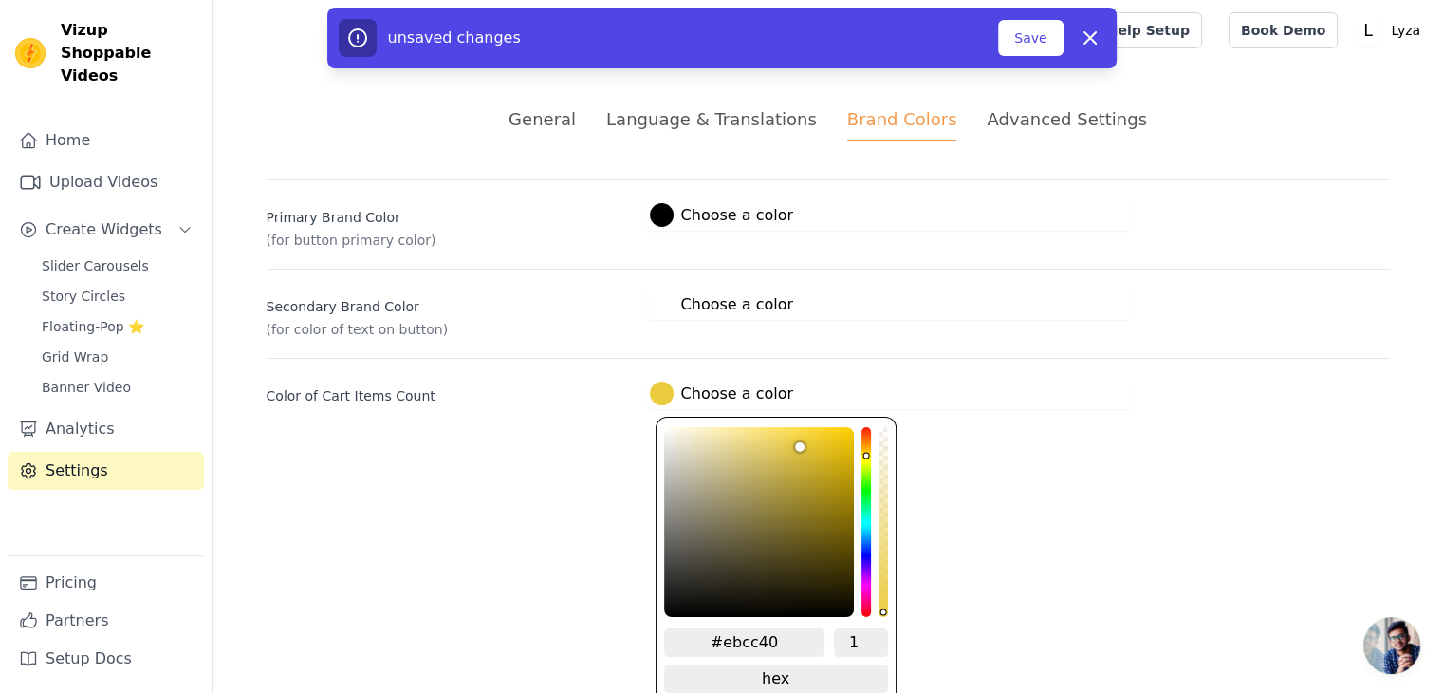
type input "#ebcc41"
type input "#ebcc42"
type input "#ebcd44"
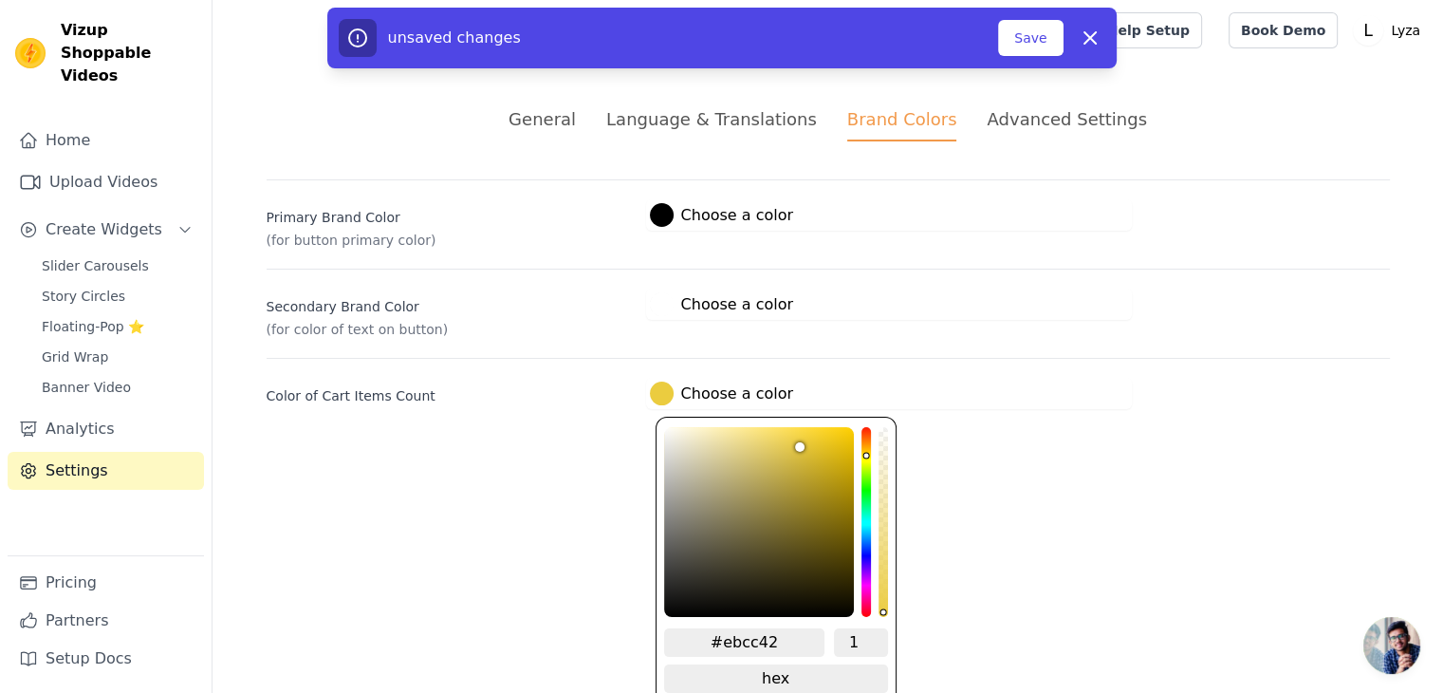
type input "#ebcd44"
type input "#ebcd46"
type input "#ebcd47"
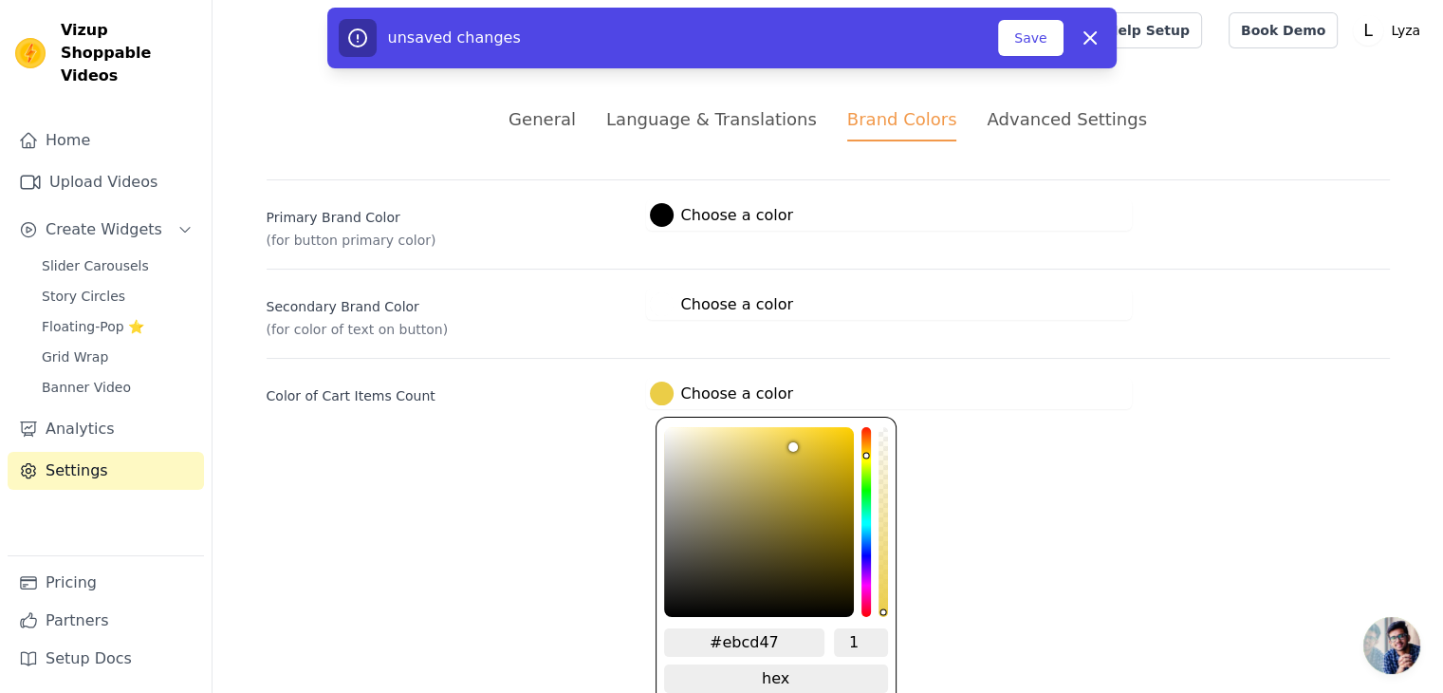
type input "#ebcd48"
type input "#ebce4b"
type input "#ebce4c"
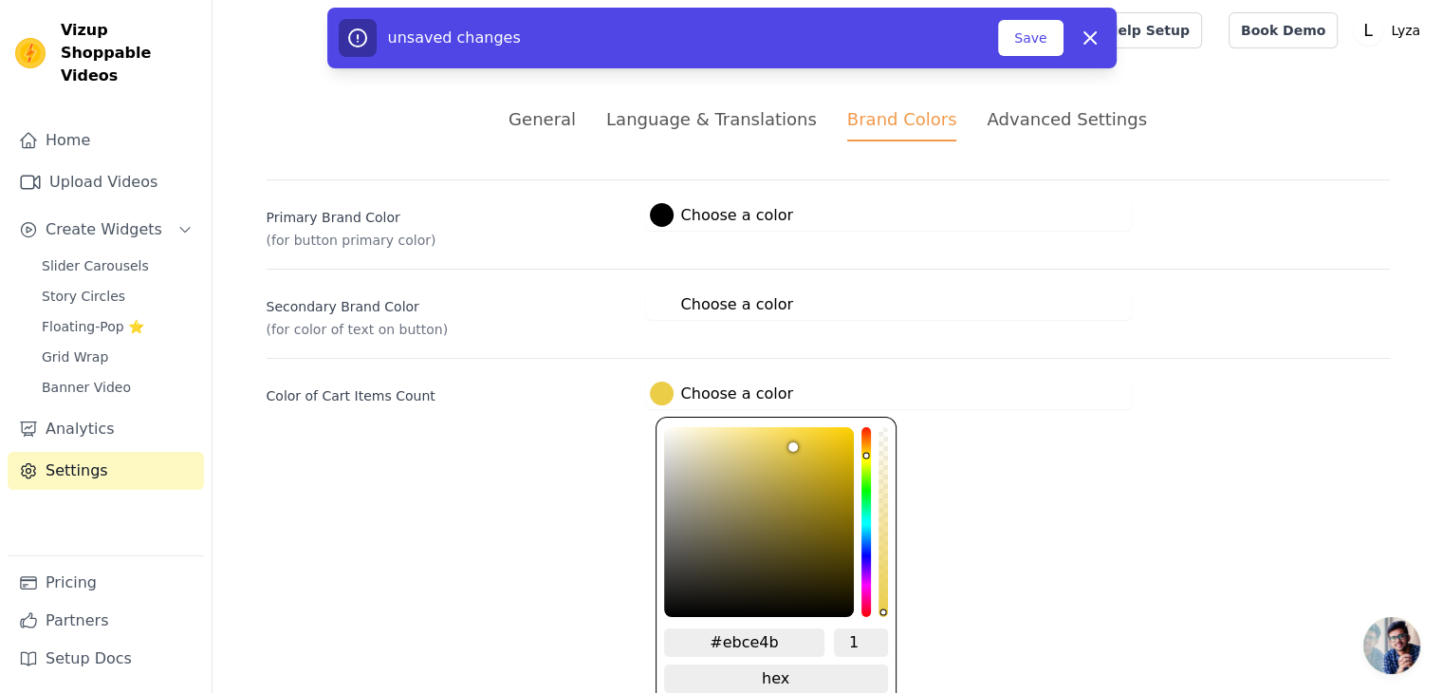
type input "#ebce4c"
type input "#eacd4d"
type input "#eace4f"
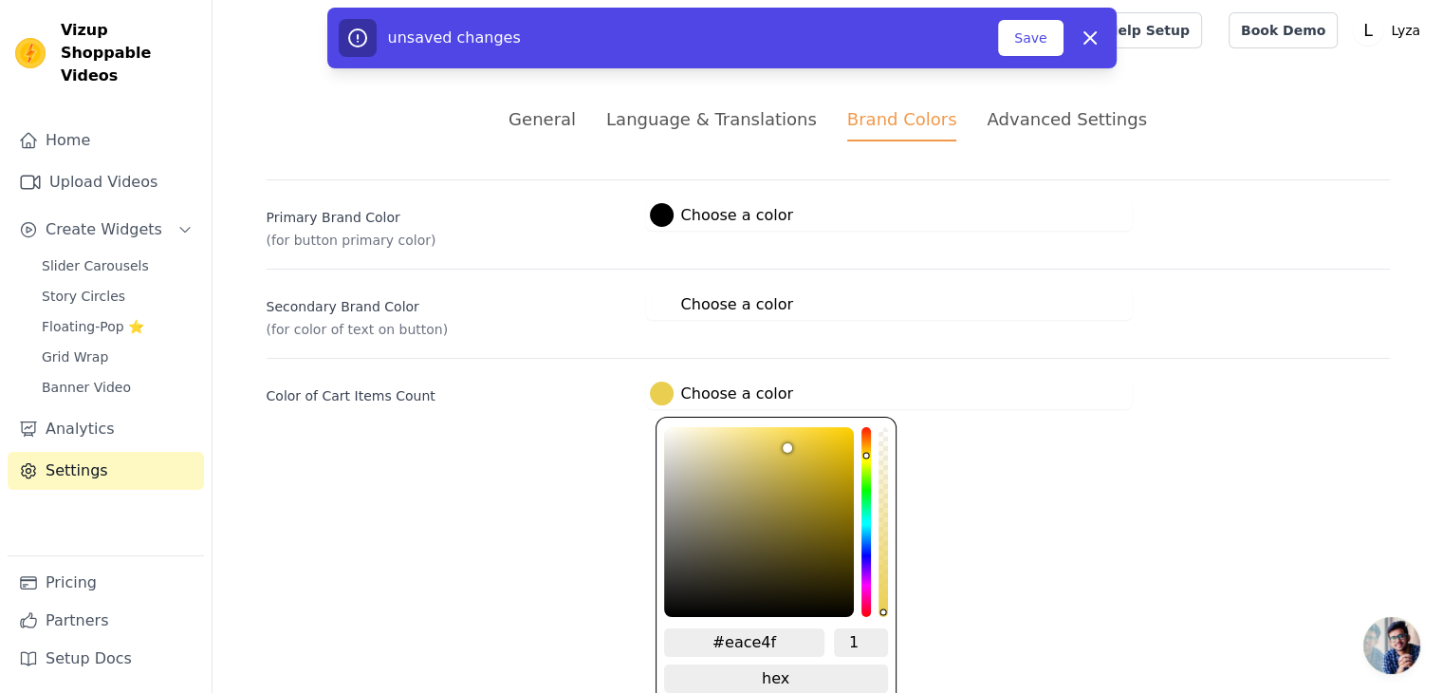
type input "#eace50"
type input "#eace51"
type input "#eace54"
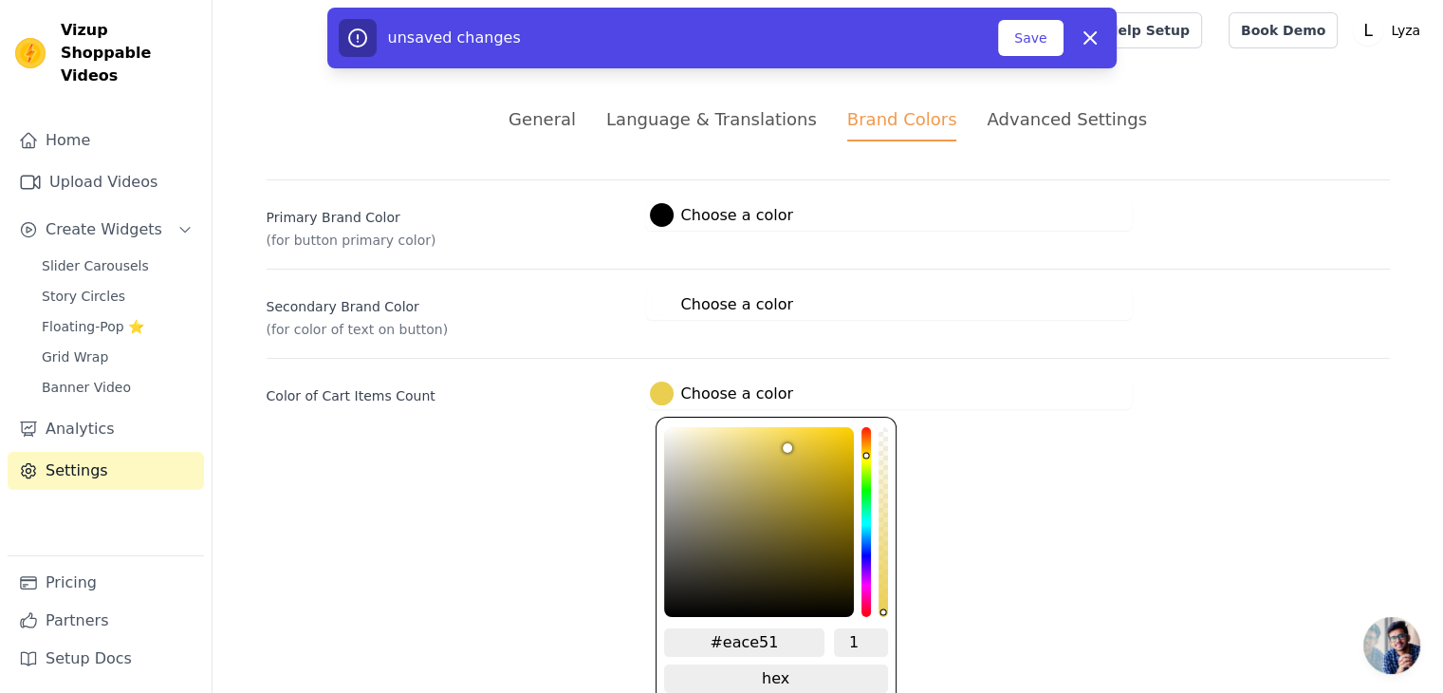
type input "#eace54"
type input "#eacf56"
type input "#eacf58"
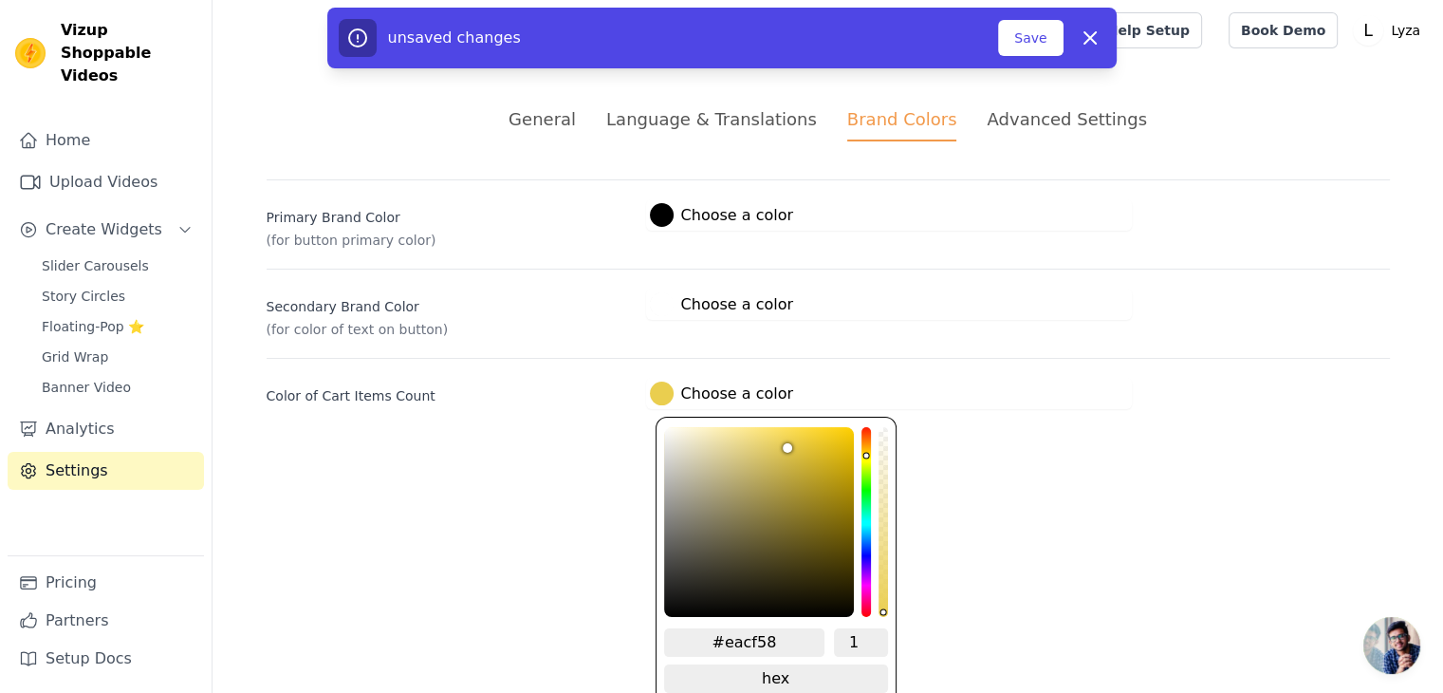
type input "#ead059"
type input "#e9ce59"
type input "#e6ca4f"
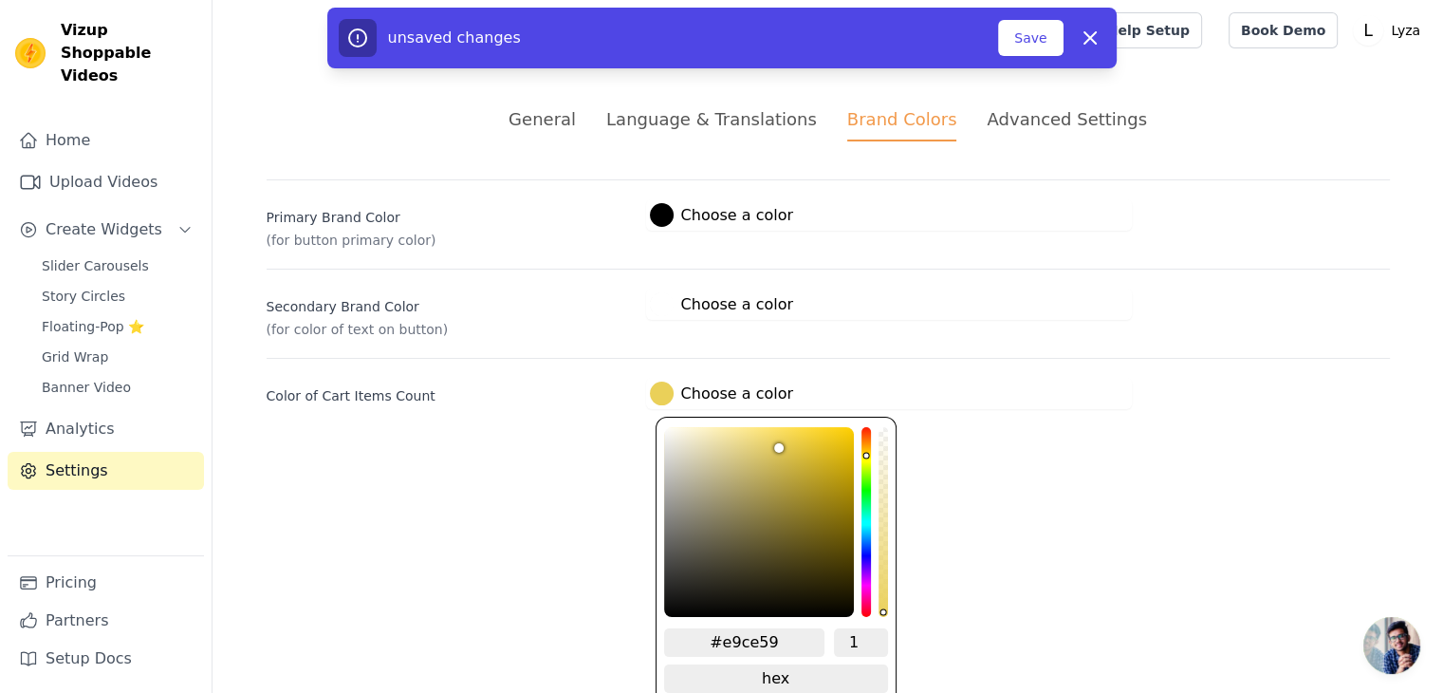
type input "#e6ca4f"
type input "#e4c745"
type input "#e1c43f"
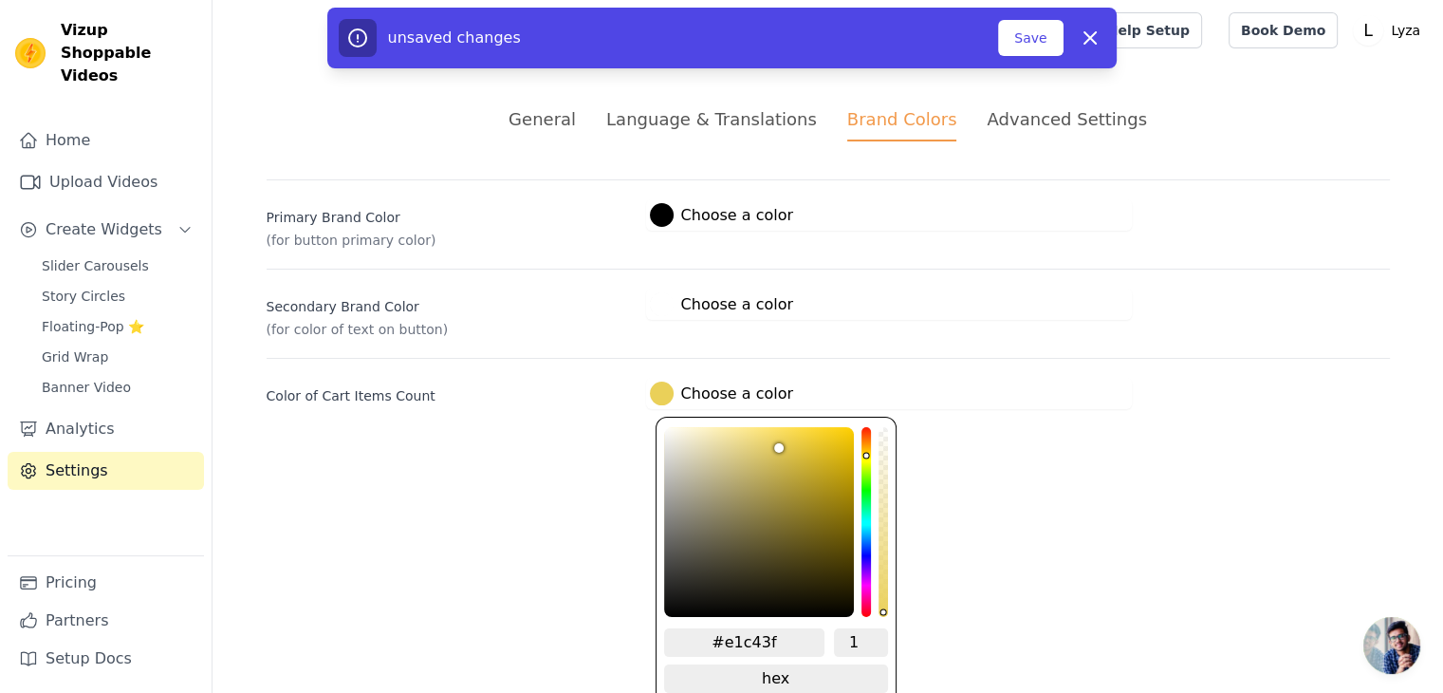
type input "#ddbf39"
type input "#dcbd32"
type input "#daba2d"
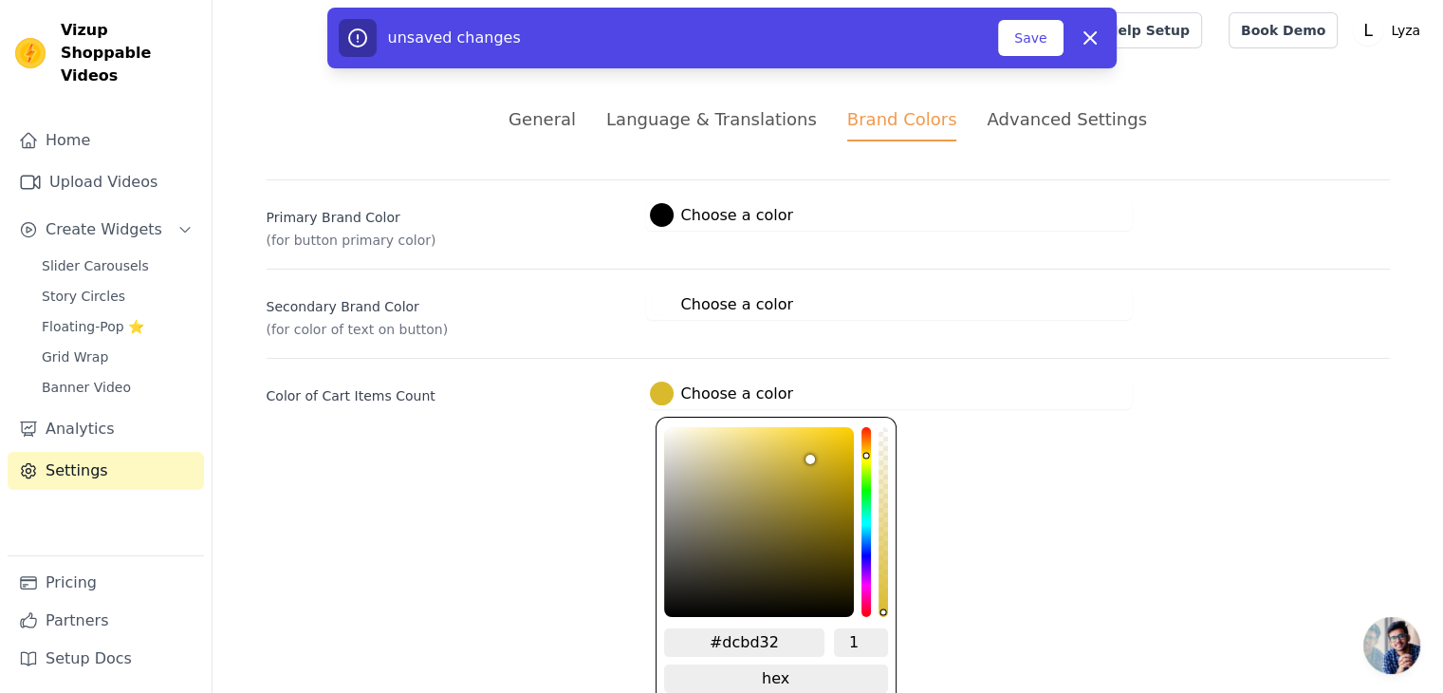
type input "#daba2d"
type input "#d7b727"
type input "#d7b726"
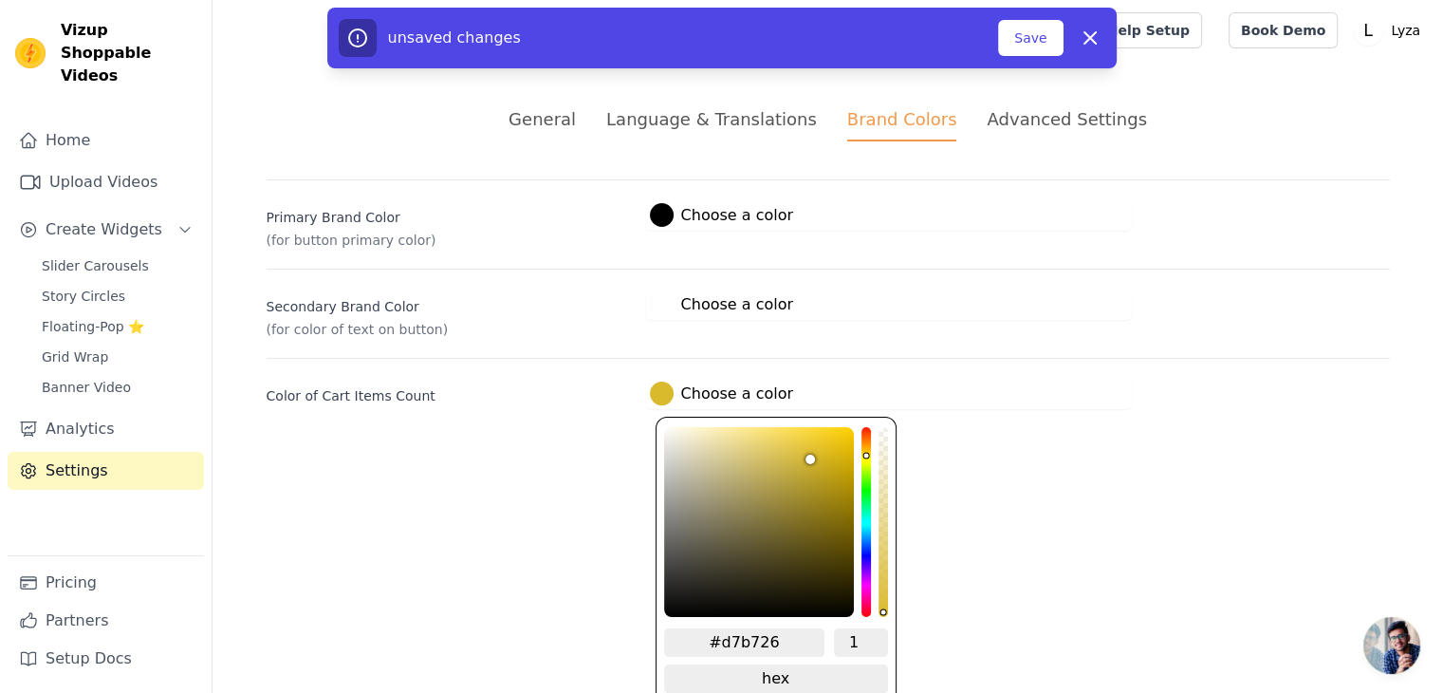
type input "#d7b624"
type input "#d7b623"
type input "#d4b320"
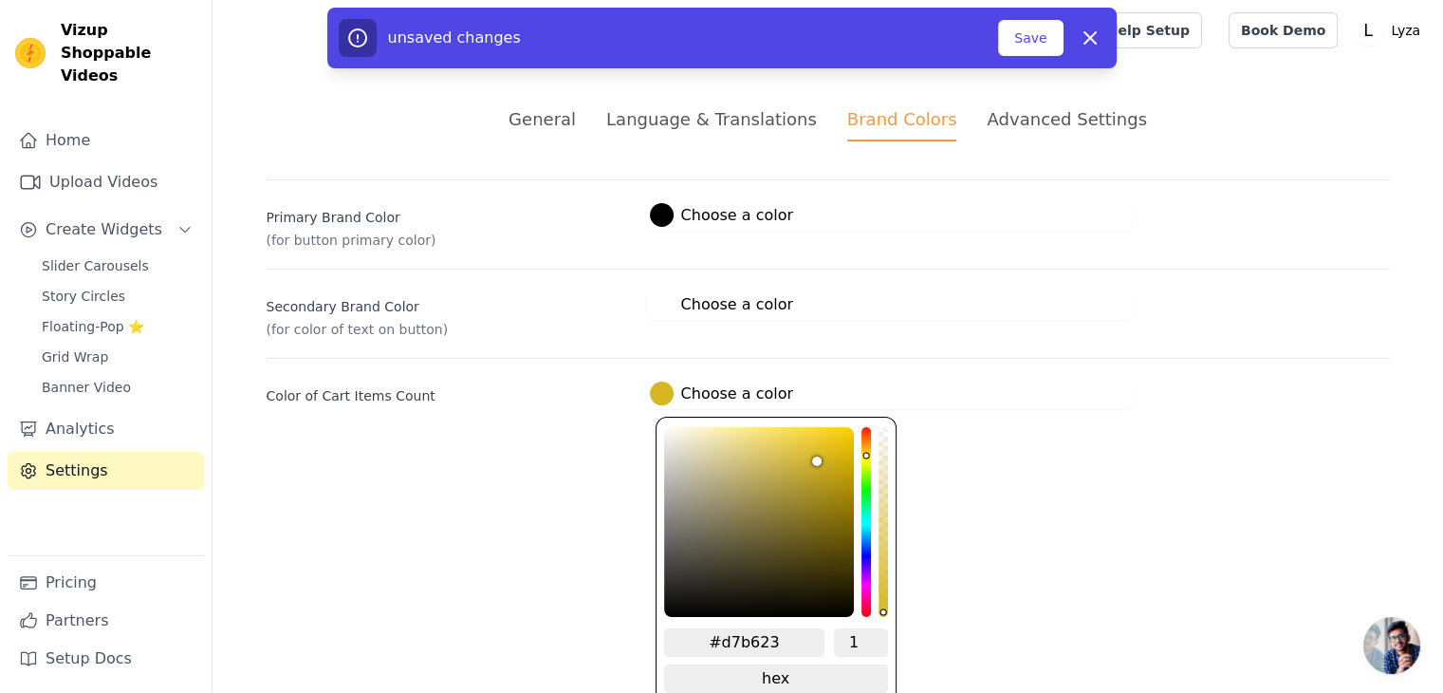
type input "#d4b320"
type input "#d2b11d"
type input "#cead1a"
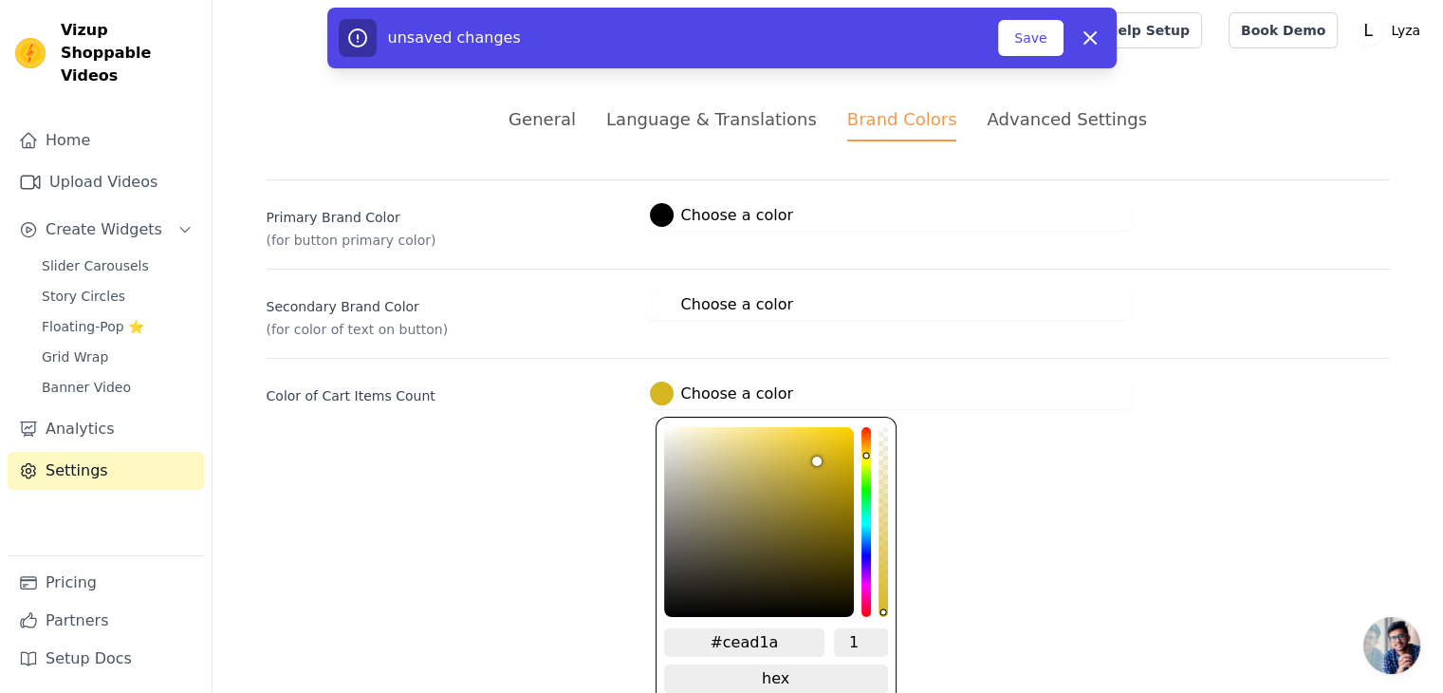
type input "#cdac19"
type input "#cbab19"
type input "#caaa19"
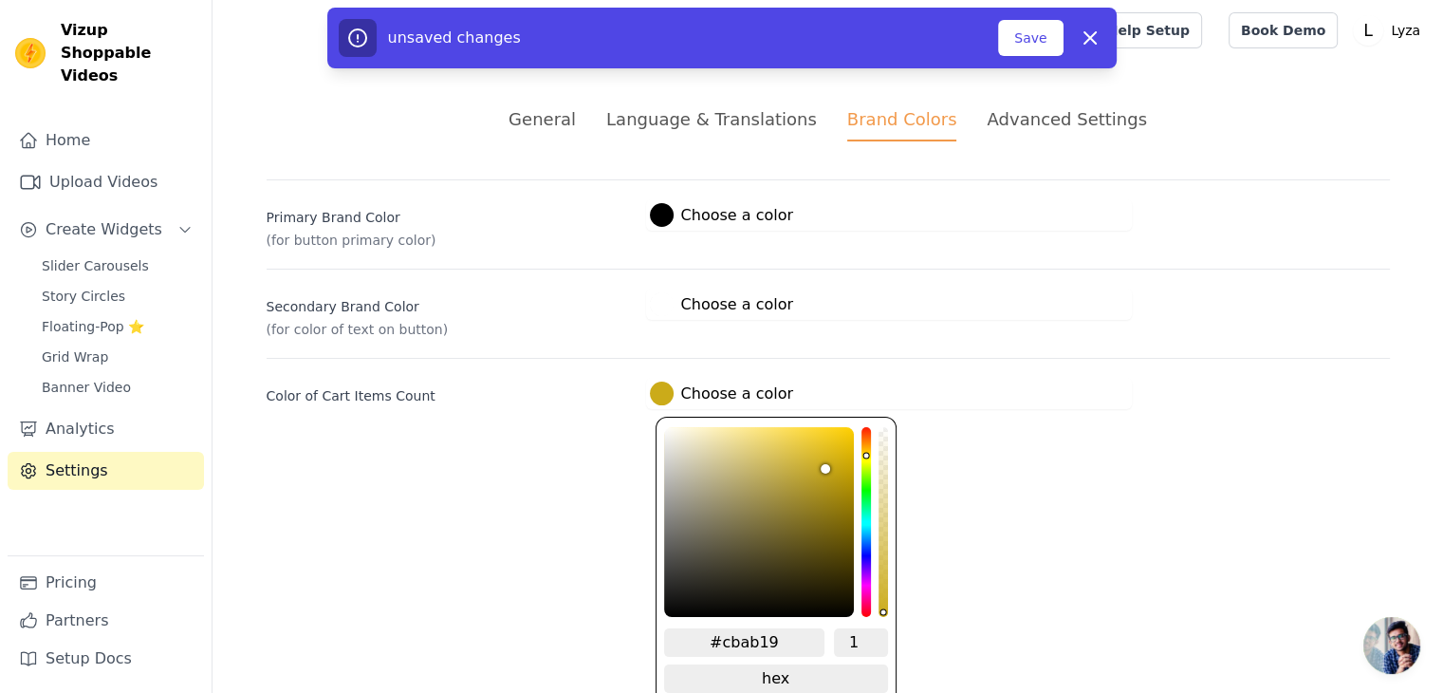
type input "#caaa19"
type input "#c6a617"
type input "#c5a517"
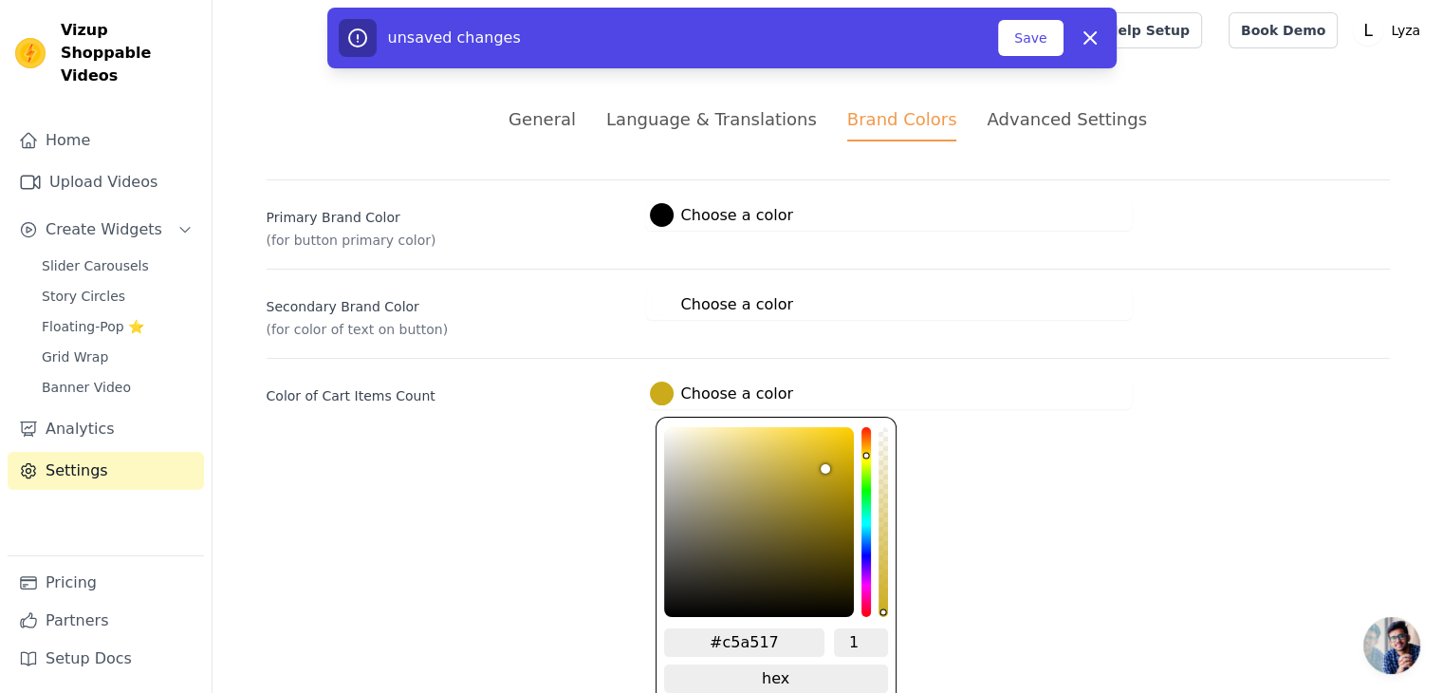
type input "#c3a316"
type input "#c0a116"
type input "#bfa015"
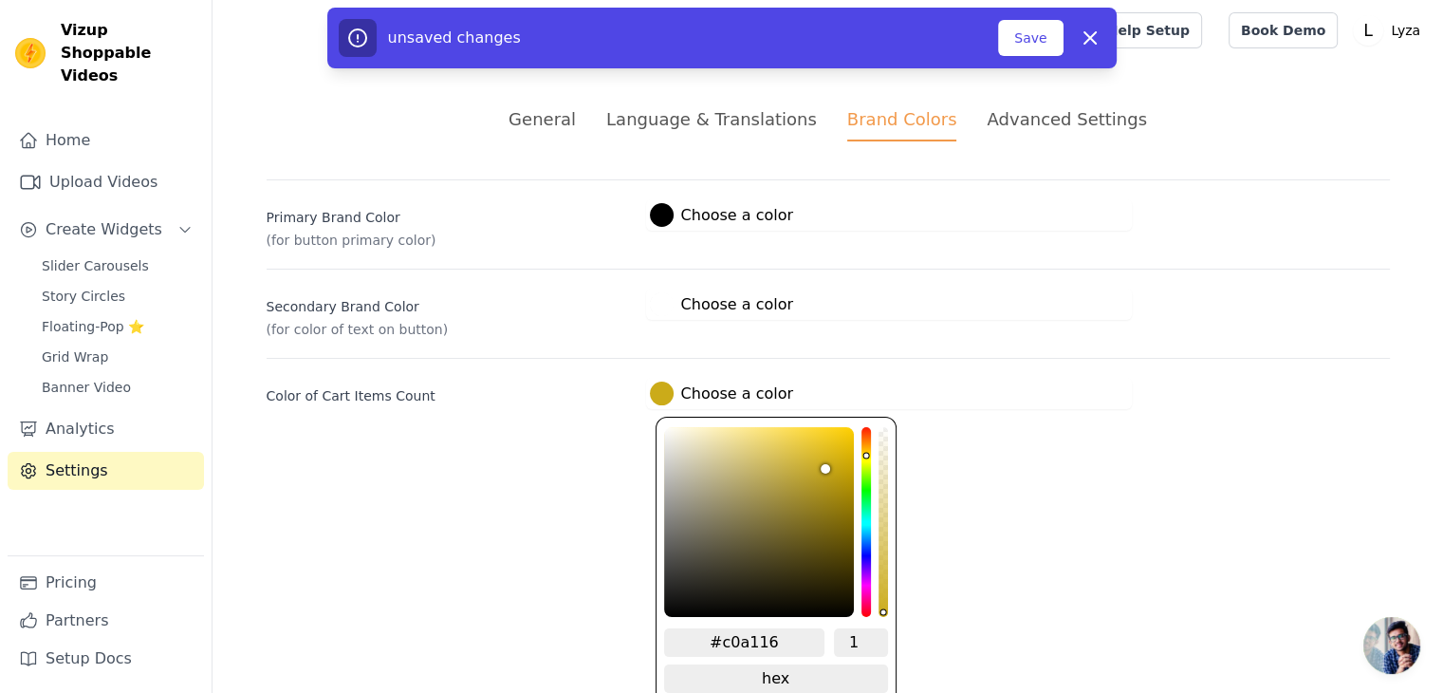
type input "#bfa015"
type input "#c5a413"
type input "#c8a713"
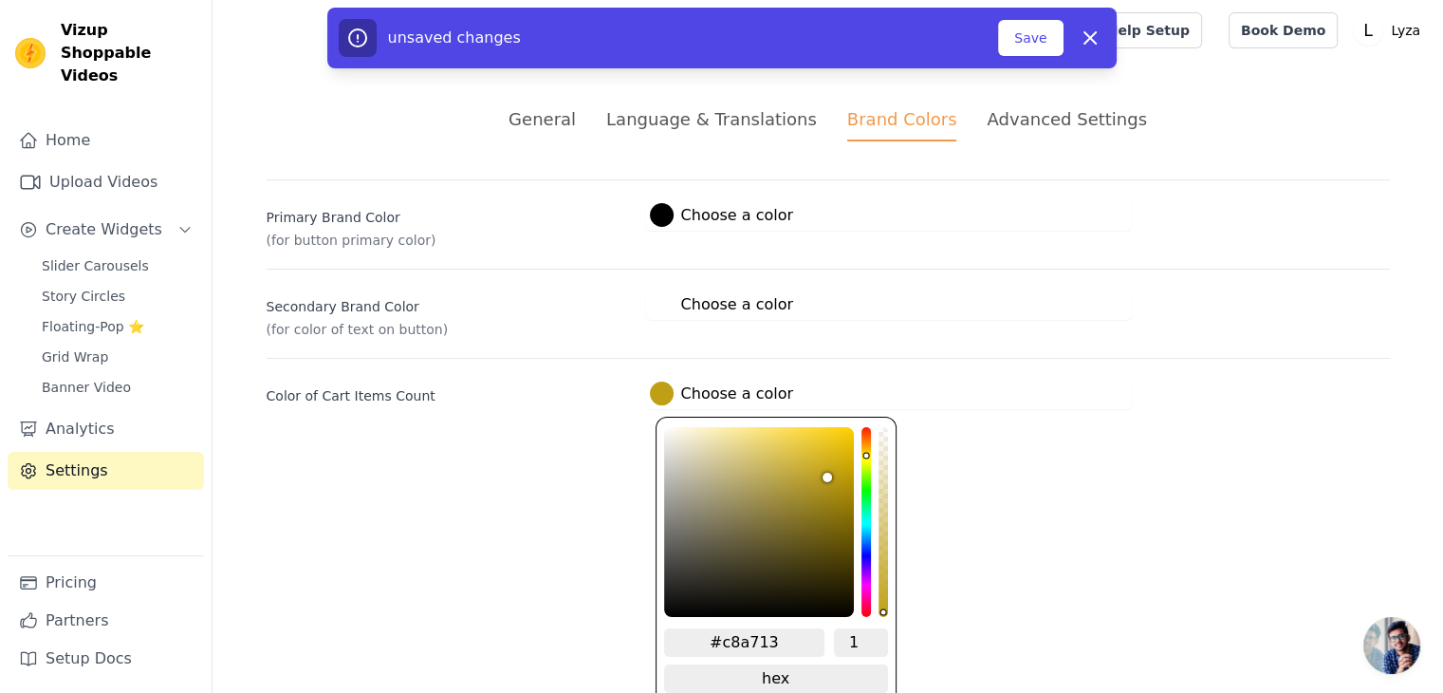
type input "#caa914"
type input "#cbaa14"
type input "#ceac13"
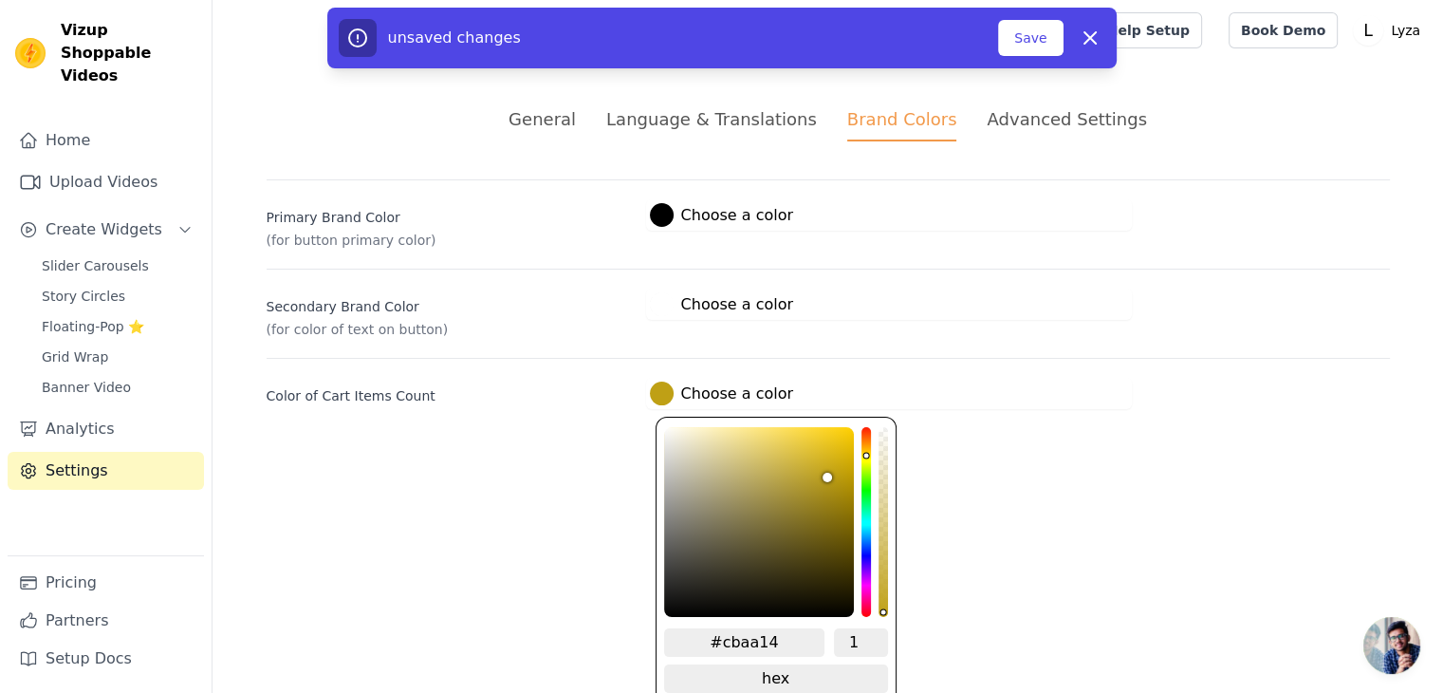
type input "#ceac13"
drag, startPoint x: 804, startPoint y: 451, endPoint x: 833, endPoint y: 459, distance: 30.6
click at [833, 459] on div "color picker" at bounding box center [759, 522] width 190 height 190
type input "#ceb213"
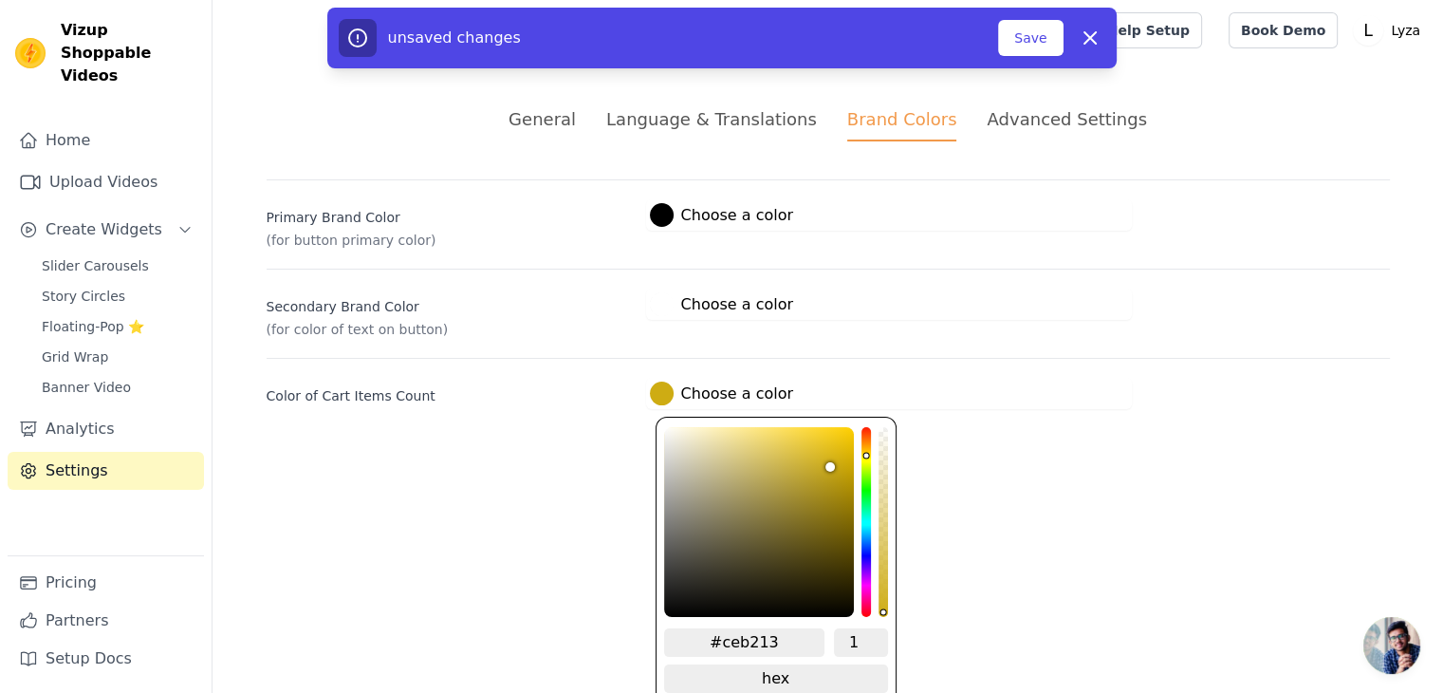
type input "#ceac13"
type input "#cea213"
type input "#ce9c13"
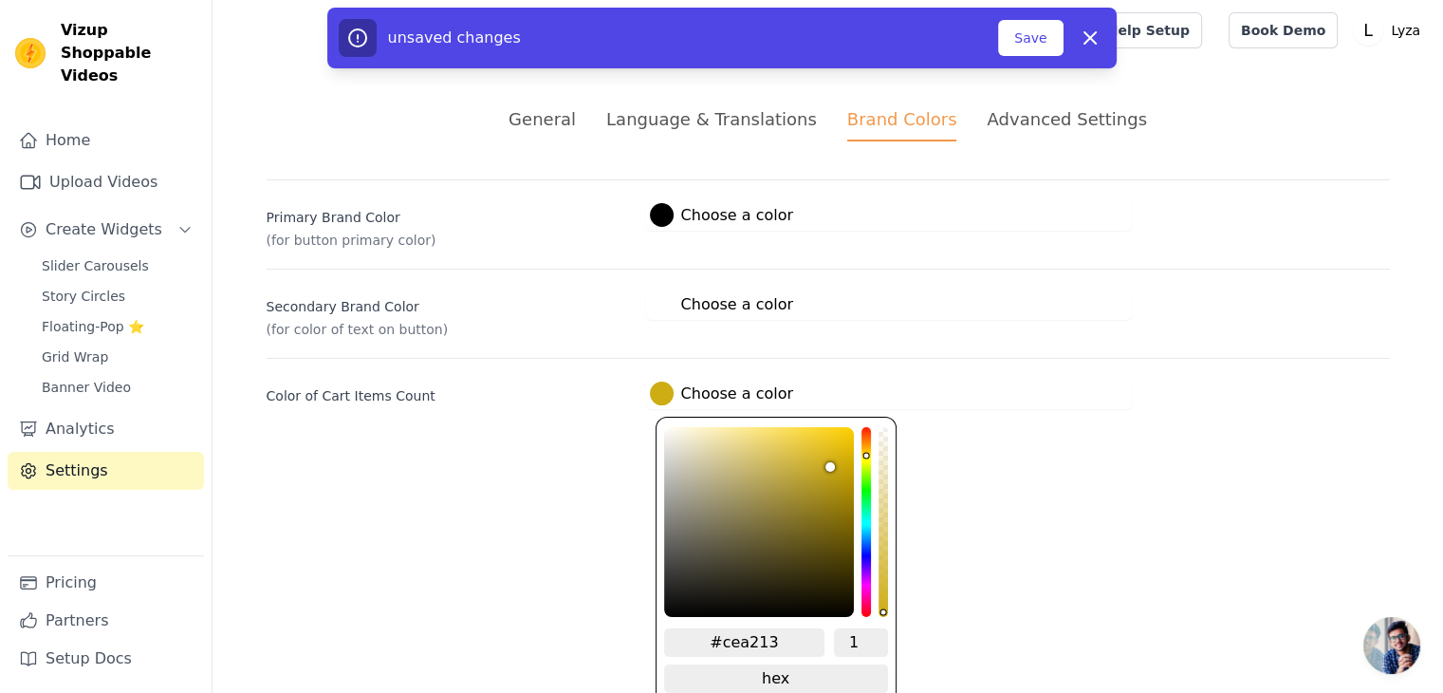
type input "#ce9c13"
type input "#ce9613"
click at [862, 445] on div "hue channel" at bounding box center [866, 522] width 9 height 190
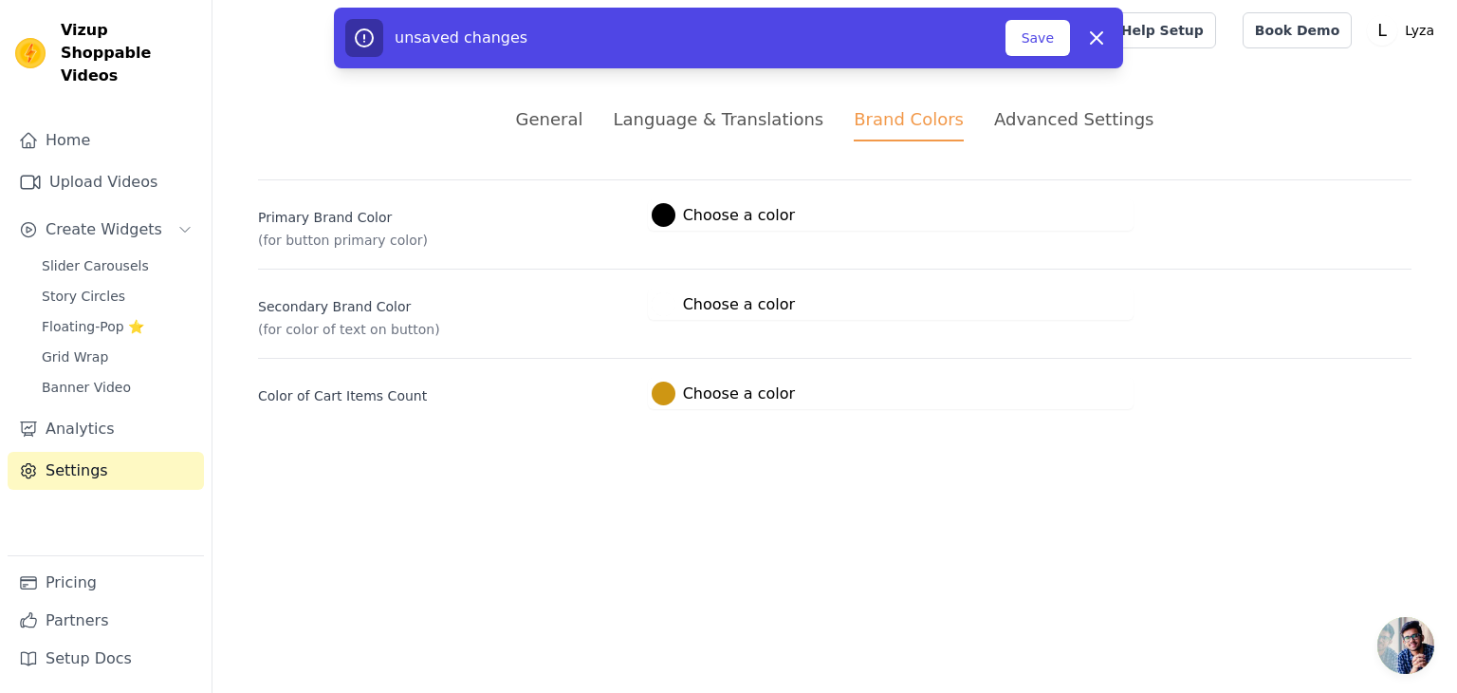
click at [947, 454] on html "Vizup Shoppable Videos Home Upload Videos Create Widgets Slider Carousels Story…" at bounding box center [728, 227] width 1457 height 454
click at [901, 454] on html "Vizup Shoppable Videos Home Upload Videos Create Widgets Slider Carousels Story…" at bounding box center [728, 227] width 1457 height 454
click at [697, 300] on label "#ffffff Choose a color" at bounding box center [723, 304] width 143 height 24
click at [552, 305] on label "Secondary Brand Color" at bounding box center [445, 302] width 375 height 27
click at [1015, 42] on button "Save" at bounding box center [1038, 38] width 65 height 36
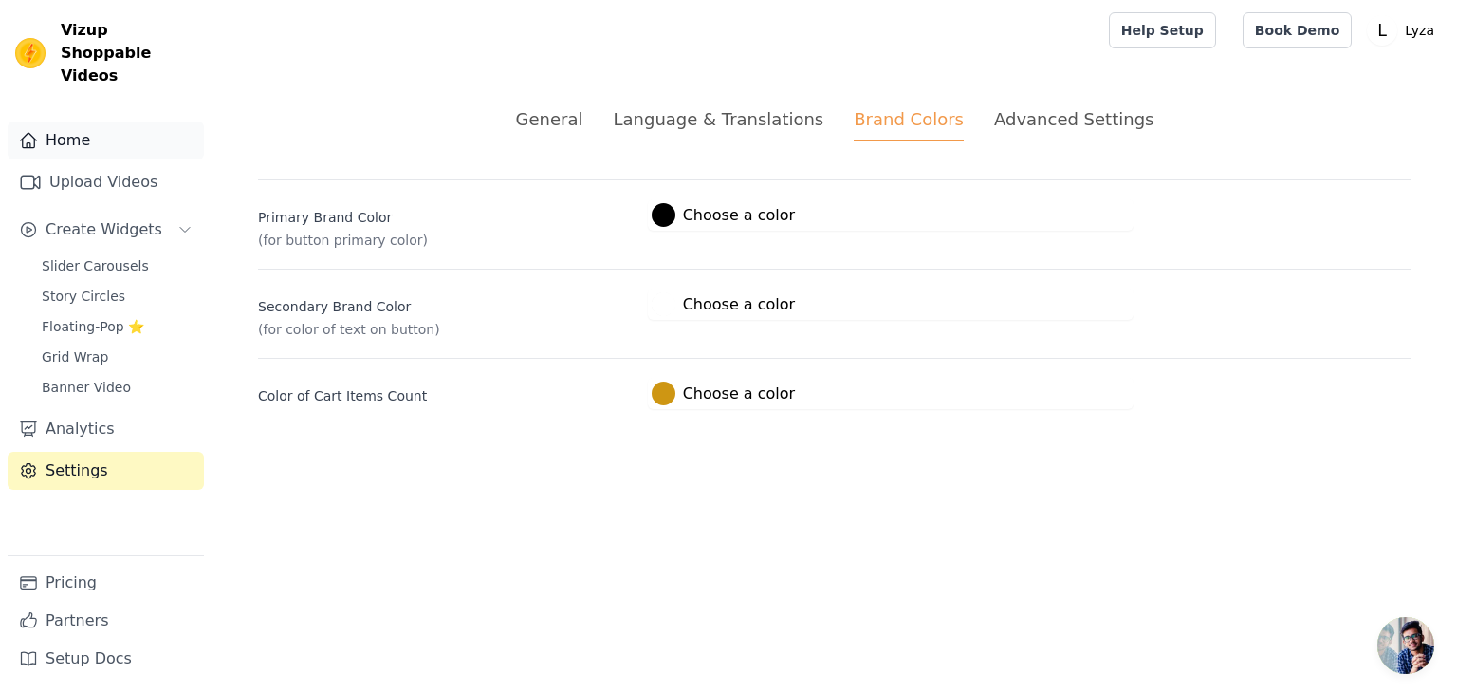
click at [120, 126] on link "Home" at bounding box center [106, 140] width 196 height 38
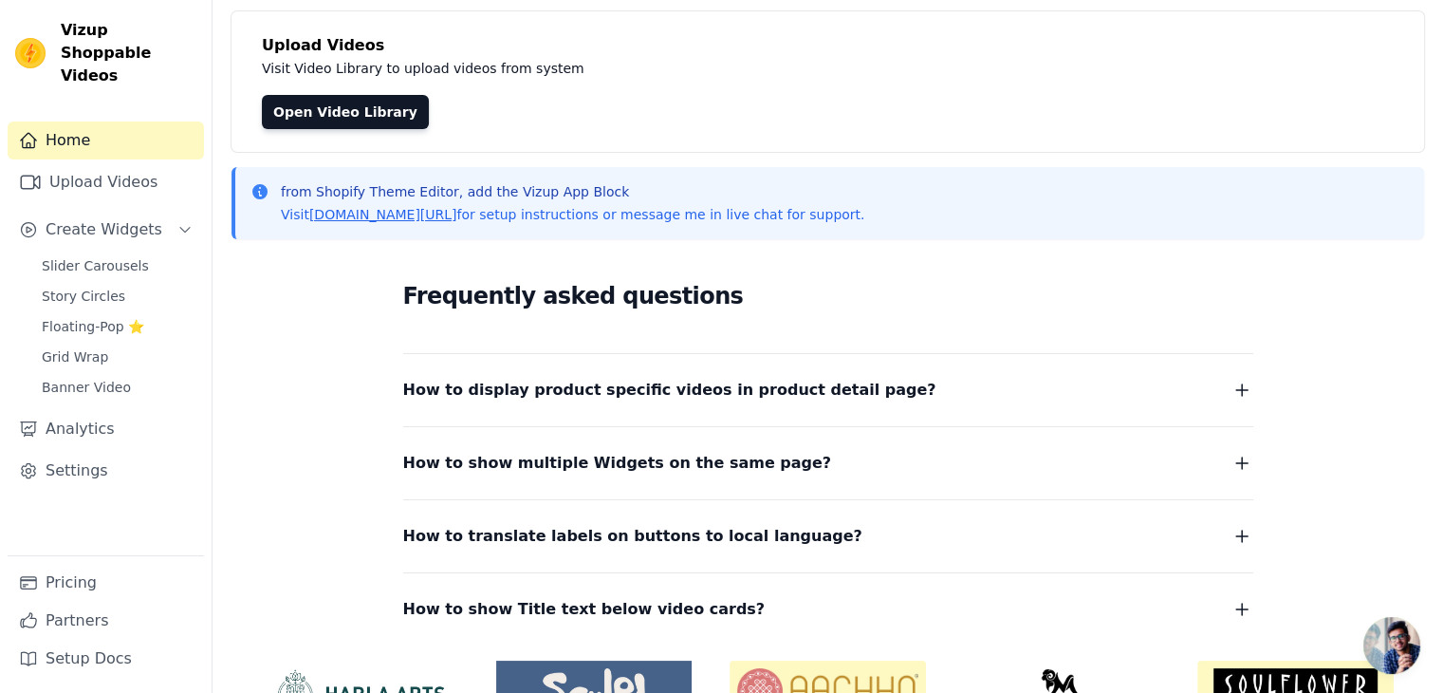
scroll to position [210, 0]
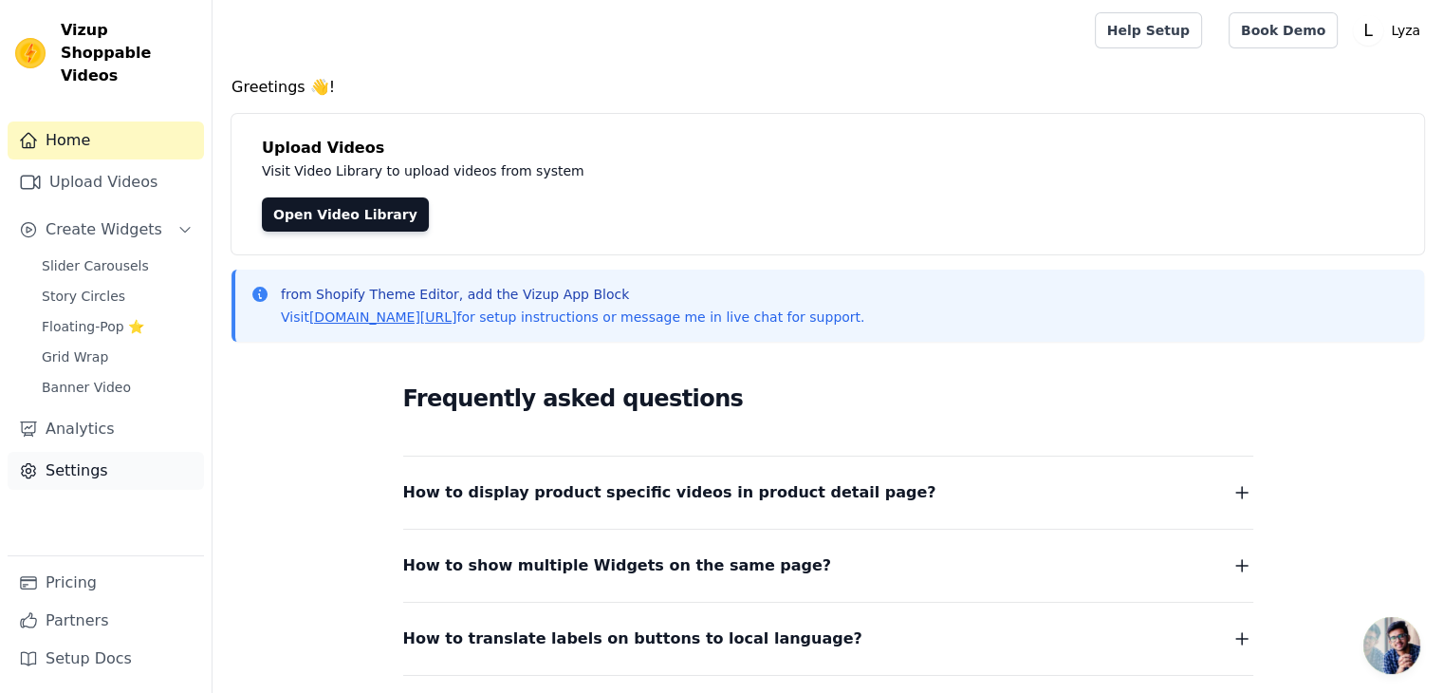
click at [96, 452] on link "Settings" at bounding box center [106, 471] width 196 height 38
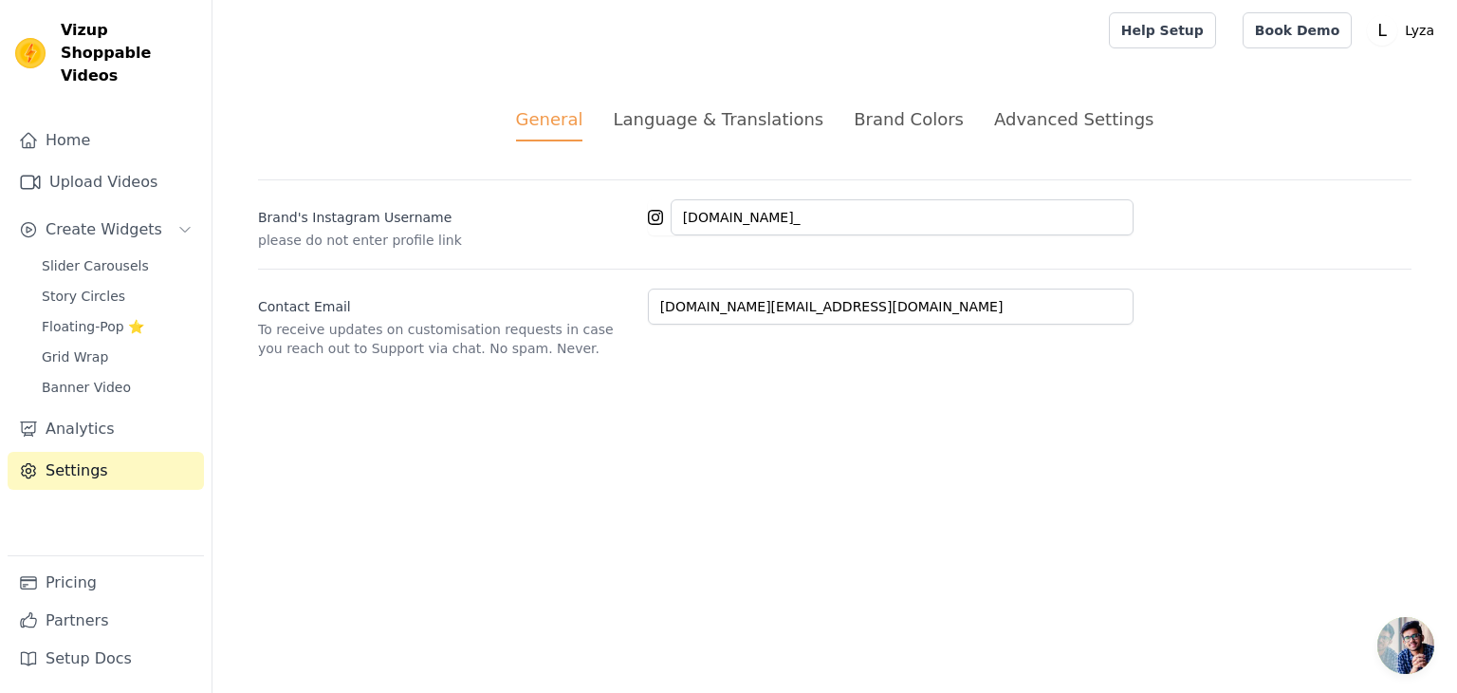
click at [972, 115] on ul "General Language & Translations Brand Colors Advanced Settings" at bounding box center [835, 123] width 1154 height 35
click at [1004, 109] on div "Advanced Settings" at bounding box center [1073, 119] width 159 height 26
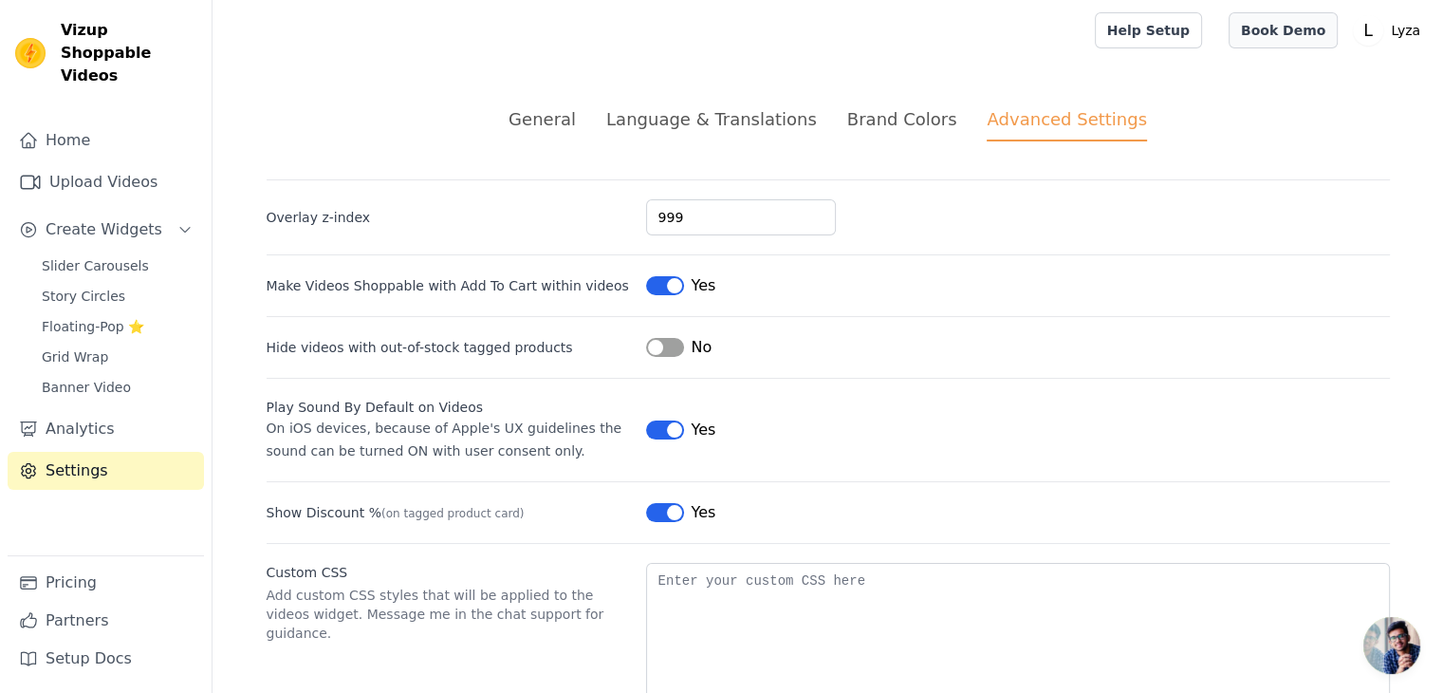
click at [1271, 23] on link "Book Demo" at bounding box center [1283, 30] width 109 height 36
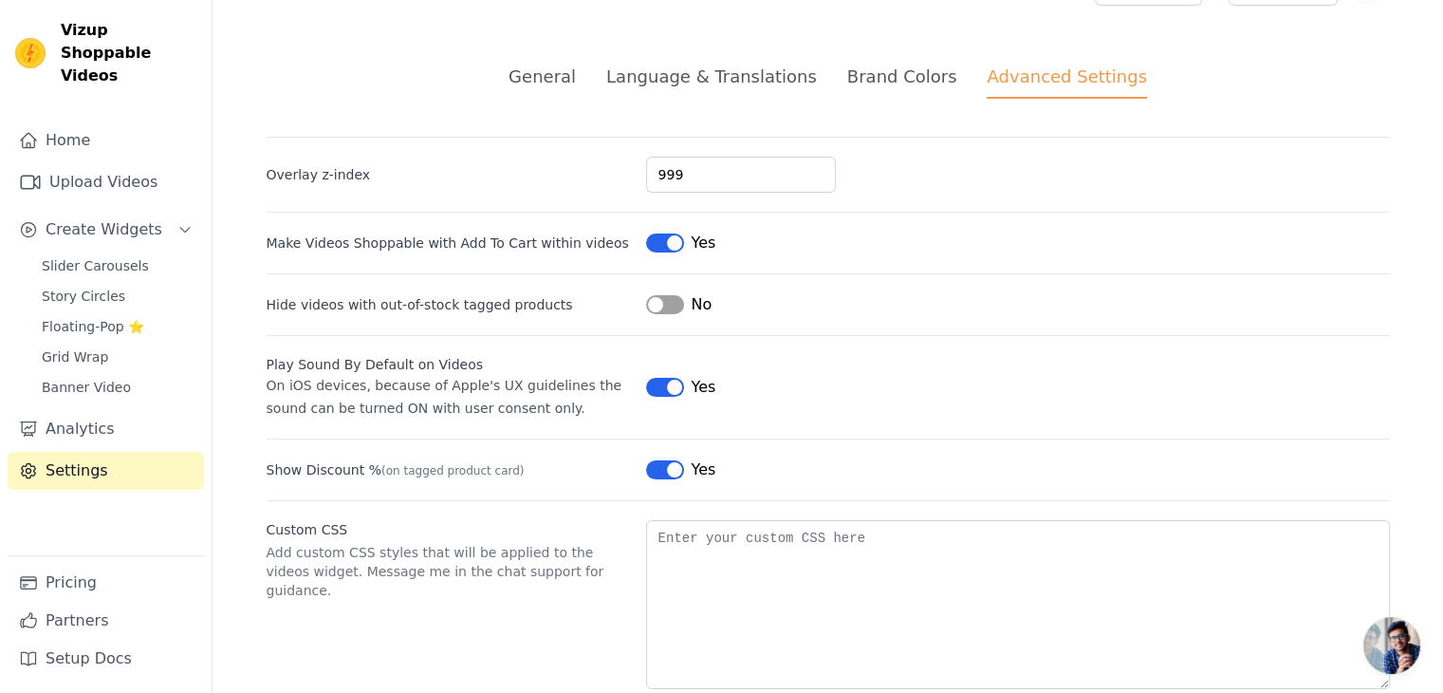
scroll to position [83, 0]
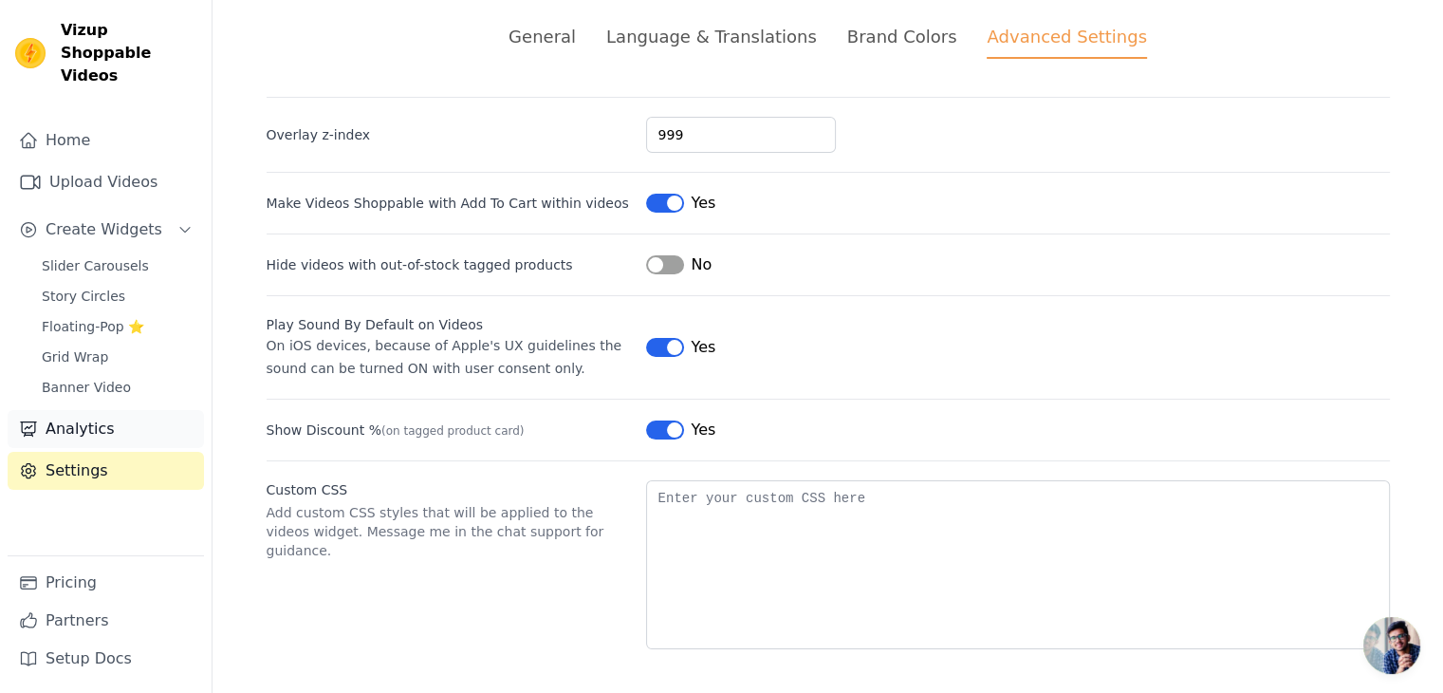
click at [83, 410] on link "Analytics" at bounding box center [106, 429] width 196 height 38
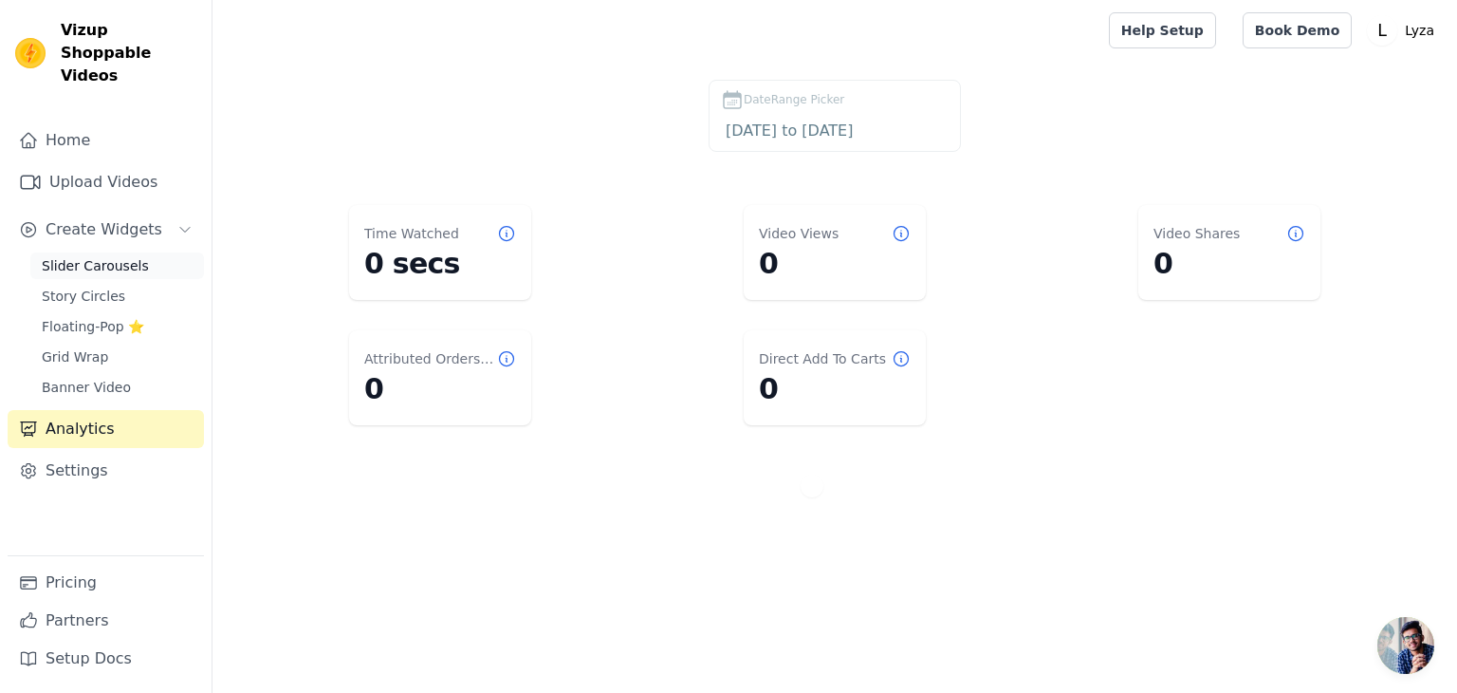
click at [105, 256] on span "Slider Carousels" at bounding box center [95, 265] width 107 height 19
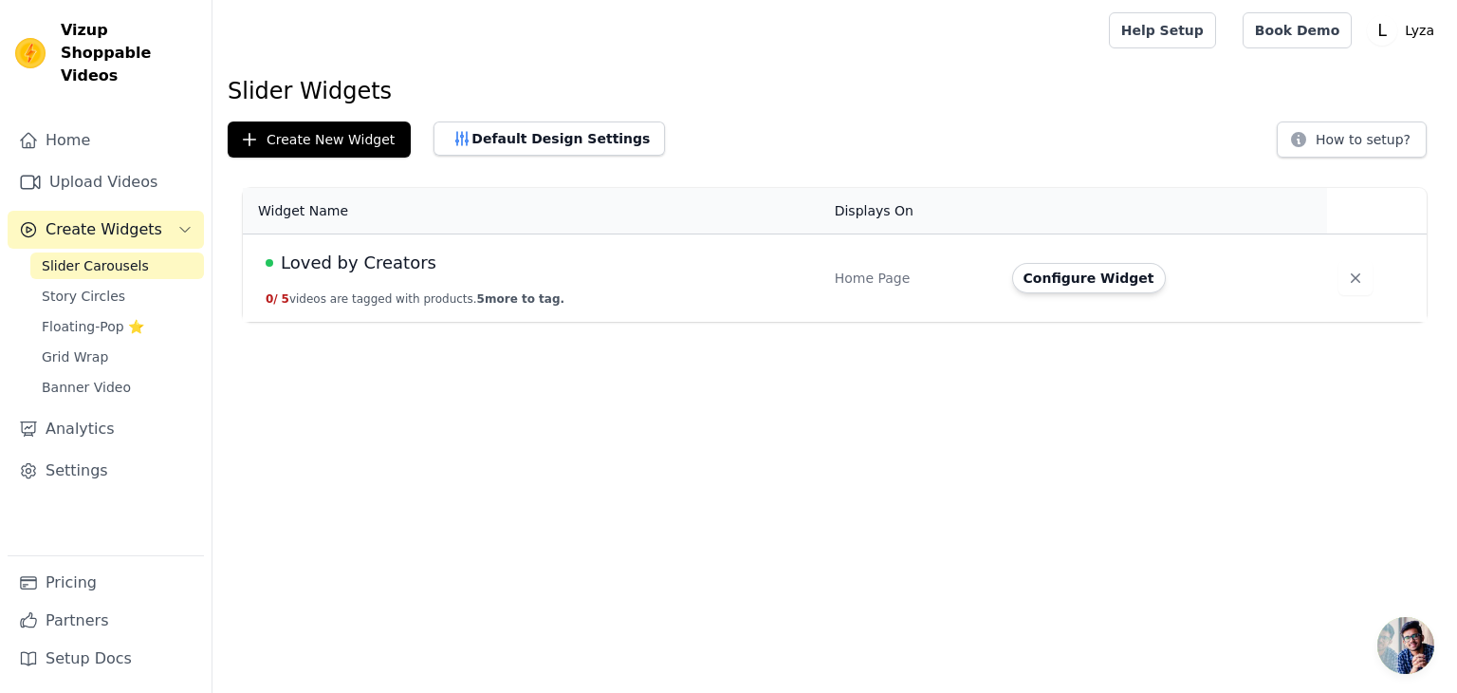
click at [381, 264] on span "Loved by Creators" at bounding box center [359, 263] width 156 height 27
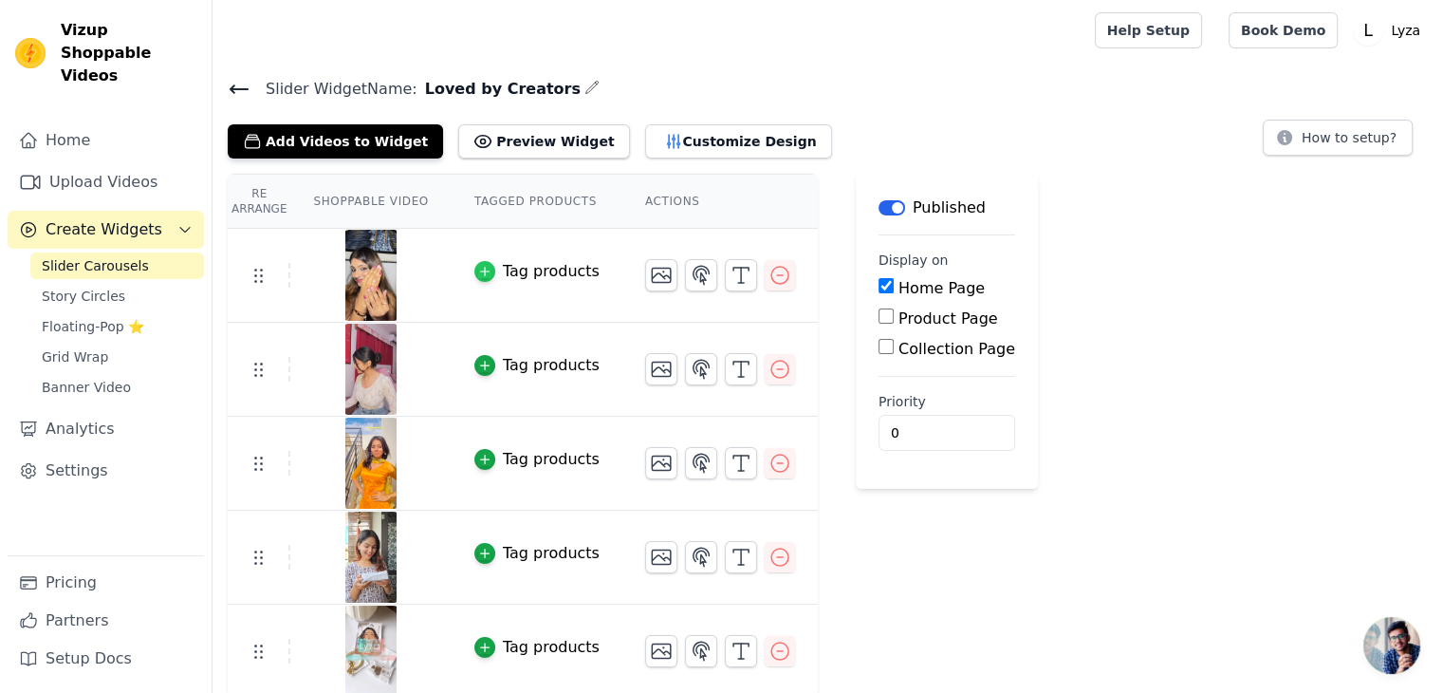
click at [478, 266] on icon "button" at bounding box center [484, 271] width 13 height 13
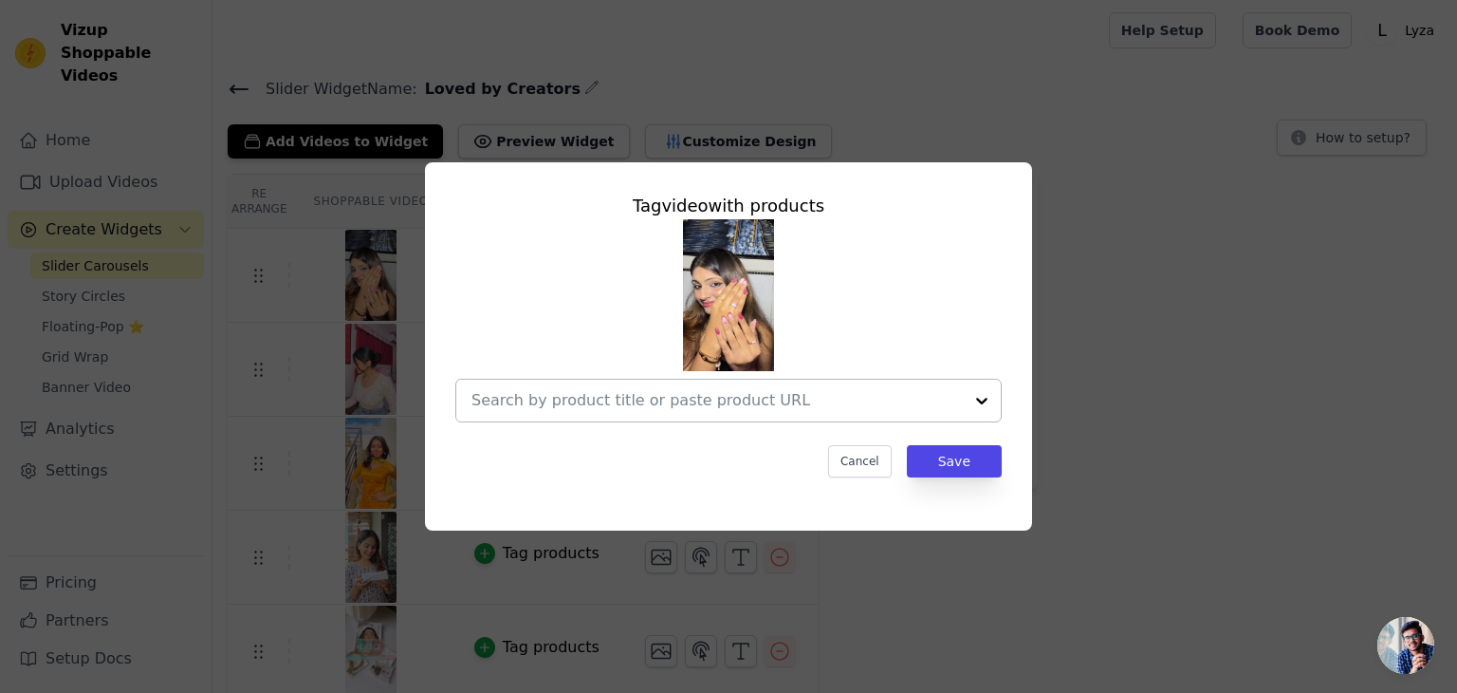
click at [622, 400] on input "text" at bounding box center [717, 400] width 491 height 23
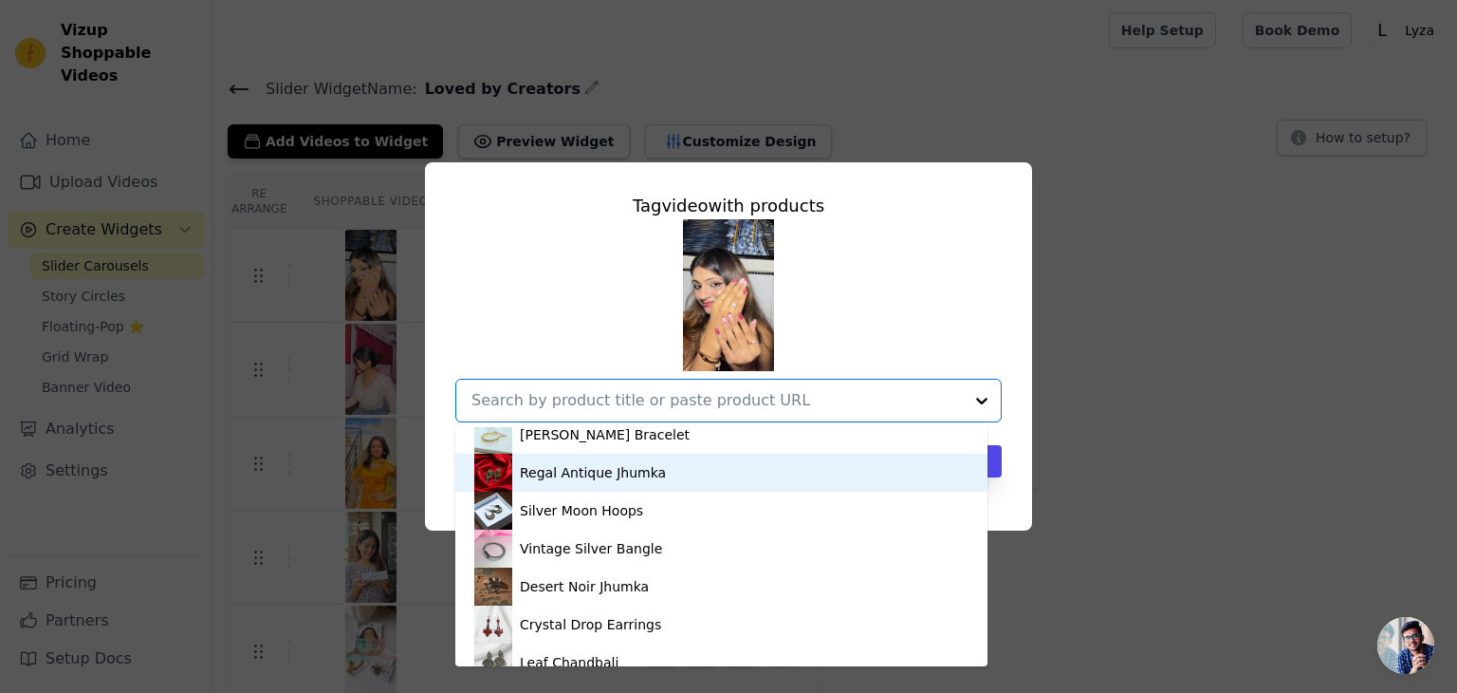
scroll to position [474, 0]
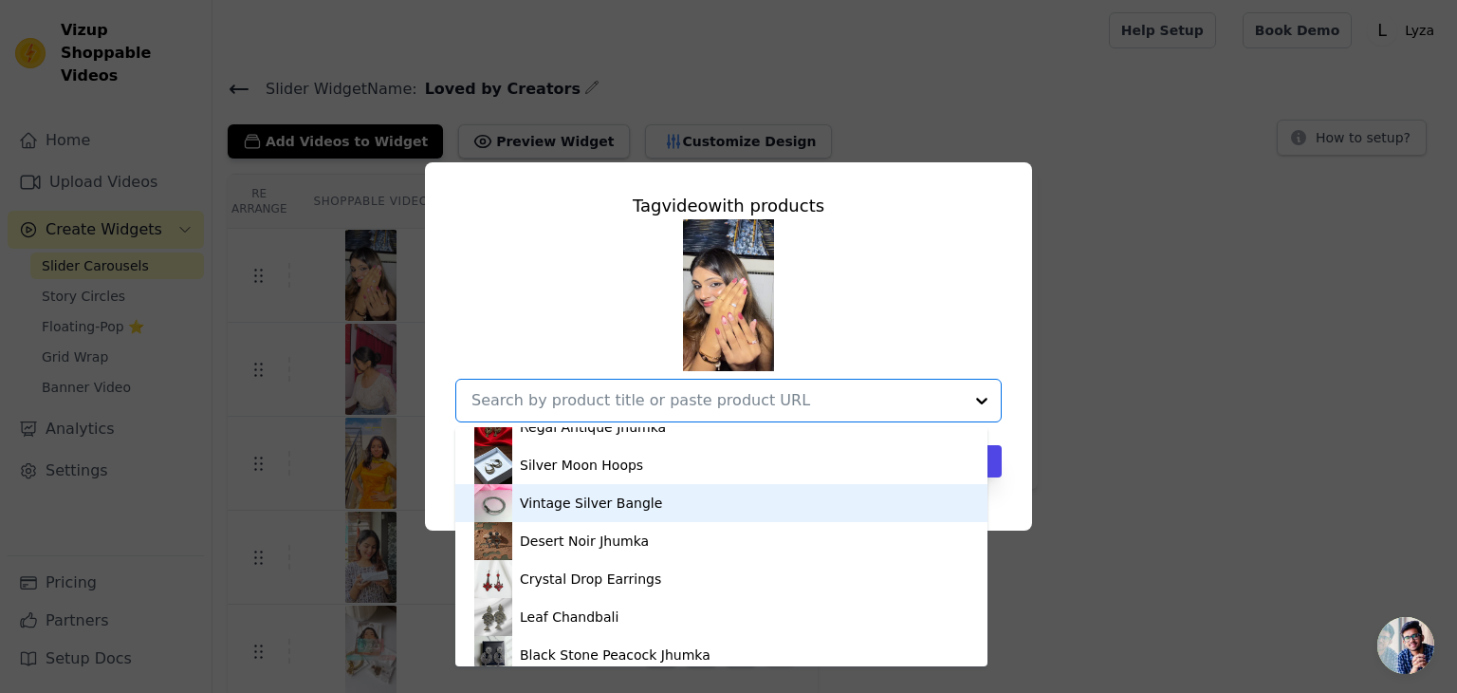
click at [602, 510] on div "Vintage Silver Bangle" at bounding box center [591, 502] width 142 height 19
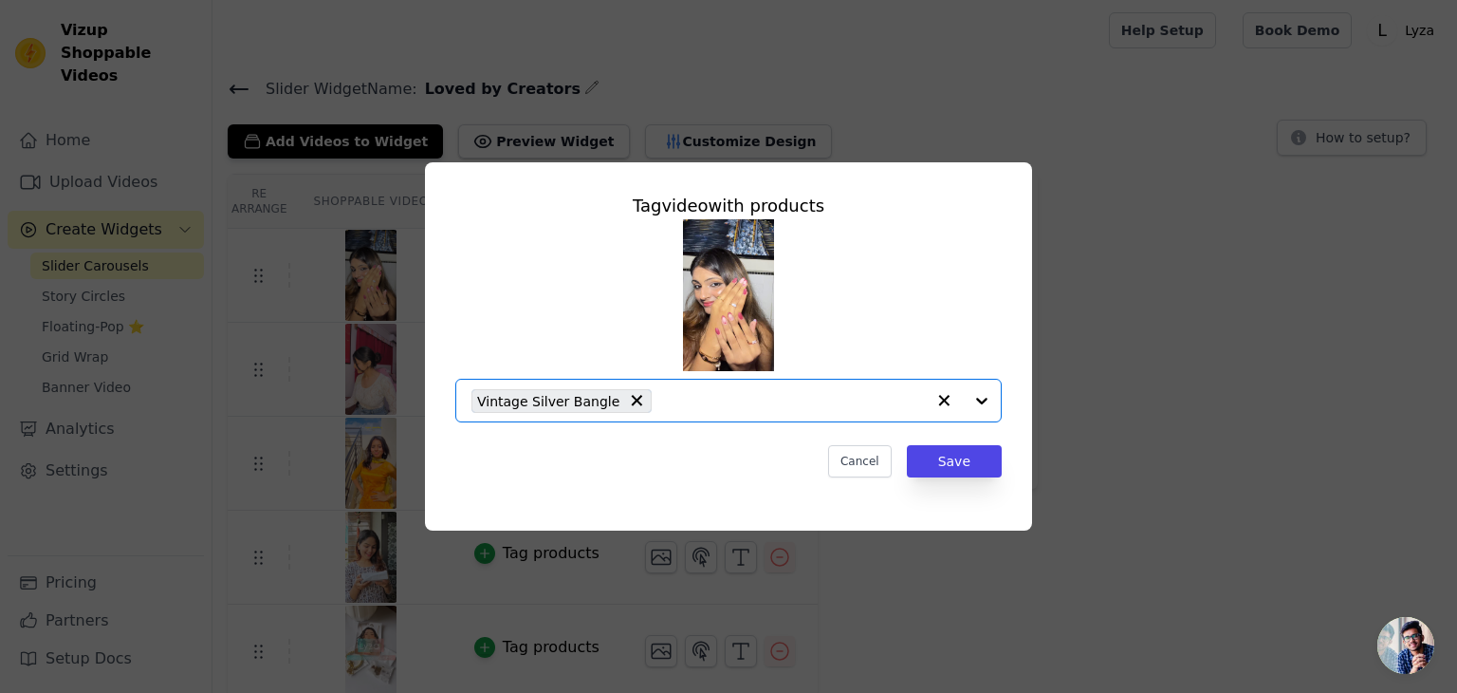
click at [857, 411] on input "text" at bounding box center [793, 400] width 264 height 23
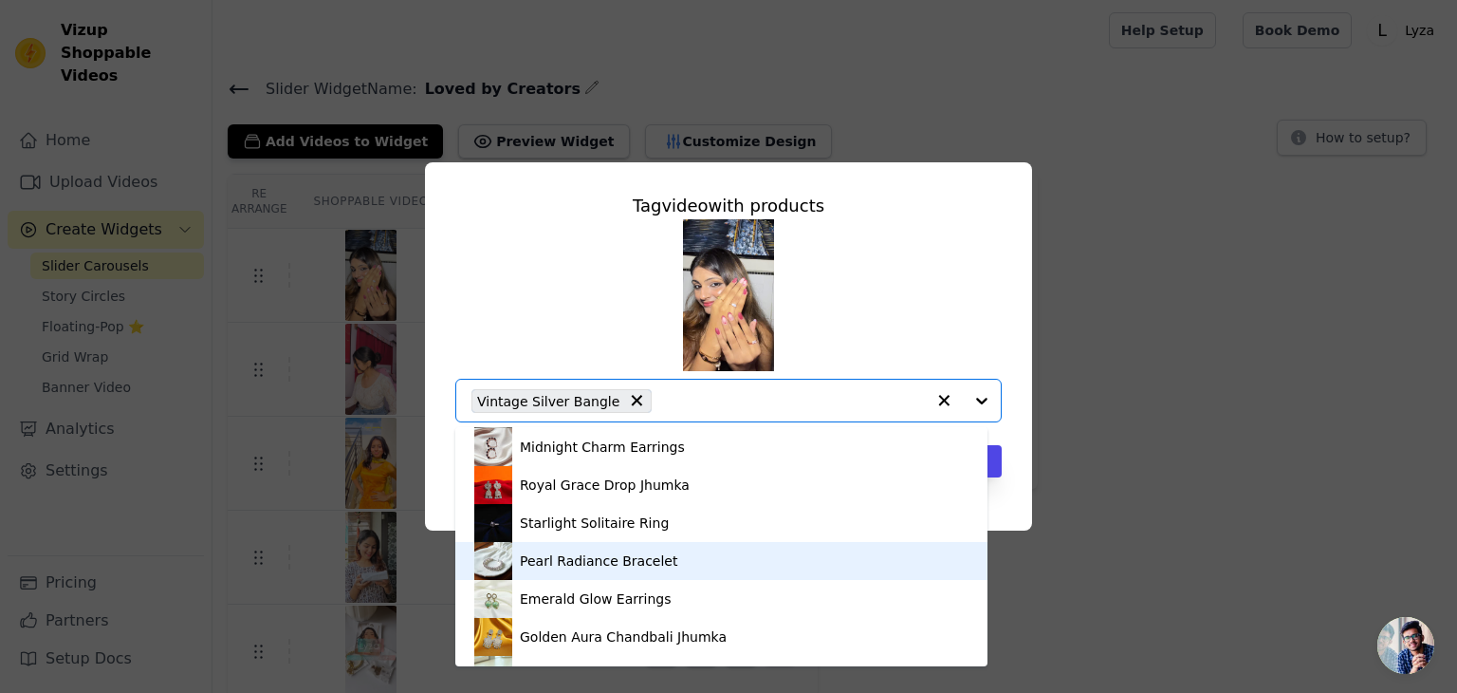
scroll to position [221, 0]
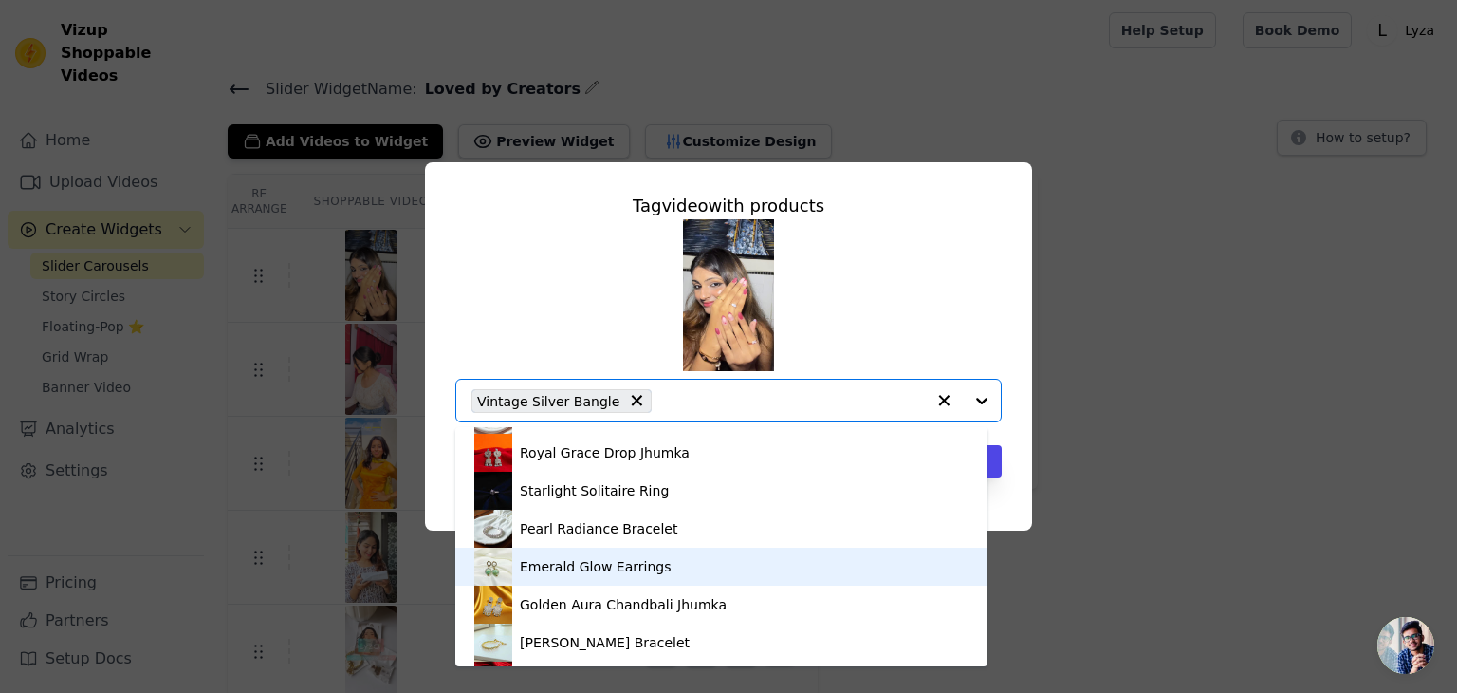
click at [607, 555] on div "Emerald Glow Earrings" at bounding box center [721, 566] width 494 height 38
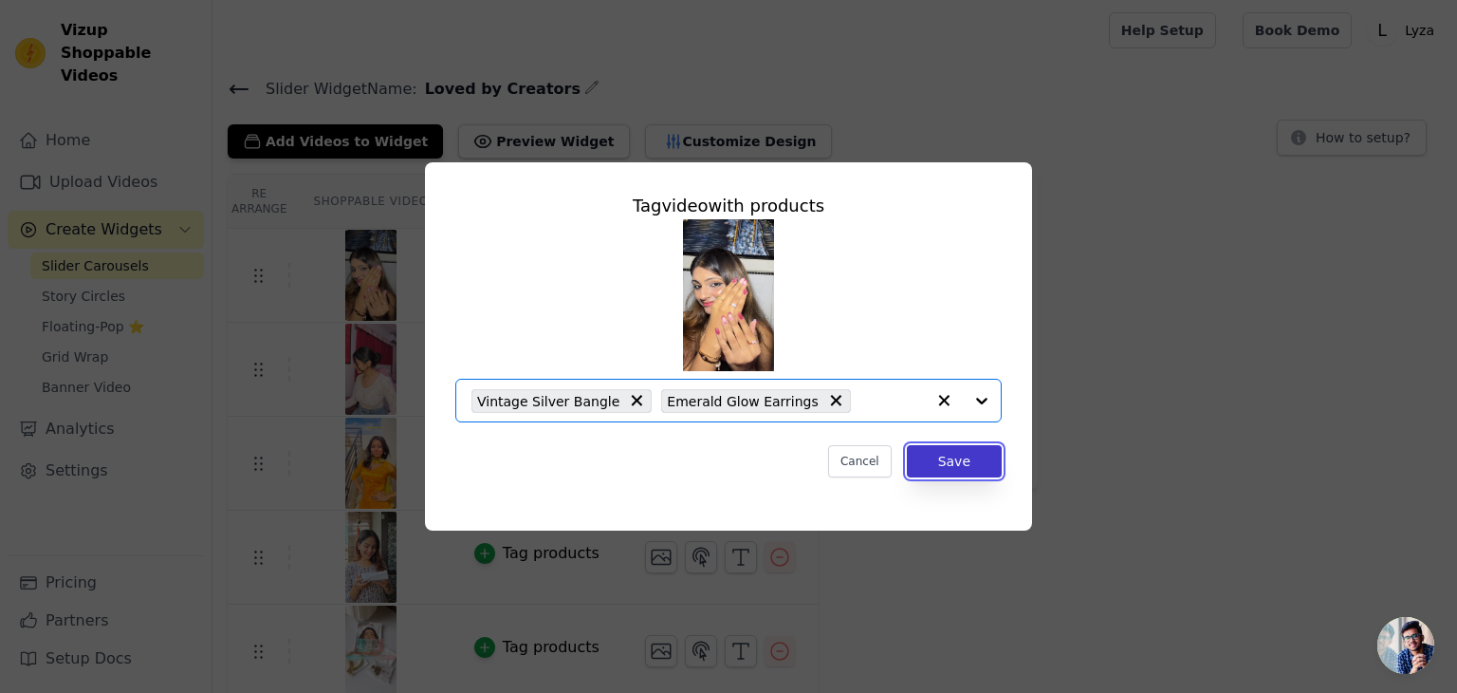
click at [937, 451] on button "Save" at bounding box center [954, 461] width 95 height 32
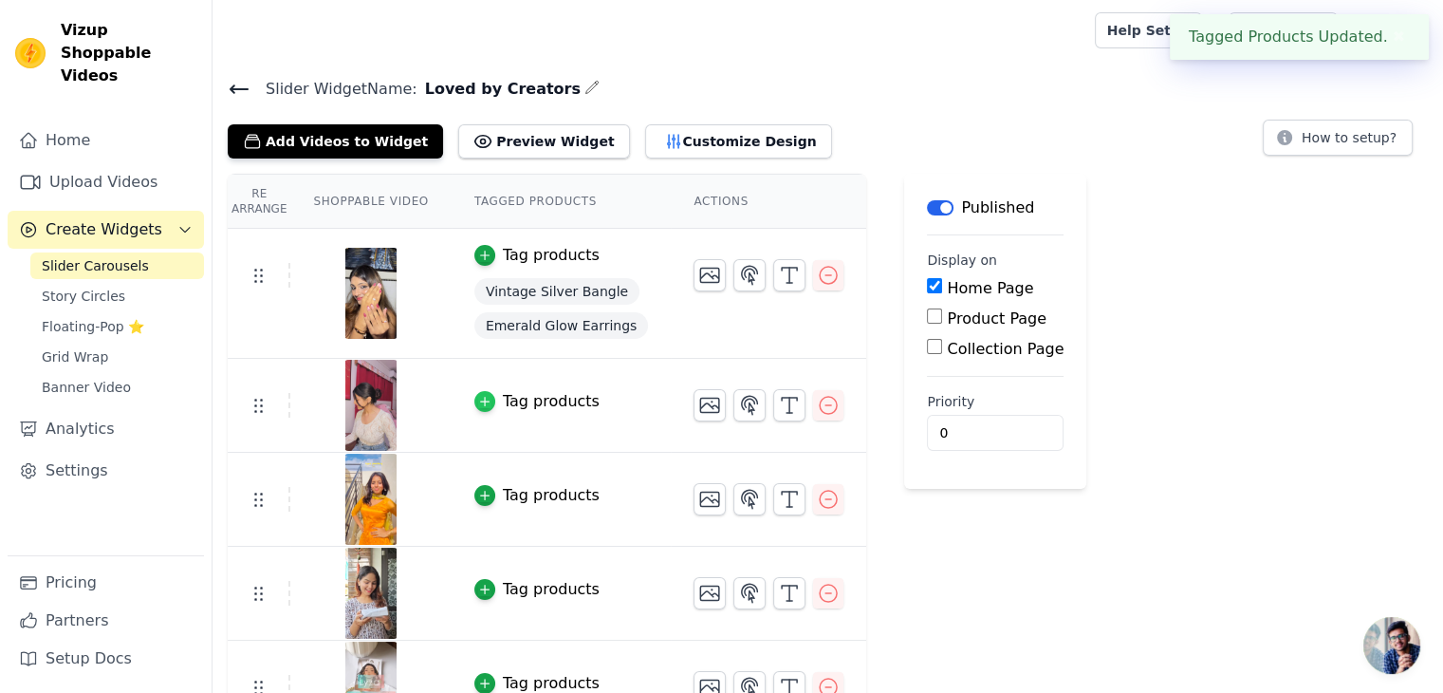
click at [478, 398] on icon "button" at bounding box center [484, 401] width 13 height 13
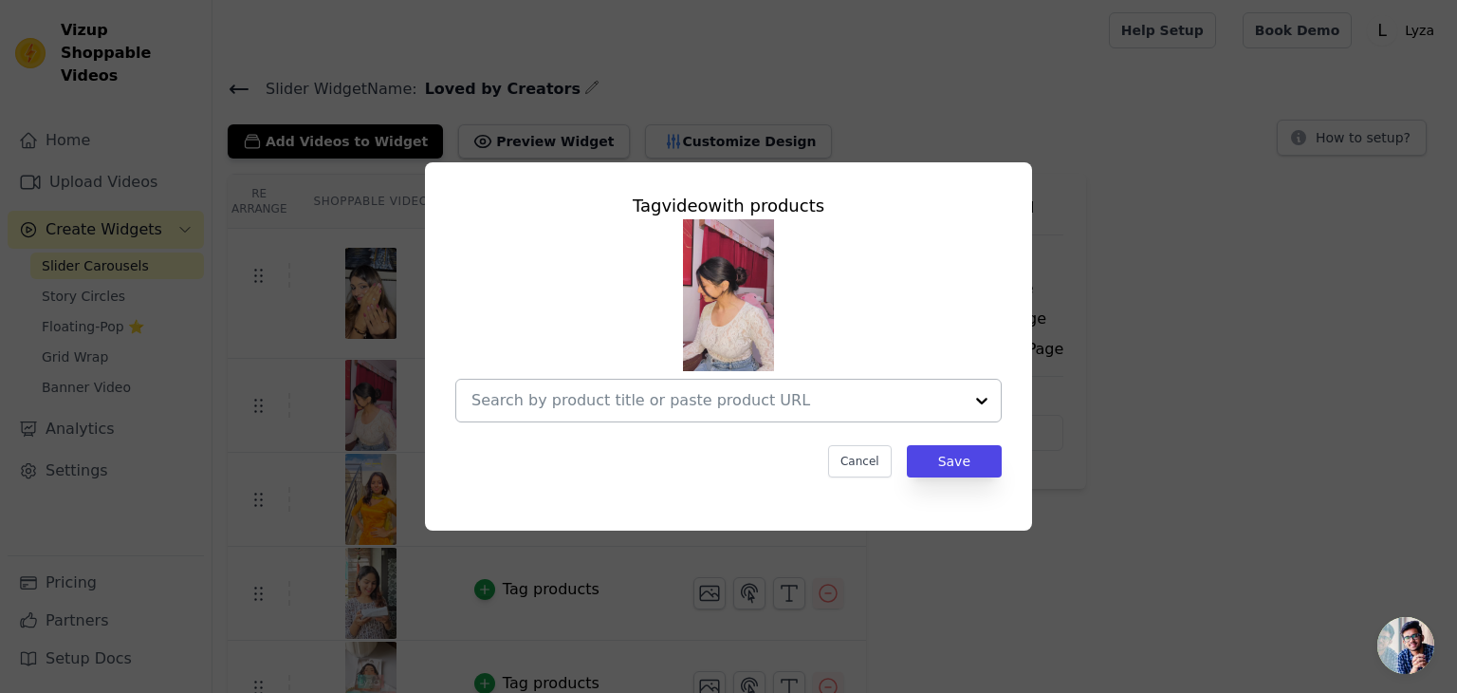
click at [604, 396] on input "text" at bounding box center [717, 400] width 491 height 23
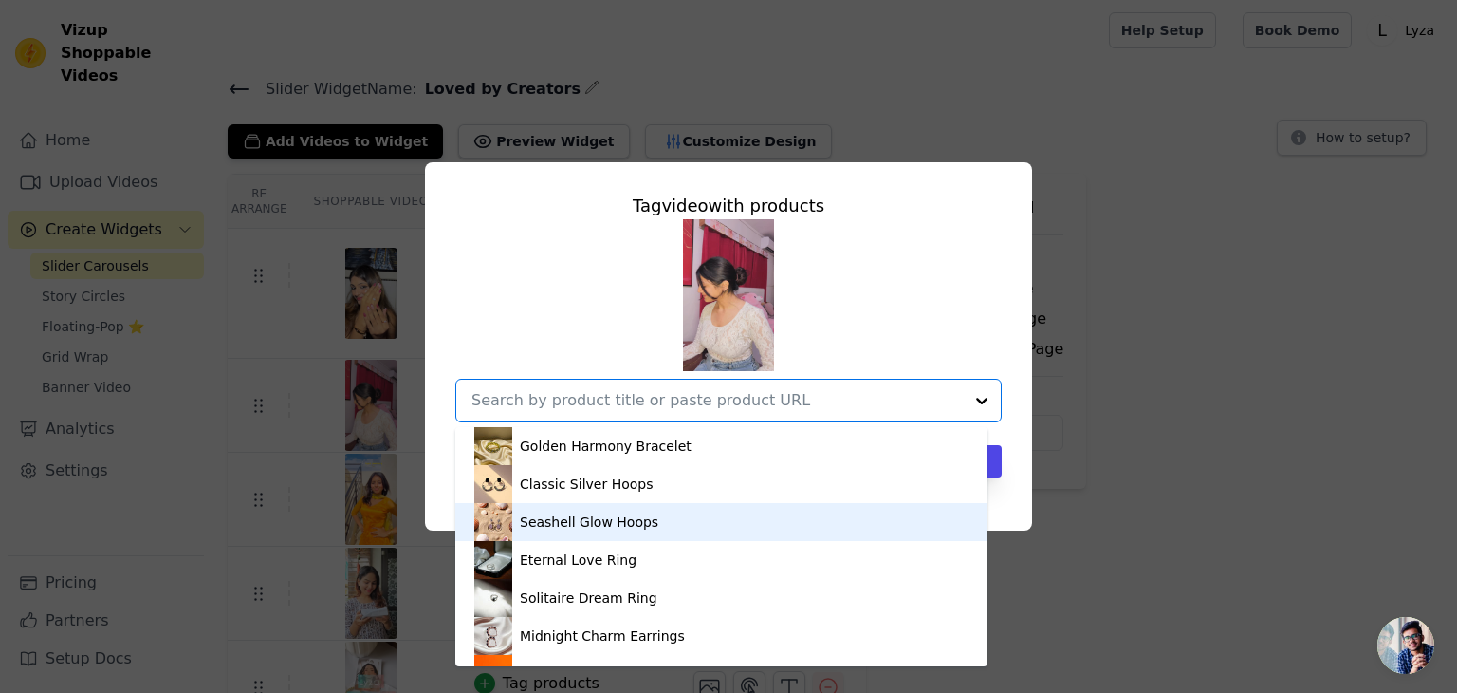
click at [590, 530] on div "Seashell Glow Hoops" at bounding box center [589, 521] width 139 height 19
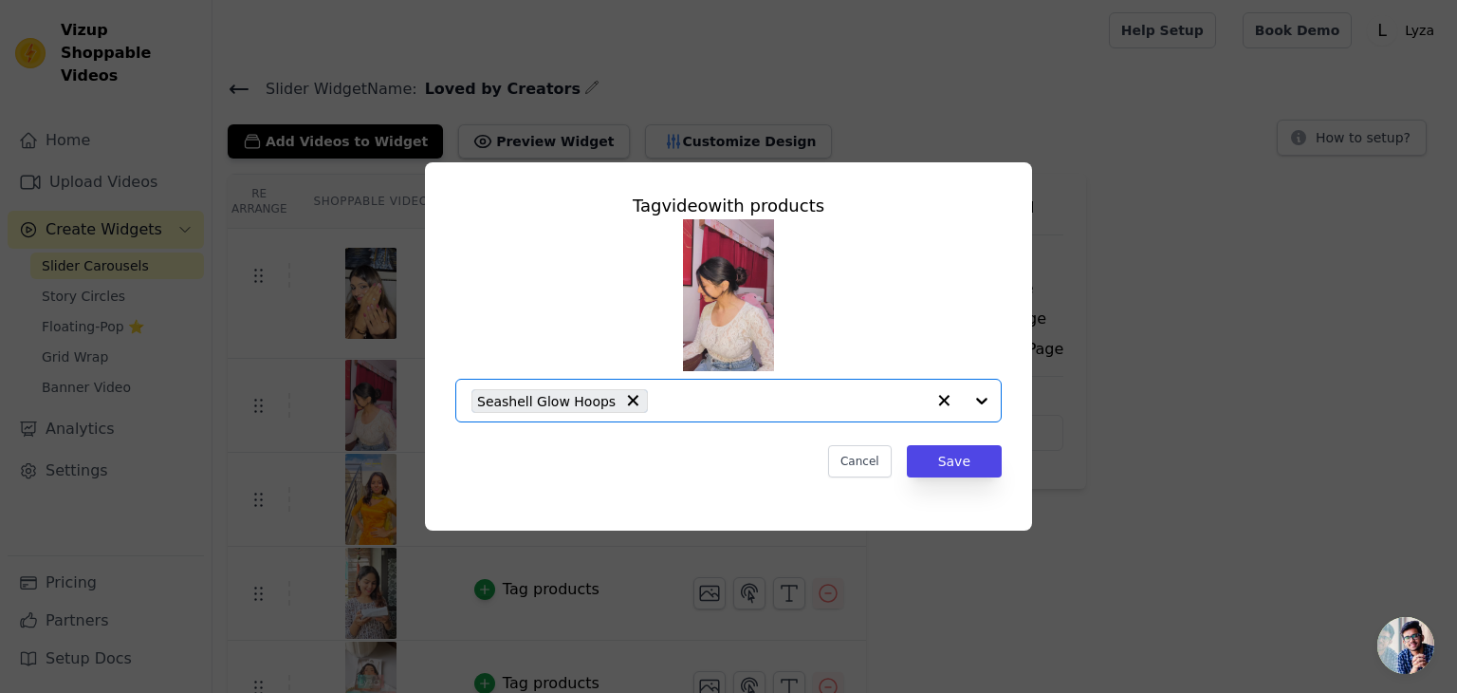
click at [681, 405] on input "text" at bounding box center [792, 400] width 268 height 23
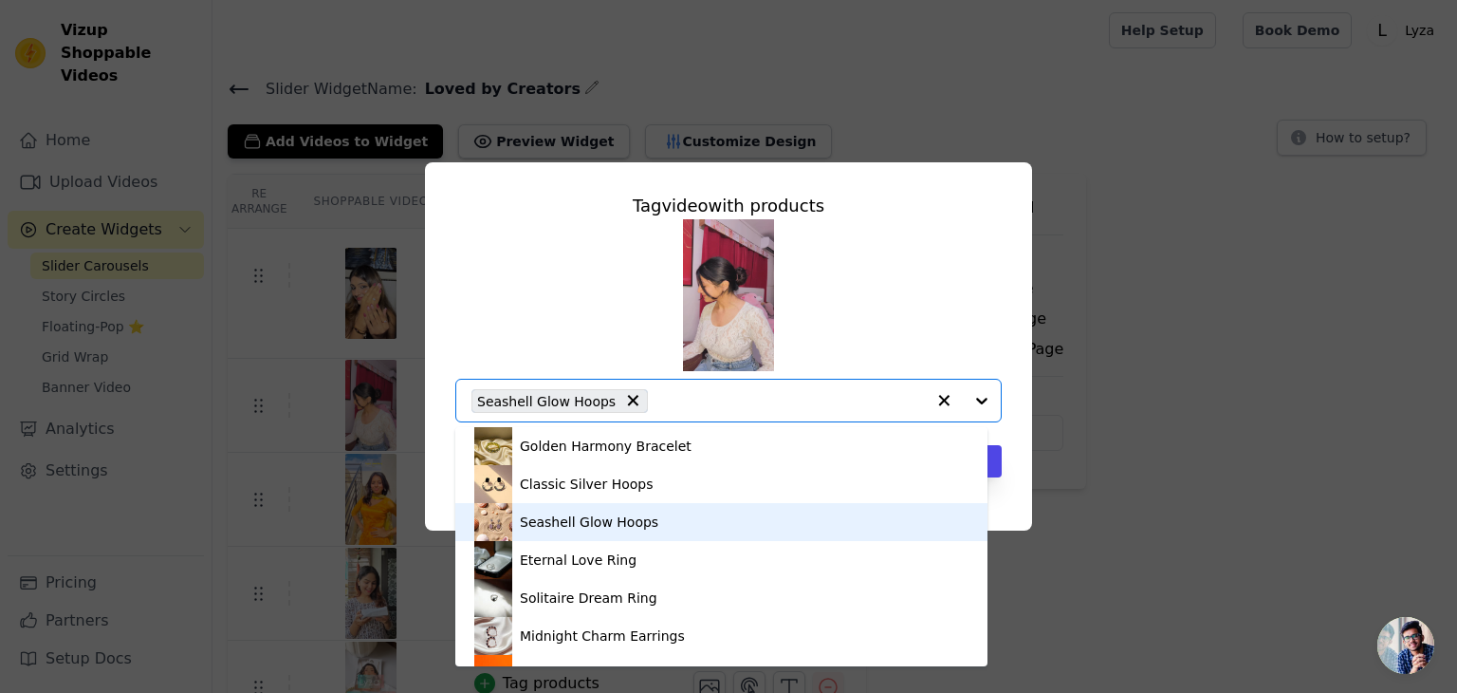
scroll to position [95, 0]
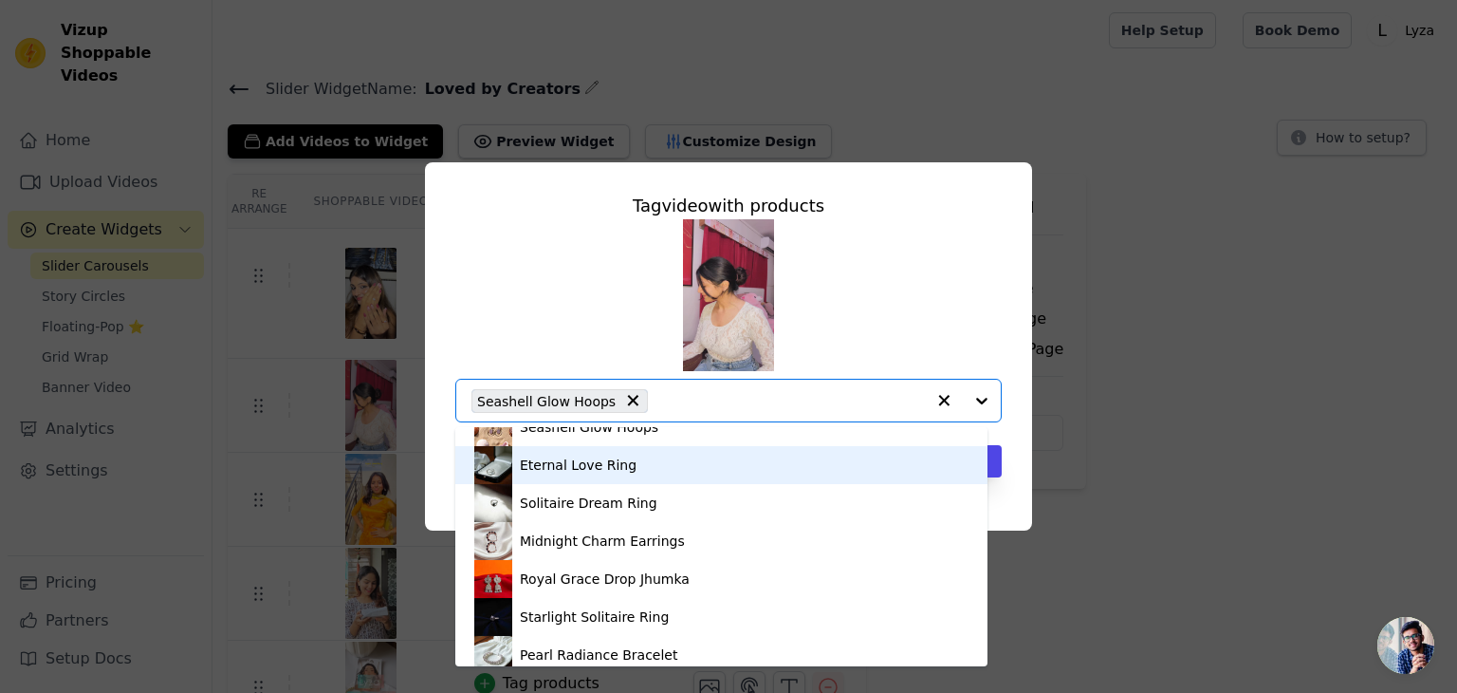
click at [594, 464] on div "Eternal Love Ring" at bounding box center [578, 464] width 117 height 19
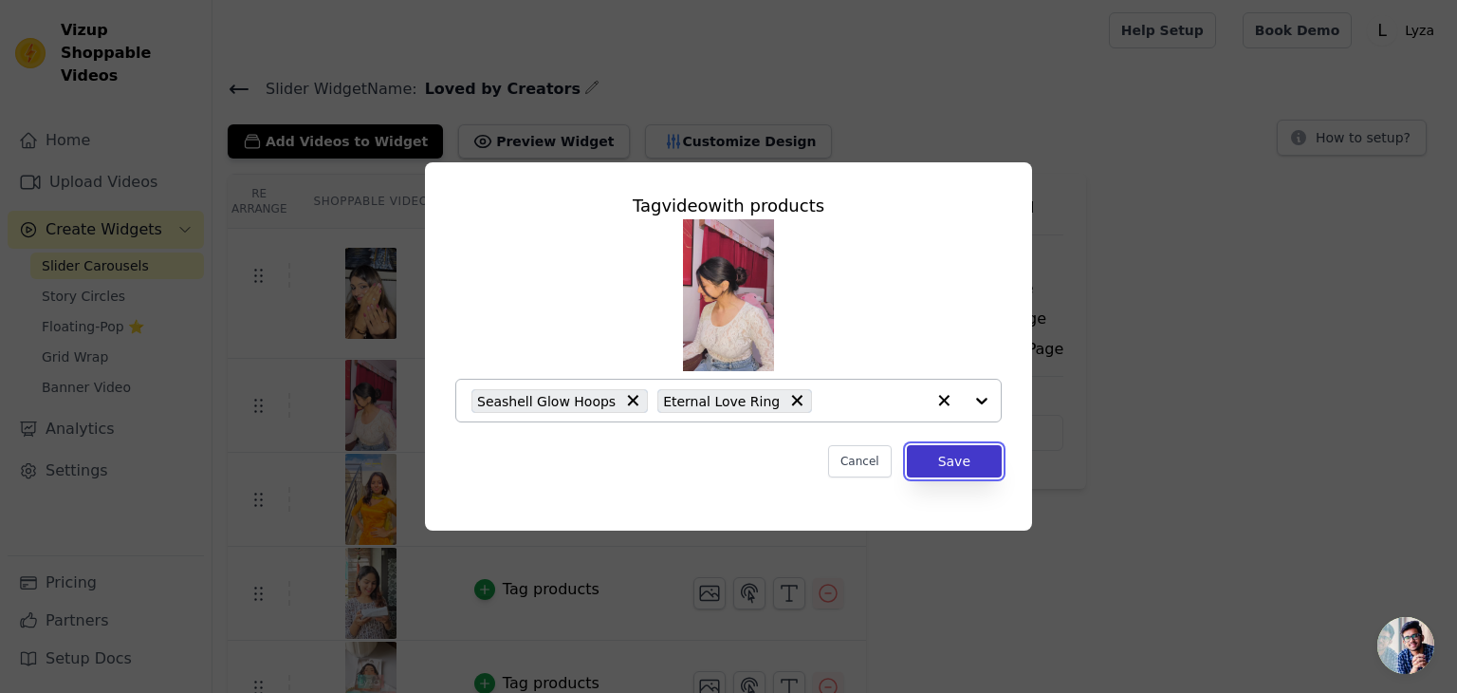
click at [960, 458] on button "Save" at bounding box center [954, 461] width 95 height 32
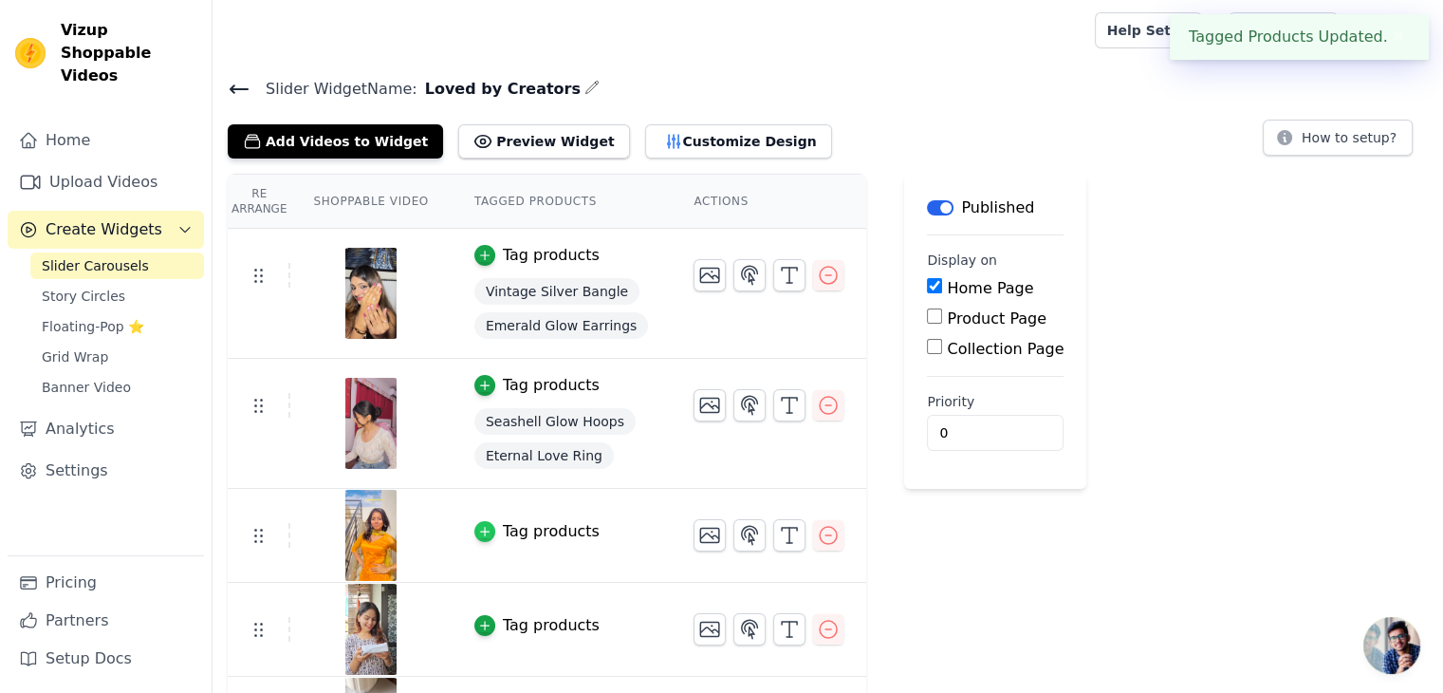
click at [478, 525] on icon "button" at bounding box center [484, 531] width 13 height 13
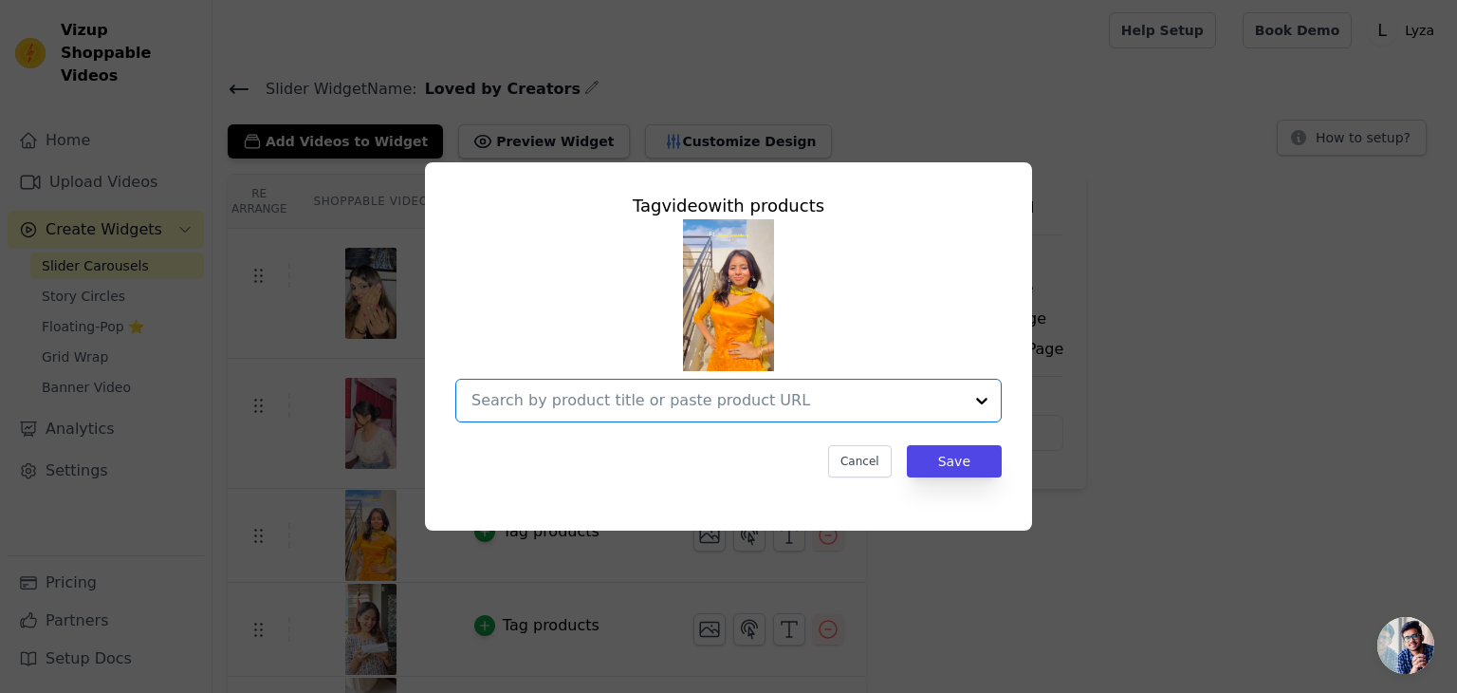
click at [605, 394] on input "text" at bounding box center [717, 400] width 491 height 23
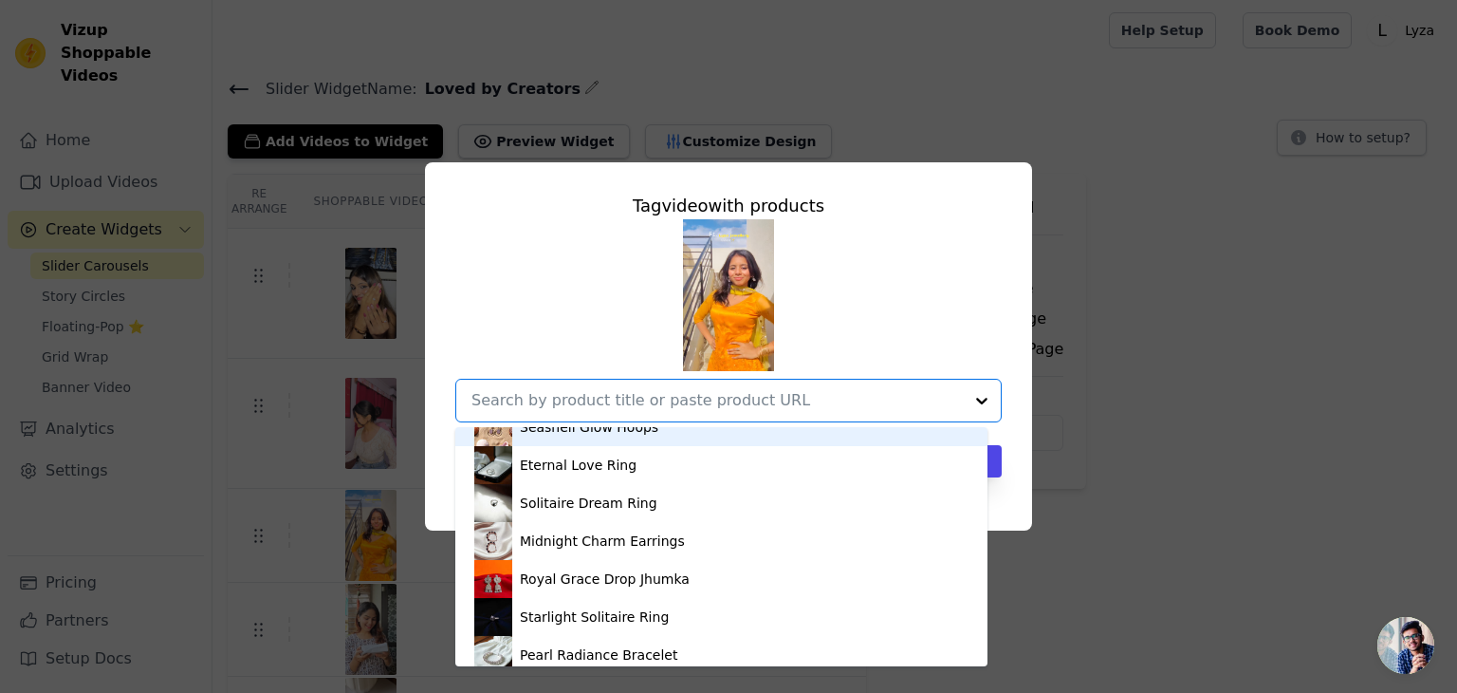
scroll to position [190, 0]
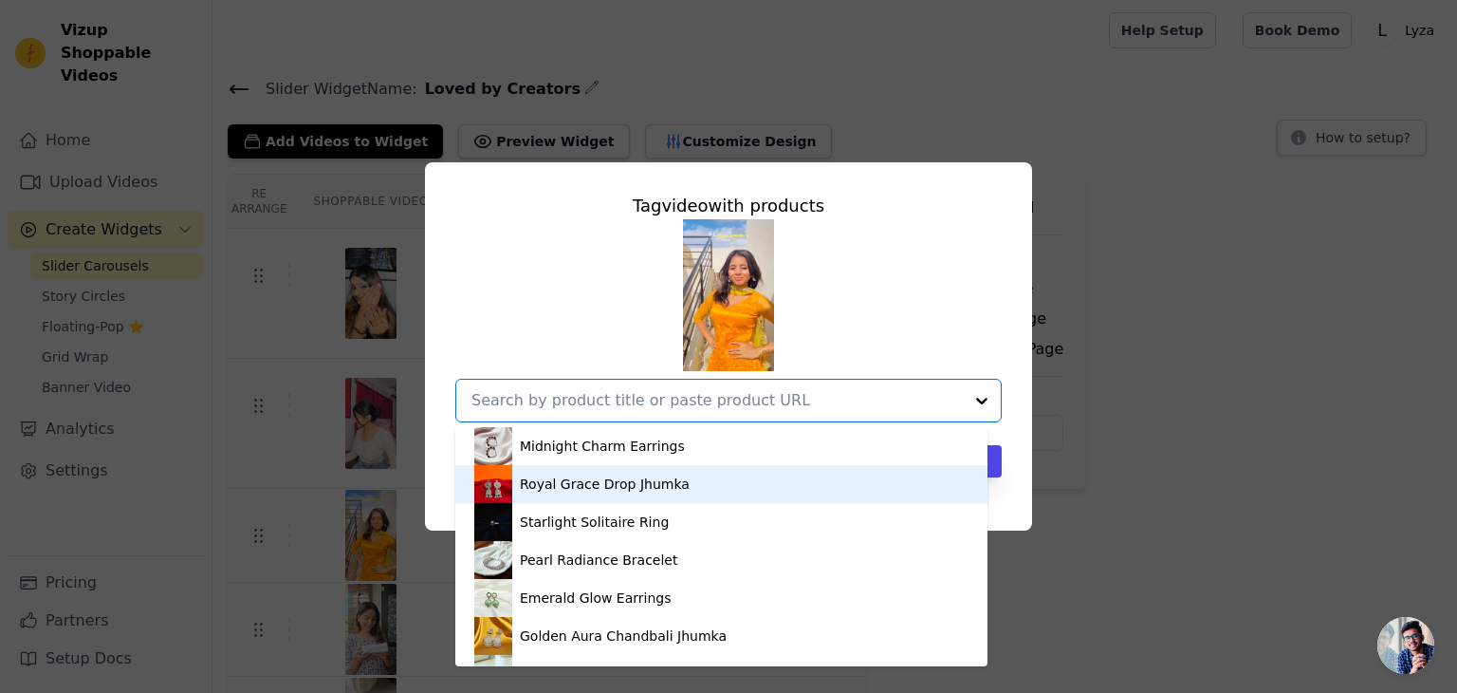
click at [589, 481] on div "Royal Grace Drop Jhumka" at bounding box center [605, 483] width 170 height 19
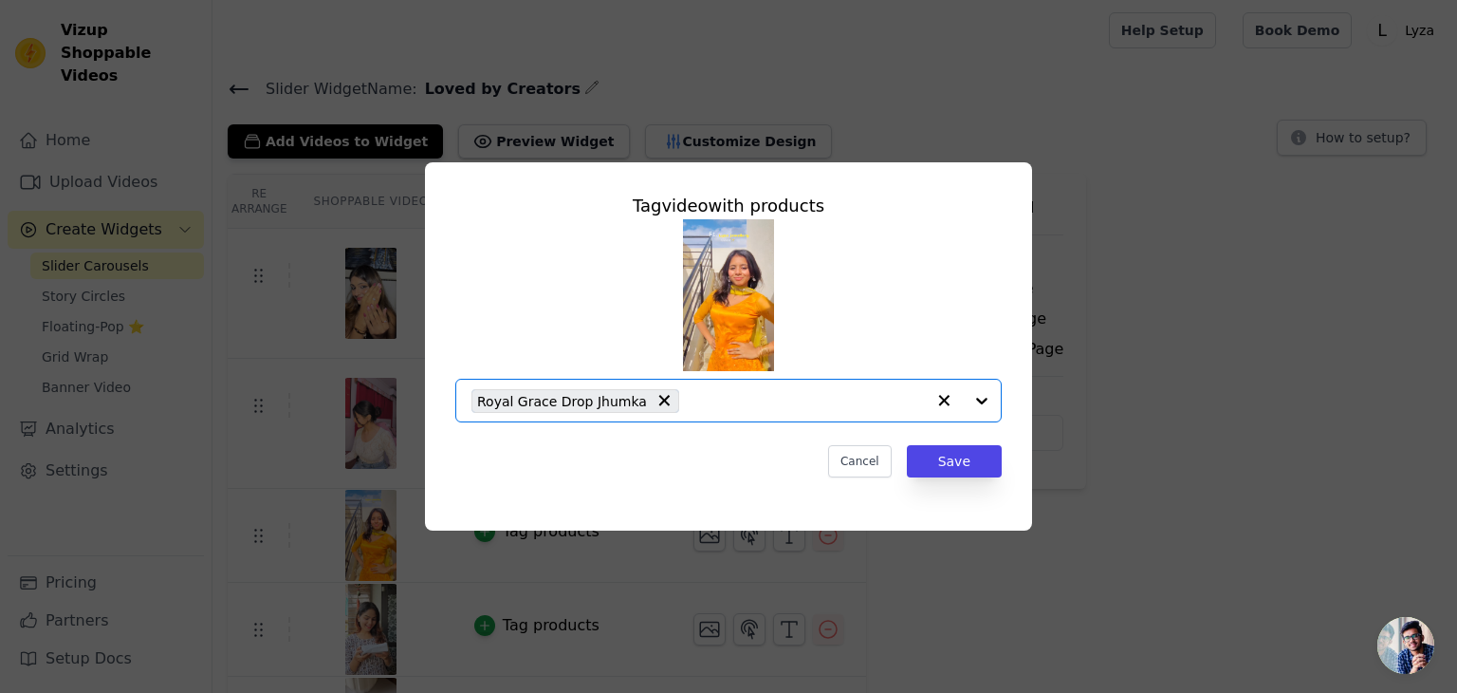
click at [702, 409] on input "text" at bounding box center [807, 400] width 236 height 23
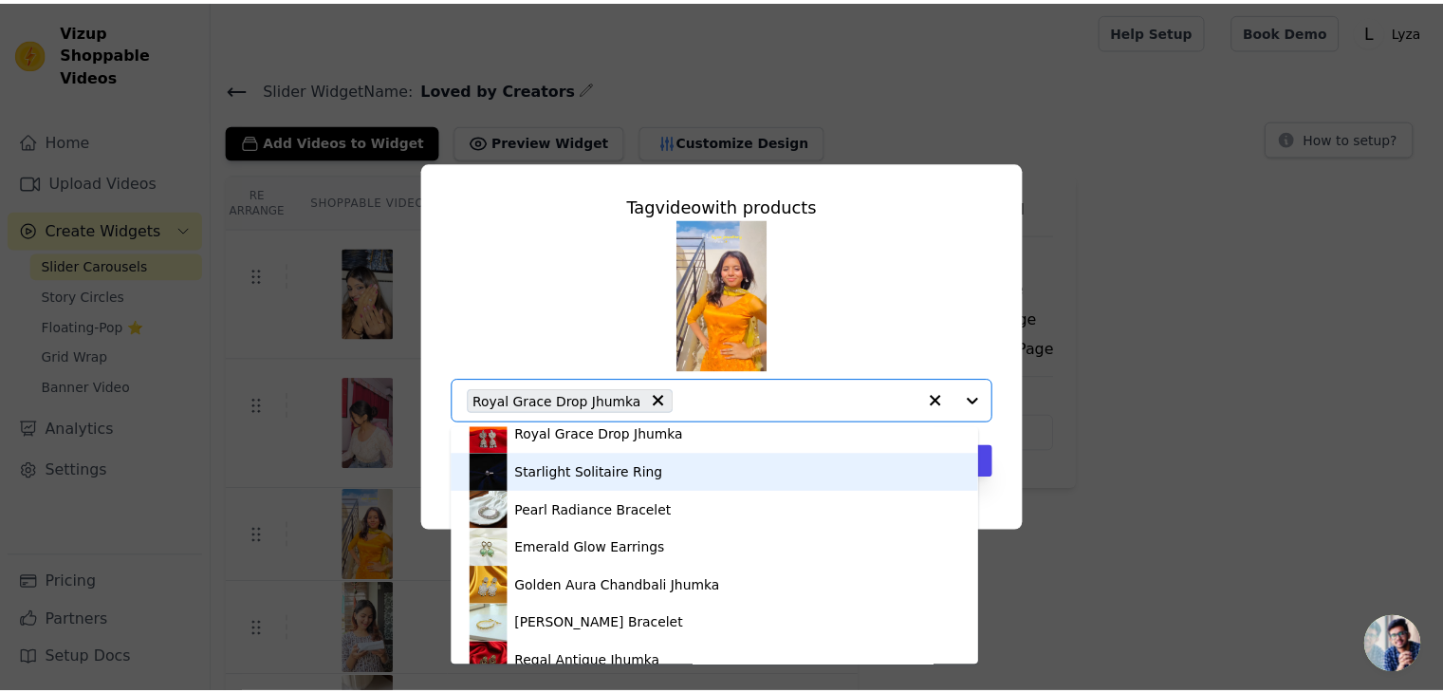
scroll to position [285, 0]
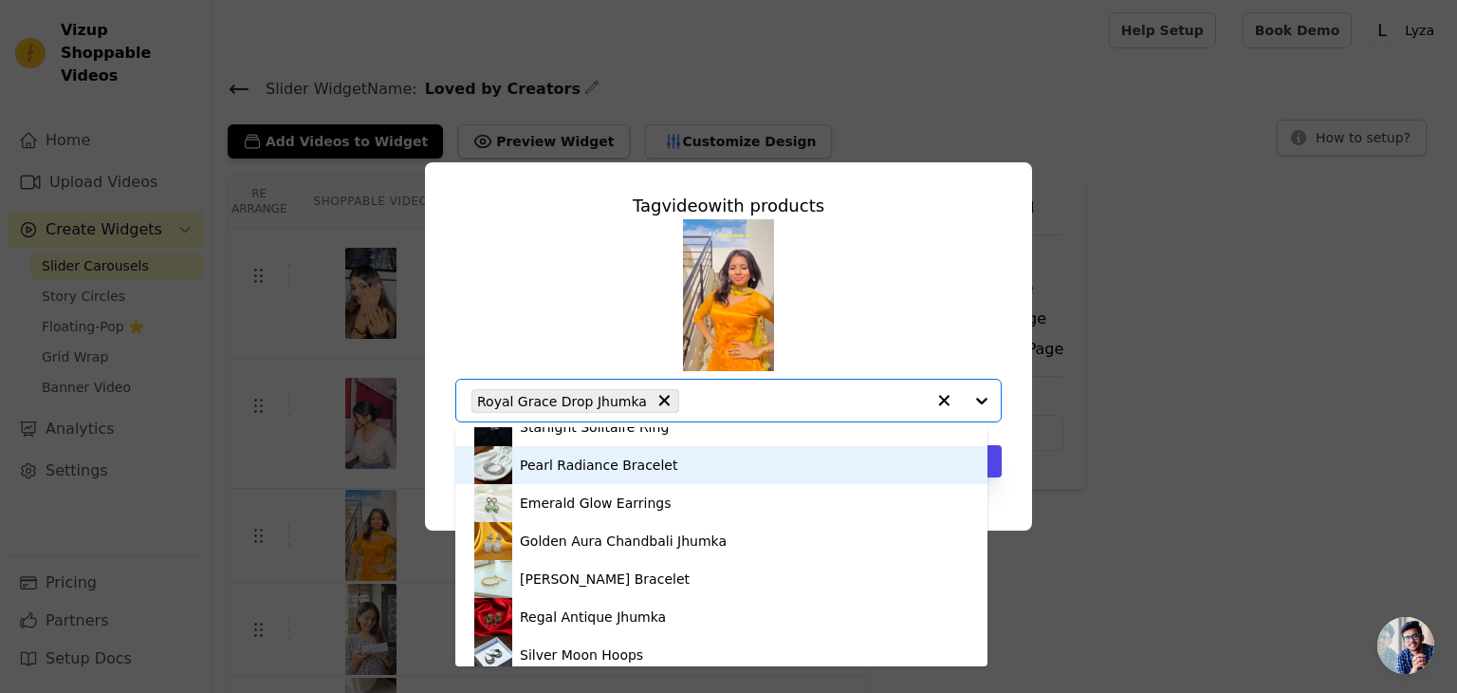
click at [584, 467] on div "Pearl Radiance Bracelet" at bounding box center [598, 464] width 157 height 19
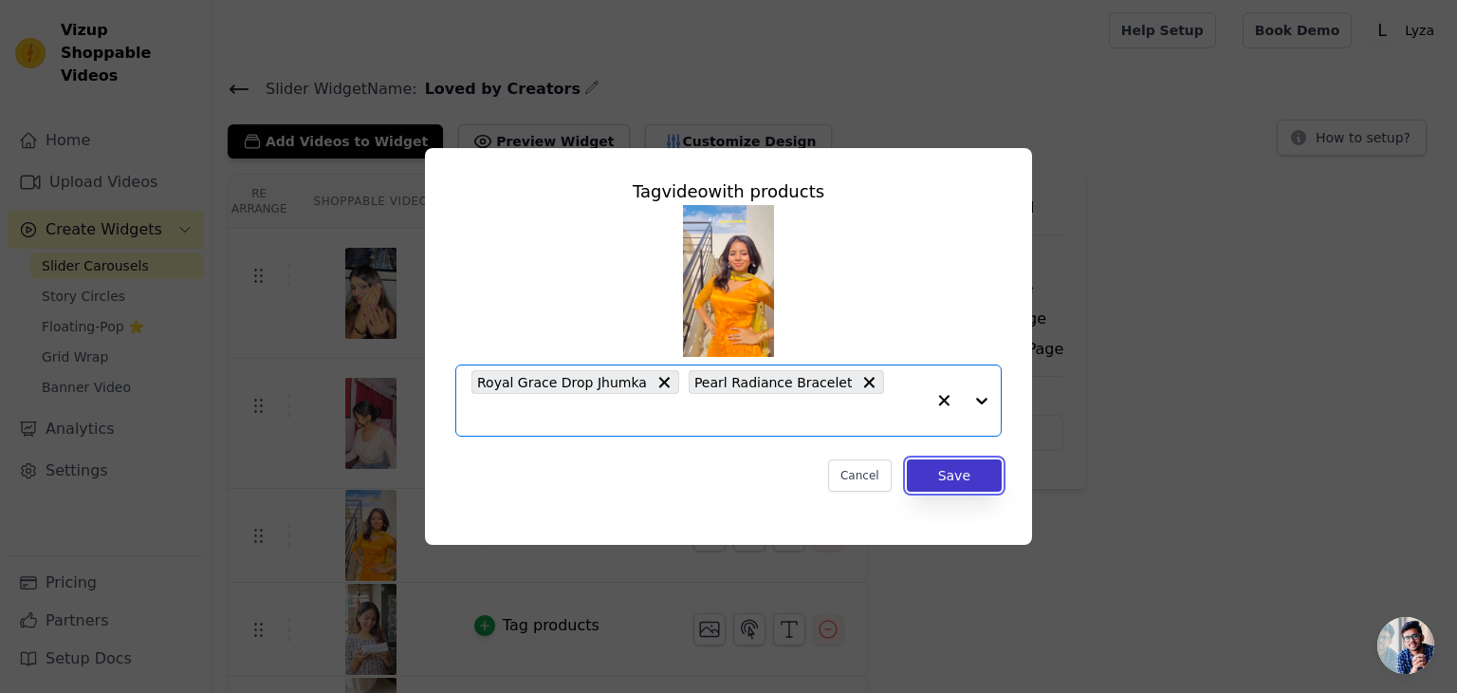
click at [936, 462] on button "Save" at bounding box center [954, 475] width 95 height 32
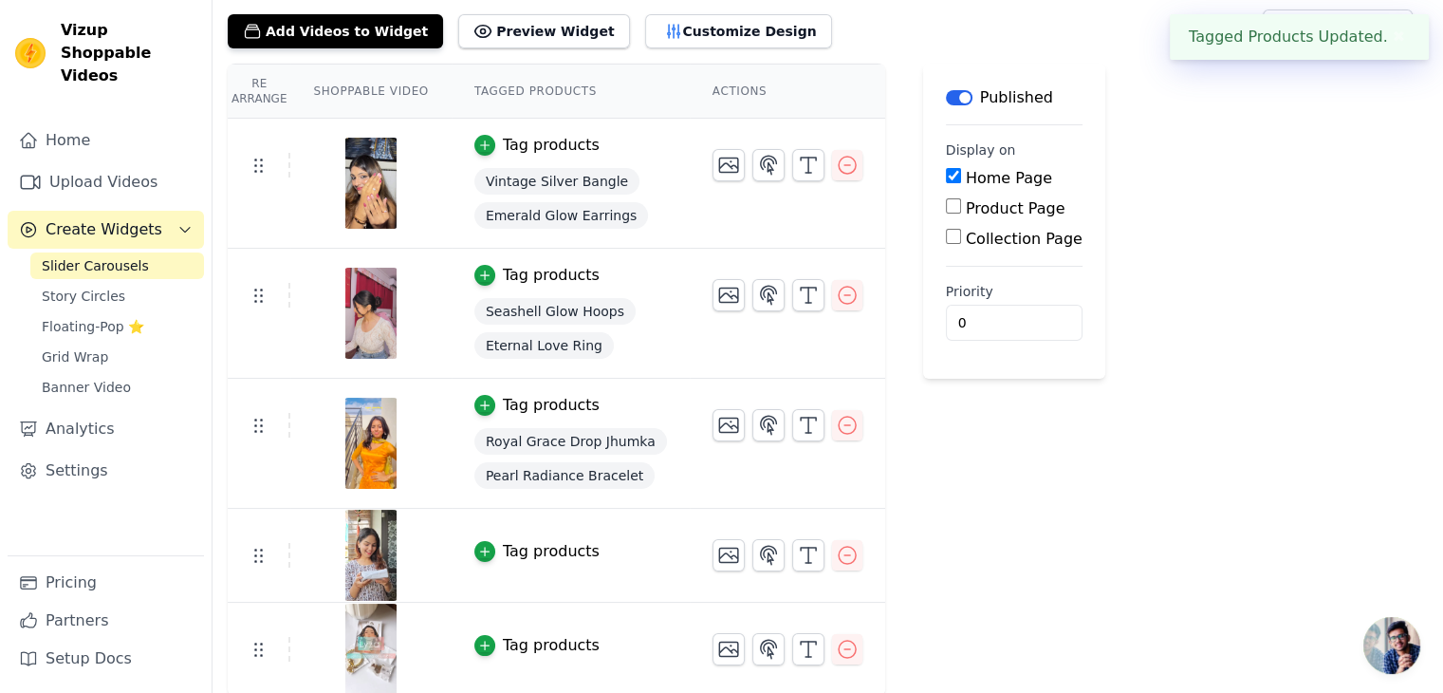
scroll to position [111, 0]
click at [524, 545] on div "Tag products" at bounding box center [551, 550] width 97 height 23
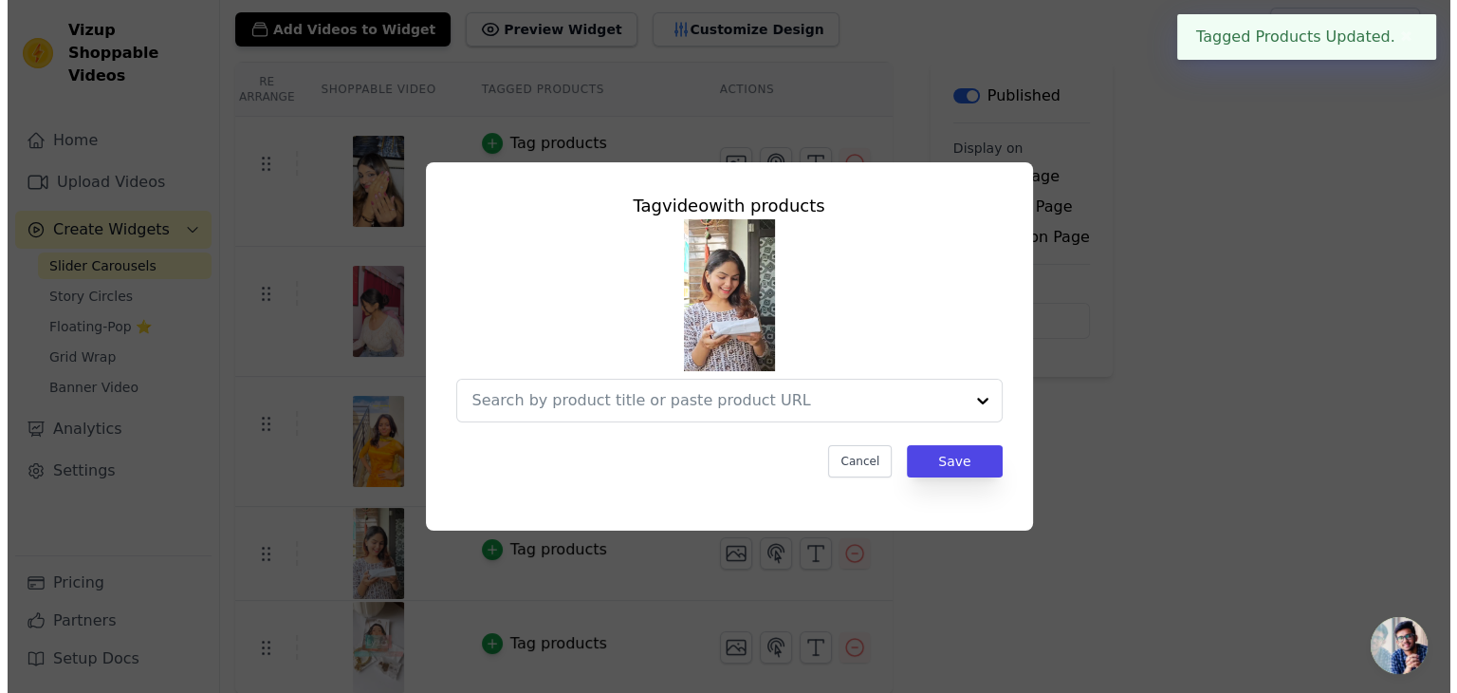
scroll to position [0, 0]
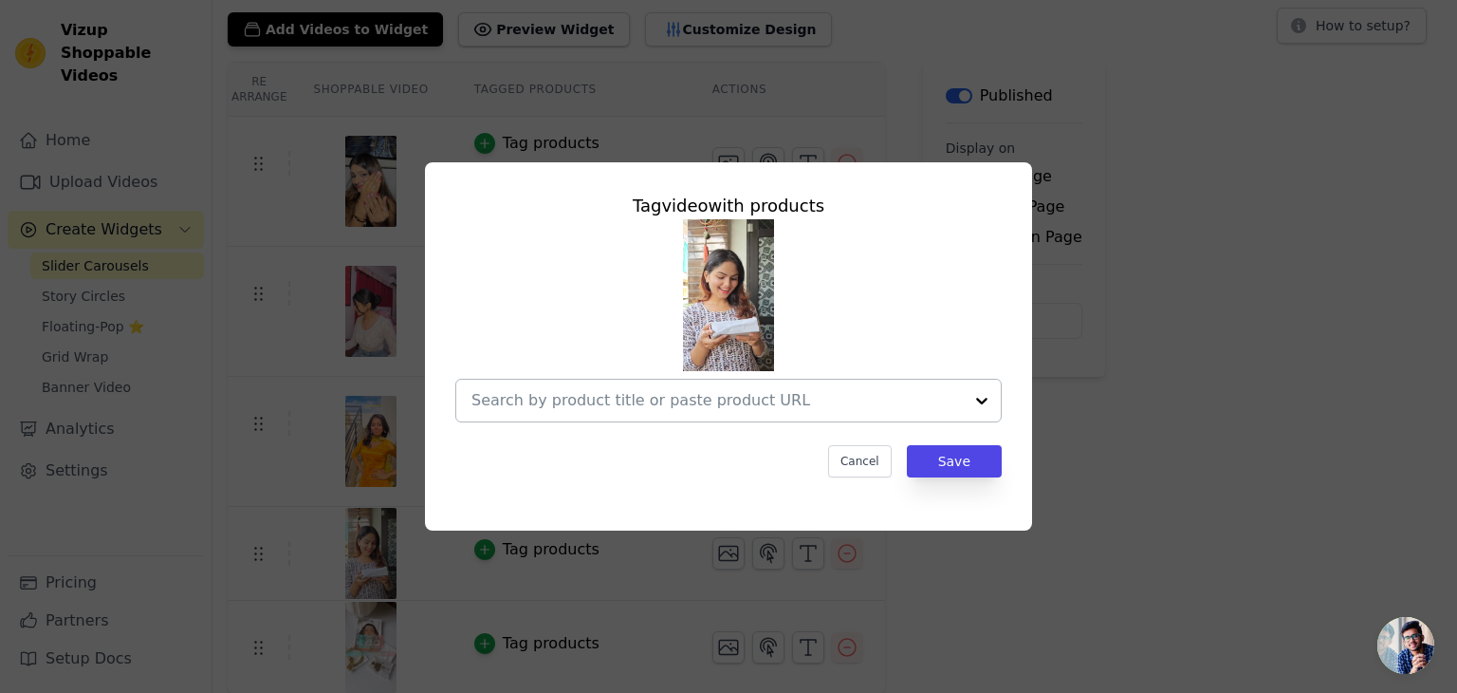
click at [596, 407] on input "text" at bounding box center [717, 400] width 491 height 23
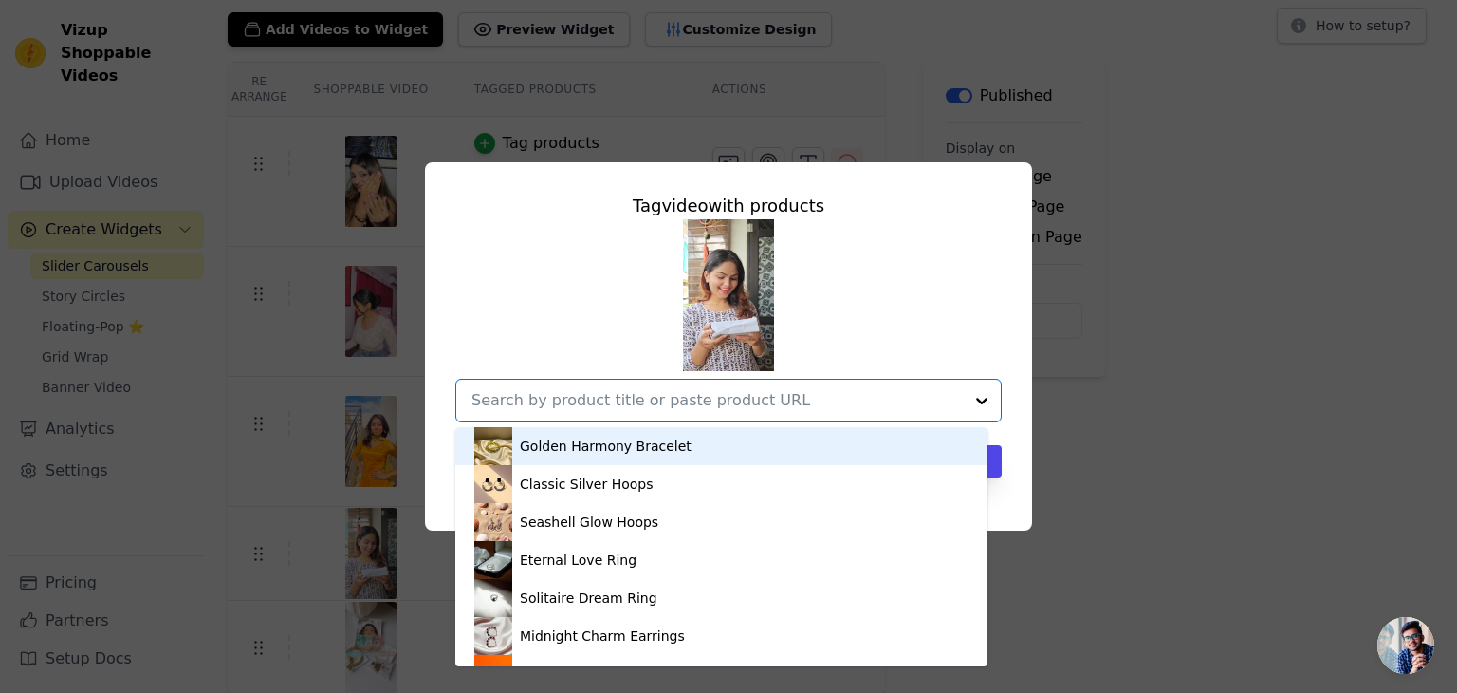
click at [602, 451] on div "Golden Harmony Bracelet" at bounding box center [606, 445] width 172 height 19
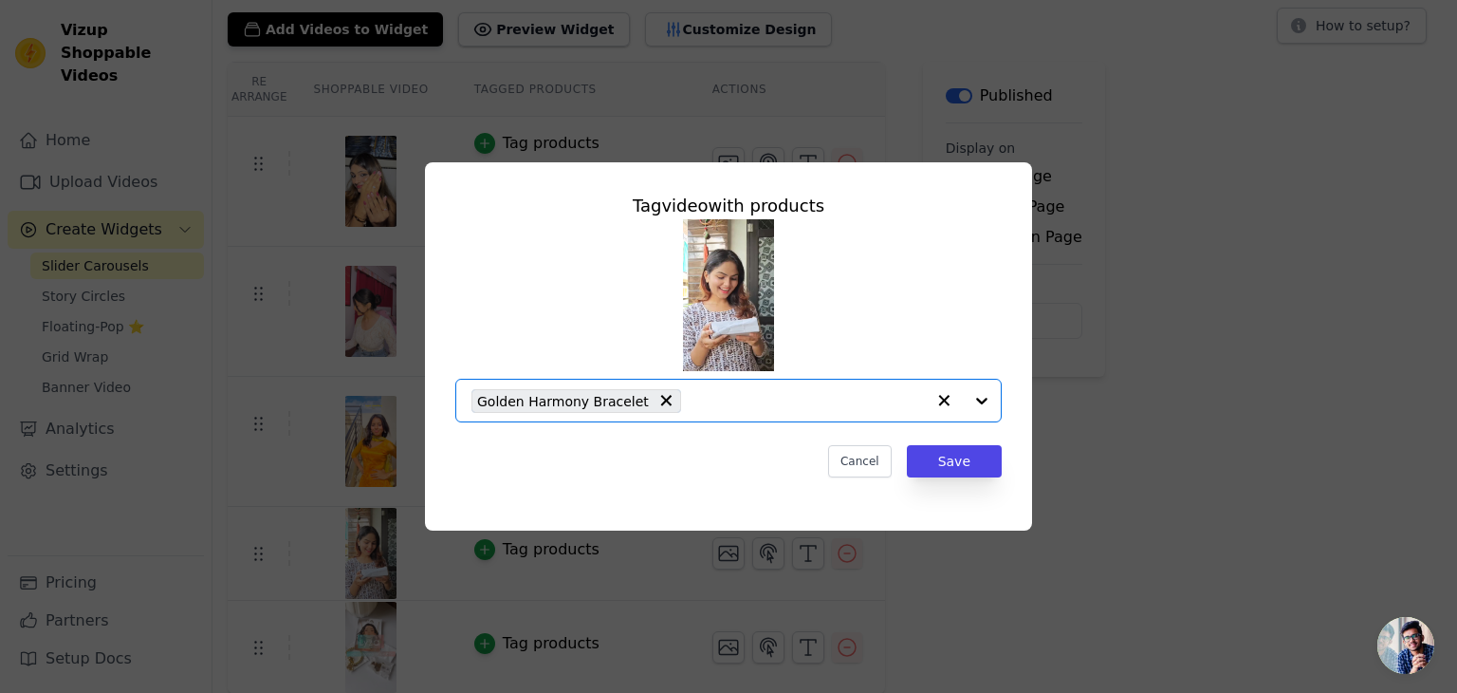
click at [691, 403] on input "text" at bounding box center [808, 400] width 234 height 23
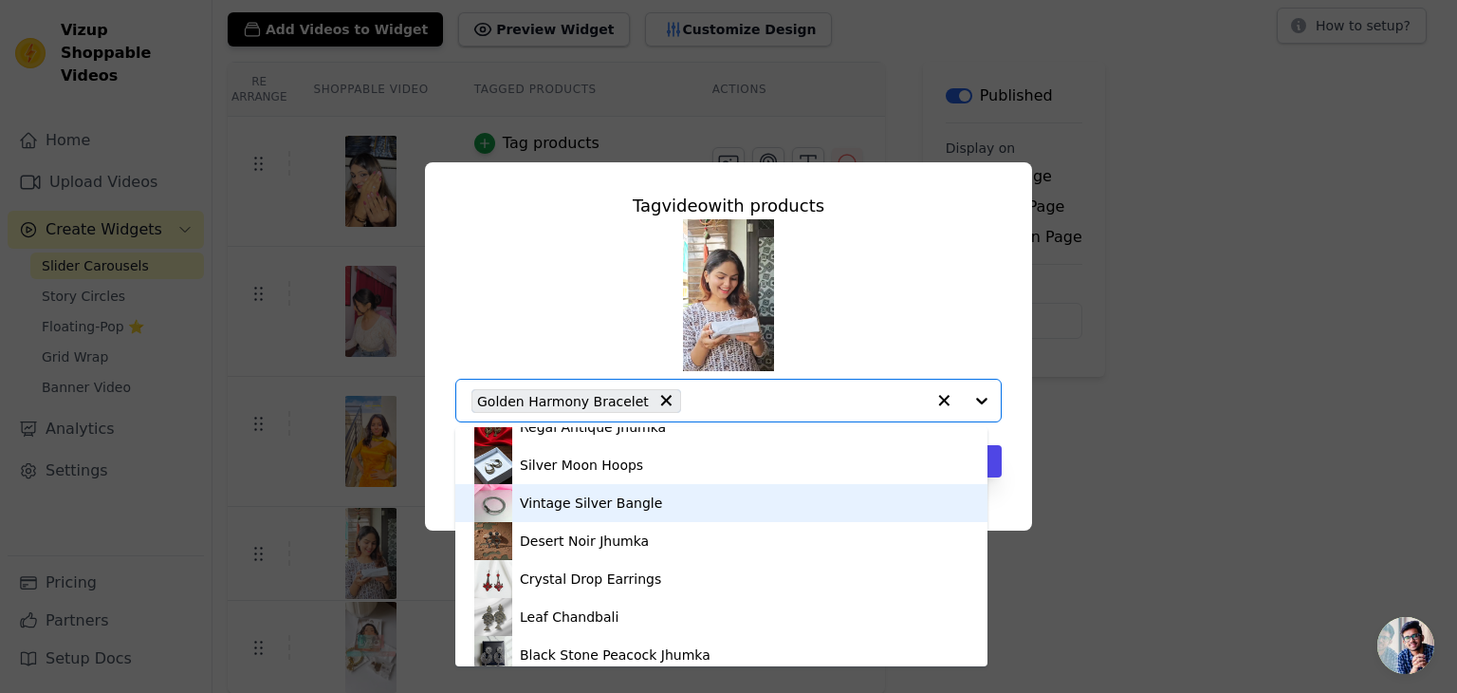
scroll to position [569, 0]
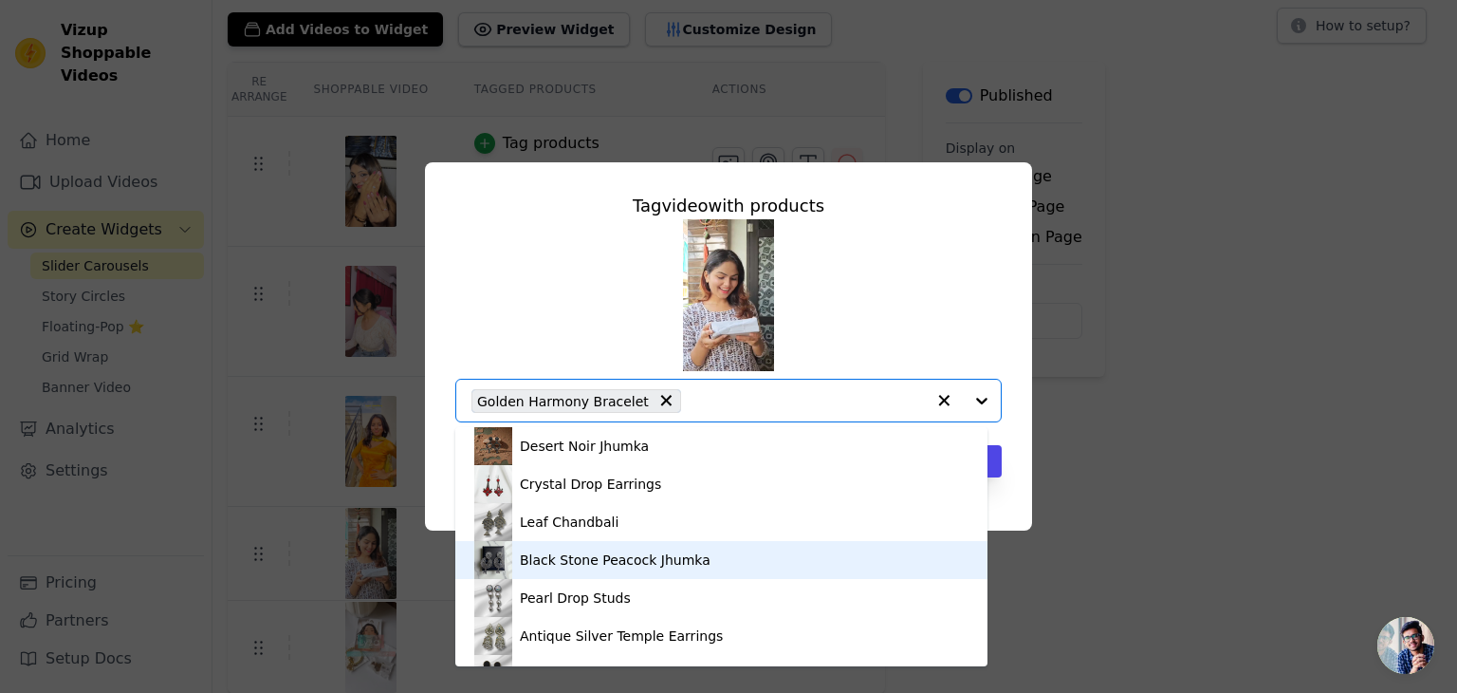
click at [621, 554] on div "Black Stone Peacock Jhumka" at bounding box center [615, 559] width 191 height 19
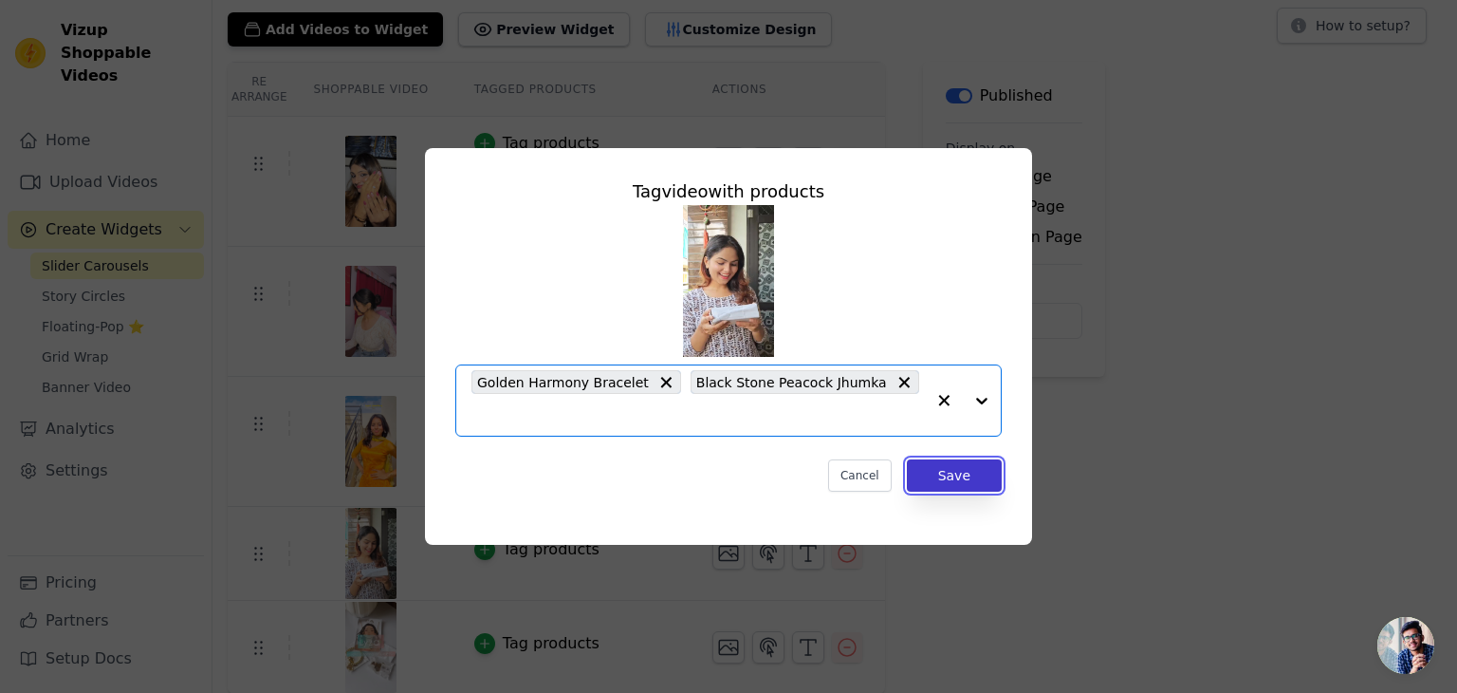
click at [964, 464] on button "Save" at bounding box center [954, 475] width 95 height 32
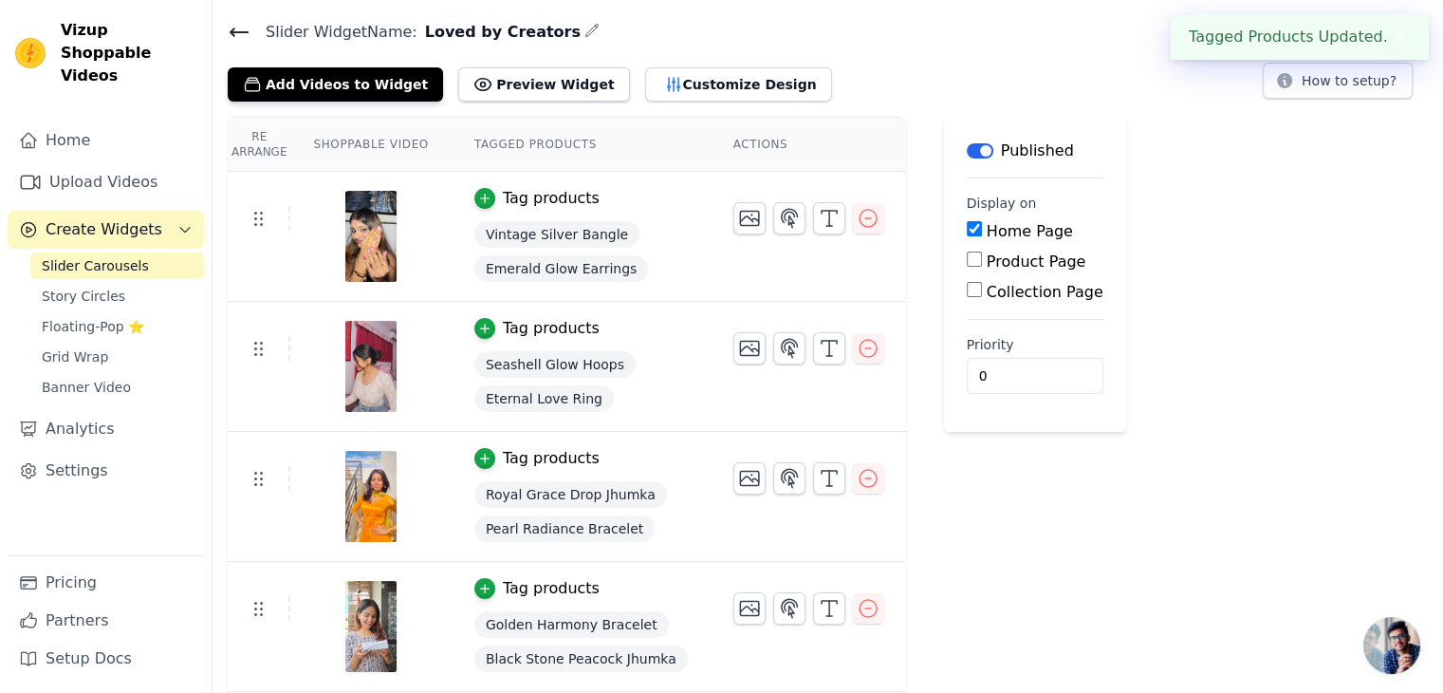
scroll to position [148, 0]
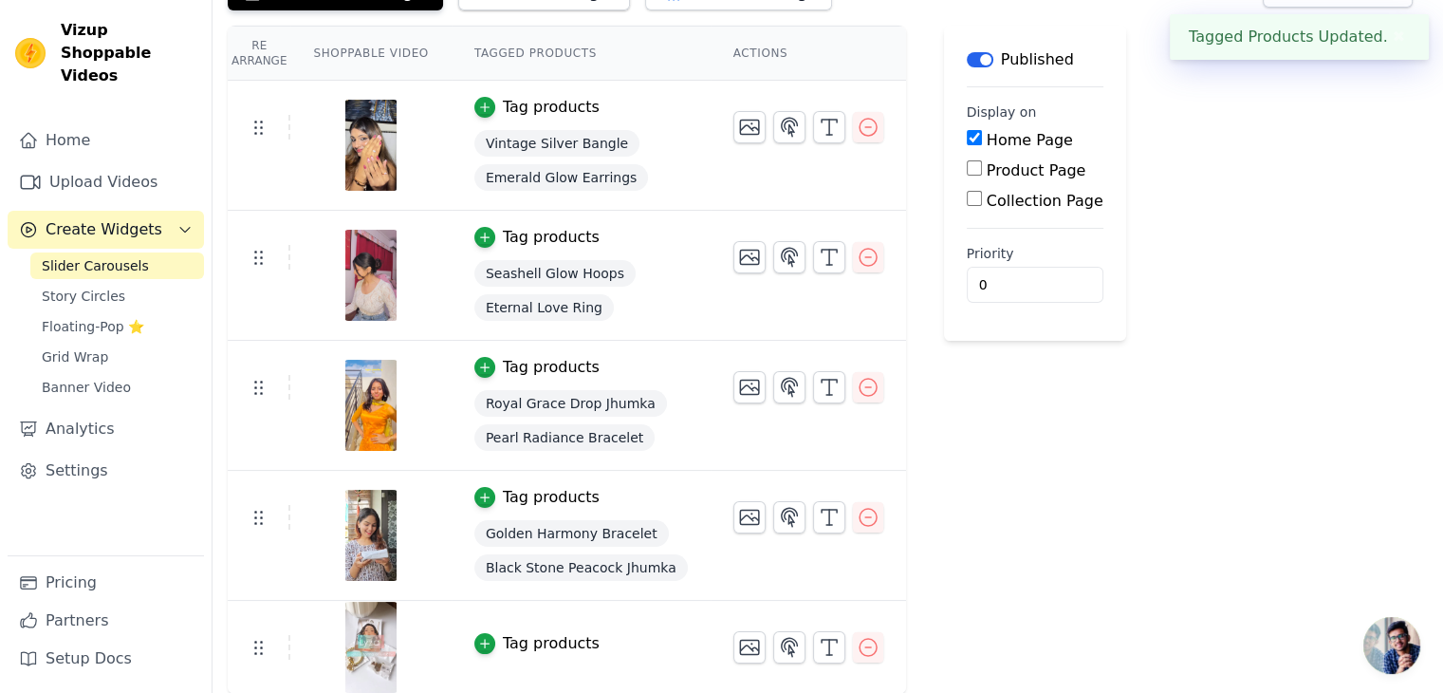
click at [528, 632] on div "Tag products" at bounding box center [551, 643] width 97 height 23
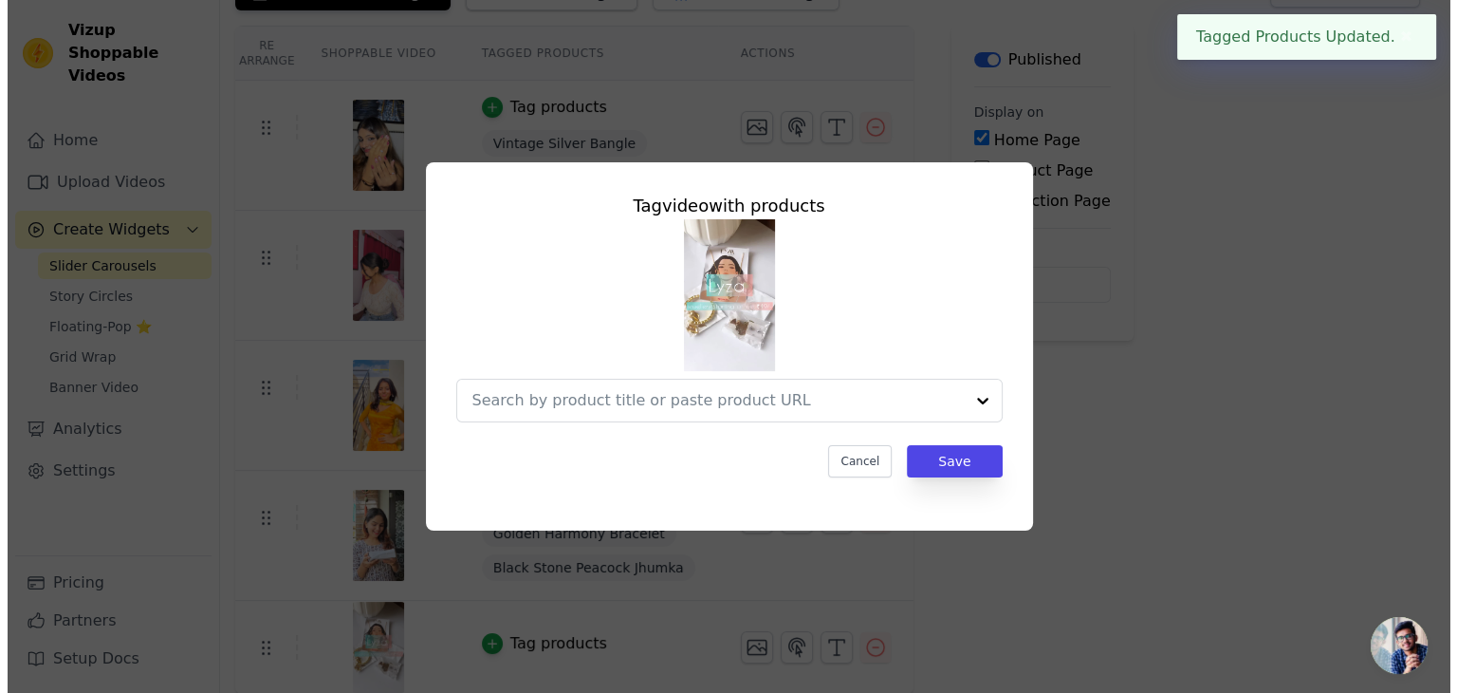
scroll to position [0, 0]
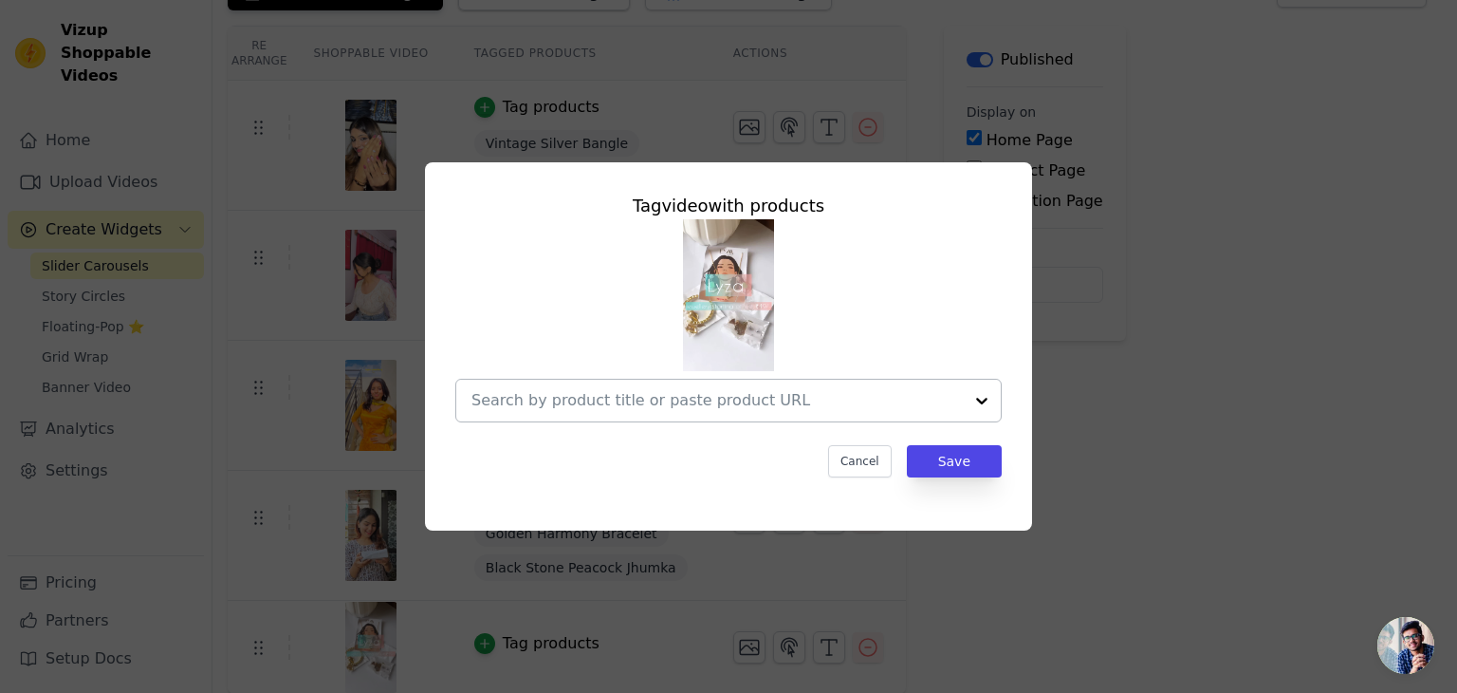
click at [719, 396] on input "text" at bounding box center [717, 400] width 491 height 23
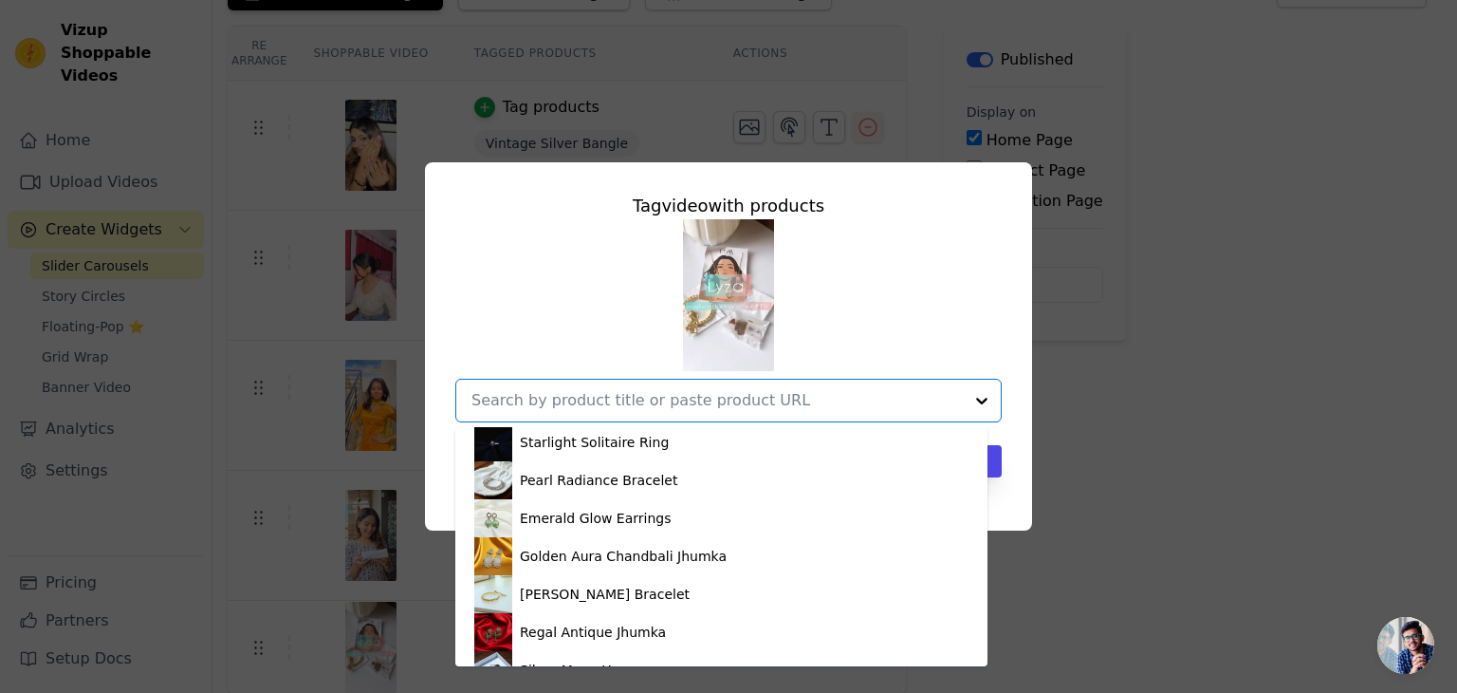
scroll to position [380, 0]
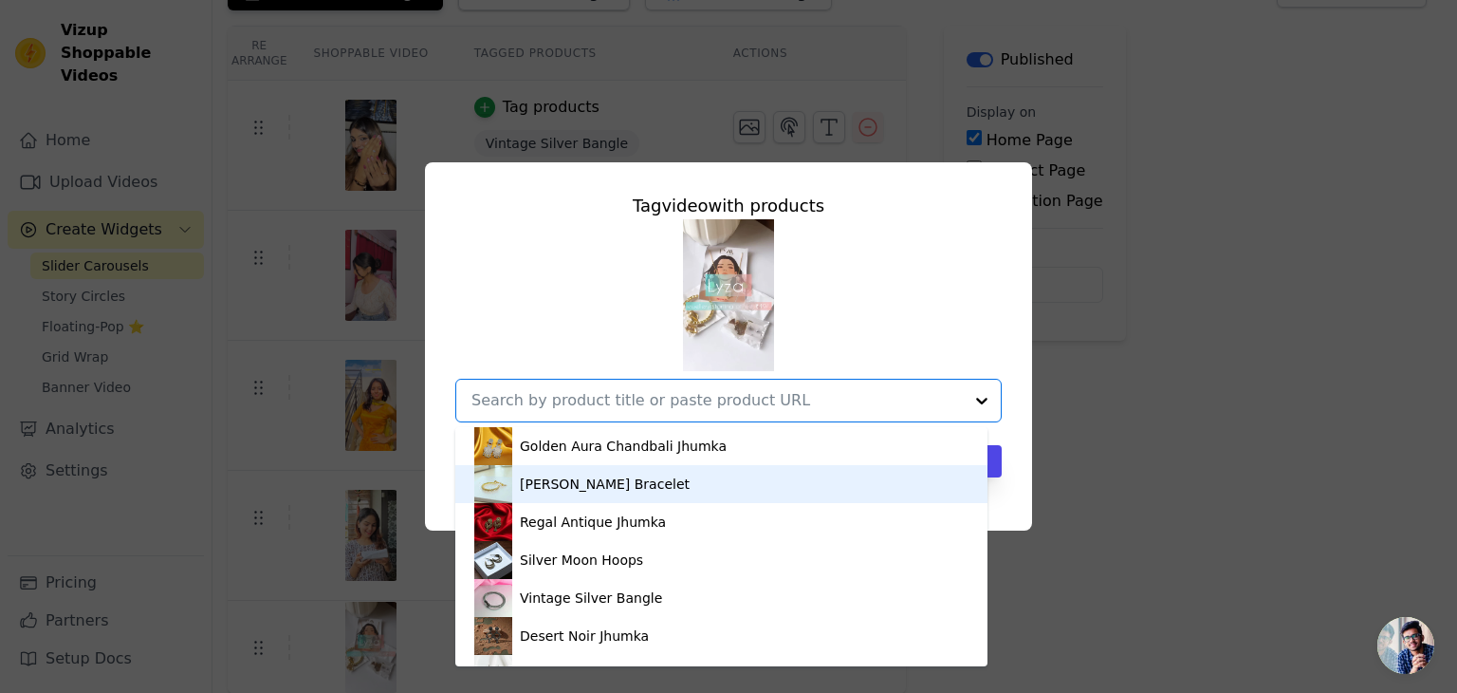
click at [620, 489] on div "[PERSON_NAME] Bracelet" at bounding box center [605, 483] width 170 height 19
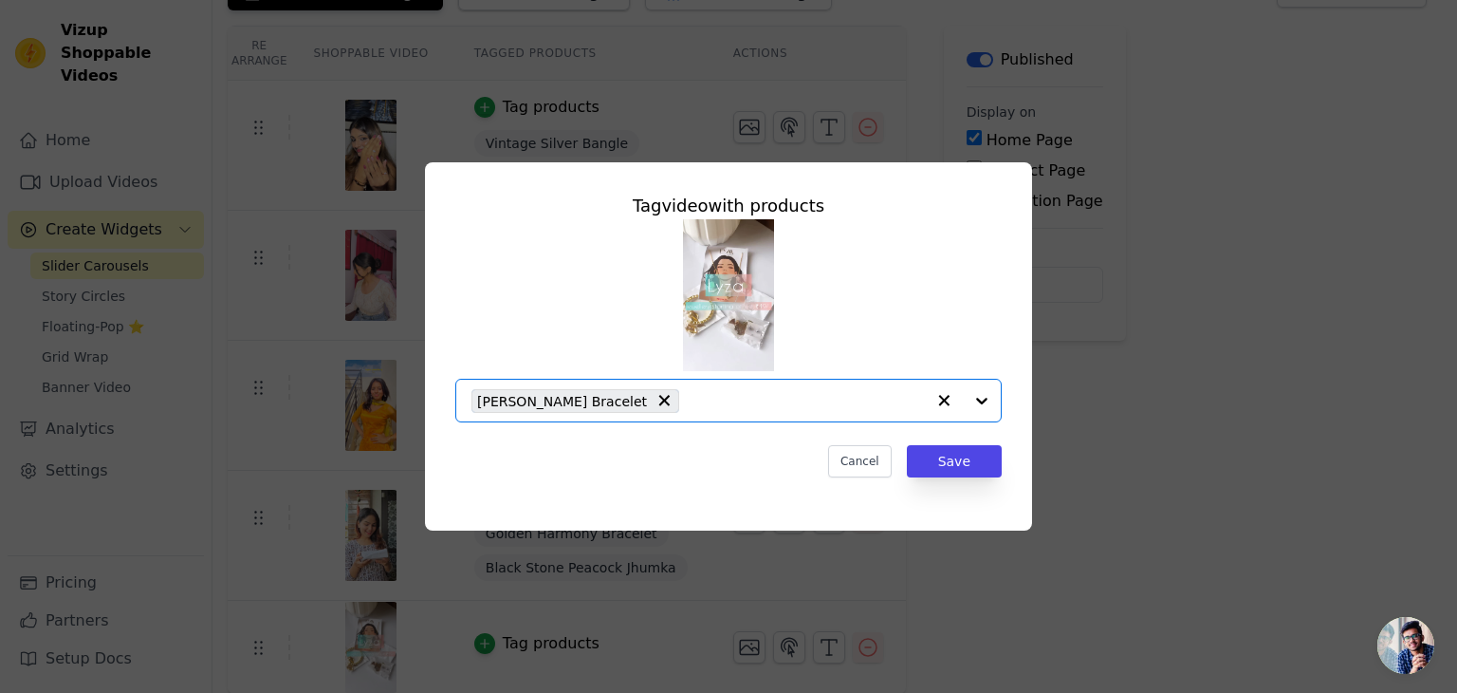
click at [689, 401] on input "text" at bounding box center [807, 400] width 236 height 23
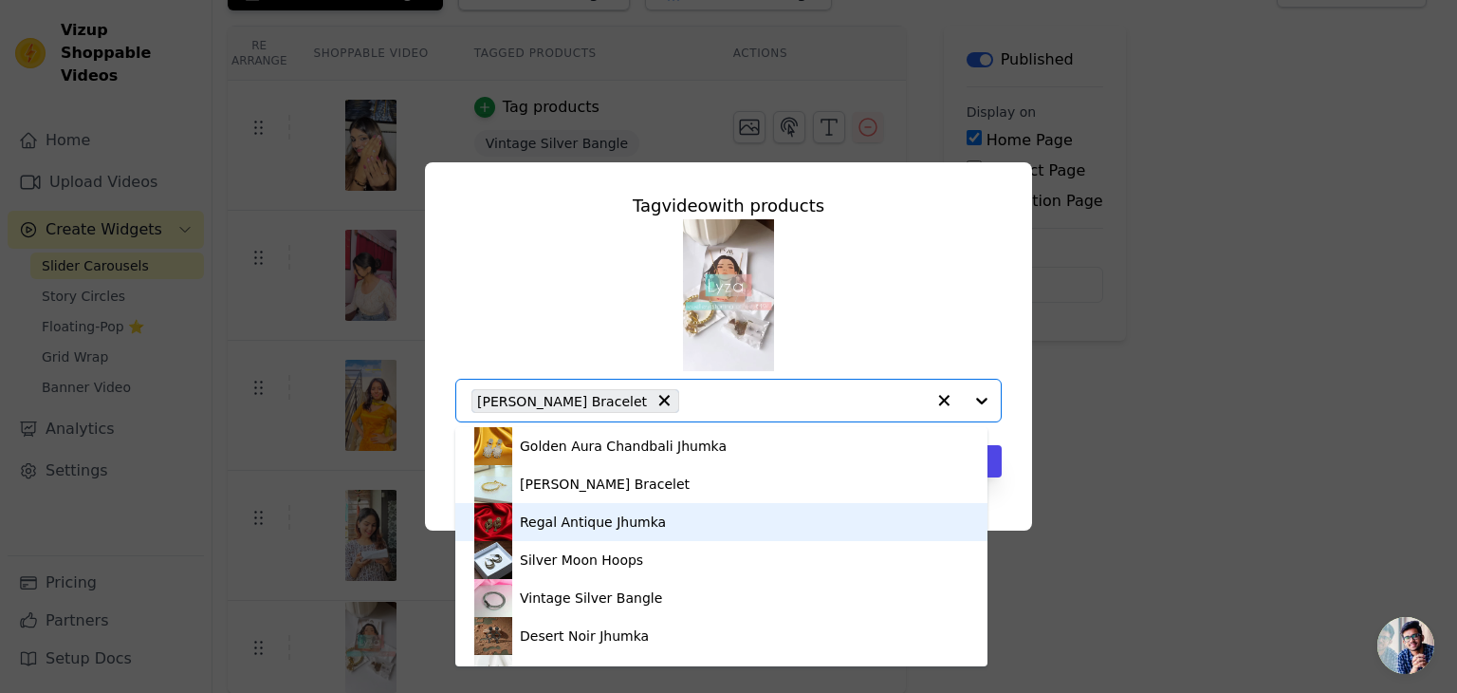
click at [631, 510] on div "Regal Antique Jhumka" at bounding box center [721, 522] width 494 height 38
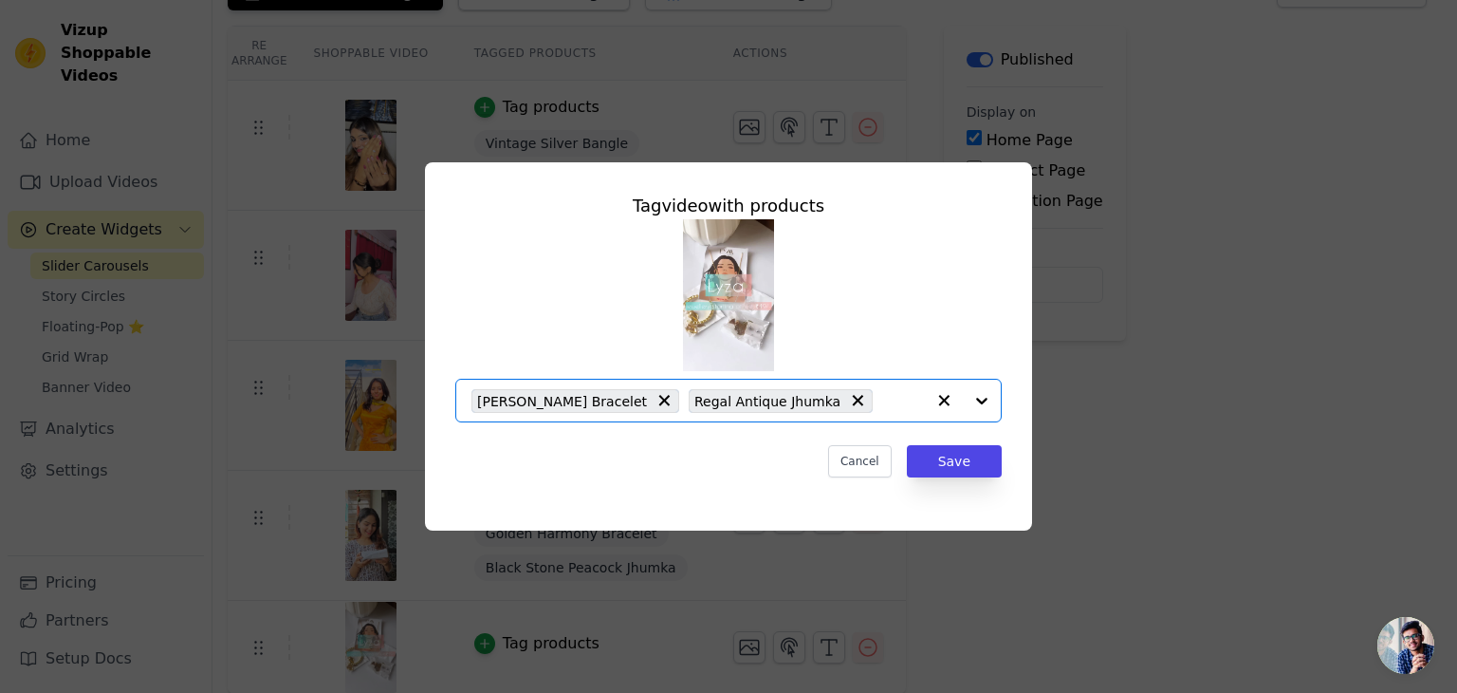
click at [882, 406] on input "text" at bounding box center [903, 400] width 43 height 23
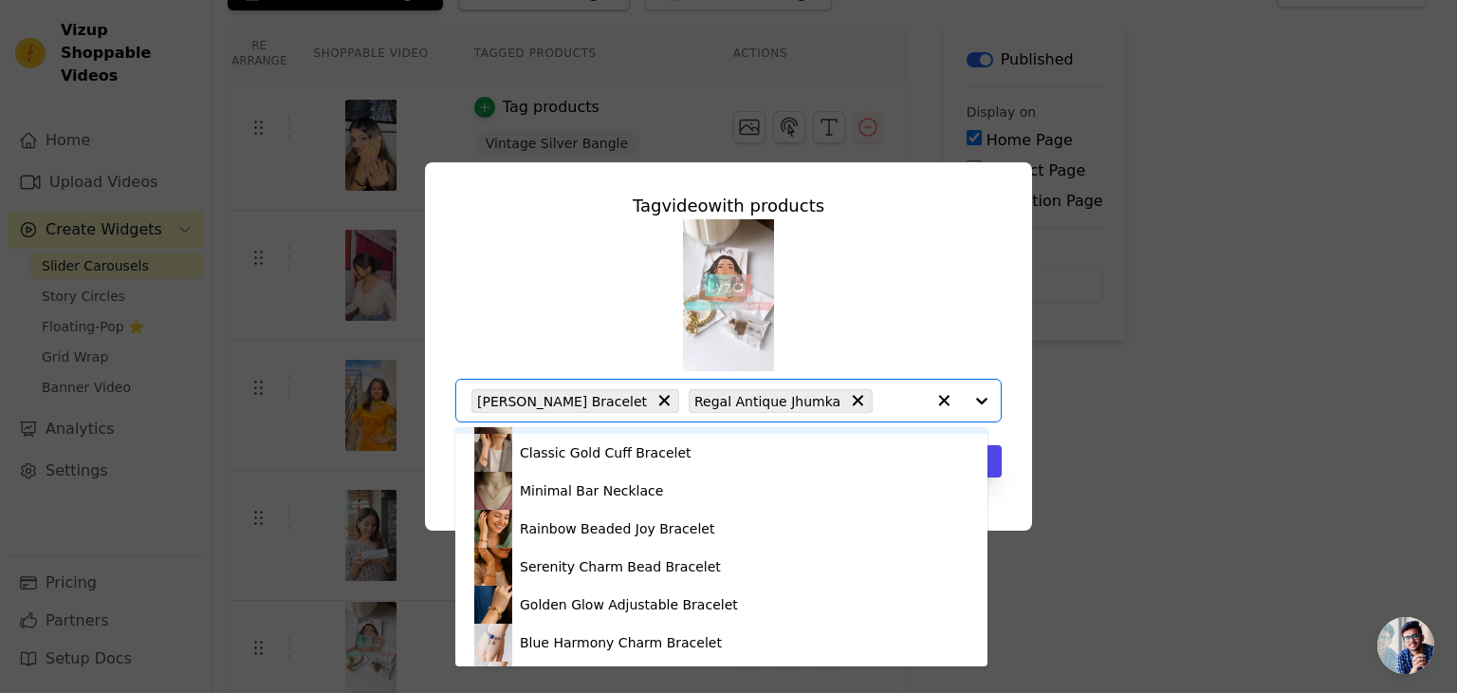
scroll to position [1518, 0]
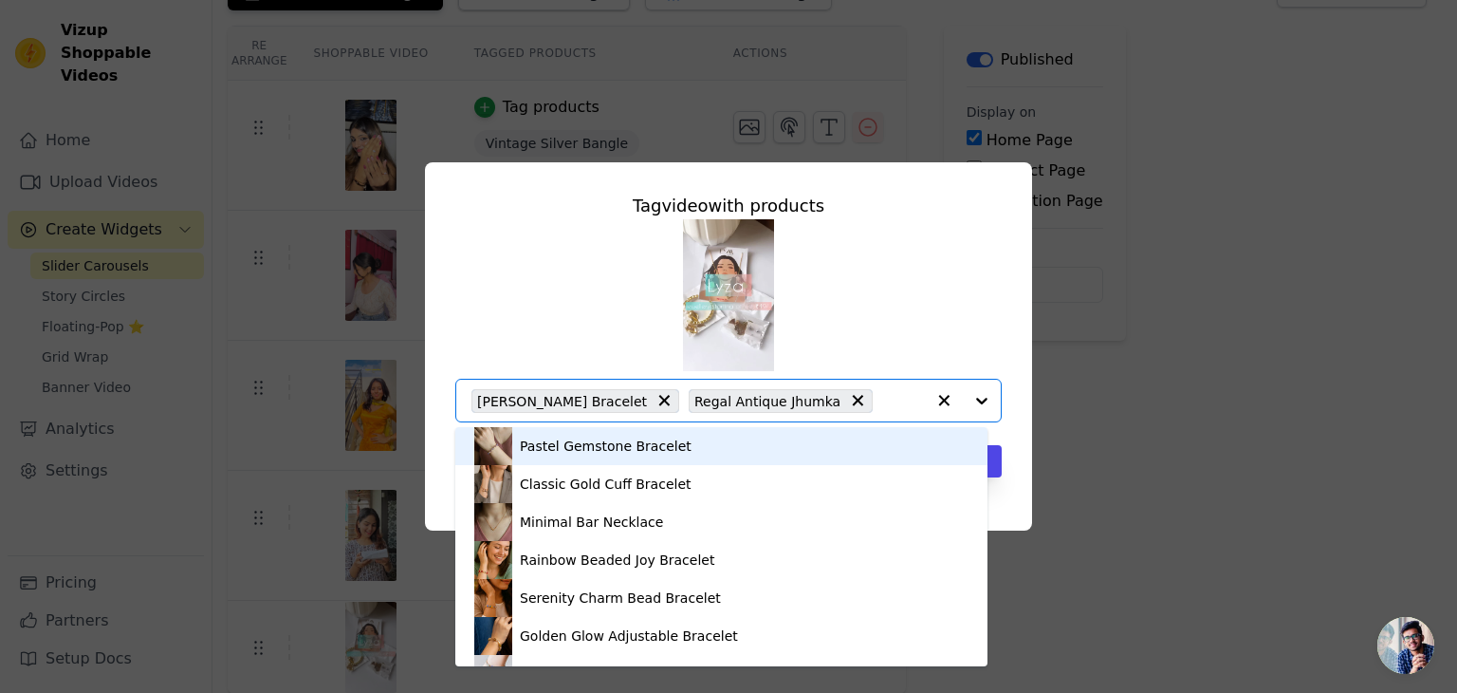
click at [947, 300] on div "Golden Harmony Bracelet Classic Silver Hoops Seashell Glow Hoops Eternal Love R…" at bounding box center [728, 320] width 547 height 203
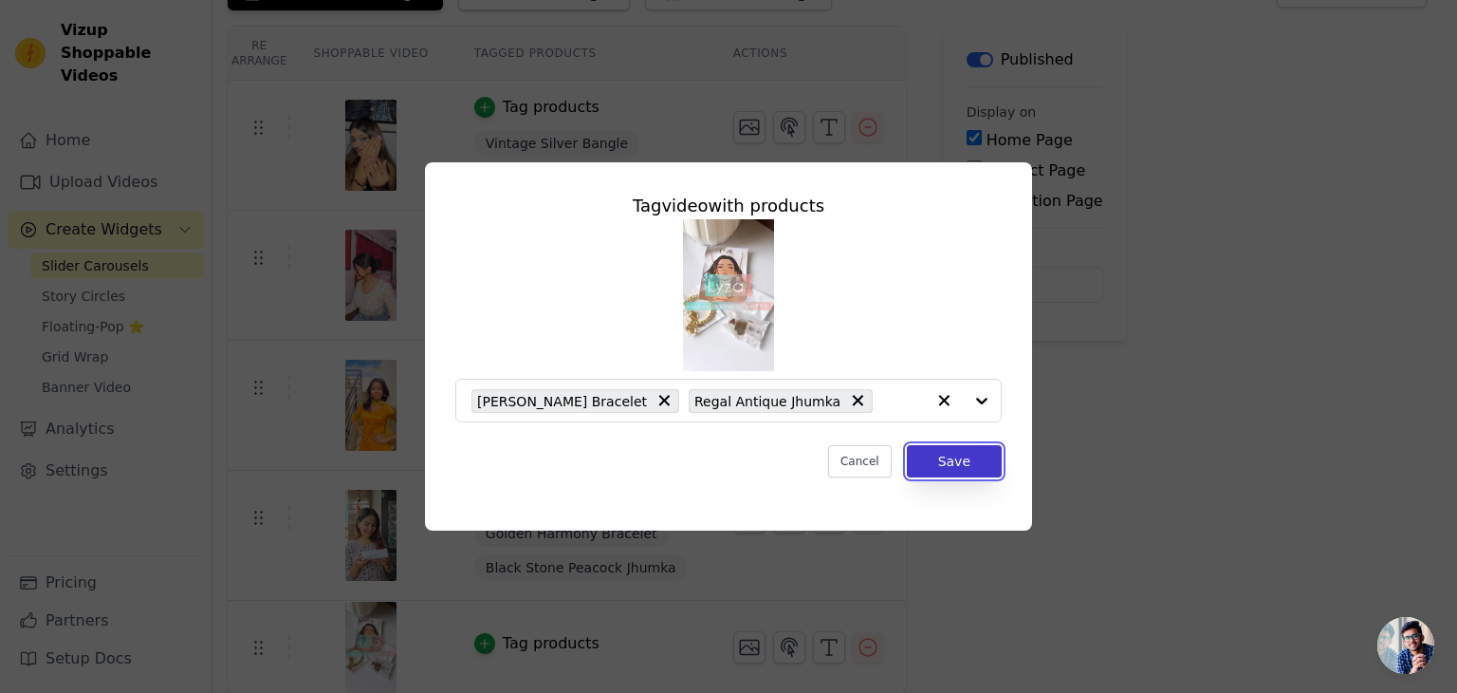
click at [953, 468] on button "Save" at bounding box center [954, 461] width 95 height 32
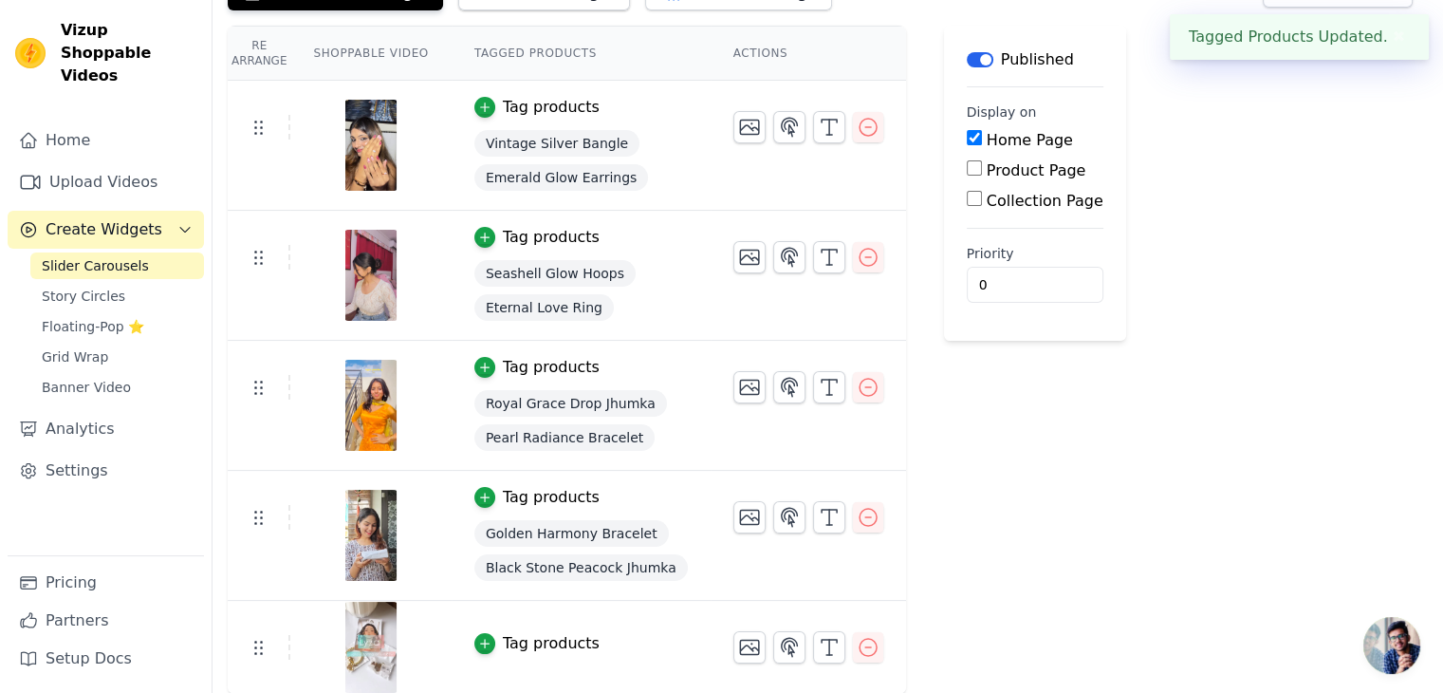
scroll to position [0, 0]
